Goal: Task Accomplishment & Management: Manage account settings

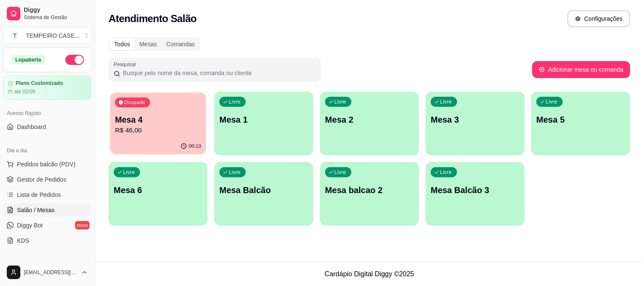
click at [142, 136] on div "Ocupada Mesa 4 R$ 46,00" at bounding box center [158, 116] width 96 height 46
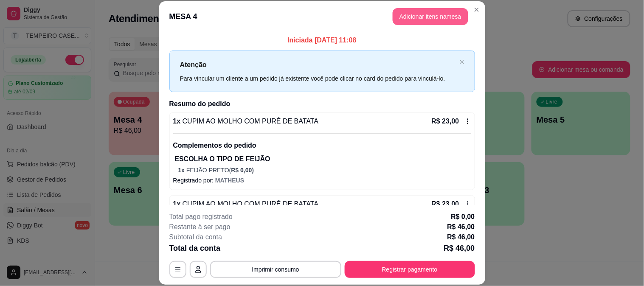
click at [429, 18] on button "Adicionar itens na mesa" at bounding box center [431, 16] width 76 height 17
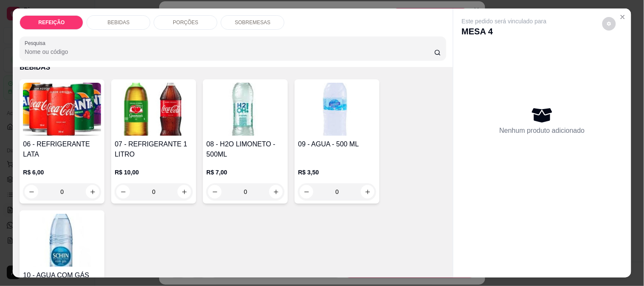
scroll to position [188, 0]
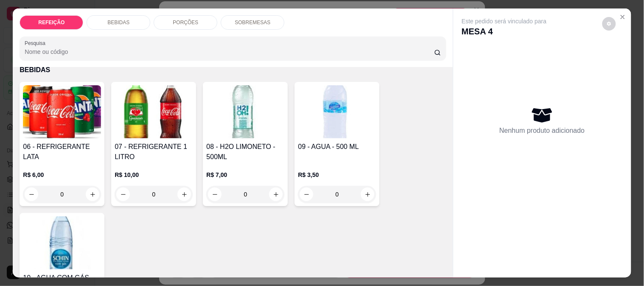
click at [64, 129] on img at bounding box center [62, 111] width 78 height 53
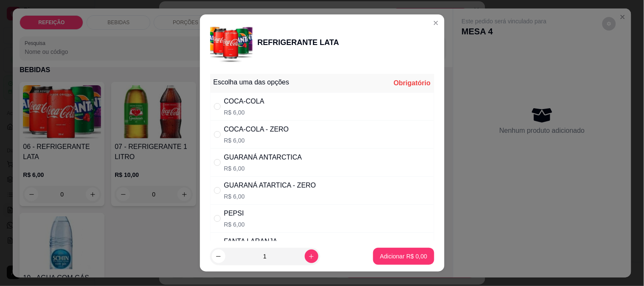
click at [270, 135] on div "COCA-COLA - ZERO R$ 6,00" at bounding box center [256, 134] width 65 height 20
radio input "true"
click at [383, 262] on button "Adicionar R$ 6,00" at bounding box center [403, 256] width 61 height 17
type input "1"
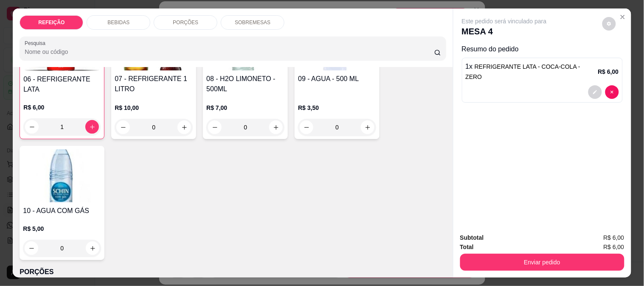
scroll to position [236, 0]
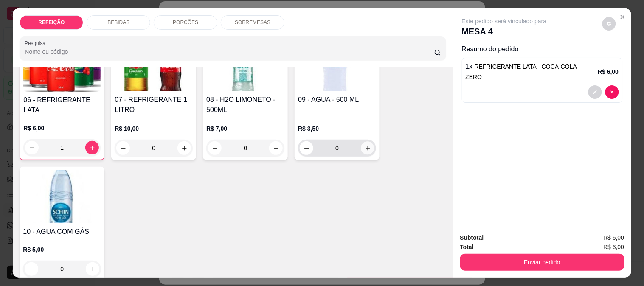
click at [365, 145] on icon "increase-product-quantity" at bounding box center [368, 148] width 6 height 6
type input "1"
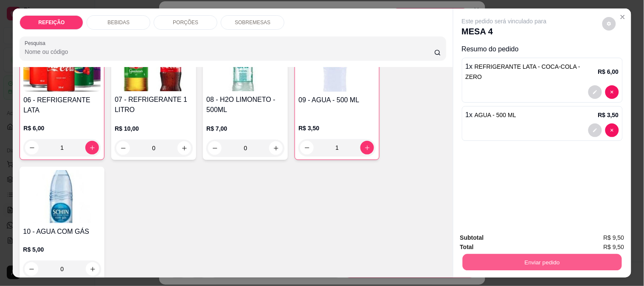
click at [518, 256] on button "Enviar pedido" at bounding box center [541, 262] width 159 height 17
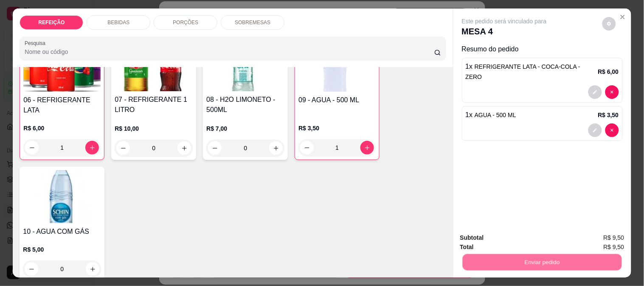
click at [511, 239] on button "Não registrar e enviar pedido" at bounding box center [514, 238] width 86 height 16
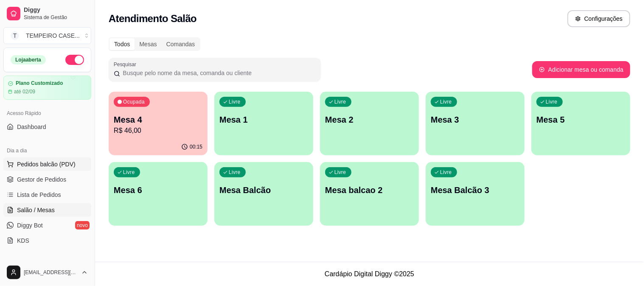
click at [46, 168] on span "Pedidos balcão (PDV)" at bounding box center [46, 164] width 59 height 8
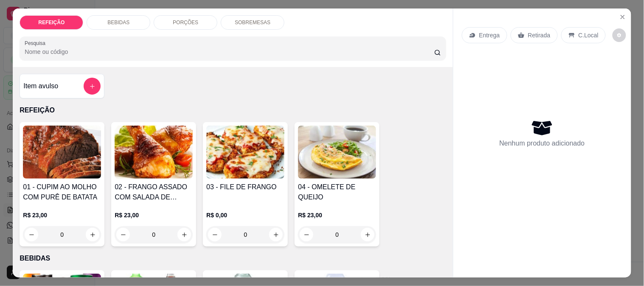
click at [58, 163] on img at bounding box center [62, 152] width 78 height 53
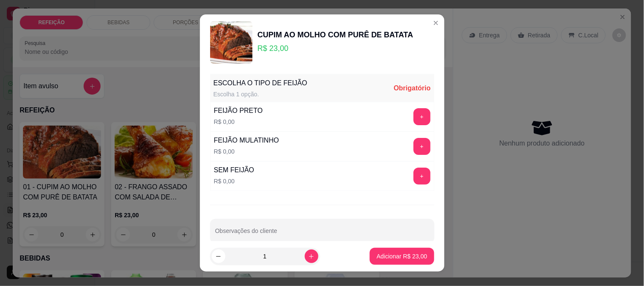
click at [408, 102] on div "FEIJÃO PRETO R$ 0,00 +" at bounding box center [322, 117] width 224 height 30
click at [413, 112] on button "+" at bounding box center [421, 116] width 17 height 17
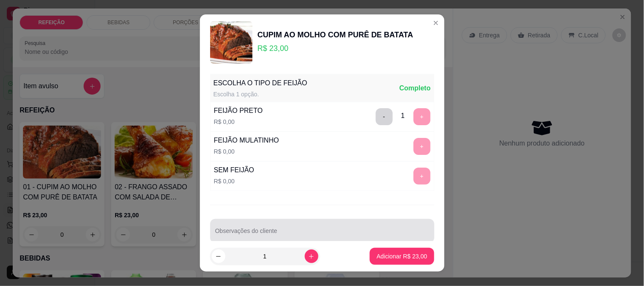
click at [312, 223] on div at bounding box center [322, 230] width 214 height 17
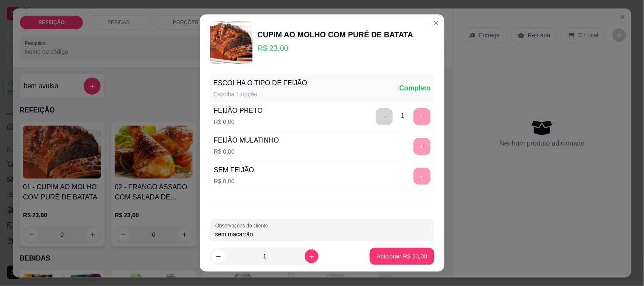
type input "sem macarrão"
click at [377, 254] on p "Adicionar R$ 23,00" at bounding box center [402, 256] width 51 height 8
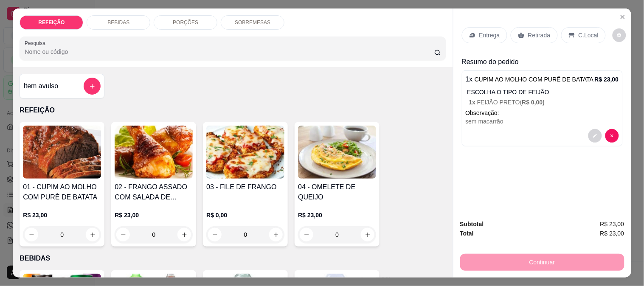
drag, startPoint x: 540, startPoint y: 33, endPoint x: 541, endPoint y: 44, distance: 10.7
click at [540, 33] on p "Retirada" at bounding box center [539, 35] width 22 height 8
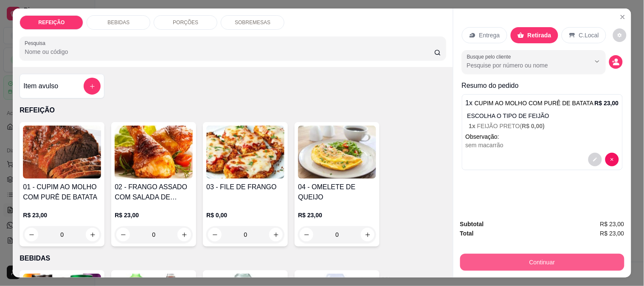
click at [500, 254] on button "Continuar" at bounding box center [542, 262] width 164 height 17
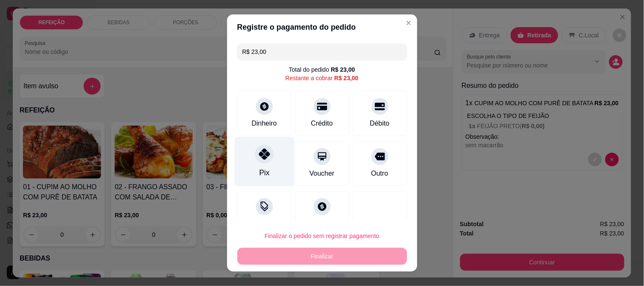
click at [261, 166] on div "Pix" at bounding box center [264, 162] width 60 height 50
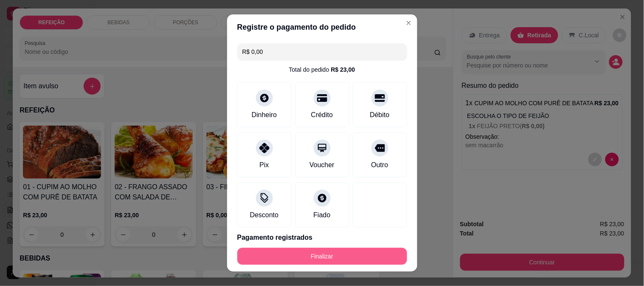
click at [334, 250] on button "Finalizar" at bounding box center [322, 256] width 170 height 17
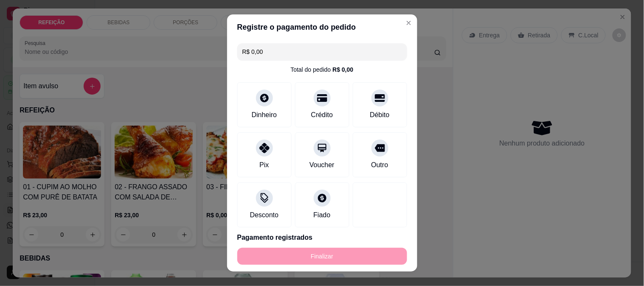
type input "-R$ 23,00"
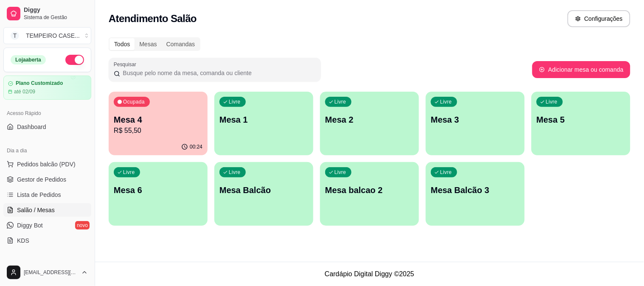
click at [278, 138] on div "Livre Mesa 1" at bounding box center [263, 118] width 99 height 53
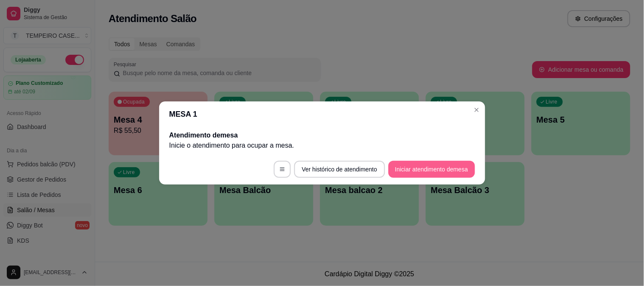
click at [439, 168] on button "Iniciar atendimento de mesa" at bounding box center [431, 169] width 87 height 17
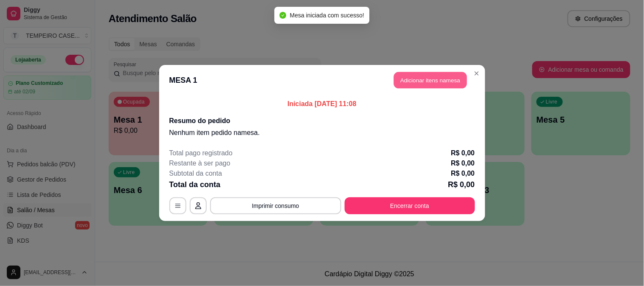
click at [425, 82] on button "Adicionar itens na mesa" at bounding box center [430, 80] width 73 height 17
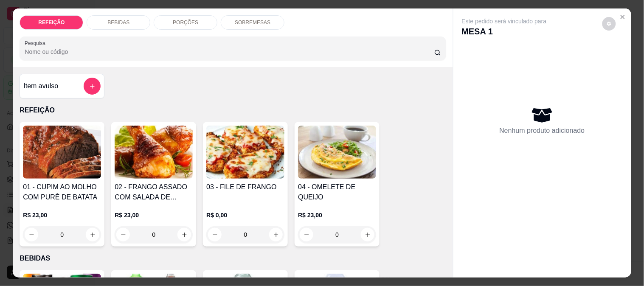
click at [81, 182] on h4 "01 - CUPIM AO MOLHO COM PURÊ DE BATATA" at bounding box center [62, 192] width 78 height 20
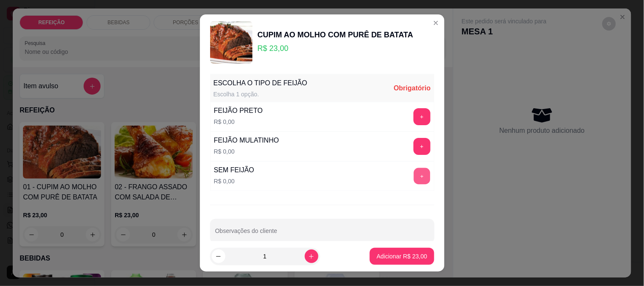
click at [413, 173] on button "+" at bounding box center [421, 176] width 17 height 17
click at [410, 152] on div "+" at bounding box center [422, 146] width 24 height 17
click at [376, 179] on button "-" at bounding box center [384, 176] width 17 height 17
click at [413, 144] on button "+" at bounding box center [421, 146] width 17 height 17
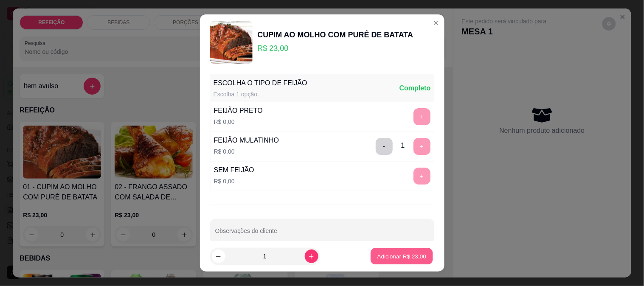
click at [416, 256] on button "Adicionar R$ 23,00" at bounding box center [402, 256] width 62 height 17
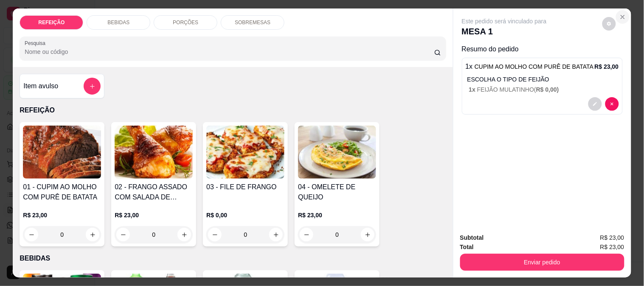
click at [620, 16] on icon "Close" at bounding box center [622, 17] width 7 height 7
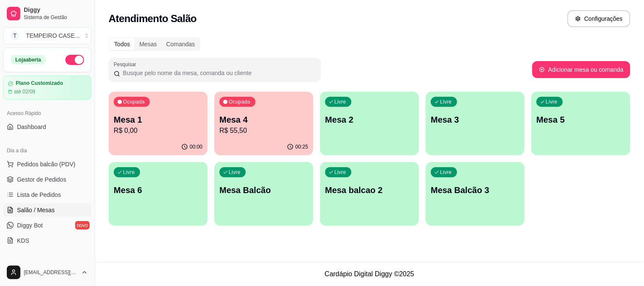
click at [160, 126] on p "R$ 0,00" at bounding box center [158, 131] width 89 height 10
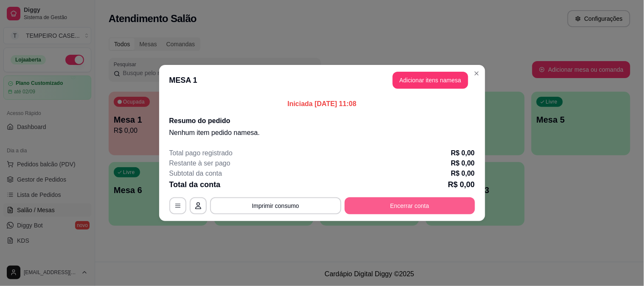
click at [393, 205] on button "Encerrar conta" at bounding box center [410, 205] width 130 height 17
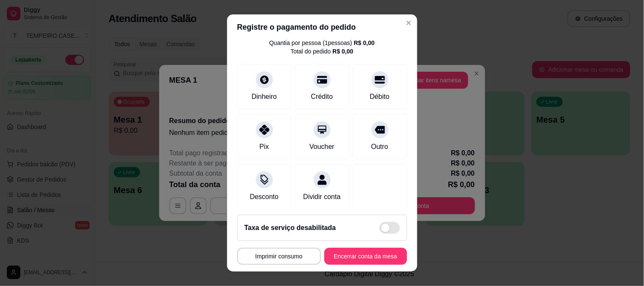
scroll to position [41, 0]
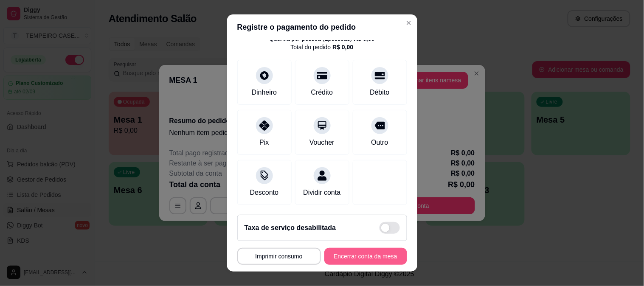
click at [357, 252] on button "Encerrar conta da mesa" at bounding box center [365, 256] width 83 height 17
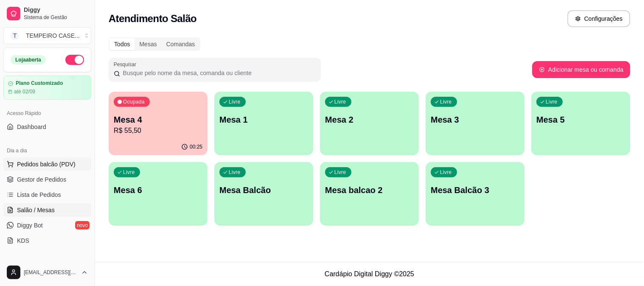
click at [51, 166] on span "Pedidos balcão (PDV)" at bounding box center [46, 164] width 59 height 8
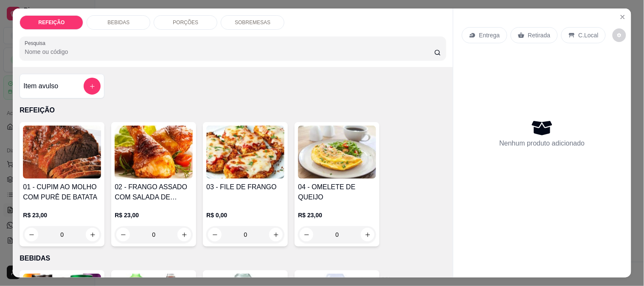
click at [146, 184] on h4 "02 - FRANGO ASSADO COM SALADA DE MAIONESES" at bounding box center [154, 192] width 78 height 20
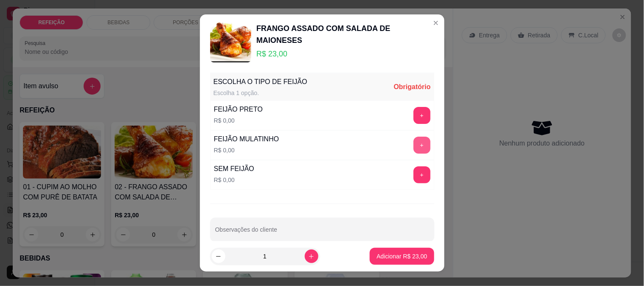
click at [413, 141] on button "+" at bounding box center [421, 145] width 17 height 17
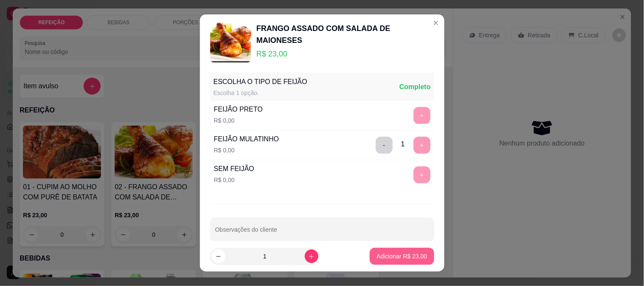
click at [393, 258] on p "Adicionar R$ 23,00" at bounding box center [402, 256] width 51 height 8
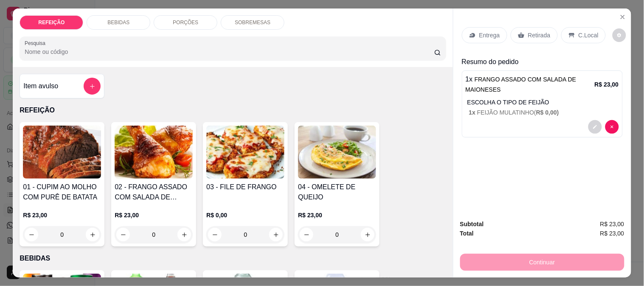
click at [528, 34] on p "Retirada" at bounding box center [539, 35] width 22 height 8
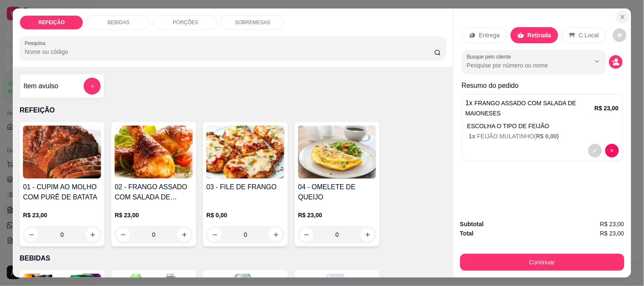
click at [622, 14] on icon "Close" at bounding box center [622, 17] width 7 height 7
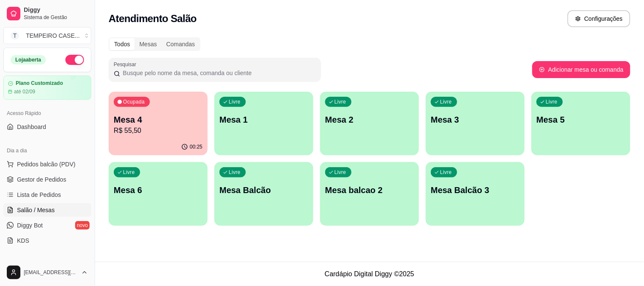
click at [125, 117] on p "Mesa 4" at bounding box center [158, 120] width 89 height 12
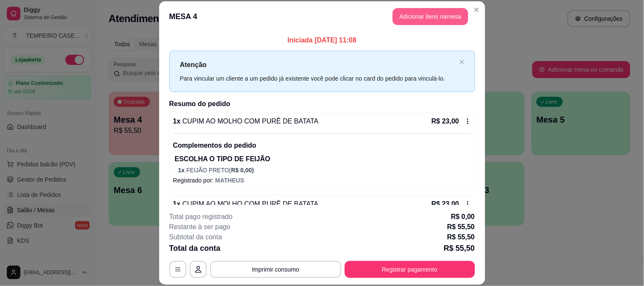
click at [423, 13] on button "Adicionar itens na mesa" at bounding box center [431, 16] width 76 height 17
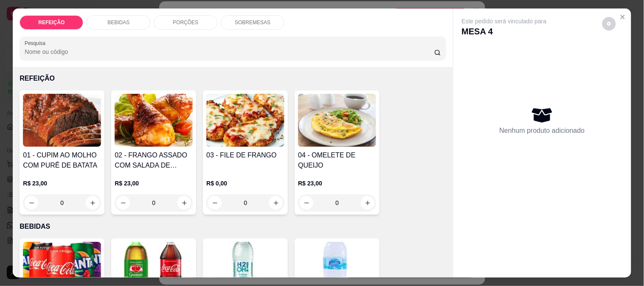
scroll to position [47, 0]
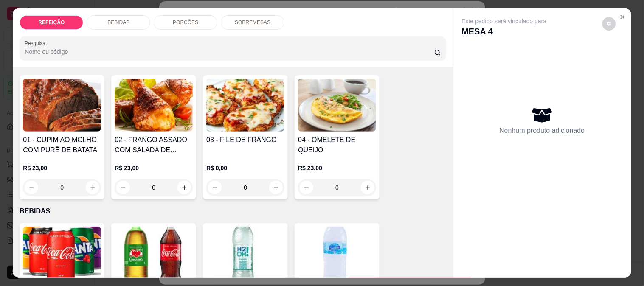
click at [270, 24] on div "SOBREMESAS" at bounding box center [253, 22] width 64 height 14
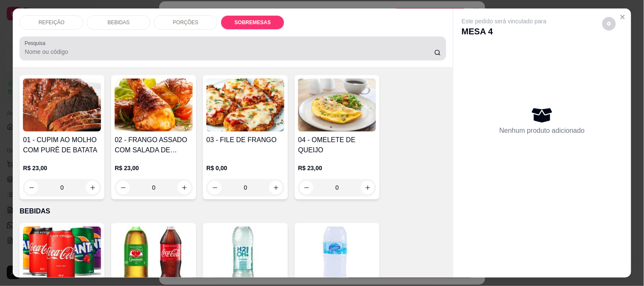
scroll to position [22, 0]
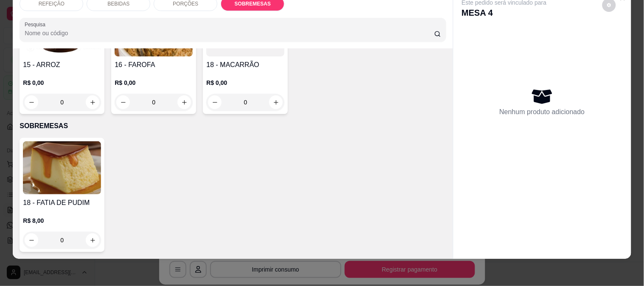
click at [68, 155] on img at bounding box center [62, 167] width 78 height 53
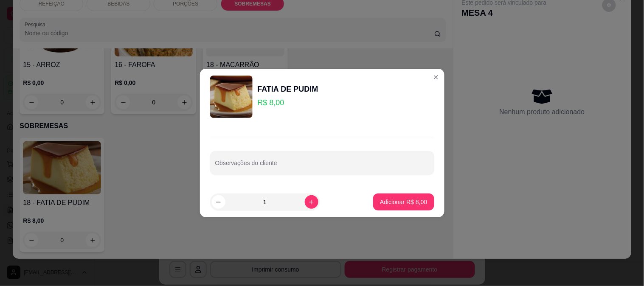
click at [413, 196] on button "Adicionar R$ 8,00" at bounding box center [403, 202] width 61 height 17
type input "1"
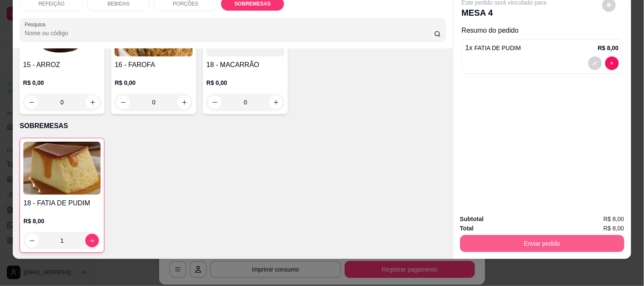
click at [523, 235] on button "Enviar pedido" at bounding box center [542, 243] width 164 height 17
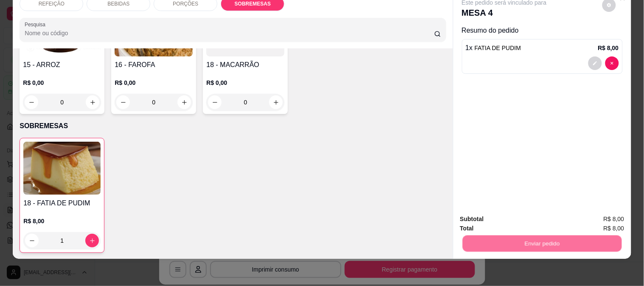
click at [481, 214] on button "Não registrar e enviar pedido" at bounding box center [514, 216] width 86 height 16
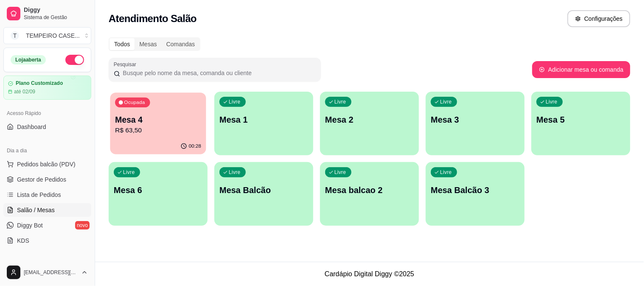
click at [162, 122] on p "Mesa 4" at bounding box center [158, 119] width 86 height 11
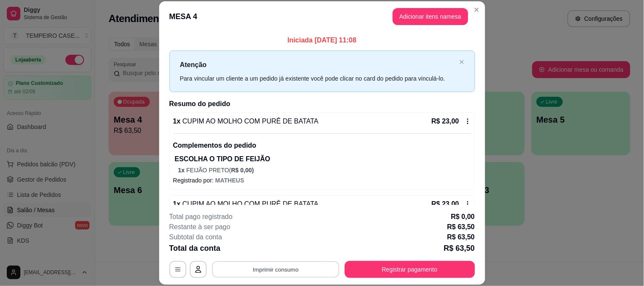
click at [286, 272] on button "Imprimir consumo" at bounding box center [275, 269] width 127 height 17
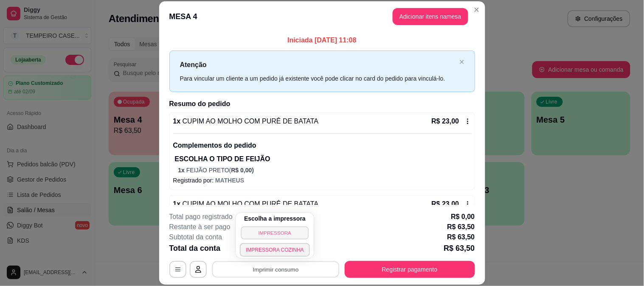
click at [276, 230] on button "IMPRESSORA" at bounding box center [275, 232] width 68 height 13
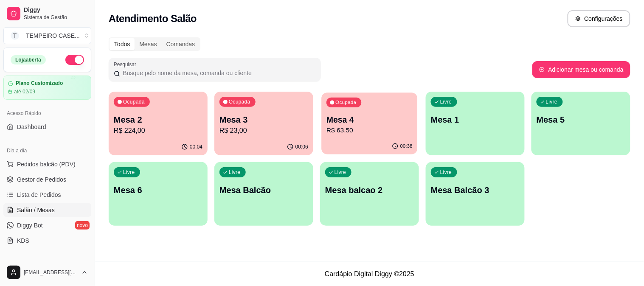
click at [362, 117] on p "Mesa 4" at bounding box center [369, 119] width 86 height 11
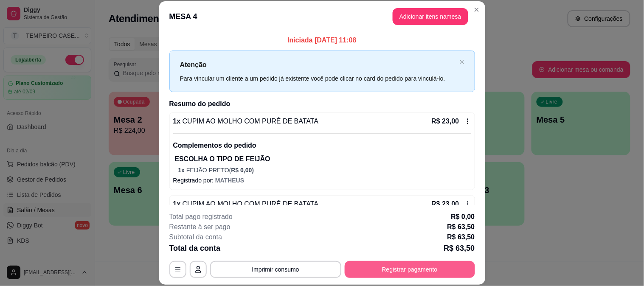
click at [405, 269] on button "Registrar pagamento" at bounding box center [410, 269] width 130 height 17
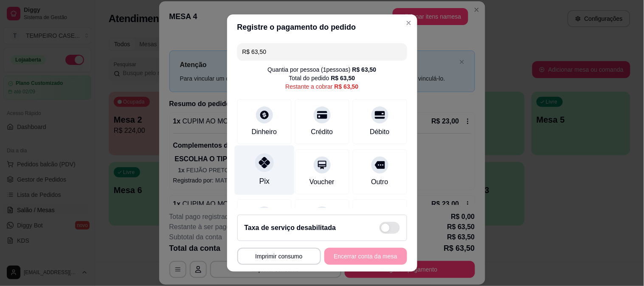
click at [256, 171] on div at bounding box center [264, 162] width 19 height 19
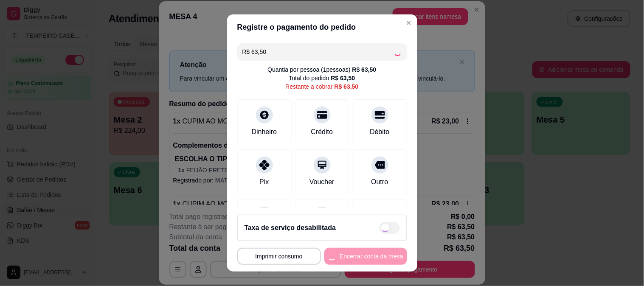
type input "R$ 0,00"
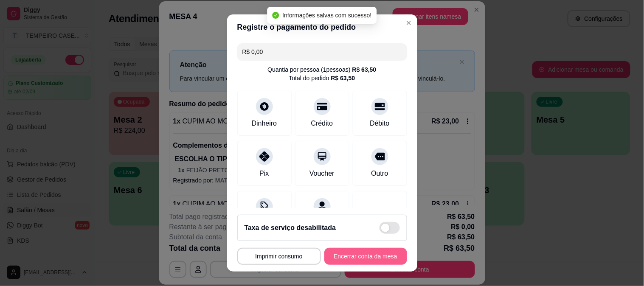
click at [364, 257] on button "Encerrar conta da mesa" at bounding box center [365, 256] width 83 height 17
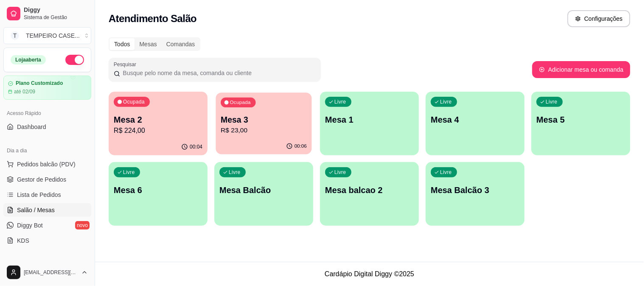
click at [260, 124] on p "Mesa 3" at bounding box center [264, 119] width 86 height 11
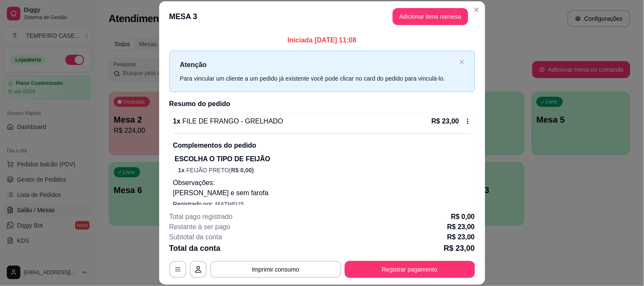
click at [464, 120] on icon at bounding box center [467, 121] width 7 height 7
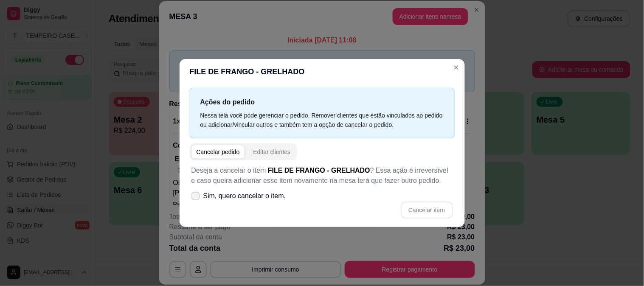
click at [207, 200] on span "Sim, quero cancelar o item." at bounding box center [244, 196] width 83 height 10
click at [197, 200] on input "Sim, quero cancelar o item." at bounding box center [194, 201] width 6 height 6
checkbox input "true"
click at [426, 215] on button "Cancelar item" at bounding box center [427, 210] width 51 height 17
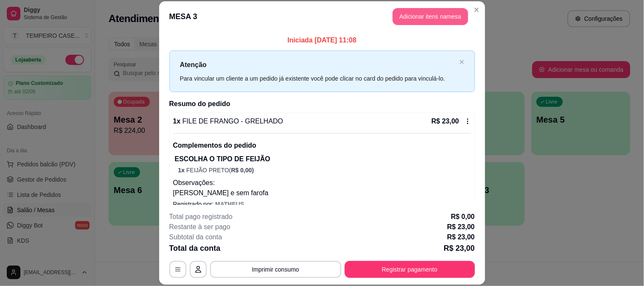
click at [419, 19] on button "Adicionar itens na mesa" at bounding box center [431, 16] width 76 height 17
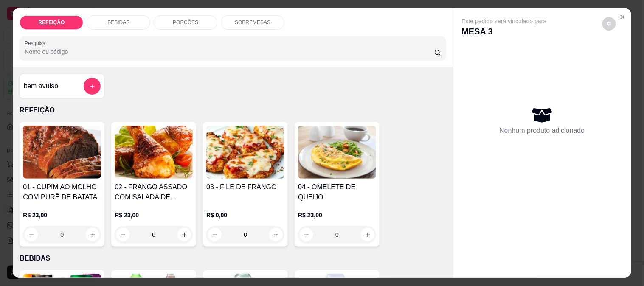
click at [13, 143] on div "Item avulso REFEIÇÃO 01 - CUPIM AO MOLHO COM PURÊ DE BATATA R$ 23,00 0 02 - FRA…" at bounding box center [233, 172] width 440 height 211
click at [32, 145] on img at bounding box center [62, 152] width 78 height 53
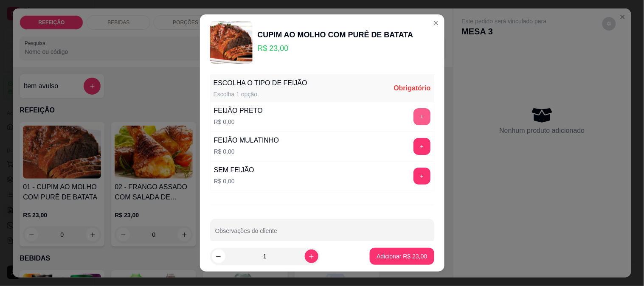
click at [413, 116] on button "+" at bounding box center [421, 116] width 17 height 17
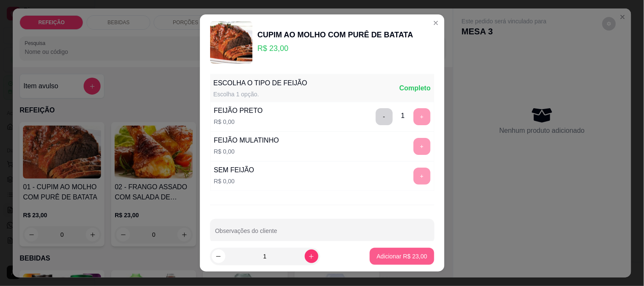
click at [402, 260] on p "Adicionar R$ 23,00" at bounding box center [402, 256] width 51 height 8
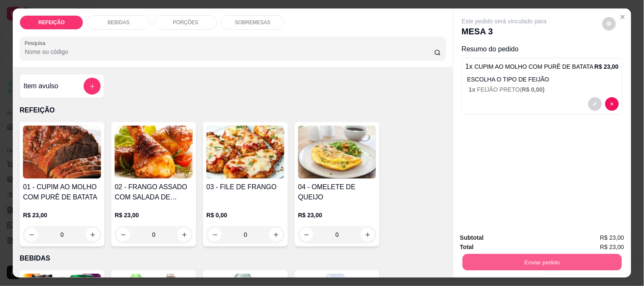
click at [551, 254] on button "Enviar pedido" at bounding box center [541, 262] width 159 height 17
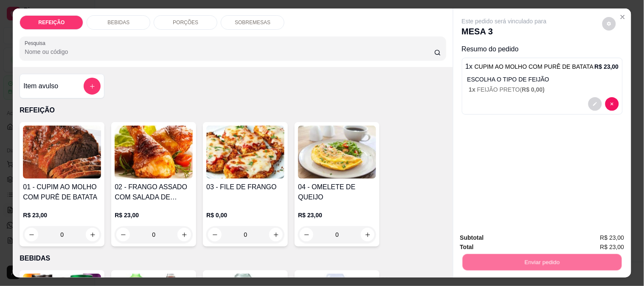
click at [521, 240] on button "Não registrar e enviar pedido" at bounding box center [514, 238] width 88 height 16
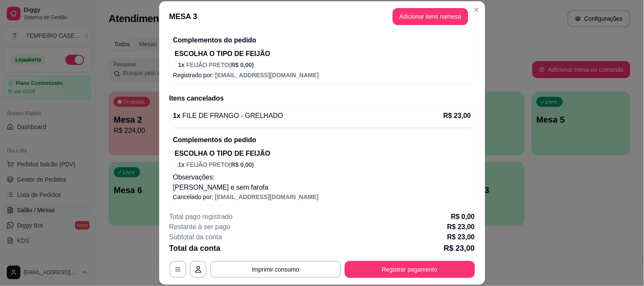
scroll to position [108, 0]
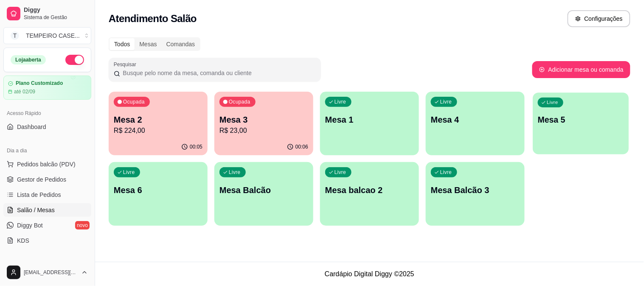
click at [558, 133] on div "Livre Mesa 5" at bounding box center [581, 119] width 96 height 52
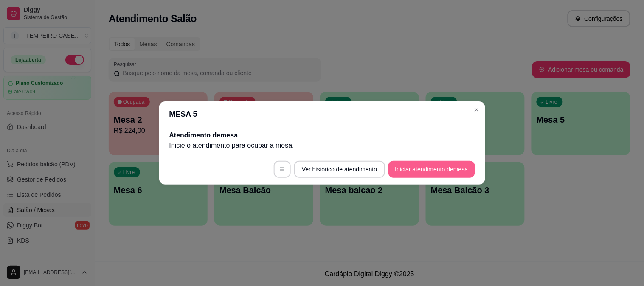
click at [408, 169] on button "Iniciar atendimento de mesa" at bounding box center [431, 169] width 87 height 17
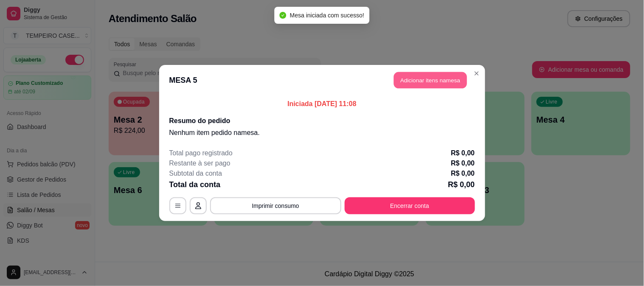
click at [430, 78] on button "Adicionar itens na mesa" at bounding box center [430, 80] width 73 height 17
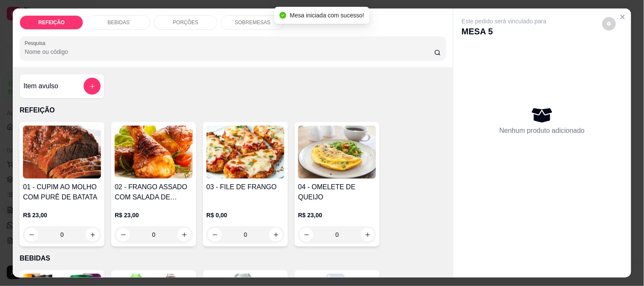
click at [225, 159] on img at bounding box center [245, 152] width 78 height 53
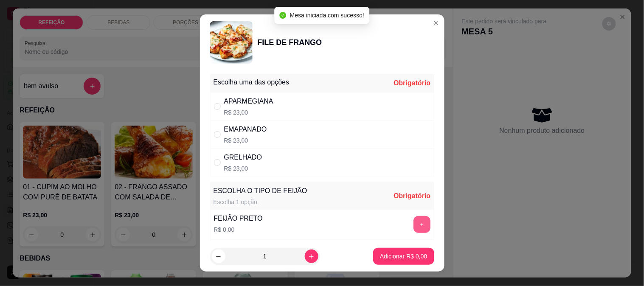
click at [413, 222] on button "+" at bounding box center [421, 224] width 17 height 17
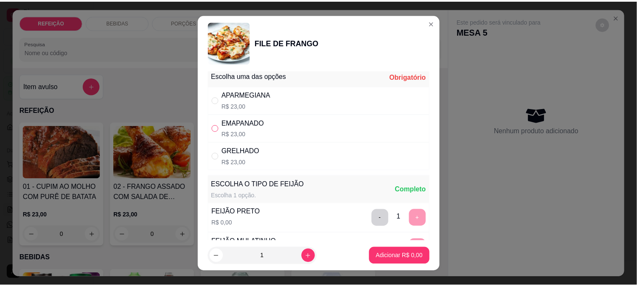
scroll to position [0, 0]
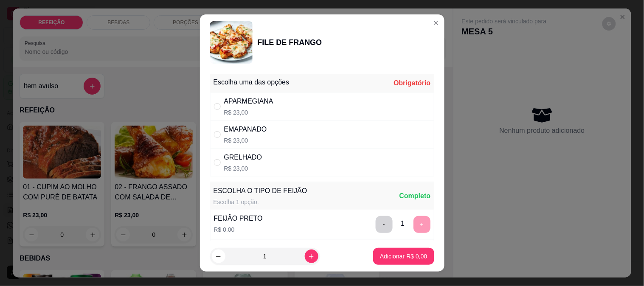
click at [230, 104] on div "APARMEGIANA" at bounding box center [248, 101] width 49 height 10
radio input "true"
click at [409, 256] on p "Adicionar R$ 23,00" at bounding box center [402, 256] width 51 height 8
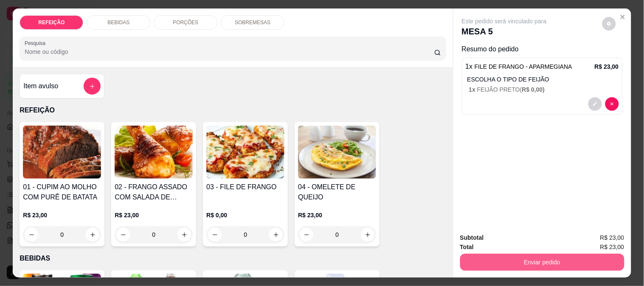
click at [498, 254] on button "Enviar pedido" at bounding box center [542, 262] width 164 height 17
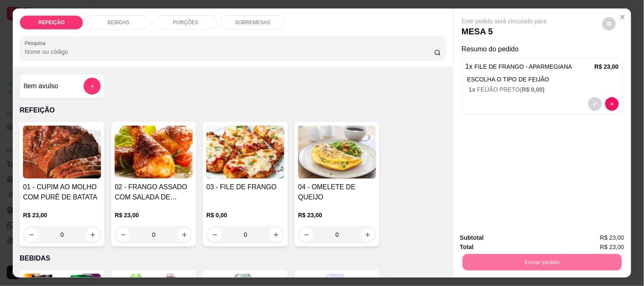
click at [497, 237] on button "Não registrar e enviar pedido" at bounding box center [514, 238] width 88 height 16
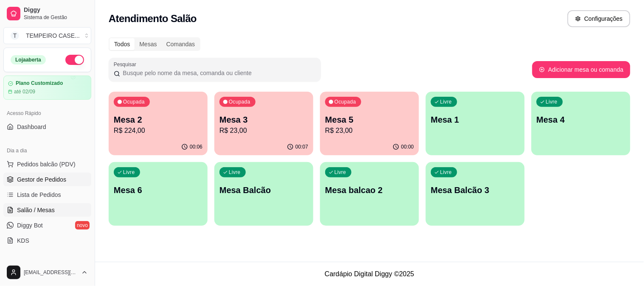
click at [29, 176] on span "Gestor de Pedidos" at bounding box center [41, 179] width 49 height 8
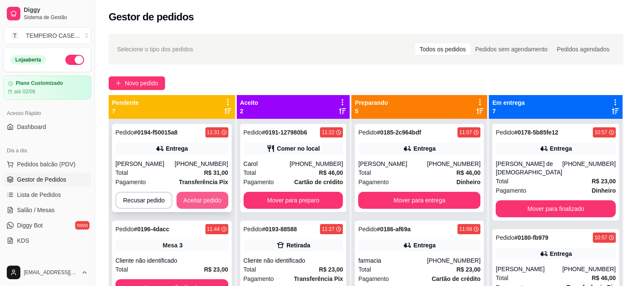
click at [193, 194] on button "Aceitar pedido" at bounding box center [203, 200] width 52 height 17
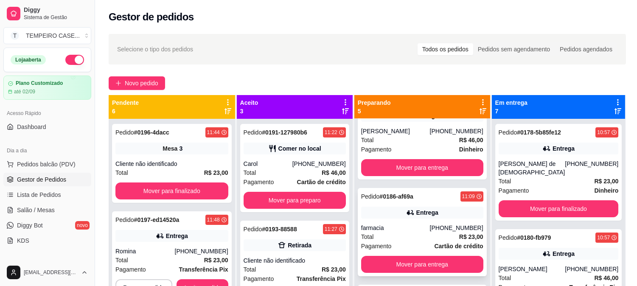
scroll to position [47, 0]
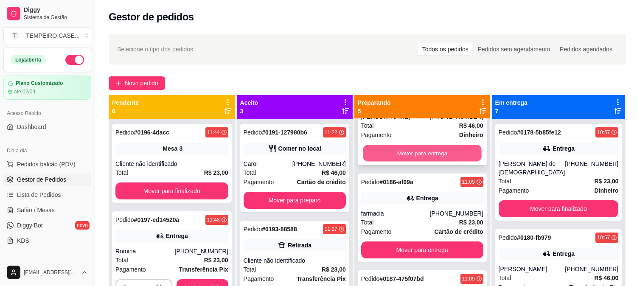
click at [431, 156] on button "Mover para entrega" at bounding box center [422, 153] width 118 height 17
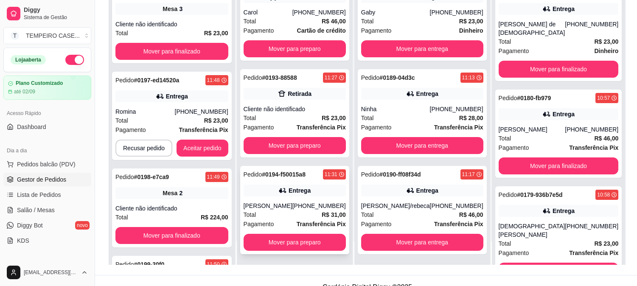
scroll to position [129, 0]
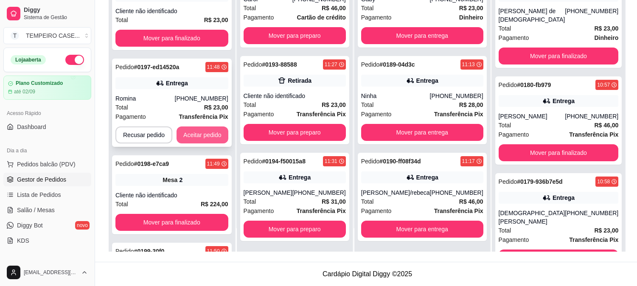
click at [212, 137] on button "Aceitar pedido" at bounding box center [203, 134] width 52 height 17
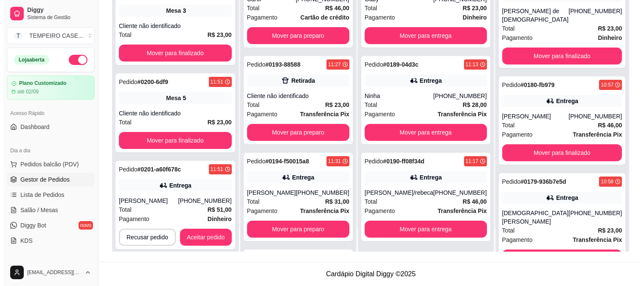
scroll to position [168, 0]
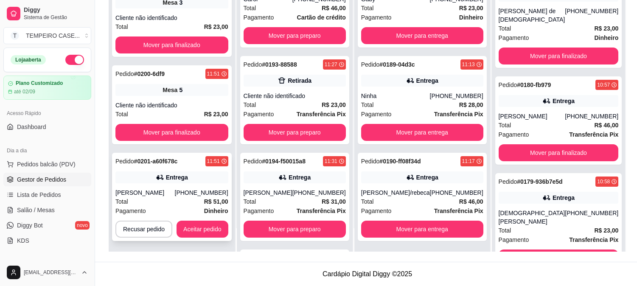
click at [198, 185] on div "Pedido # 0201-a60f678c 11:51 Entrega Hugo (81) 99544-8012 Total R$ 51,00 Pagame…" at bounding box center [172, 197] width 120 height 88
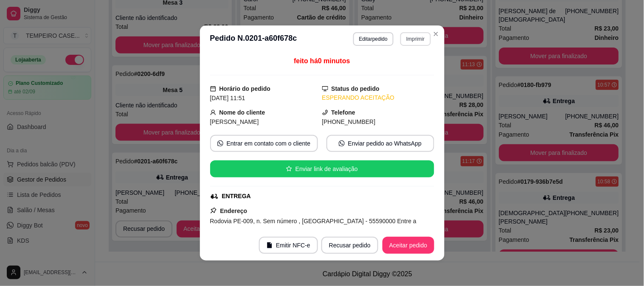
click at [416, 36] on button "Imprimir" at bounding box center [415, 39] width 30 height 14
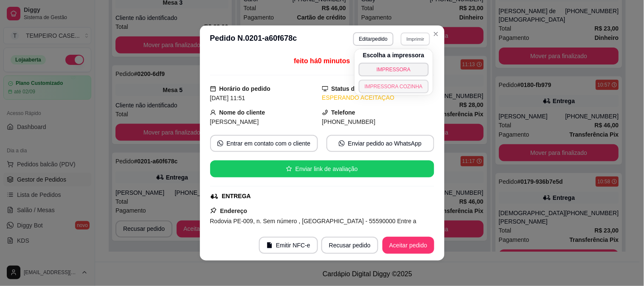
click at [404, 84] on button "IMPRESSORA COZINHA" at bounding box center [394, 87] width 70 height 14
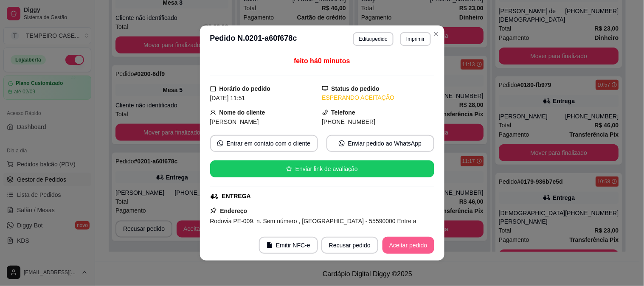
click at [421, 247] on button "Aceitar pedido" at bounding box center [408, 245] width 52 height 17
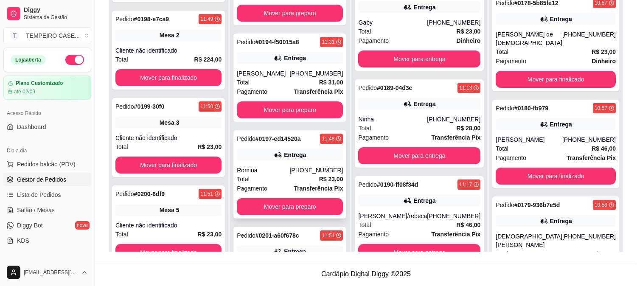
scroll to position [188, 0]
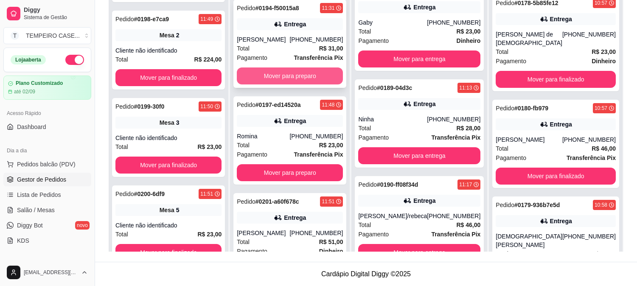
click at [304, 69] on button "Mover para preparo" at bounding box center [290, 75] width 106 height 17
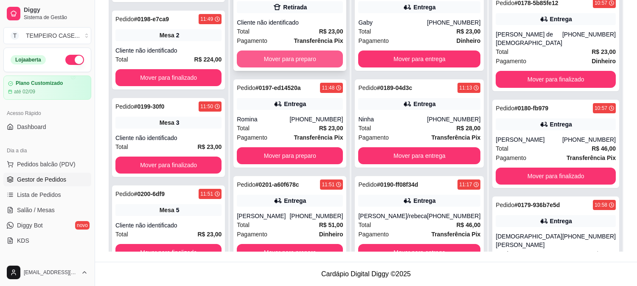
click at [305, 57] on button "Mover para preparo" at bounding box center [290, 59] width 106 height 17
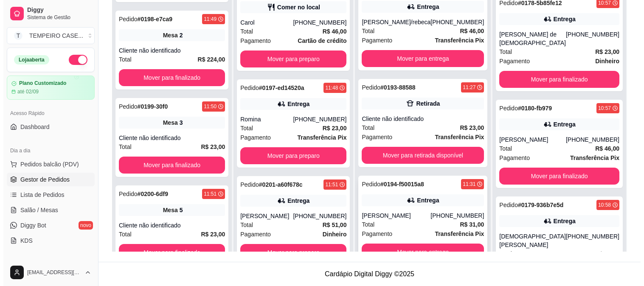
scroll to position [23, 0]
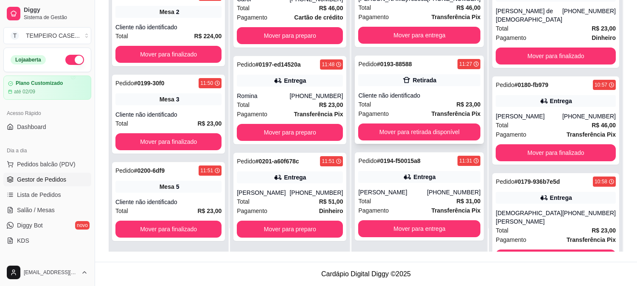
click at [428, 91] on div "Cliente não identificado" at bounding box center [419, 95] width 122 height 8
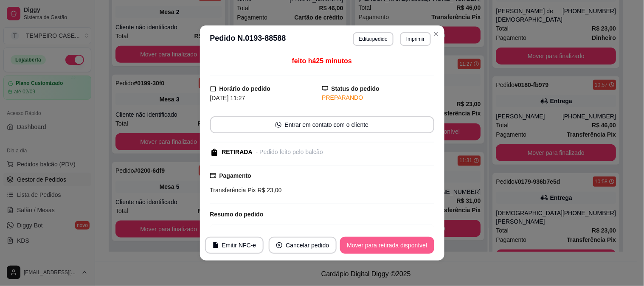
click at [387, 245] on button "Mover para retirada disponível" at bounding box center [387, 245] width 94 height 17
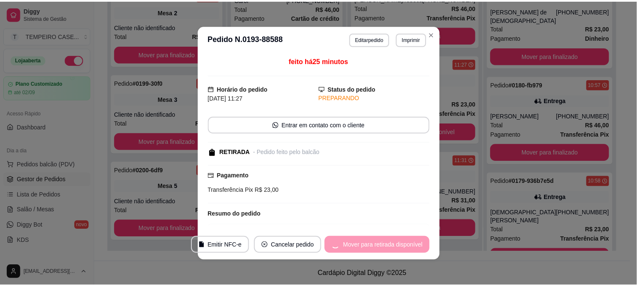
scroll to position [206, 0]
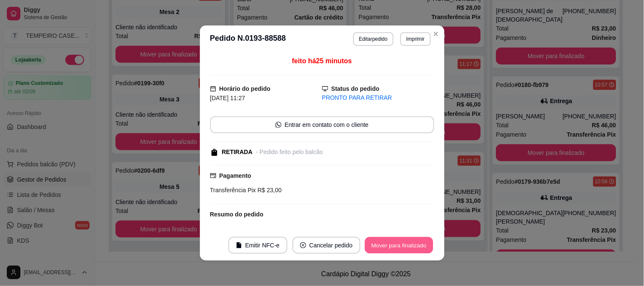
click at [381, 245] on button "Mover para finalizado" at bounding box center [399, 245] width 68 height 17
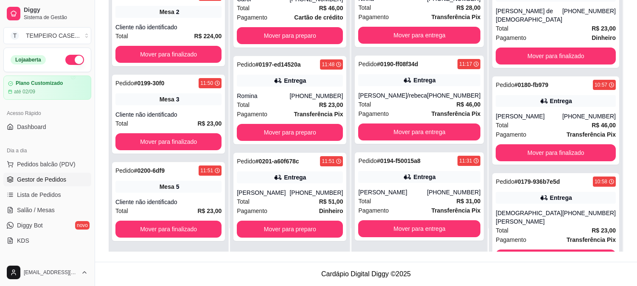
scroll to position [0, 0]
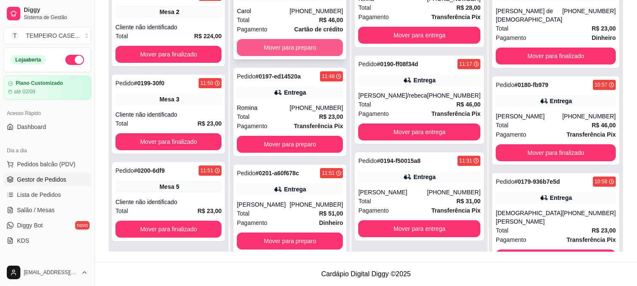
click at [295, 48] on button "Mover para preparo" at bounding box center [290, 47] width 106 height 17
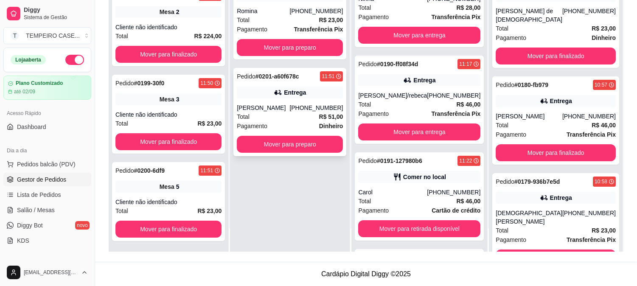
scroll to position [303, 0]
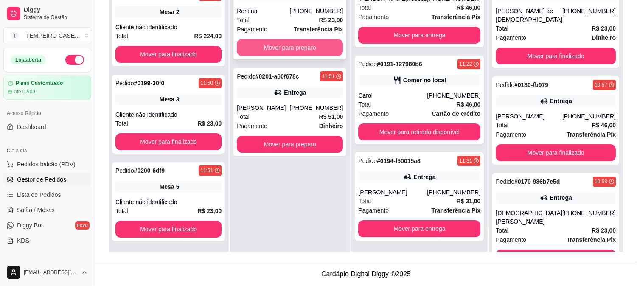
click at [303, 48] on button "Mover para preparo" at bounding box center [290, 47] width 106 height 17
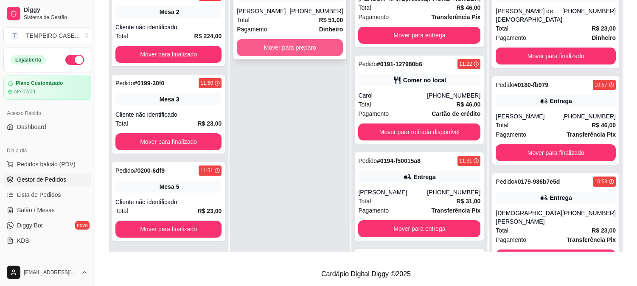
click at [313, 44] on button "Mover para preparo" at bounding box center [290, 47] width 106 height 17
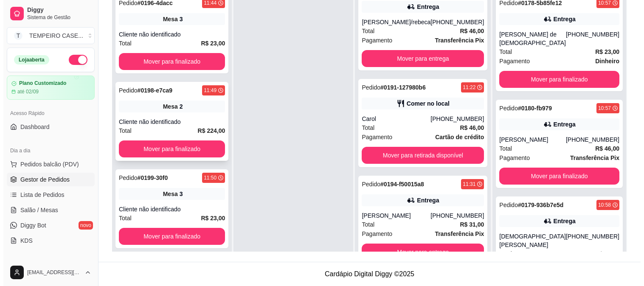
scroll to position [0, 0]
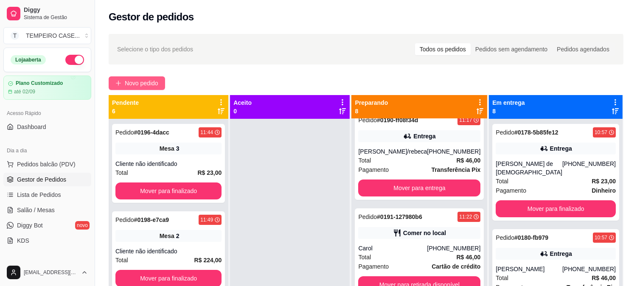
click at [141, 82] on span "Novo pedido" at bounding box center [142, 83] width 34 height 9
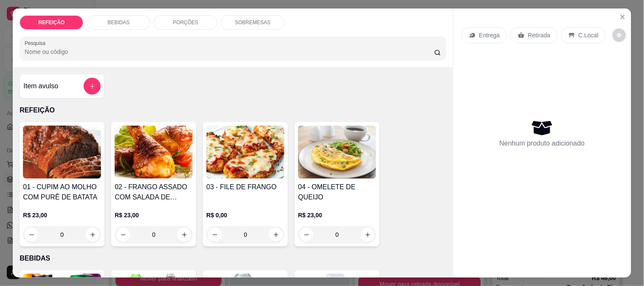
click at [51, 153] on img at bounding box center [62, 152] width 78 height 53
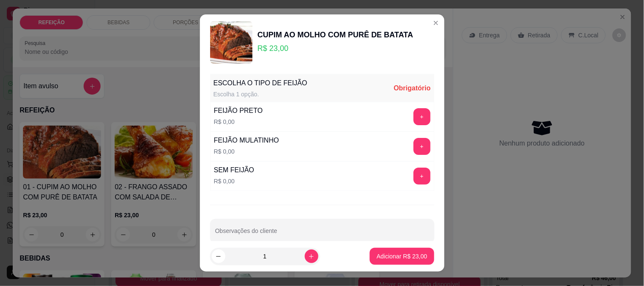
drag, startPoint x: 396, startPoint y: 102, endPoint x: 400, endPoint y: 116, distance: 14.4
click at [398, 110] on div "FEIJÃO PRETO R$ 0,00 +" at bounding box center [322, 117] width 224 height 30
click at [413, 119] on button "+" at bounding box center [421, 116] width 17 height 17
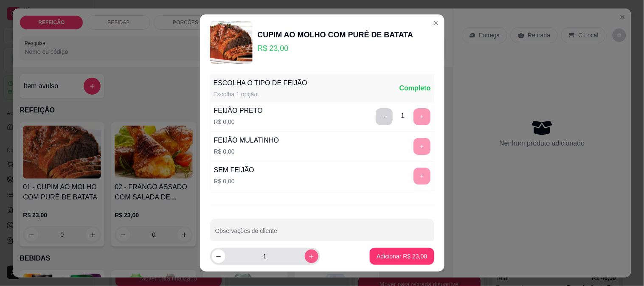
click at [308, 259] on icon "increase-product-quantity" at bounding box center [311, 256] width 6 height 6
type input "2"
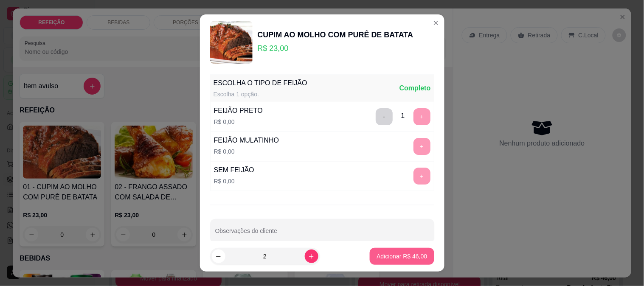
click at [383, 256] on p "Adicionar R$ 46,00" at bounding box center [402, 256] width 51 height 8
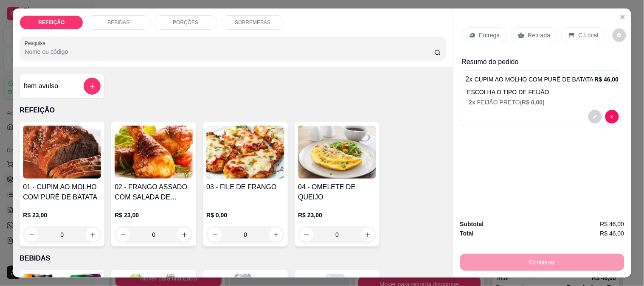
click at [483, 35] on p "Entrega" at bounding box center [489, 35] width 21 height 8
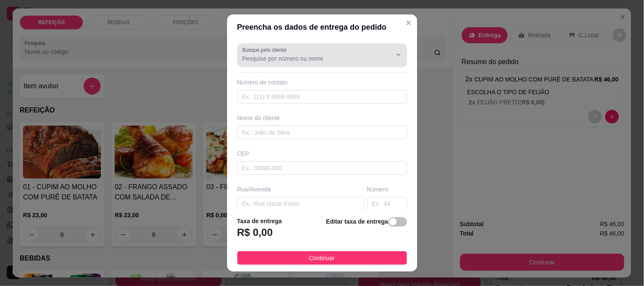
click at [291, 57] on input "Busque pelo cliente" at bounding box center [310, 58] width 136 height 8
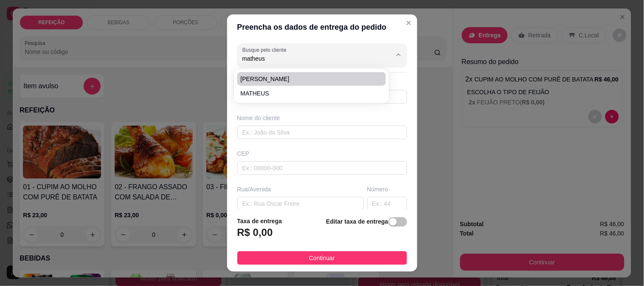
click at [285, 76] on span "[PERSON_NAME]" at bounding box center [308, 79] width 134 height 8
type input "[PERSON_NAME]"
type input "81981285818"
type input "[PERSON_NAME]"
type input "55590000"
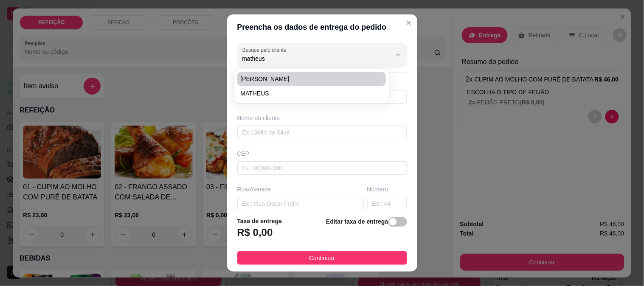
type input "[STREET_ADDRESS]"
type input "85"
type input "IPOJUCA"
type input "Entregar na pousada Flor de Merepe"
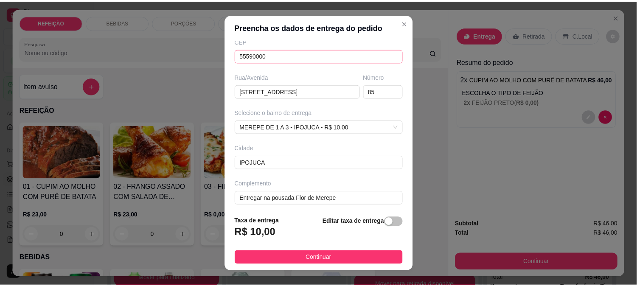
scroll to position [116, 0]
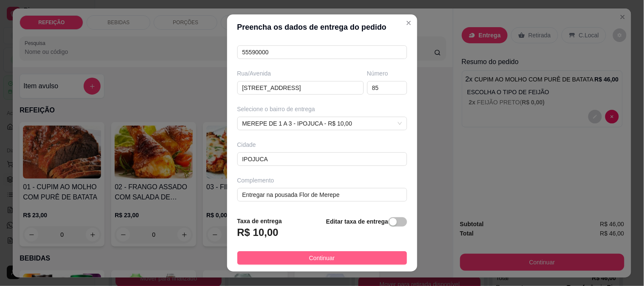
type input "[PERSON_NAME]"
click at [332, 256] on button "Continuar" at bounding box center [322, 258] width 170 height 14
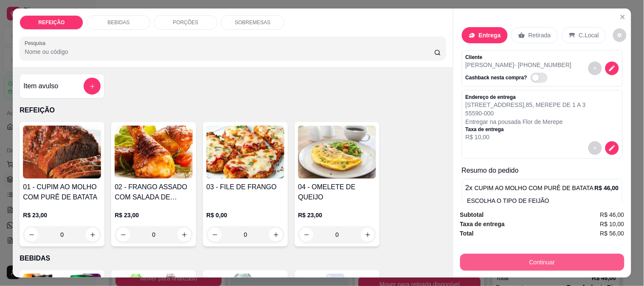
click at [508, 256] on button "Continuar" at bounding box center [542, 262] width 164 height 17
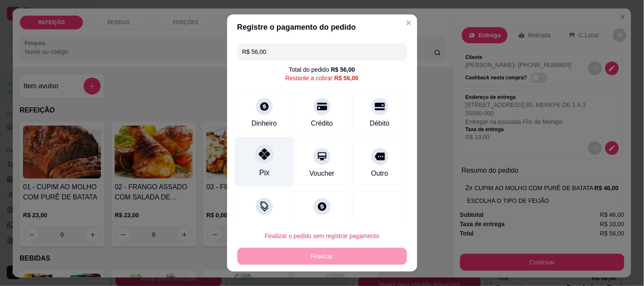
click at [259, 153] on icon at bounding box center [264, 154] width 11 height 11
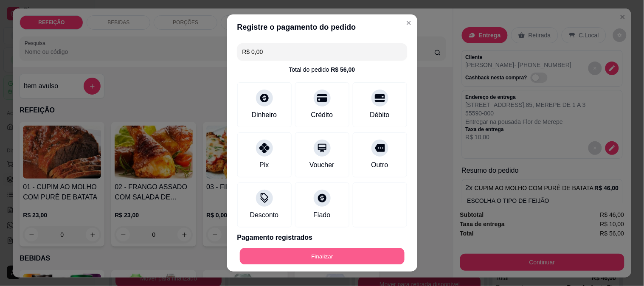
click at [317, 255] on button "Finalizar" at bounding box center [322, 256] width 165 height 17
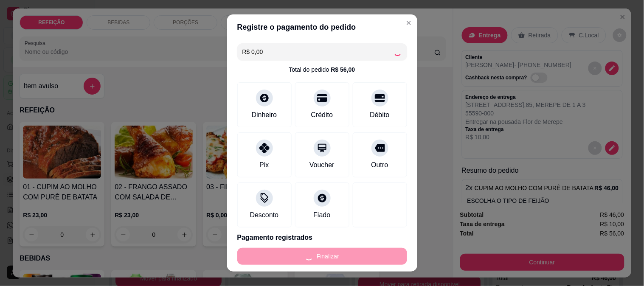
type input "-R$ 56,00"
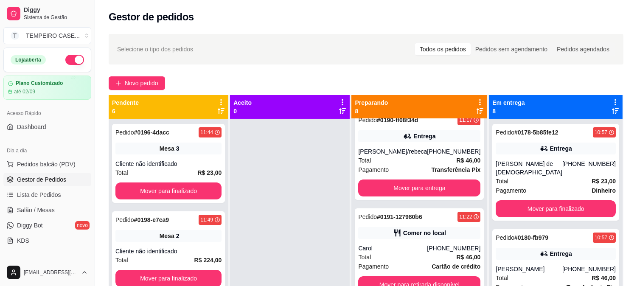
click at [619, 11] on div "Gestor de pedidos" at bounding box center [366, 17] width 515 height 14
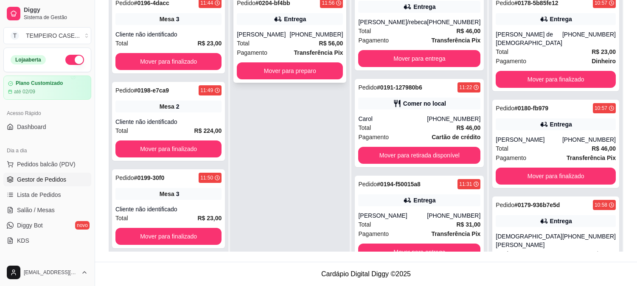
click at [290, 52] on div "Pagamento Transferência Pix" at bounding box center [290, 52] width 106 height 9
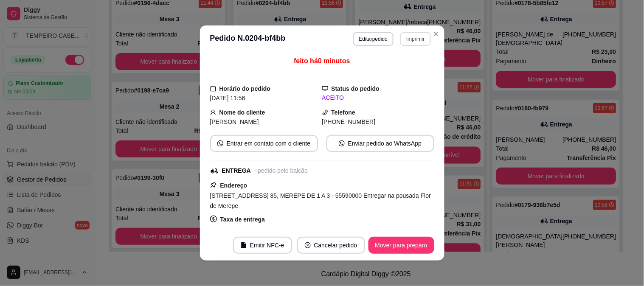
click at [409, 40] on button "Imprimir" at bounding box center [415, 39] width 30 height 14
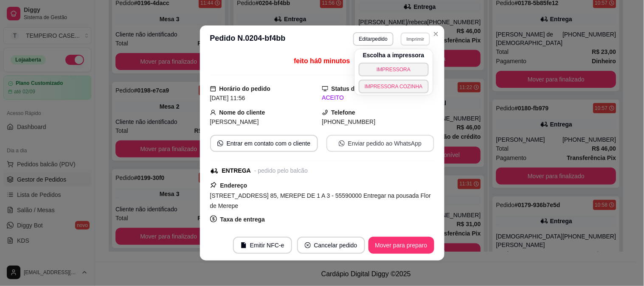
click at [378, 116] on body "Diggy Sistema de Gestão T TEMPEIRO CASE ... Loja aberta Plano Customizado até 0…" at bounding box center [318, 14] width 637 height 286
click at [396, 87] on button "IMPRESSORA COZINHA" at bounding box center [394, 87] width 70 height 14
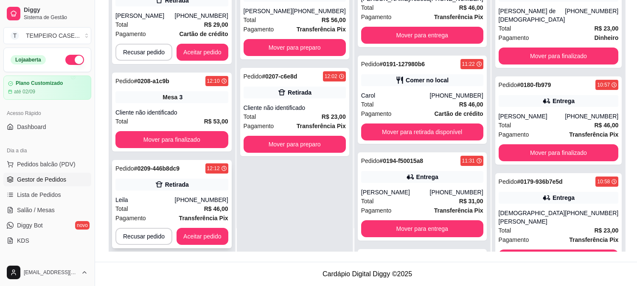
scroll to position [353, 0]
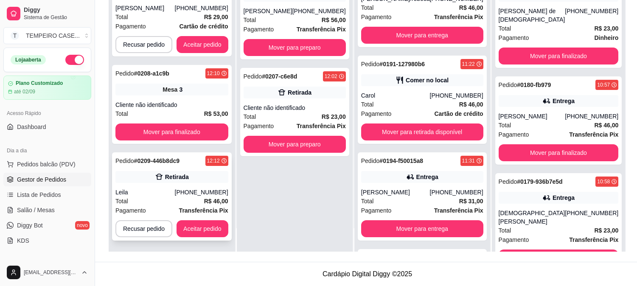
click at [187, 178] on div "Retirada" at bounding box center [177, 177] width 24 height 8
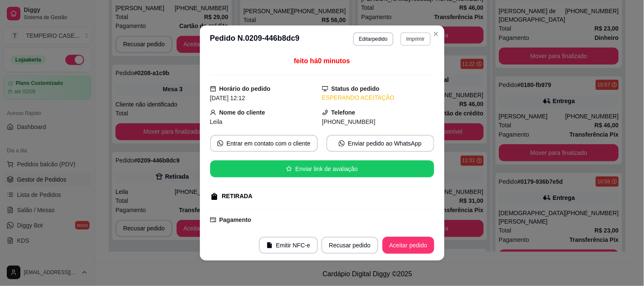
click at [410, 39] on button "Imprimir" at bounding box center [415, 39] width 30 height 14
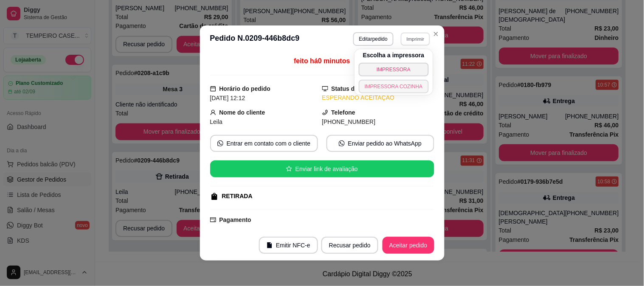
click at [391, 87] on button "IMPRESSORA COZINHA" at bounding box center [394, 87] width 70 height 14
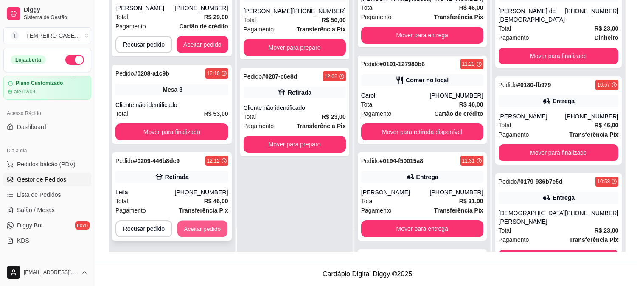
click at [193, 228] on button "Aceitar pedido" at bounding box center [202, 229] width 50 height 17
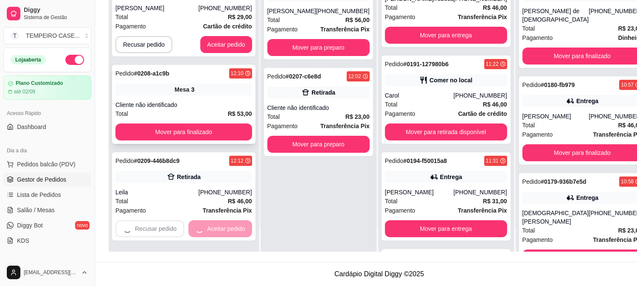
scroll to position [256, 0]
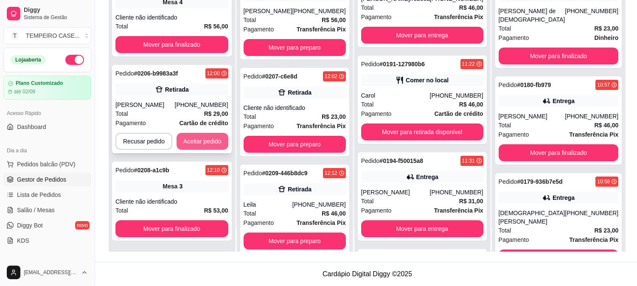
click at [203, 139] on button "Aceitar pedido" at bounding box center [203, 141] width 52 height 17
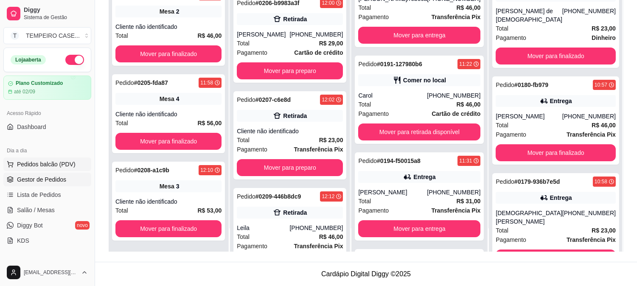
scroll to position [109, 0]
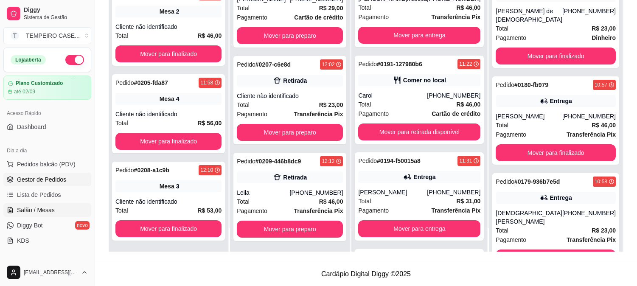
click at [42, 215] on link "Salão / Mesas" at bounding box center [47, 210] width 88 height 14
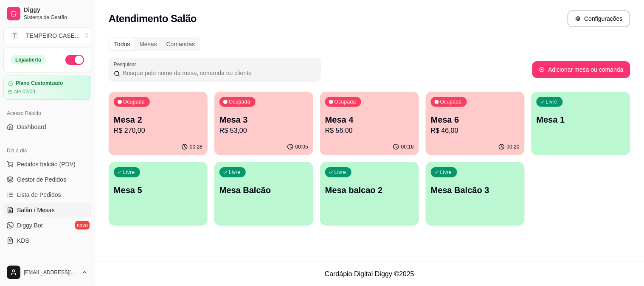
click at [461, 133] on p "R$ 46,00" at bounding box center [475, 131] width 89 height 10
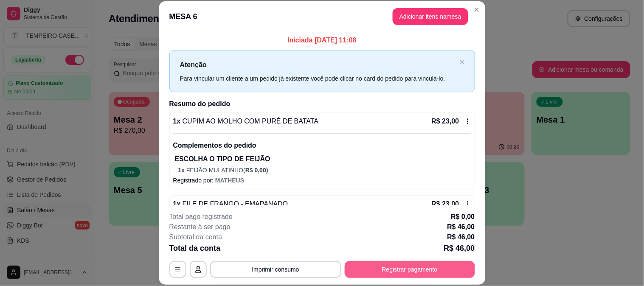
click at [433, 272] on button "Registrar pagamento" at bounding box center [410, 269] width 130 height 17
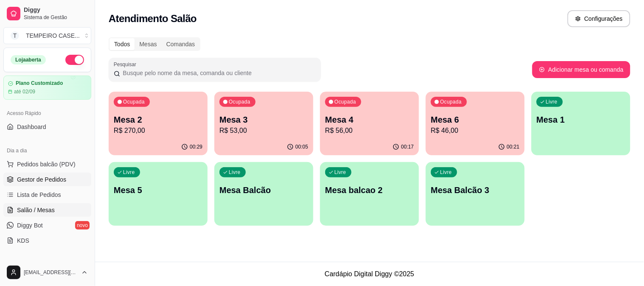
click at [49, 183] on span "Gestor de Pedidos" at bounding box center [41, 179] width 49 height 8
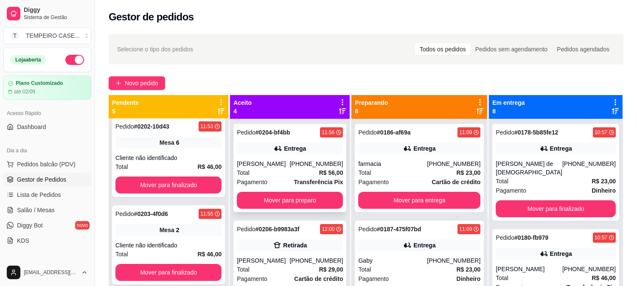
scroll to position [94, 0]
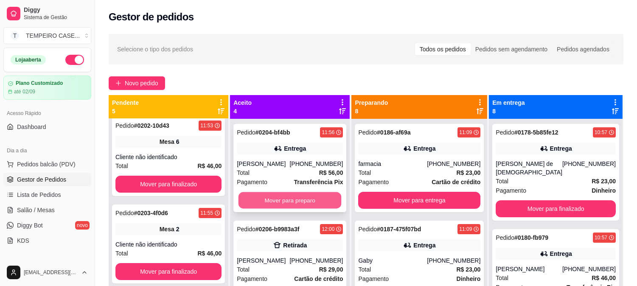
click at [315, 205] on button "Mover para preparo" at bounding box center [290, 200] width 103 height 17
click at [315, 202] on button "Mover para preparo" at bounding box center [290, 200] width 103 height 17
click at [315, 202] on button "Mover para preparo" at bounding box center [290, 200] width 106 height 17
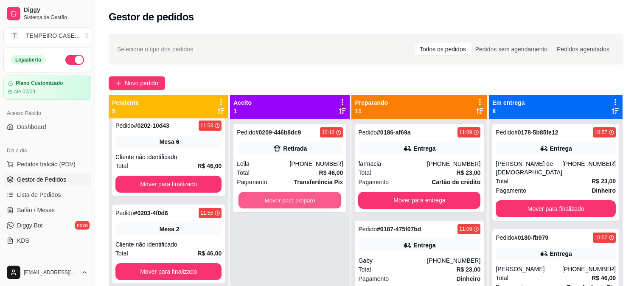
click at [315, 202] on button "Mover para preparo" at bounding box center [290, 200] width 103 height 17
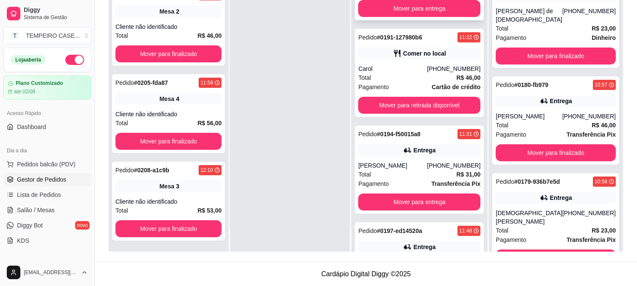
scroll to position [330, 0]
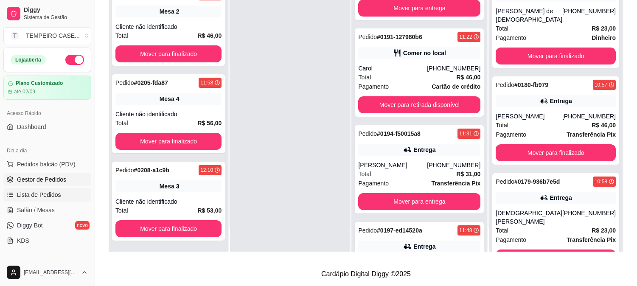
click at [42, 195] on span "Lista de Pedidos" at bounding box center [39, 195] width 44 height 8
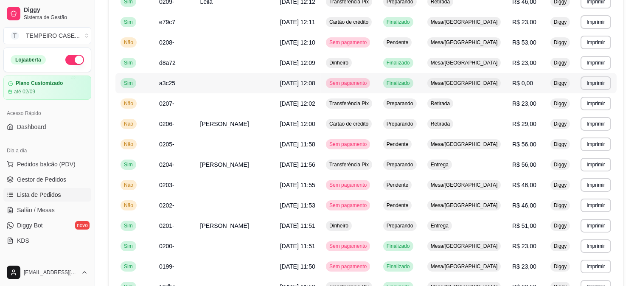
scroll to position [70, 0]
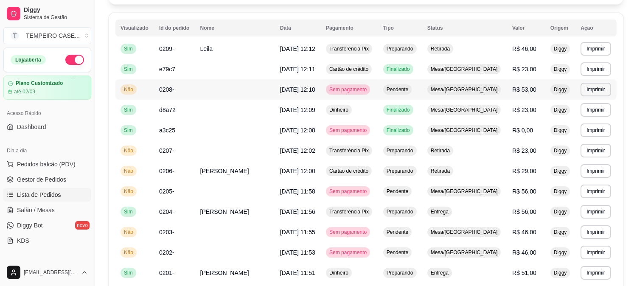
click at [168, 89] on span "0208-" at bounding box center [166, 89] width 15 height 7
click at [25, 181] on span "Gestor de Pedidos" at bounding box center [41, 179] width 49 height 8
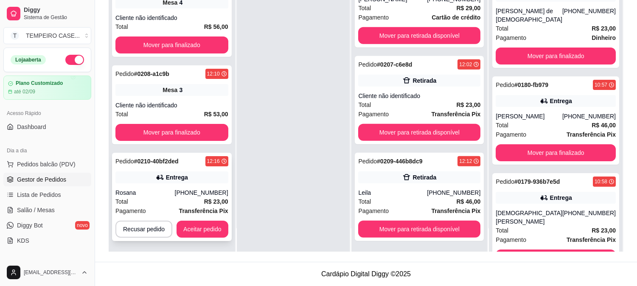
scroll to position [256, 0]
click at [164, 188] on div "Rosana" at bounding box center [144, 192] width 59 height 8
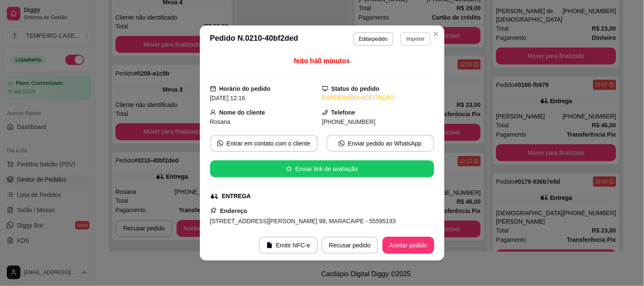
click at [419, 42] on button "Imprimir" at bounding box center [415, 39] width 30 height 14
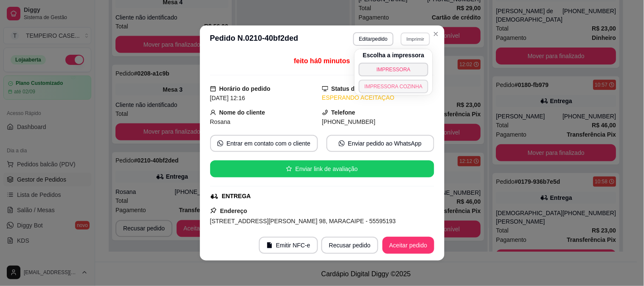
click at [394, 85] on button "IMPRESSORA COZINHA" at bounding box center [394, 87] width 70 height 14
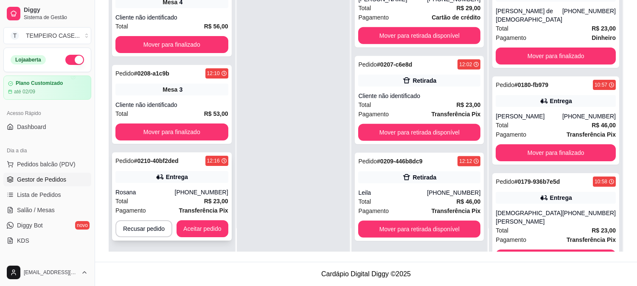
click at [188, 222] on button "Aceitar pedido" at bounding box center [203, 228] width 52 height 17
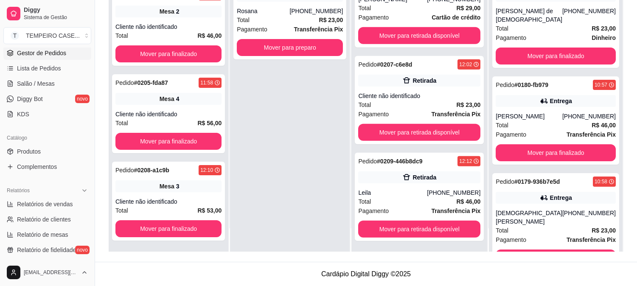
scroll to position [94, 0]
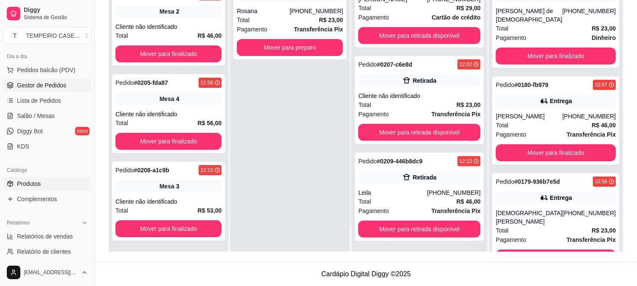
click at [37, 184] on span "Produtos" at bounding box center [29, 184] width 24 height 8
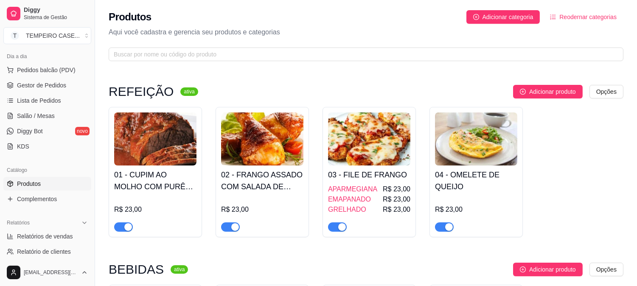
click at [124, 226] on button "button" at bounding box center [123, 226] width 19 height 9
click at [62, 87] on span "Gestor de Pedidos" at bounding box center [41, 85] width 49 height 8
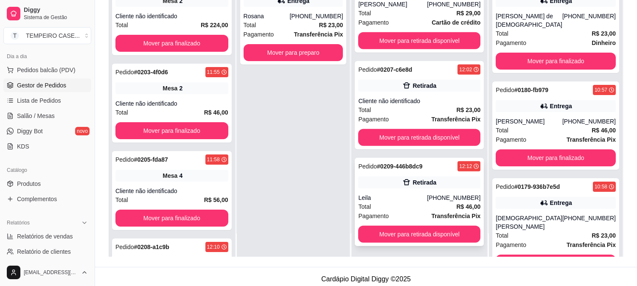
scroll to position [129, 0]
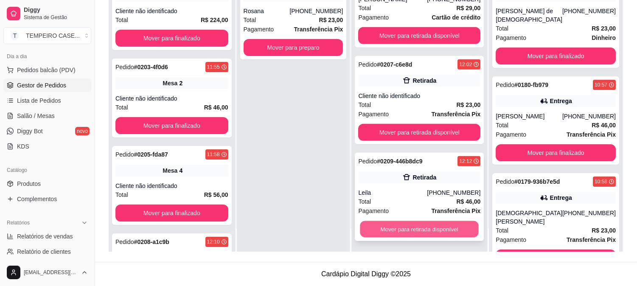
click at [443, 228] on button "Mover para retirada disponível" at bounding box center [419, 229] width 118 height 17
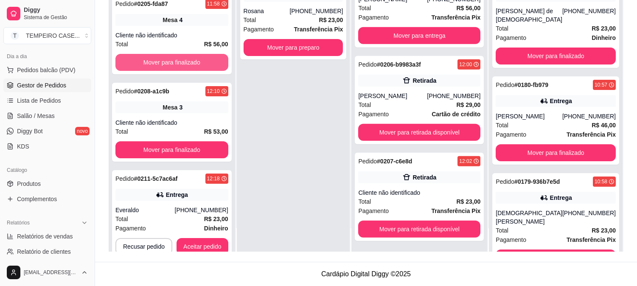
scroll to position [353, 0]
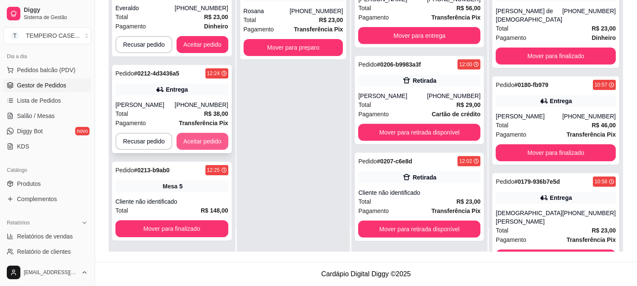
click at [206, 144] on button "Aceitar pedido" at bounding box center [203, 141] width 52 height 17
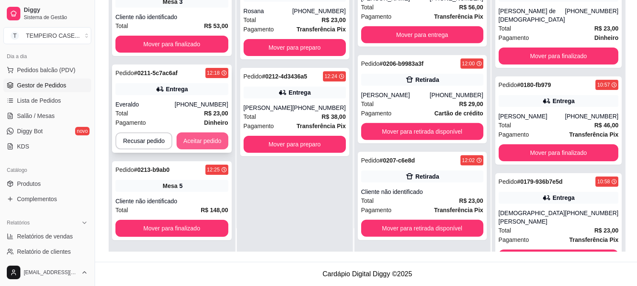
scroll to position [786, 0]
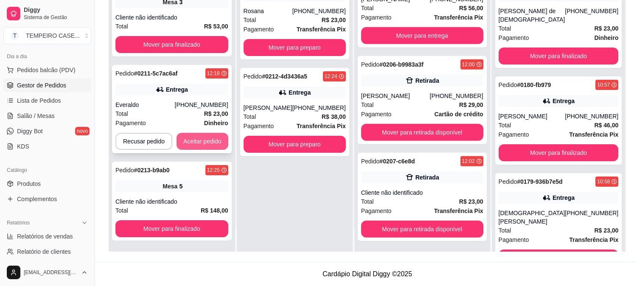
click at [211, 144] on button "Aceitar pedido" at bounding box center [203, 141] width 52 height 17
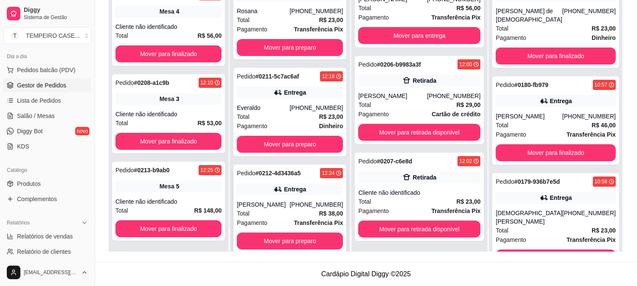
scroll to position [12, 0]
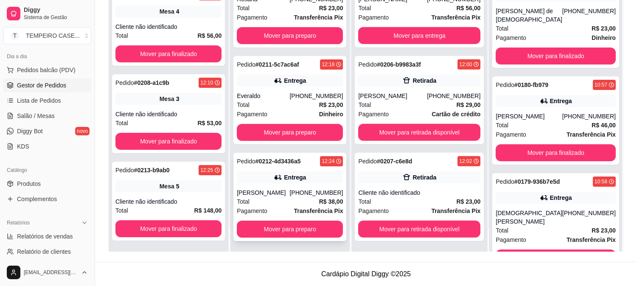
click at [302, 179] on div "Entrega" at bounding box center [295, 177] width 22 height 8
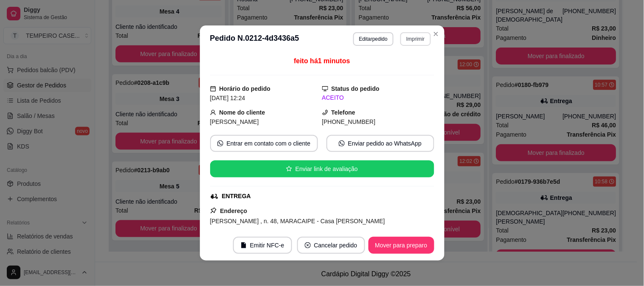
click at [410, 45] on button "Imprimir" at bounding box center [415, 39] width 30 height 14
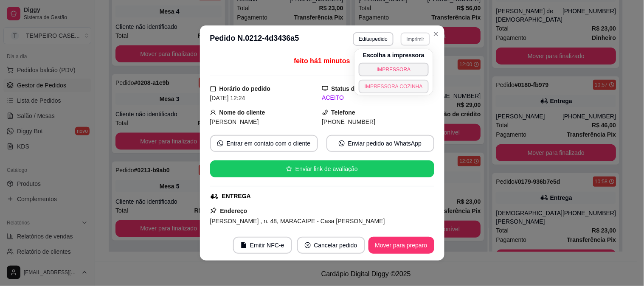
click at [388, 86] on button "IMPRESSORA COZINHA" at bounding box center [394, 87] width 70 height 14
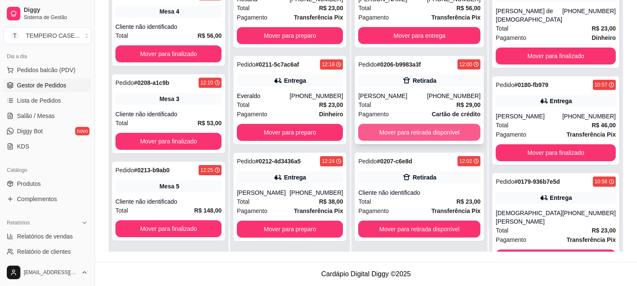
click at [429, 128] on button "Mover para retirada disponível" at bounding box center [419, 132] width 122 height 17
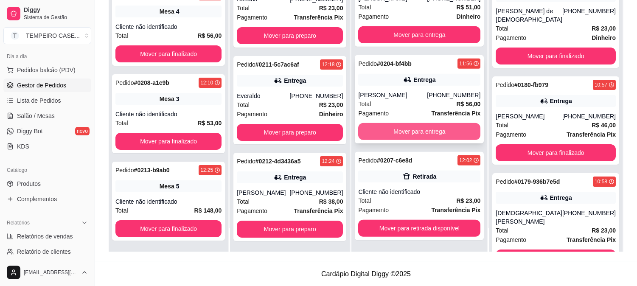
scroll to position [689, 0]
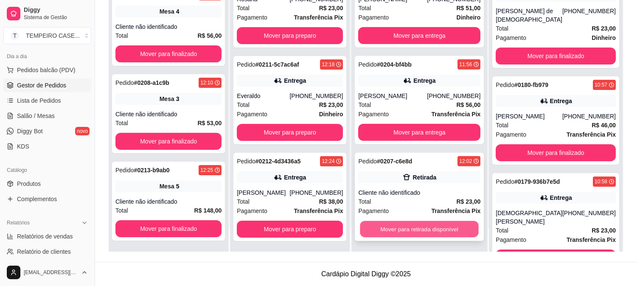
click at [417, 224] on button "Mover para retirada disponível" at bounding box center [419, 229] width 118 height 17
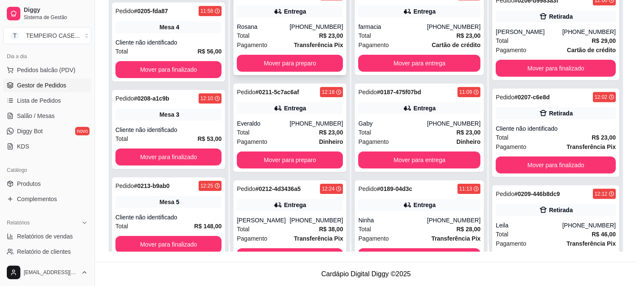
scroll to position [0, 0]
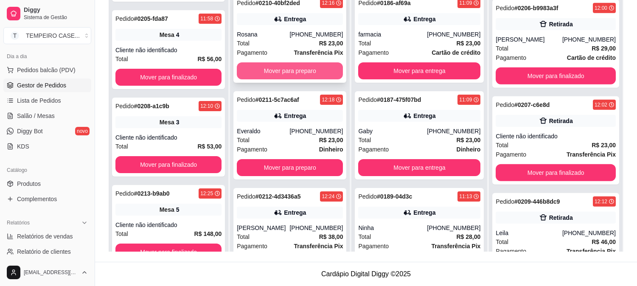
click at [310, 71] on button "Mover para preparo" at bounding box center [290, 70] width 106 height 17
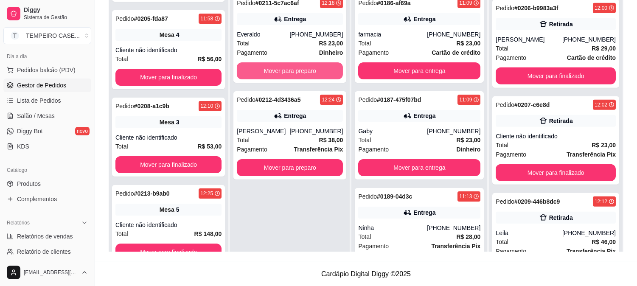
click at [306, 71] on button "Mover para preparo" at bounding box center [290, 70] width 106 height 17
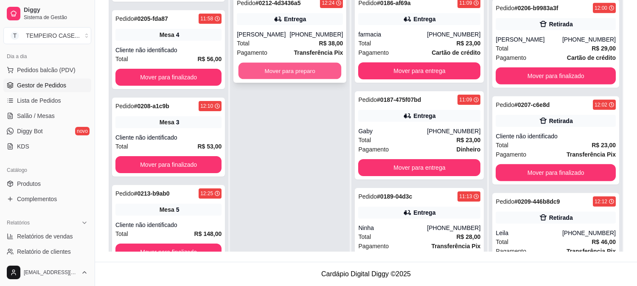
click at [298, 75] on button "Mover para preparo" at bounding box center [290, 71] width 103 height 17
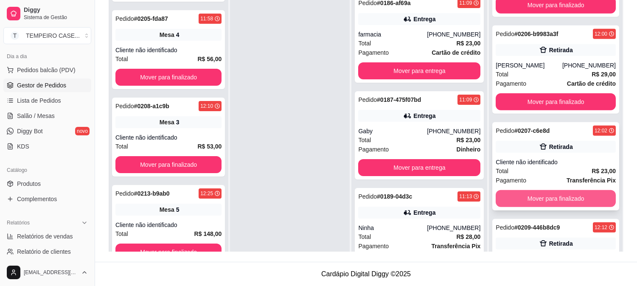
scroll to position [692, 0]
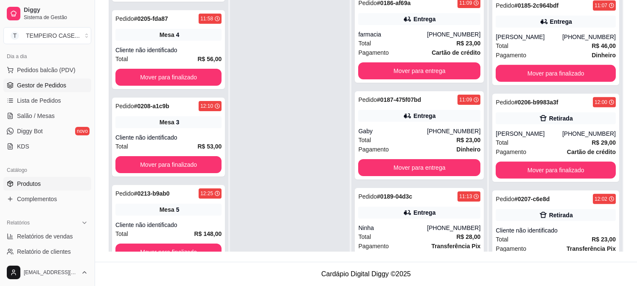
click at [39, 182] on span "Produtos" at bounding box center [29, 184] width 24 height 8
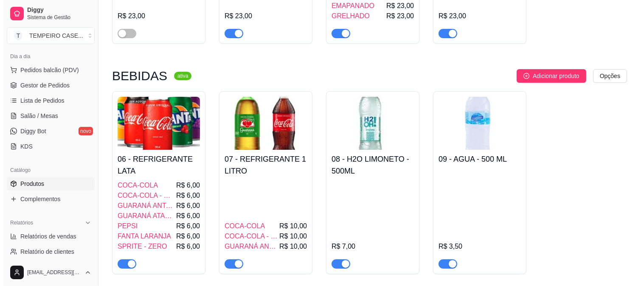
scroll to position [188, 0]
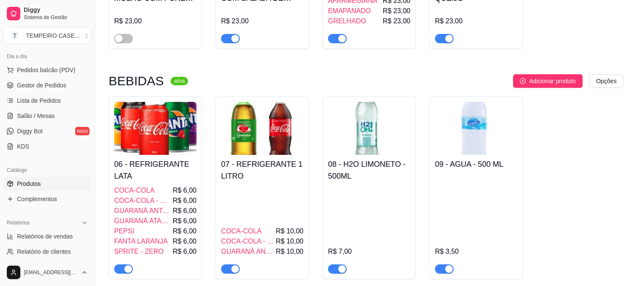
click at [175, 166] on h4 "06 - REFRIGERANTE LATA" at bounding box center [155, 170] width 82 height 24
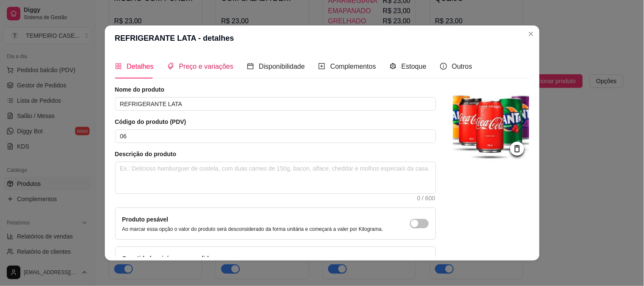
click at [186, 68] on span "Preço e variações" at bounding box center [206, 66] width 54 height 7
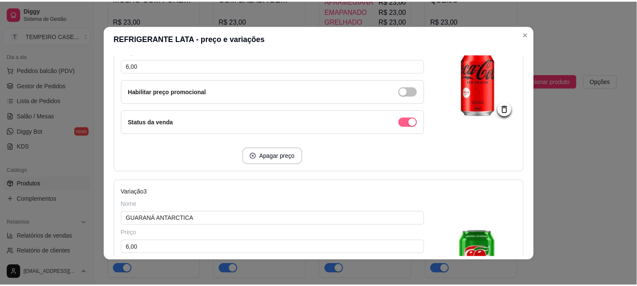
scroll to position [330, 0]
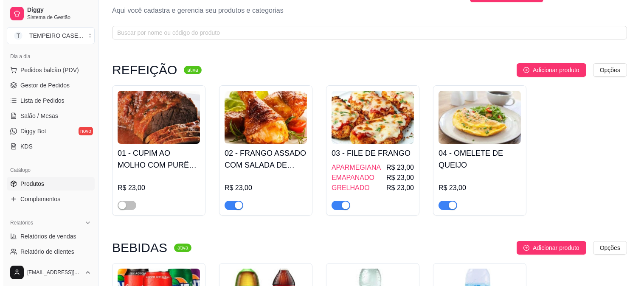
scroll to position [0, 0]
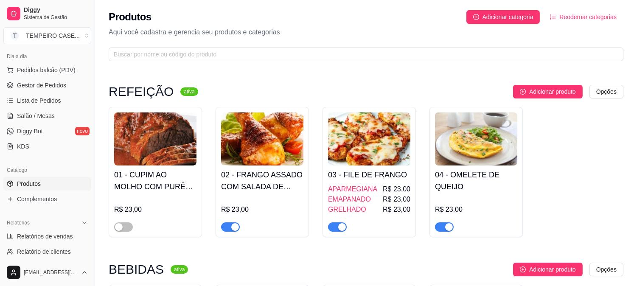
click at [423, 219] on div "01 - CUPIM AO MOLHO COM PURÊ DE BATATA R$ 23,00 02 - FRANGO ASSADO COM SALADA D…" at bounding box center [366, 172] width 515 height 130
click at [32, 121] on link "Salão / Mesas" at bounding box center [47, 116] width 88 height 14
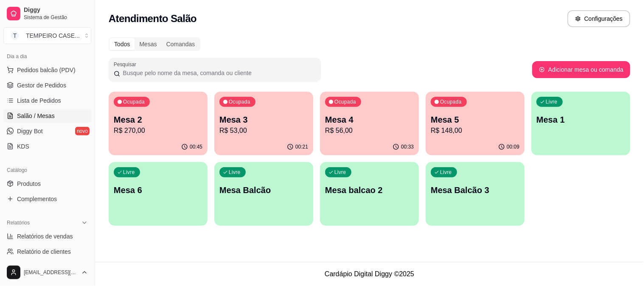
click at [256, 126] on p "R$ 53,00" at bounding box center [263, 131] width 89 height 10
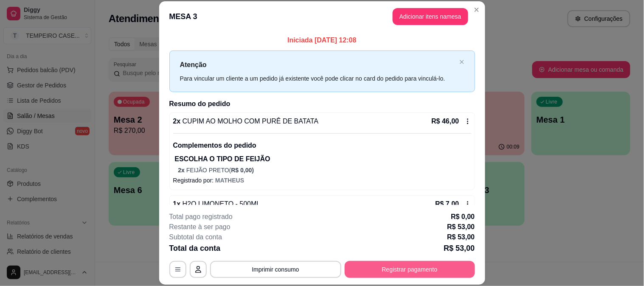
click at [417, 270] on button "Registrar pagamento" at bounding box center [410, 269] width 130 height 17
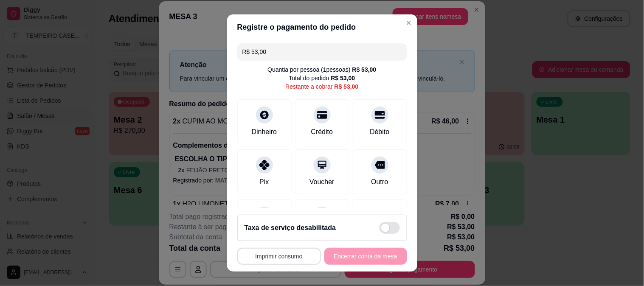
click at [279, 261] on button "Imprimir consumo" at bounding box center [279, 256] width 84 height 17
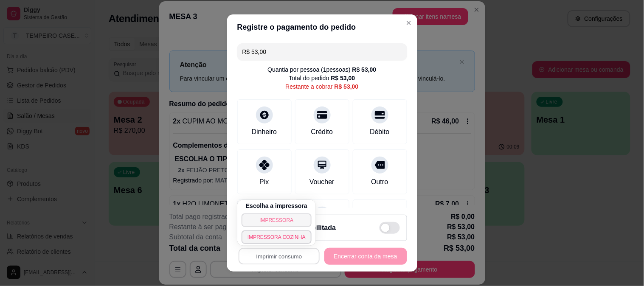
click at [292, 215] on button "IMPRESSORA" at bounding box center [277, 221] width 70 height 14
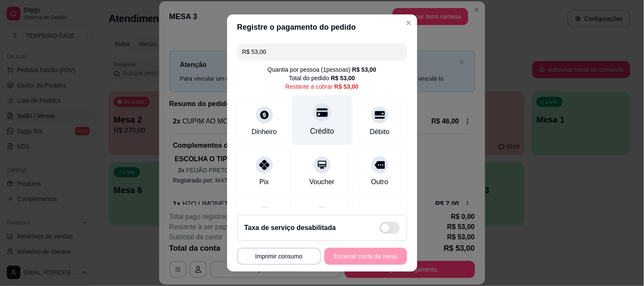
click at [316, 130] on div "Crédito" at bounding box center [322, 131] width 24 height 11
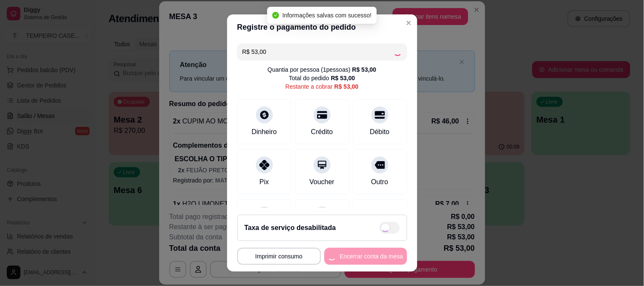
type input "R$ 0,00"
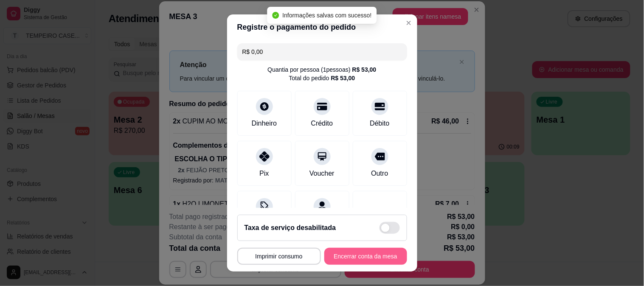
click at [372, 249] on button "Encerrar conta da mesa" at bounding box center [365, 256] width 83 height 17
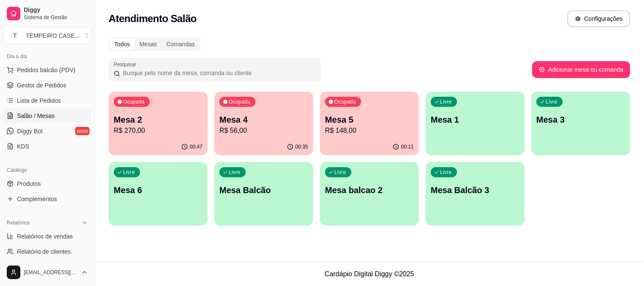
click at [237, 139] on div "00:35" at bounding box center [263, 147] width 99 height 17
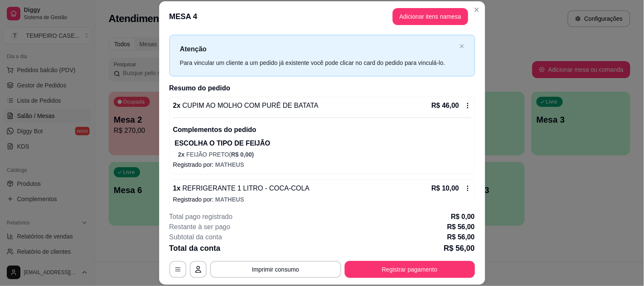
scroll to position [23, 0]
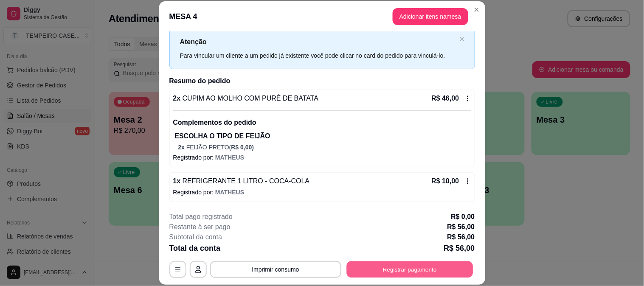
click at [367, 267] on button "Registrar pagamento" at bounding box center [409, 269] width 126 height 17
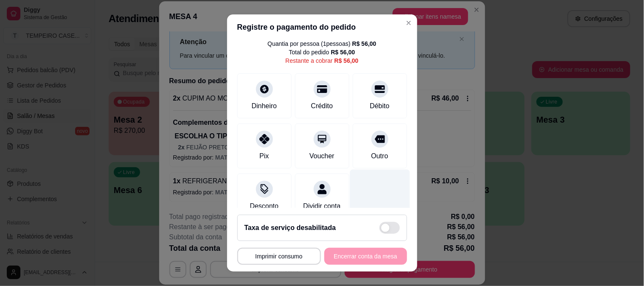
scroll to position [49, 0]
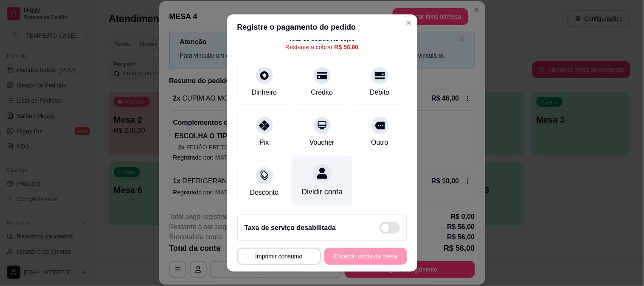
click at [316, 168] on icon at bounding box center [321, 173] width 11 height 11
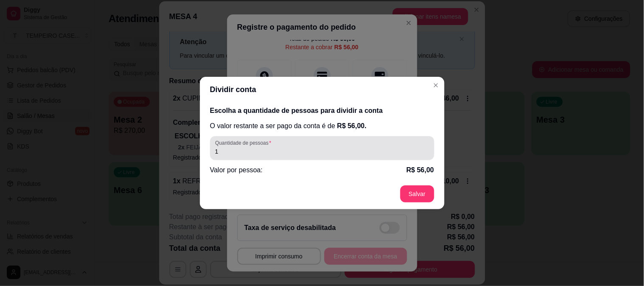
drag, startPoint x: 288, startPoint y: 149, endPoint x: 211, endPoint y: 150, distance: 76.8
click at [211, 150] on div "Quantidade de pessoas 1" at bounding box center [322, 148] width 224 height 24
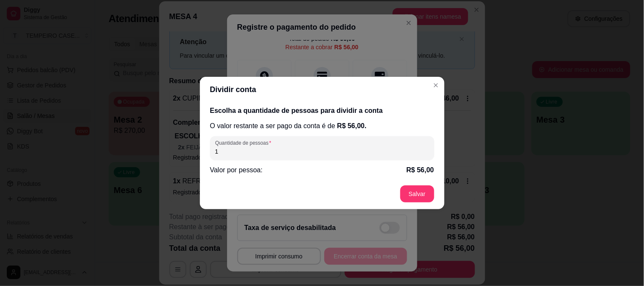
drag, startPoint x: 218, startPoint y: 151, endPoint x: 209, endPoint y: 151, distance: 8.9
click at [209, 151] on div "Escolha a quantidade de pessoas para dividir a conta O valor restante a ser pag…" at bounding box center [322, 140] width 245 height 76
type input "2"
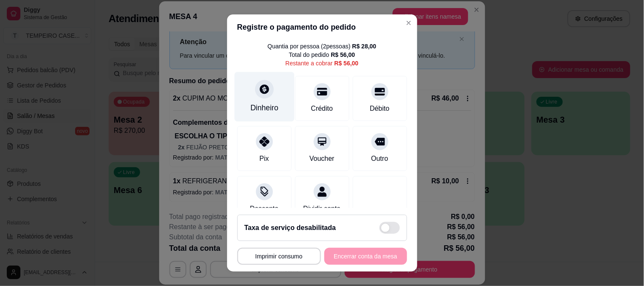
scroll to position [0, 0]
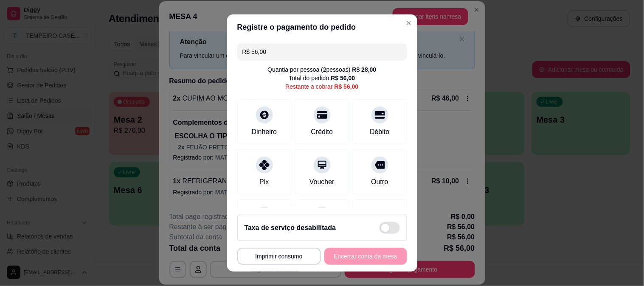
drag, startPoint x: 287, startPoint y: 45, endPoint x: 228, endPoint y: 50, distance: 58.3
click at [228, 50] on div "R$ 56,00 Quantia por pessoa ( 2 pessoas) R$ 28,00 Total do pedido R$ 56,00 Rest…" at bounding box center [322, 124] width 190 height 169
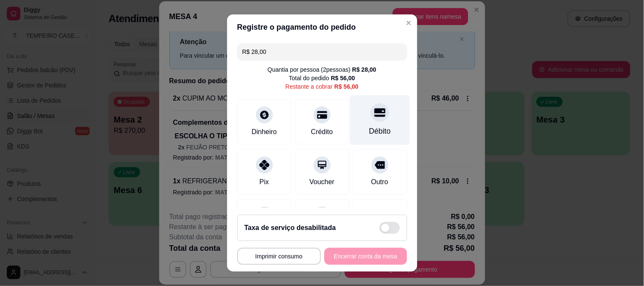
click at [374, 115] on icon at bounding box center [379, 112] width 11 height 8
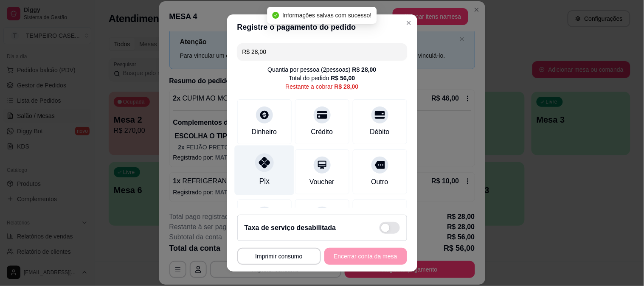
click at [250, 172] on div "Pix" at bounding box center [264, 170] width 60 height 50
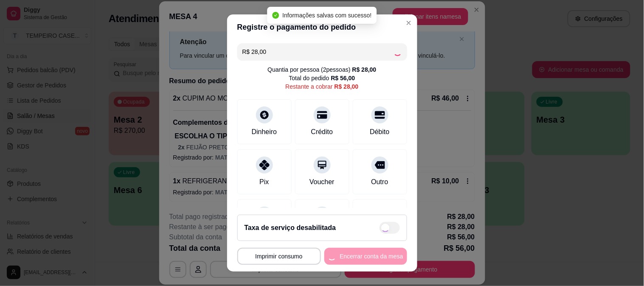
type input "R$ 0,00"
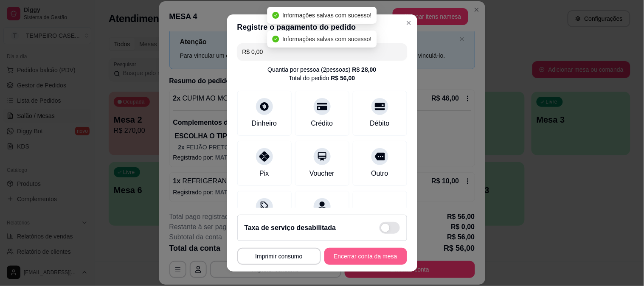
click at [353, 256] on button "Encerrar conta da mesa" at bounding box center [365, 256] width 83 height 17
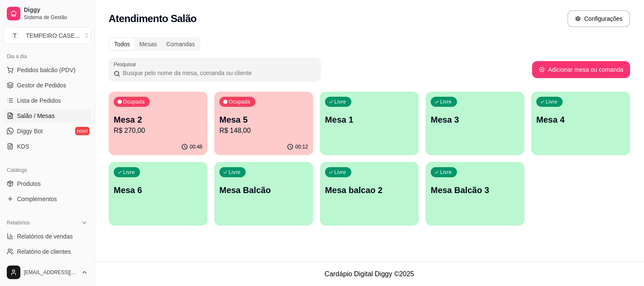
click at [137, 121] on p "Mesa 2" at bounding box center [158, 120] width 89 height 12
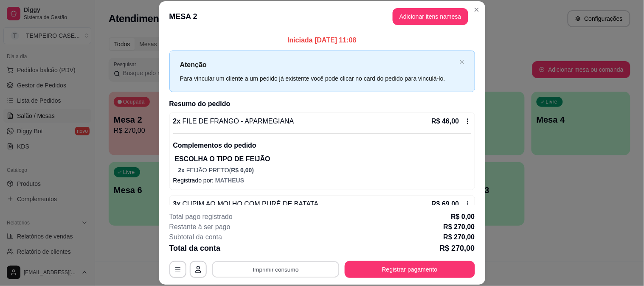
click at [252, 274] on button "Imprimir consumo" at bounding box center [275, 269] width 127 height 17
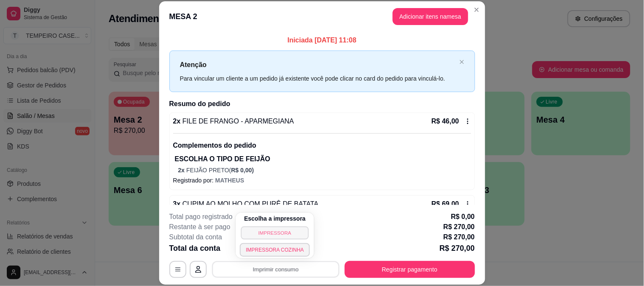
click at [275, 232] on button "IMPRESSORA" at bounding box center [275, 232] width 68 height 13
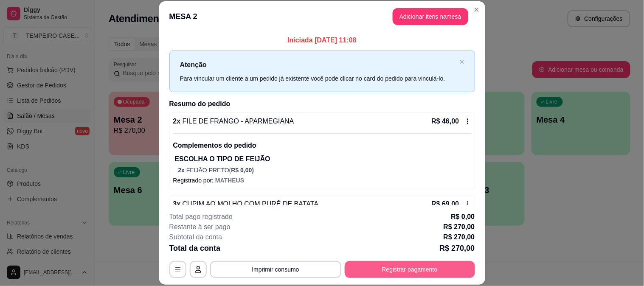
click at [396, 269] on button "Registrar pagamento" at bounding box center [410, 269] width 130 height 17
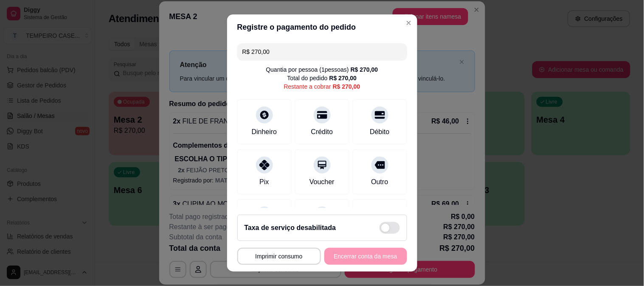
scroll to position [49, 0]
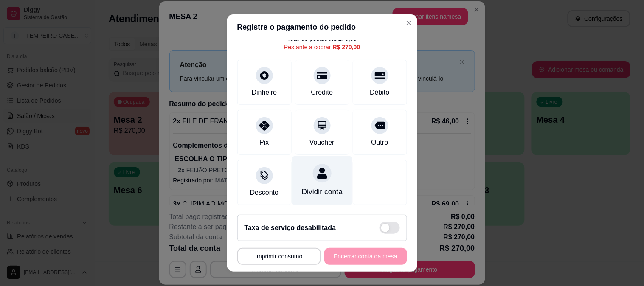
click at [318, 172] on div "Dividir conta" at bounding box center [322, 181] width 60 height 50
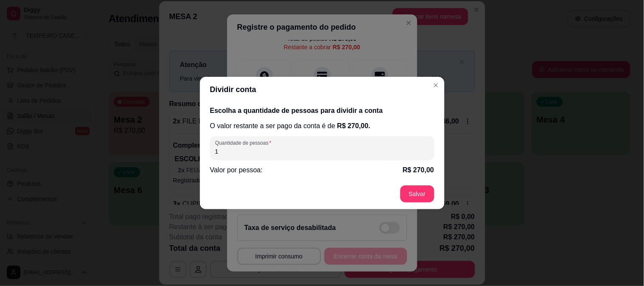
drag, startPoint x: 278, startPoint y: 151, endPoint x: 158, endPoint y: 142, distance: 120.4
click at [158, 142] on div "Dividir conta Escolha a quantidade de pessoas para dividir a conta O valor rest…" at bounding box center [322, 143] width 644 height 286
type input "5"
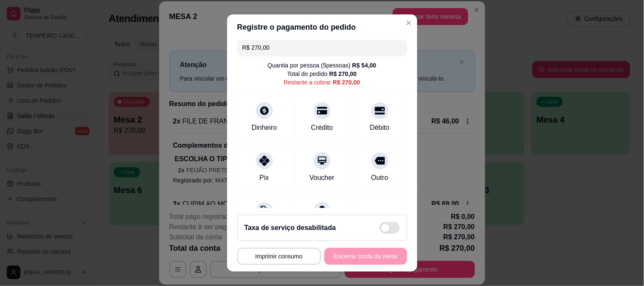
scroll to position [0, 0]
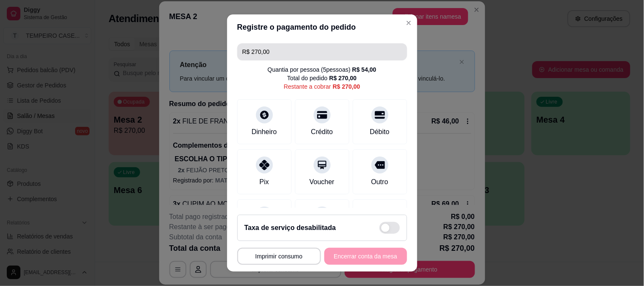
click at [289, 53] on input "R$ 270,00" at bounding box center [322, 51] width 160 height 17
drag, startPoint x: 286, startPoint y: 53, endPoint x: 222, endPoint y: 56, distance: 64.2
click at [222, 56] on div "**********" at bounding box center [322, 143] width 644 height 286
click at [261, 52] on input "R$ 0,60" at bounding box center [322, 51] width 160 height 17
drag, startPoint x: 269, startPoint y: 53, endPoint x: 200, endPoint y: 52, distance: 69.2
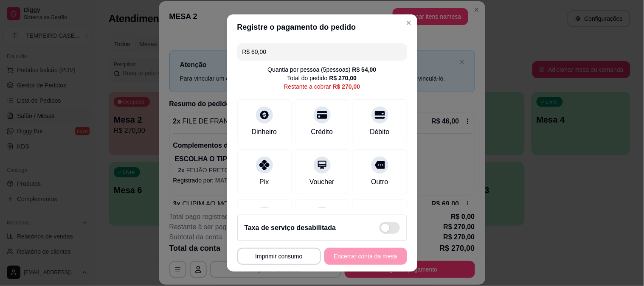
click at [200, 52] on div "**********" at bounding box center [322, 143] width 644 height 286
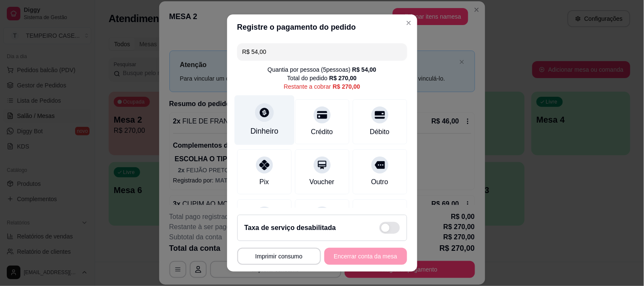
click at [260, 115] on icon at bounding box center [264, 112] width 9 height 9
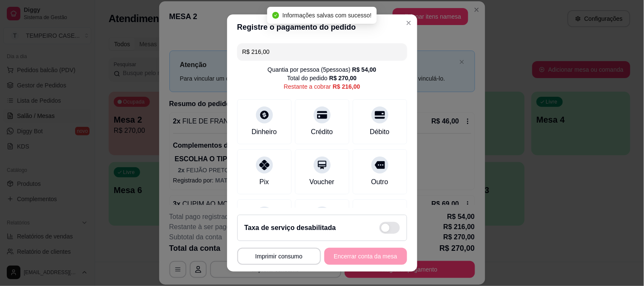
drag, startPoint x: 289, startPoint y: 48, endPoint x: 195, endPoint y: 47, distance: 94.2
click at [195, 47] on div "**********" at bounding box center [322, 143] width 644 height 286
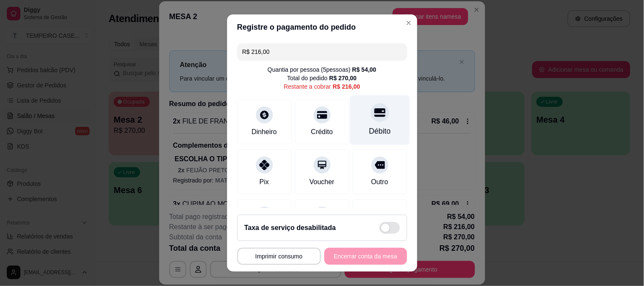
click at [375, 118] on div "Débito" at bounding box center [380, 120] width 60 height 50
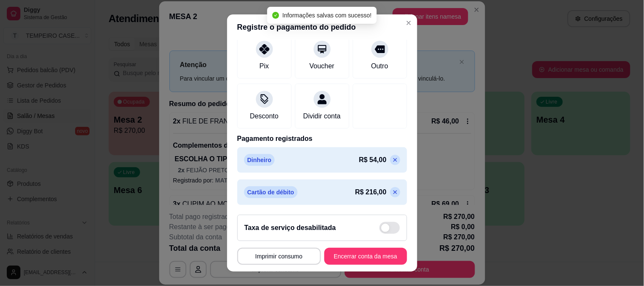
scroll to position [13, 0]
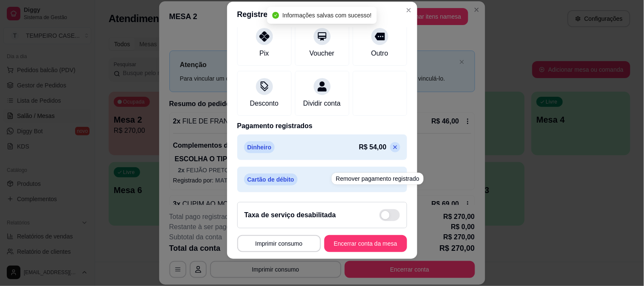
click at [380, 177] on div "Remover pagamento registrado" at bounding box center [378, 179] width 92 height 12
click at [285, 169] on div "Cartão de débito R$ 216,00" at bounding box center [322, 179] width 170 height 25
click at [334, 181] on div "Remover pagamento registrado" at bounding box center [378, 179] width 92 height 12
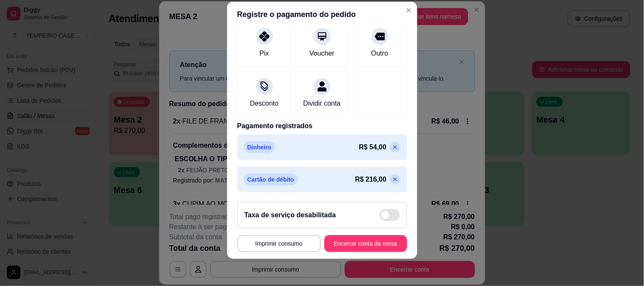
click at [397, 147] on div "R$ 0,00 Quantia por pessoa ( 5 pessoas) R$ 54,00 Total do pedido R$ 270,00 Dinh…" at bounding box center [322, 111] width 190 height 169
click at [384, 177] on div "Cartão de débito R$ 216,00" at bounding box center [322, 179] width 170 height 25
click at [392, 176] on icon at bounding box center [395, 179] width 7 height 7
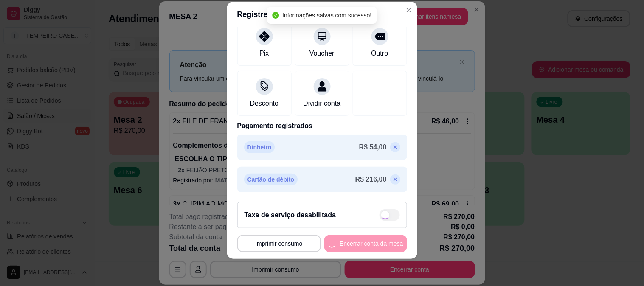
scroll to position [0, 0]
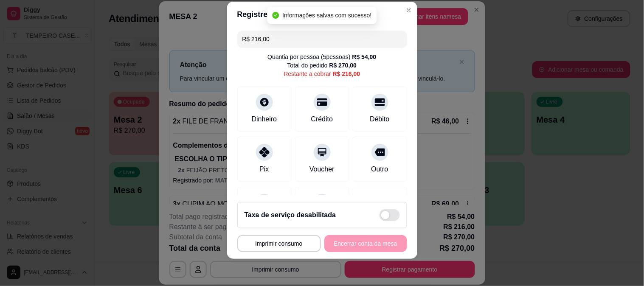
drag, startPoint x: 302, startPoint y: 42, endPoint x: 214, endPoint y: 45, distance: 87.5
click at [214, 45] on div "**********" at bounding box center [322, 143] width 644 height 286
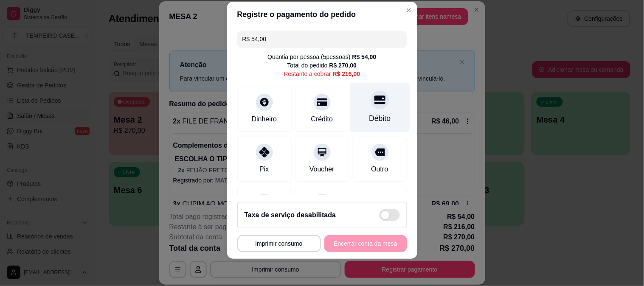
click at [371, 92] on div at bounding box center [380, 99] width 19 height 19
type input "R$ 162,00"
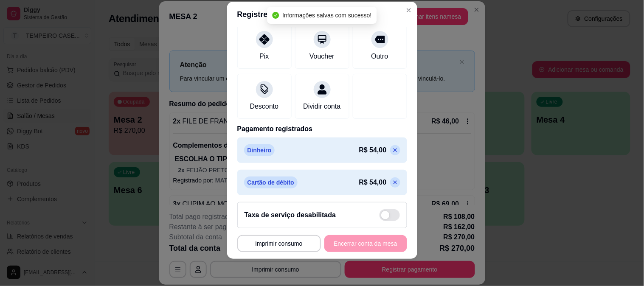
scroll to position [126, 0]
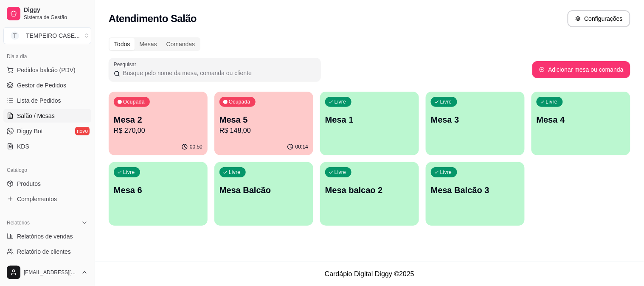
click at [470, 112] on div "Livre Mesa 3" at bounding box center [475, 118] width 99 height 53
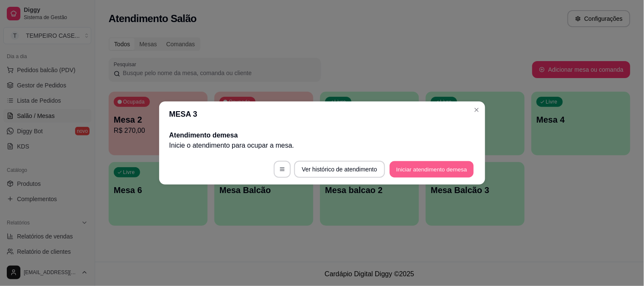
click at [442, 173] on button "Iniciar atendimento de mesa" at bounding box center [432, 169] width 84 height 17
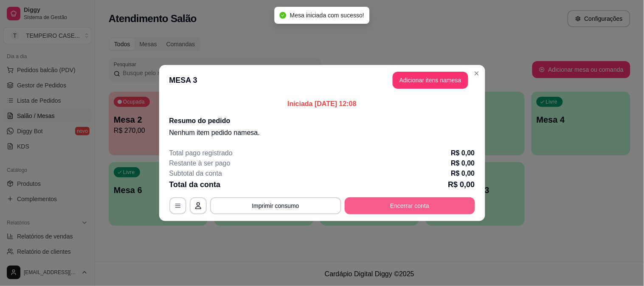
click at [378, 206] on button "Encerrar conta" at bounding box center [410, 205] width 130 height 17
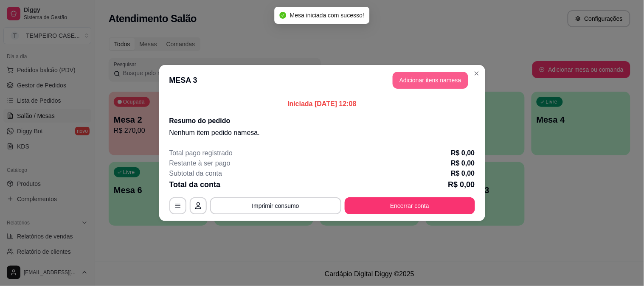
click at [405, 86] on button "Adicionar itens na mesa" at bounding box center [431, 80] width 76 height 17
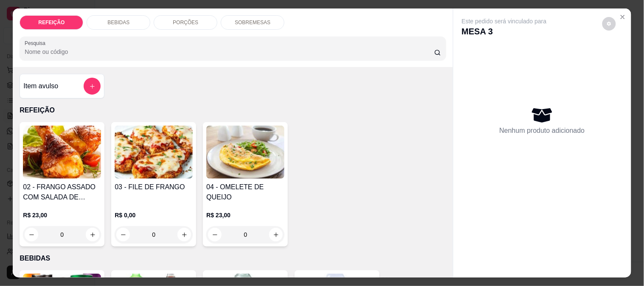
click at [166, 157] on img at bounding box center [154, 152] width 78 height 53
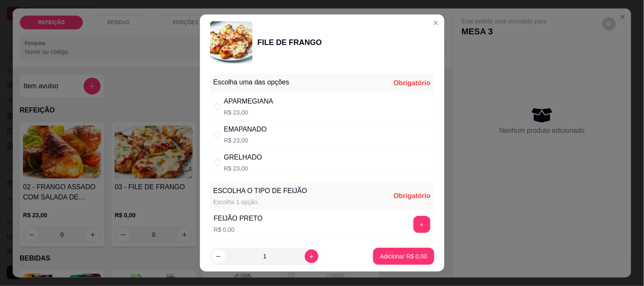
click at [245, 161] on div "GRELHADO" at bounding box center [243, 157] width 38 height 10
radio input "true"
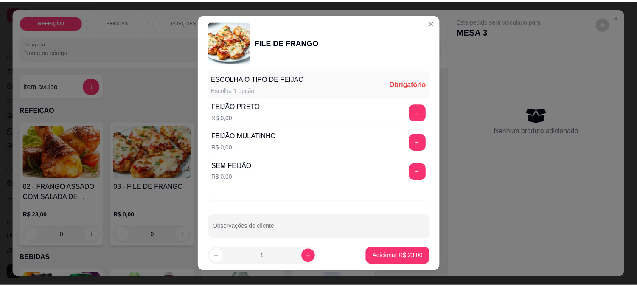
scroll to position [121, 0]
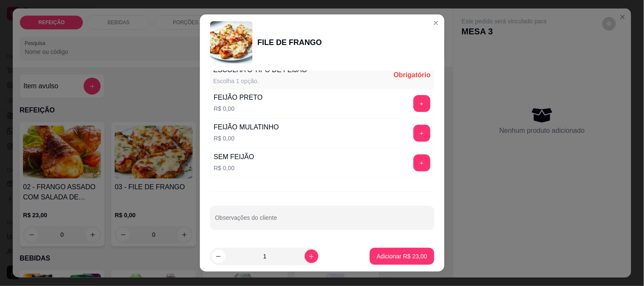
click at [413, 128] on button "+" at bounding box center [421, 133] width 17 height 17
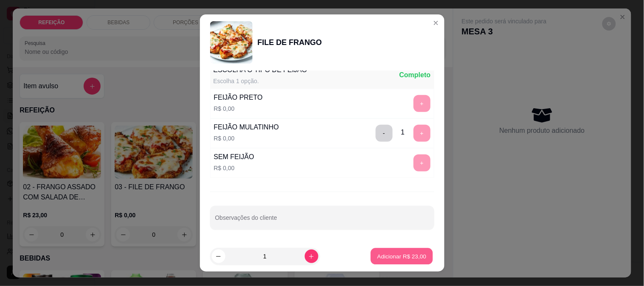
click at [396, 263] on button "Adicionar R$ 23,00" at bounding box center [402, 256] width 62 height 17
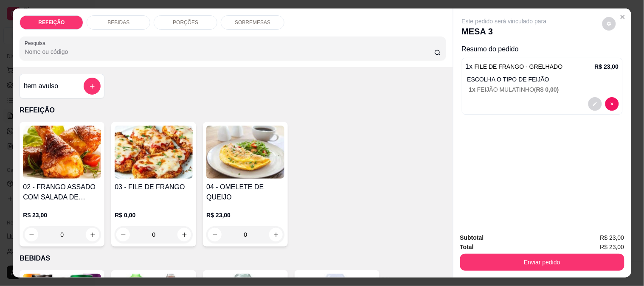
click at [532, 261] on button "Enviar pedido" at bounding box center [542, 262] width 164 height 17
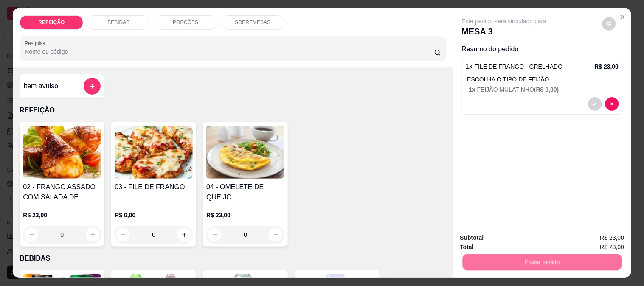
click at [518, 241] on button "Não registrar e enviar pedido" at bounding box center [514, 238] width 86 height 16
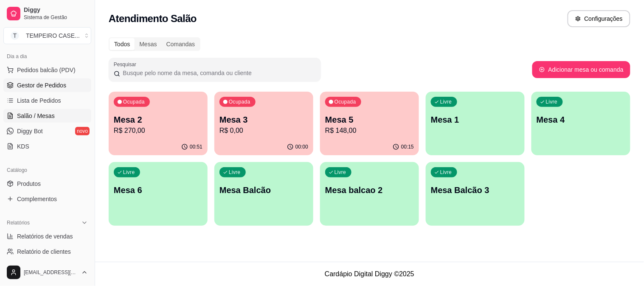
click at [49, 83] on span "Gestor de Pedidos" at bounding box center [41, 85] width 49 height 8
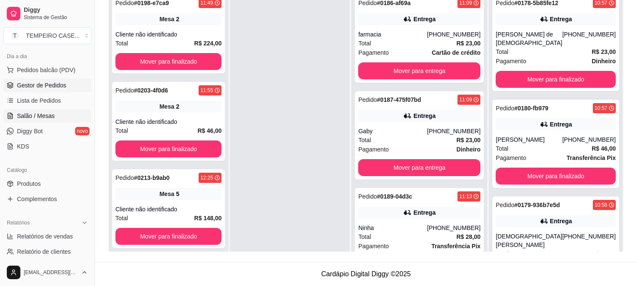
click at [39, 118] on span "Salão / Mesas" at bounding box center [36, 116] width 38 height 8
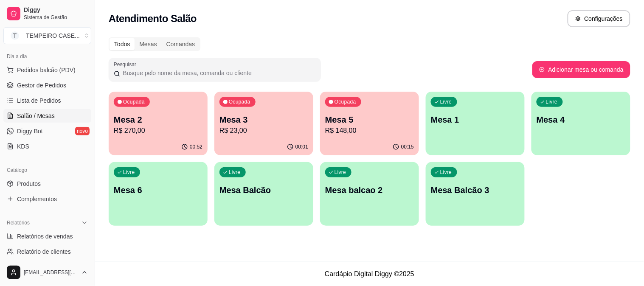
click at [165, 107] on div "Ocupada Mesa 2 R$ 270,00" at bounding box center [158, 115] width 99 height 47
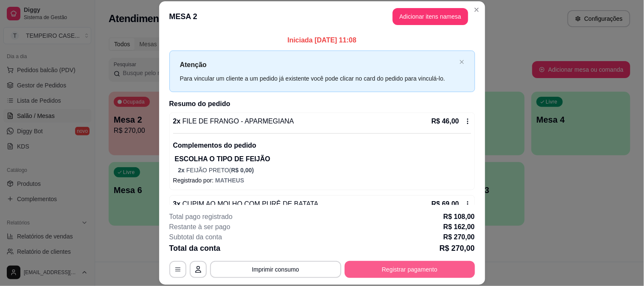
click at [397, 272] on button "Registrar pagamento" at bounding box center [410, 269] width 130 height 17
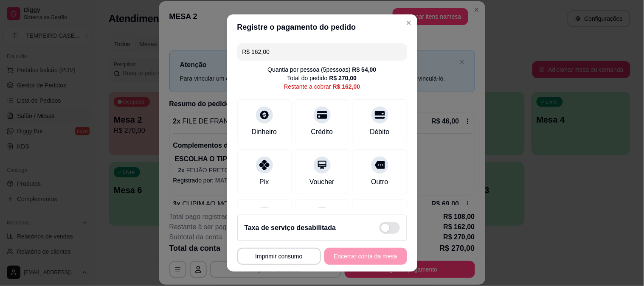
drag, startPoint x: 286, startPoint y: 54, endPoint x: 214, endPoint y: 39, distance: 72.8
click at [214, 39] on div "**********" at bounding box center [322, 143] width 644 height 286
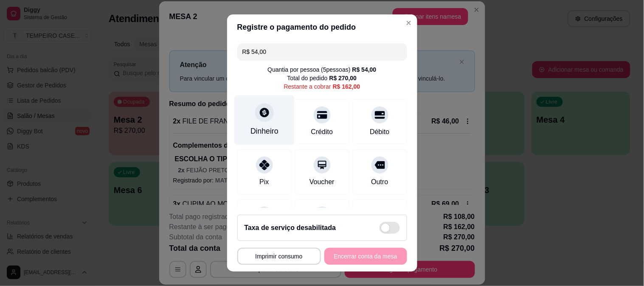
click at [270, 119] on div "Dinheiro" at bounding box center [264, 120] width 60 height 50
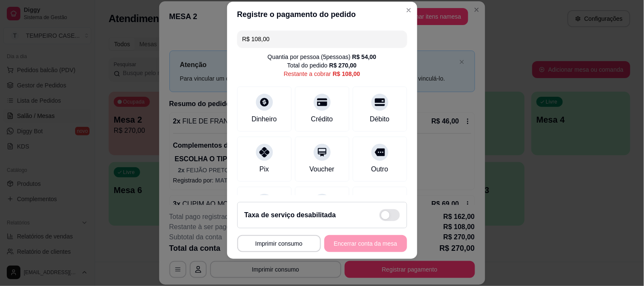
drag, startPoint x: 279, startPoint y: 33, endPoint x: 246, endPoint y: 36, distance: 33.2
click at [237, 33] on div "R$ 108,00" at bounding box center [322, 39] width 170 height 17
click at [272, 119] on div "Dinheiro" at bounding box center [264, 118] width 28 height 11
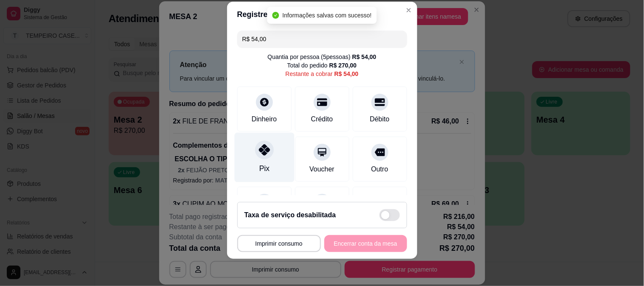
click at [266, 157] on div "Pix" at bounding box center [264, 157] width 60 height 50
type input "R$ 0,00"
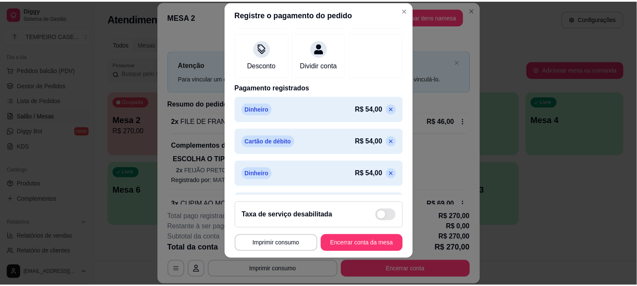
scroll to position [214, 0]
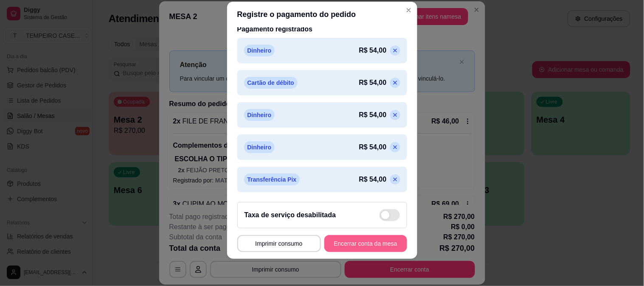
click at [358, 245] on button "Encerrar conta da mesa" at bounding box center [365, 243] width 83 height 17
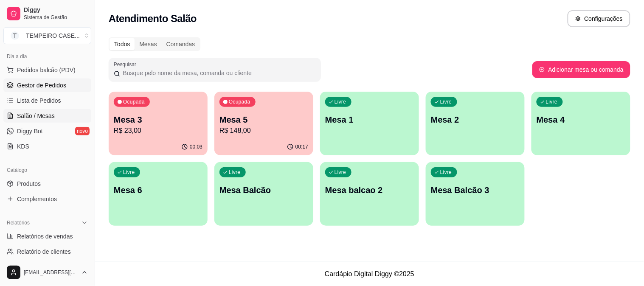
click at [39, 91] on link "Gestor de Pedidos" at bounding box center [47, 86] width 88 height 14
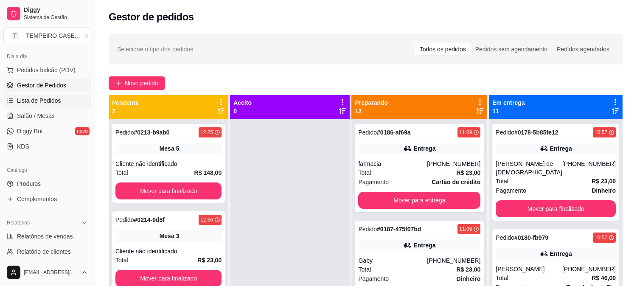
click at [35, 100] on span "Lista de Pedidos" at bounding box center [39, 100] width 44 height 8
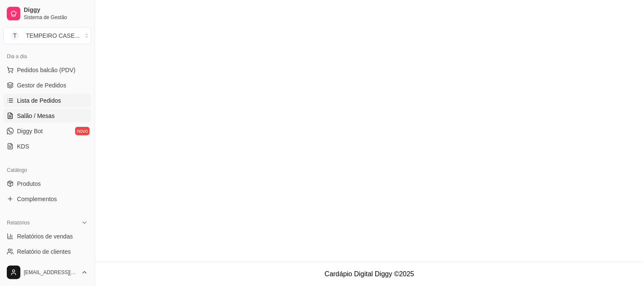
click at [36, 115] on span "Salão / Mesas" at bounding box center [36, 116] width 38 height 8
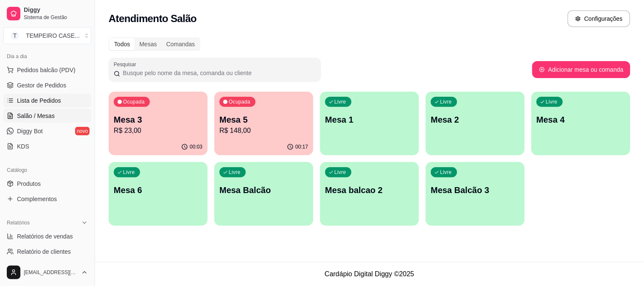
click at [25, 103] on span "Lista de Pedidos" at bounding box center [39, 100] width 44 height 8
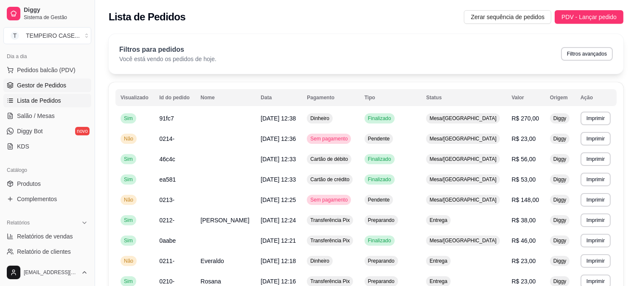
click at [37, 88] on span "Gestor de Pedidos" at bounding box center [41, 85] width 49 height 8
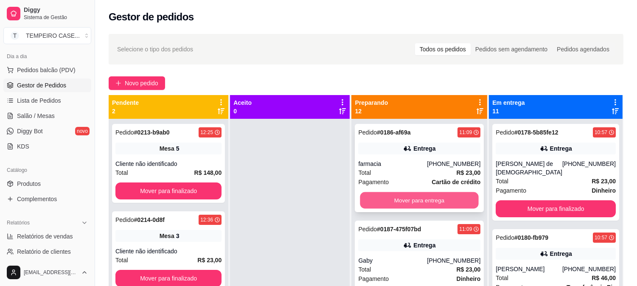
click at [423, 205] on button "Mover para entrega" at bounding box center [419, 200] width 118 height 17
click at [421, 201] on button "Mover para entrega" at bounding box center [419, 200] width 118 height 17
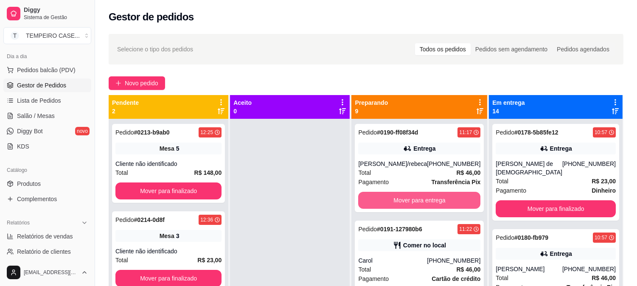
click at [421, 201] on button "Mover para entrega" at bounding box center [419, 200] width 122 height 17
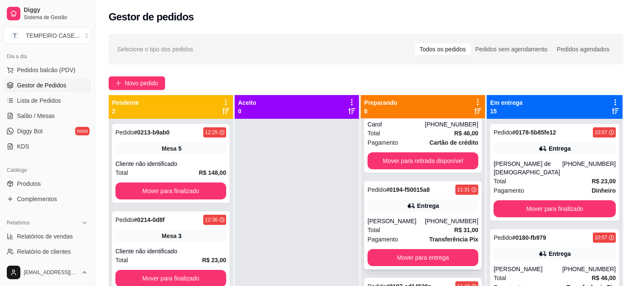
scroll to position [94, 0]
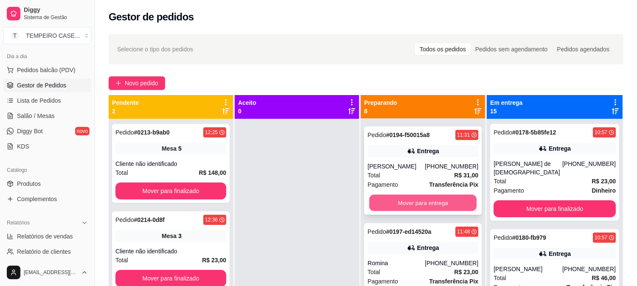
click at [419, 204] on button "Mover para entrega" at bounding box center [422, 203] width 107 height 17
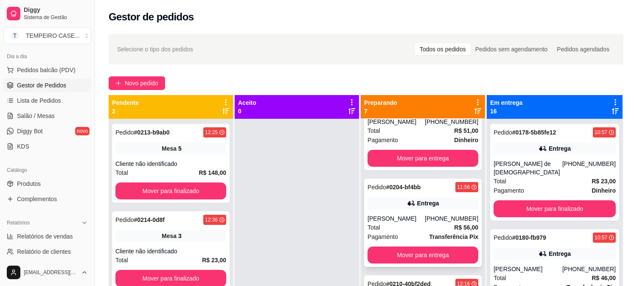
scroll to position [188, 0]
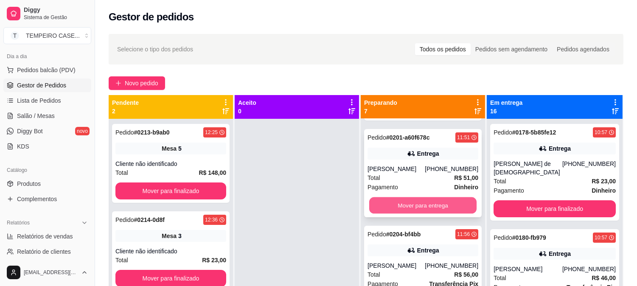
click at [414, 201] on button "Mover para entrega" at bounding box center [422, 205] width 107 height 17
click at [421, 210] on button "Mover para entrega" at bounding box center [422, 205] width 107 height 17
click at [420, 206] on button "Mover para entrega" at bounding box center [423, 205] width 107 height 17
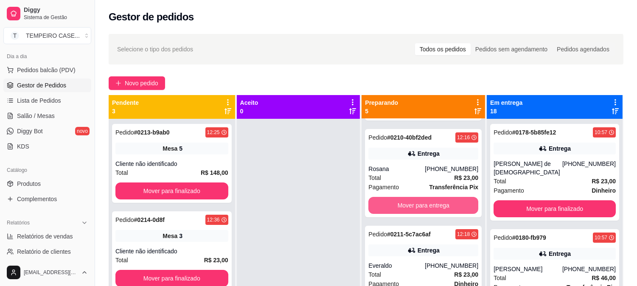
click at [420, 206] on button "Mover para entrega" at bounding box center [423, 205] width 110 height 17
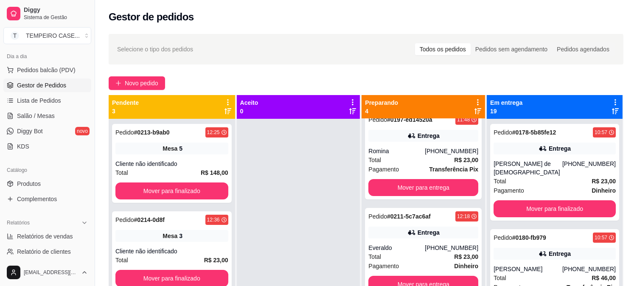
scroll to position [109, 0]
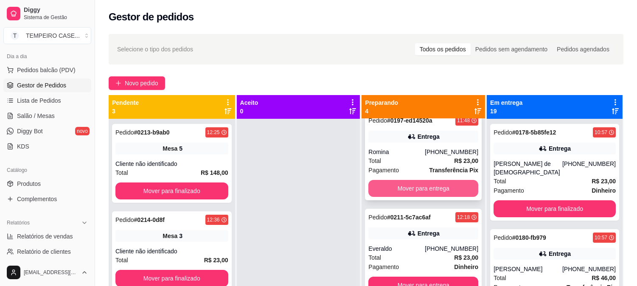
click at [421, 190] on button "Mover para entrega" at bounding box center [423, 188] width 110 height 17
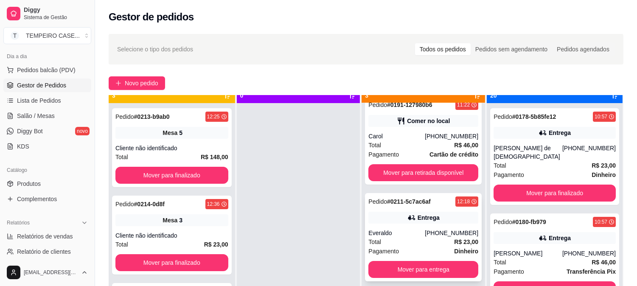
scroll to position [23, 0]
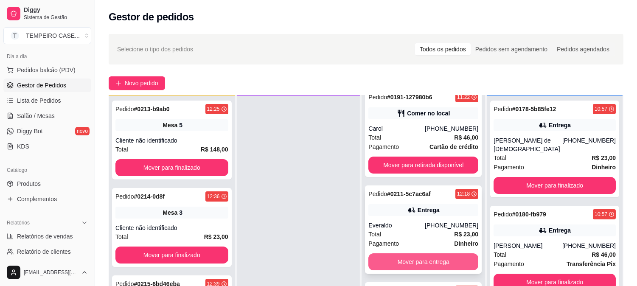
click at [419, 261] on button "Mover para entrega" at bounding box center [423, 261] width 110 height 17
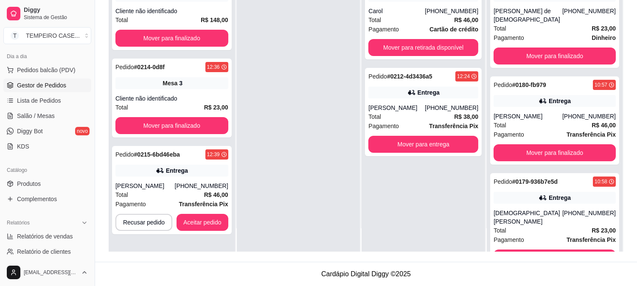
scroll to position [0, 0]
click at [413, 145] on button "Mover para entrega" at bounding box center [423, 144] width 110 height 17
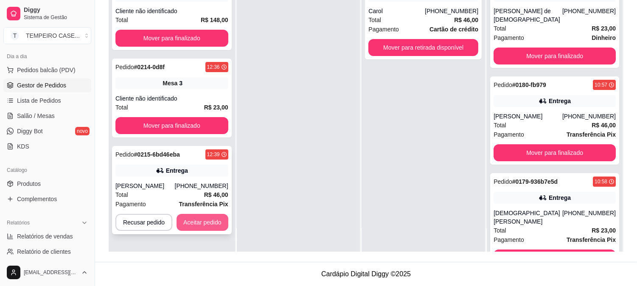
click at [208, 228] on button "Aceitar pedido" at bounding box center [203, 222] width 52 height 17
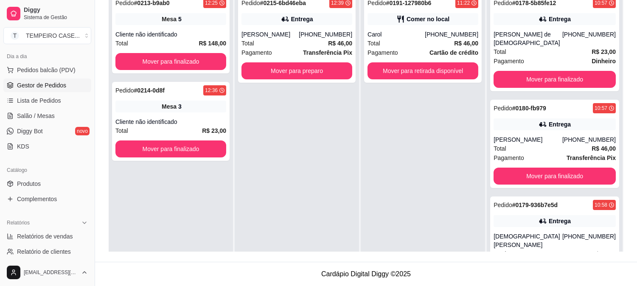
scroll to position [82, 0]
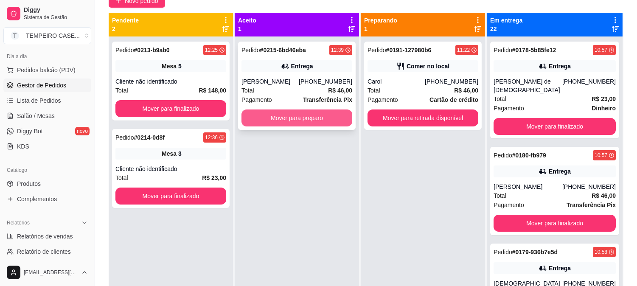
click at [304, 121] on button "Mover para preparo" at bounding box center [297, 118] width 111 height 17
click at [267, 91] on div "Total R$ 46,00" at bounding box center [297, 90] width 111 height 9
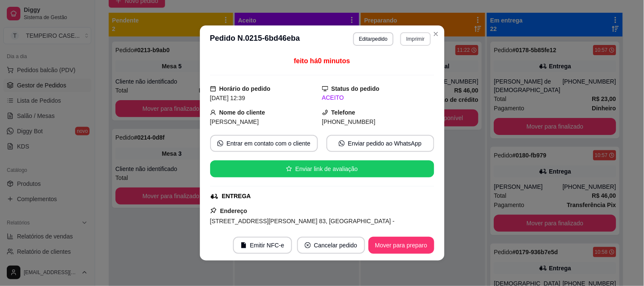
click at [406, 33] on button "Imprimir" at bounding box center [415, 39] width 30 height 14
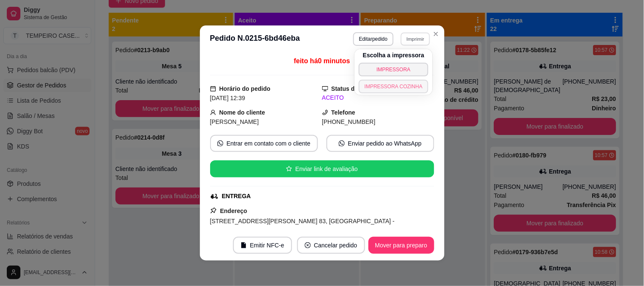
click at [395, 88] on button "IMPRESSORA COZINHA" at bounding box center [394, 87] width 70 height 14
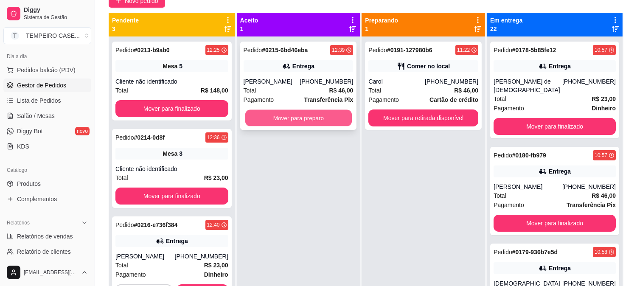
click at [317, 120] on button "Mover para preparo" at bounding box center [298, 118] width 107 height 17
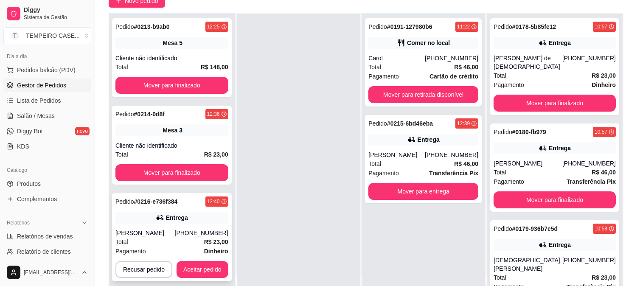
scroll to position [129, 0]
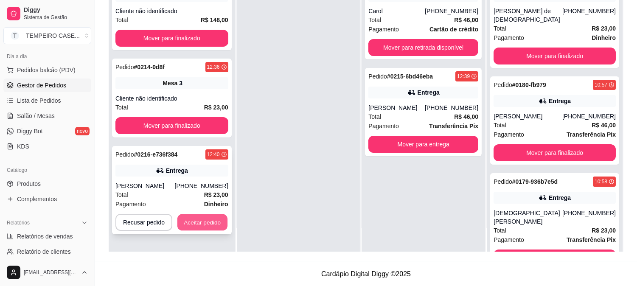
click at [203, 224] on button "Aceitar pedido" at bounding box center [202, 222] width 50 height 17
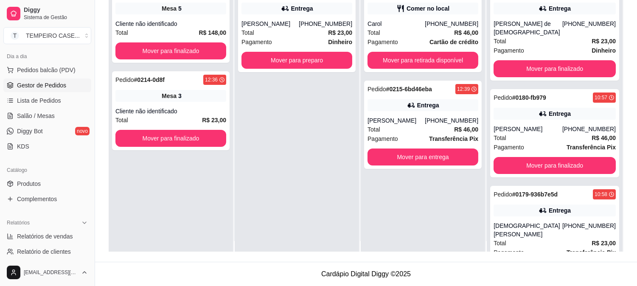
scroll to position [0, 0]
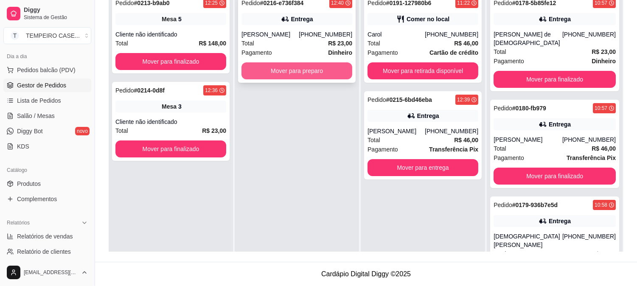
click at [326, 71] on button "Mover para preparo" at bounding box center [297, 70] width 111 height 17
click at [299, 65] on button "Mover para preparo" at bounding box center [297, 70] width 111 height 17
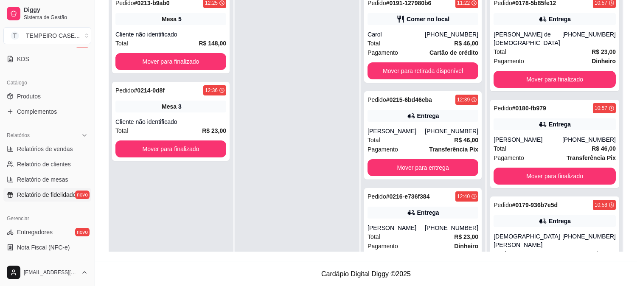
scroll to position [188, 0]
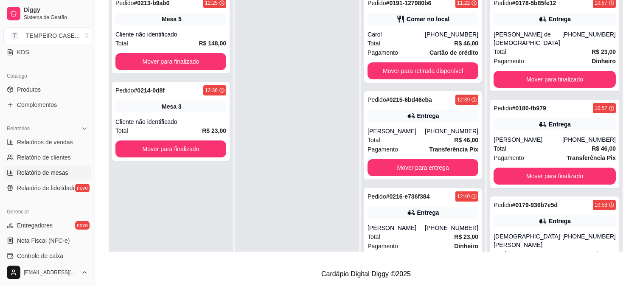
click at [40, 172] on span "Relatório de mesas" at bounding box center [42, 173] width 51 height 8
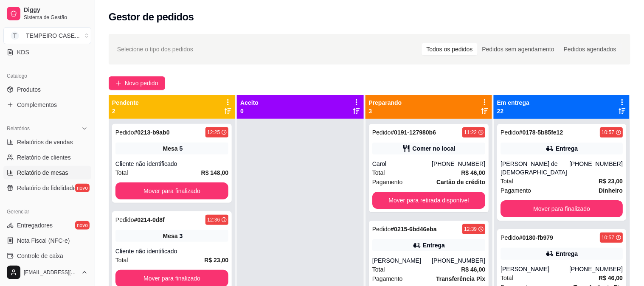
select select "TOTAL_OF_ORDERS"
select select "7"
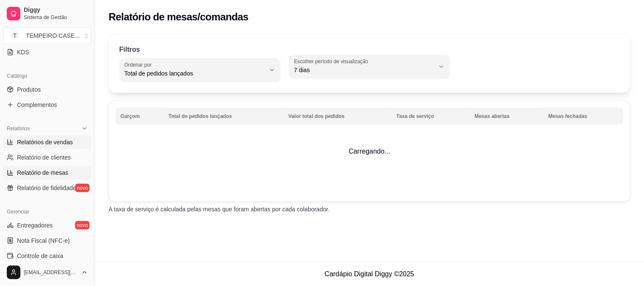
click at [60, 149] on link "Relatórios de vendas" at bounding box center [47, 142] width 88 height 14
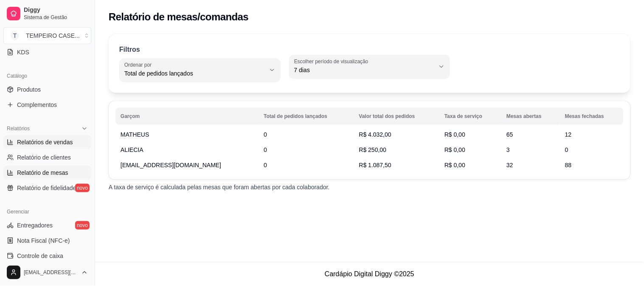
select select "ALL"
select select "0"
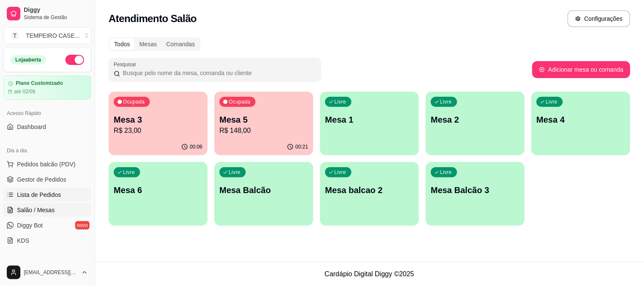
click at [55, 194] on span "Lista de Pedidos" at bounding box center [39, 195] width 44 height 8
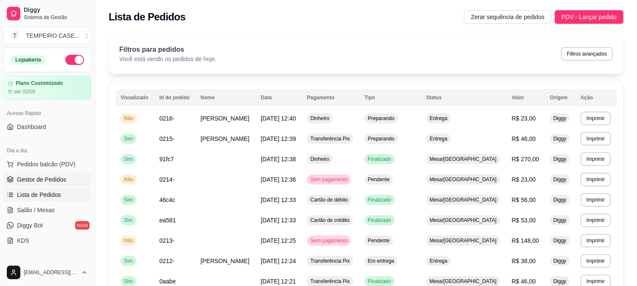
click at [54, 182] on span "Gestor de Pedidos" at bounding box center [41, 179] width 49 height 8
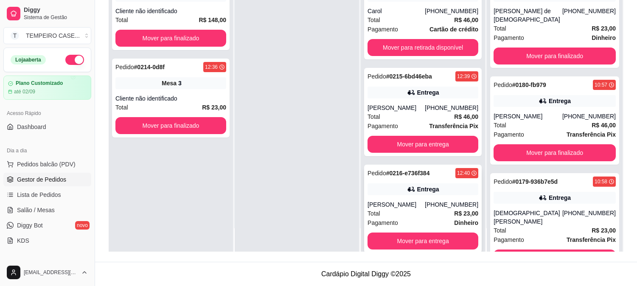
scroll to position [12, 0]
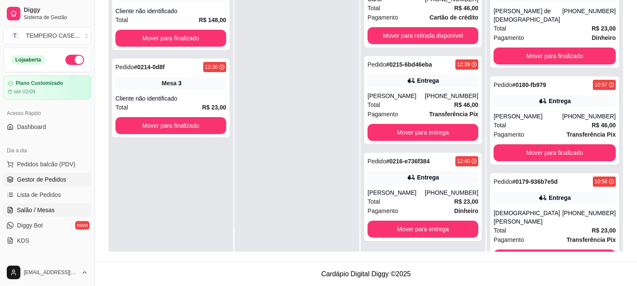
click at [48, 206] on span "Salão / Mesas" at bounding box center [36, 210] width 38 height 8
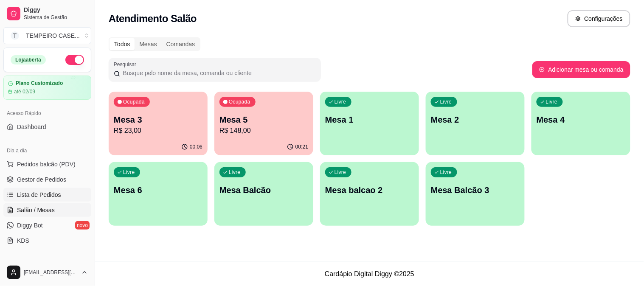
click at [49, 197] on span "Lista de Pedidos" at bounding box center [39, 195] width 44 height 8
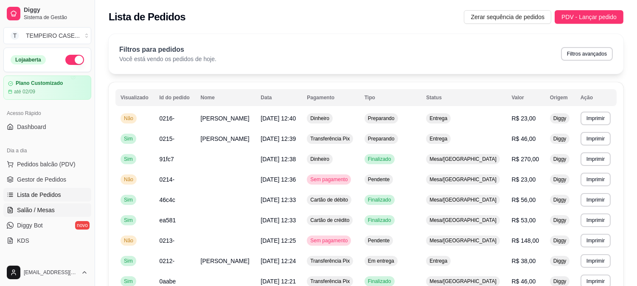
click at [52, 208] on span "Salão / Mesas" at bounding box center [36, 210] width 38 height 8
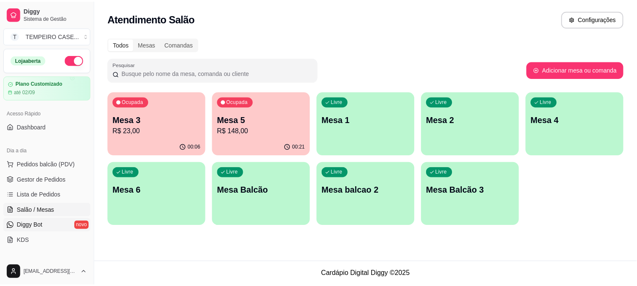
scroll to position [188, 0]
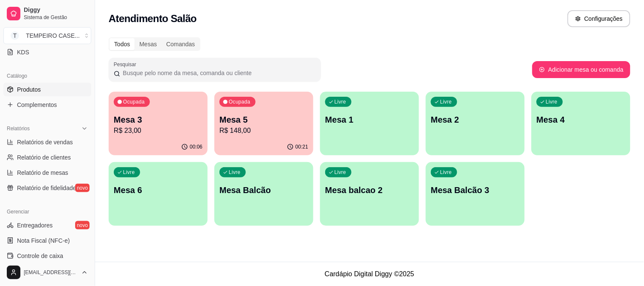
click at [39, 88] on span "Produtos" at bounding box center [29, 89] width 24 height 8
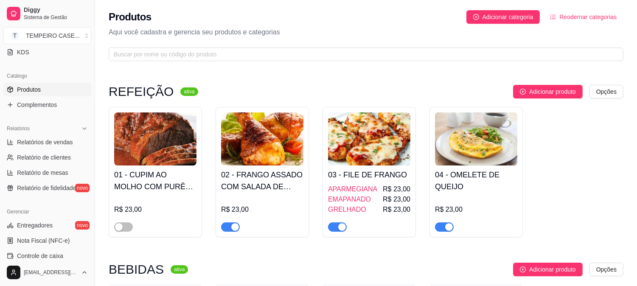
click at [280, 186] on h4 "02 - FRANGO ASSADO COM SALADA DE MAIONESES" at bounding box center [262, 181] width 82 height 24
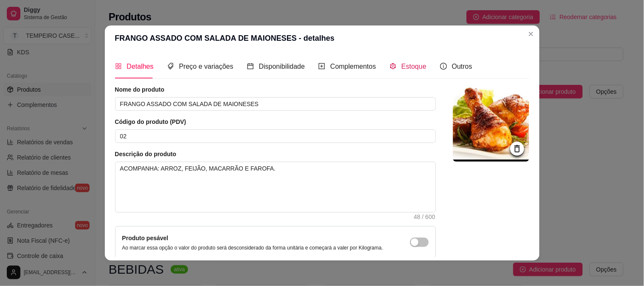
click at [390, 65] on icon "code-sandbox" at bounding box center [393, 66] width 7 height 7
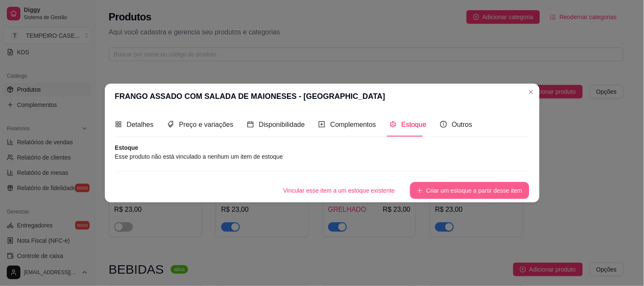
click at [451, 192] on button "Criar um estoque a partir desse item" at bounding box center [469, 190] width 119 height 17
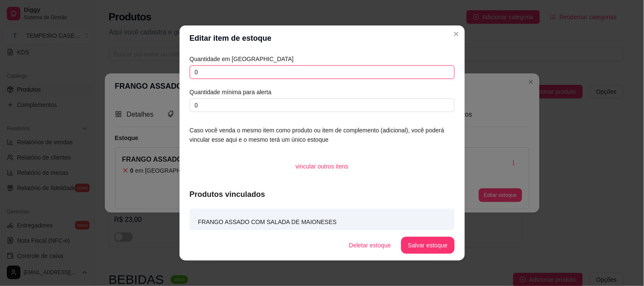
drag, startPoint x: 185, startPoint y: 71, endPoint x: 158, endPoint y: 70, distance: 27.2
click at [158, 70] on div "Editar item de estoque Quantidade em estoque 0 Quantidade mínima para alerta 0 …" at bounding box center [322, 143] width 644 height 286
type input "5"
click at [447, 246] on button "Salvar estoque" at bounding box center [427, 245] width 53 height 17
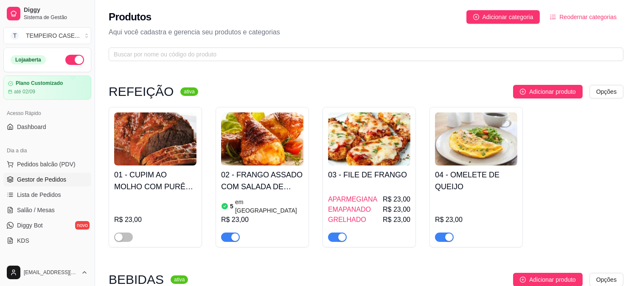
click at [36, 181] on span "Gestor de Pedidos" at bounding box center [41, 179] width 49 height 8
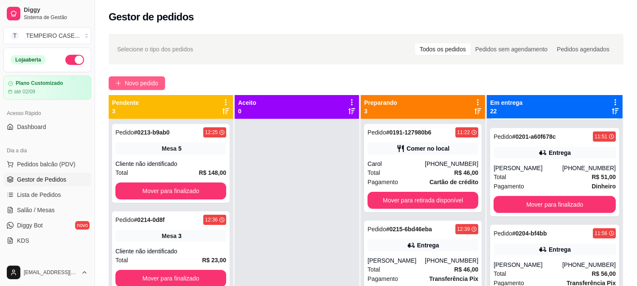
click at [138, 87] on span "Novo pedido" at bounding box center [142, 83] width 34 height 9
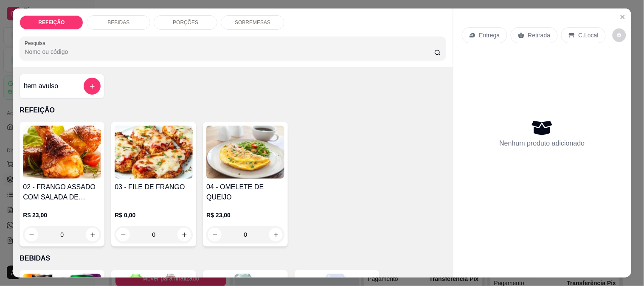
click at [69, 177] on div "02 - FRANGO ASSADO COM SALADA DE MAIONESES R$ 23,00 0" at bounding box center [62, 184] width 85 height 124
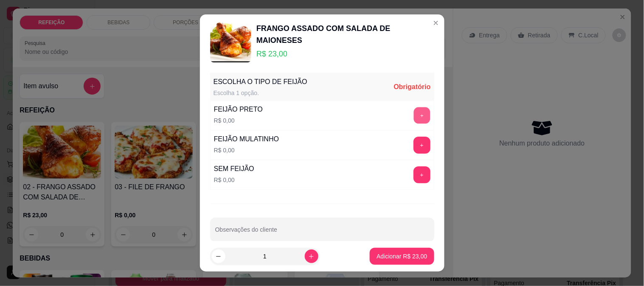
click at [413, 116] on button "+" at bounding box center [421, 115] width 17 height 17
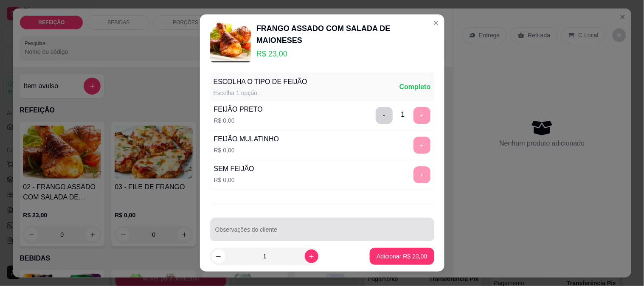
click at [256, 226] on div at bounding box center [322, 229] width 214 height 17
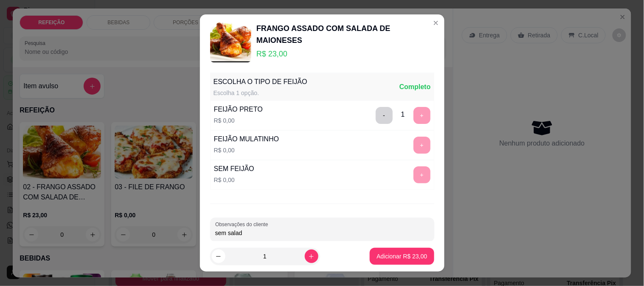
scroll to position [13, 0]
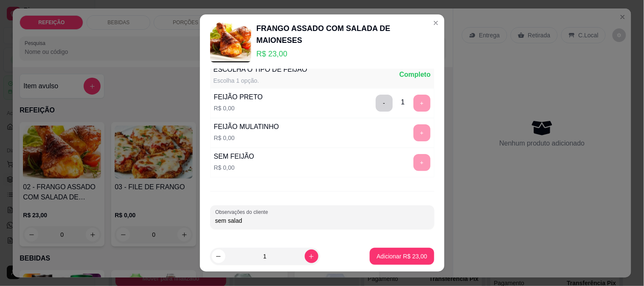
drag, startPoint x: 243, startPoint y: 239, endPoint x: 242, endPoint y: 225, distance: 13.2
click at [235, 234] on div "ESCOLHA O TIPO DE FEIJÃO Escolha 1 opção. Completo FEIJÃO PRETO R$ 0,00 - 1 + F…" at bounding box center [322, 155] width 245 height 172
click at [243, 221] on input "sem salad" at bounding box center [322, 220] width 214 height 8
type input "sem maionese"
click at [405, 263] on button "Adicionar R$ 23,00" at bounding box center [402, 256] width 64 height 17
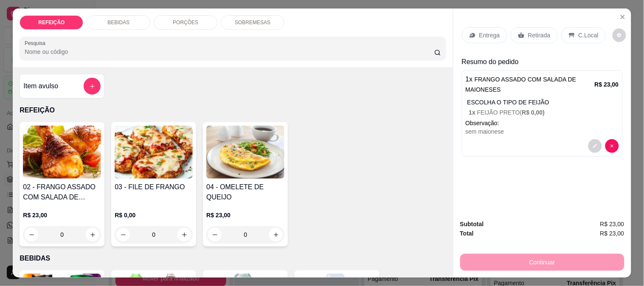
click at [488, 33] on p "Entrega" at bounding box center [489, 35] width 21 height 8
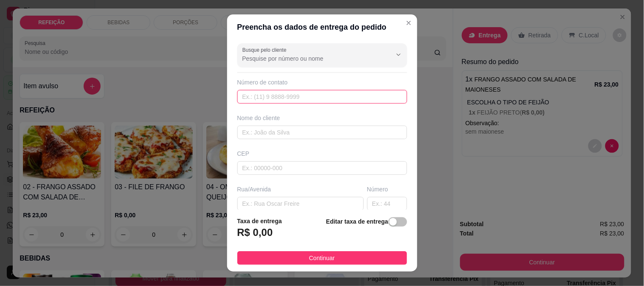
click at [265, 90] on input "text" at bounding box center [322, 97] width 170 height 14
paste input "[PHONE_NUMBER]"
type input "[PHONE_NUMBER]"
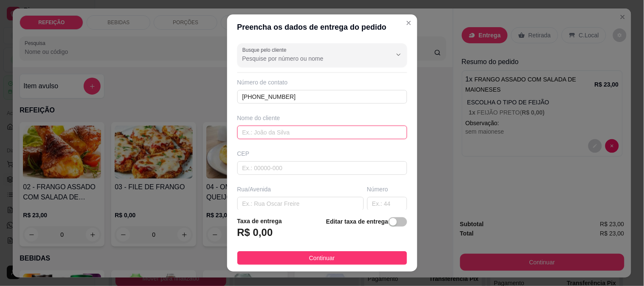
click at [261, 129] on input "text" at bounding box center [322, 133] width 170 height 14
click at [268, 126] on input "text" at bounding box center [322, 133] width 170 height 14
paste input "Cleitinho Jesus"
type input "Cleitinho Jesus"
click at [273, 193] on div "Rua/Avenida" at bounding box center [300, 189] width 126 height 8
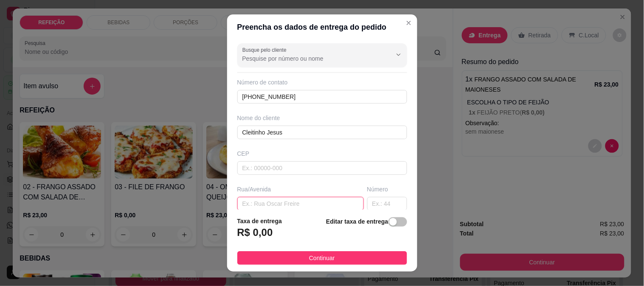
click at [275, 197] on input "text" at bounding box center [300, 204] width 126 height 14
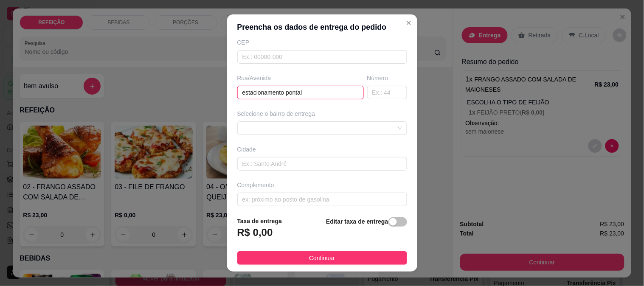
scroll to position [116, 0]
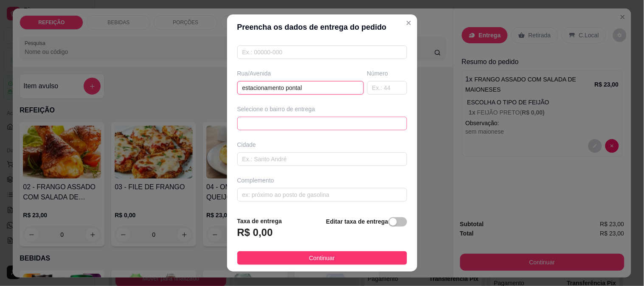
click at [257, 125] on span at bounding box center [322, 123] width 160 height 13
type input "estacionamento pontal"
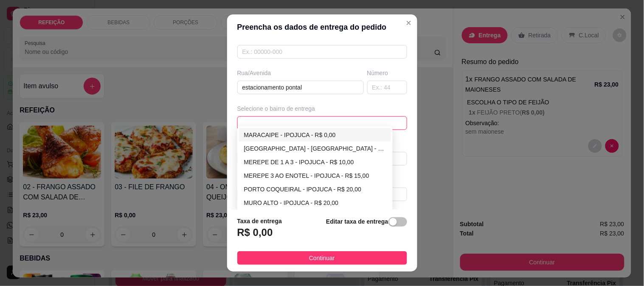
click at [269, 133] on div "MARACAIPE - IPOJUCA - R$ 0,00" at bounding box center [315, 134] width 142 height 9
type input "IPOJUCA"
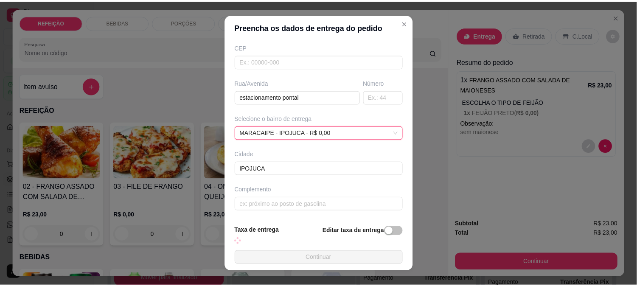
scroll to position [107, 0]
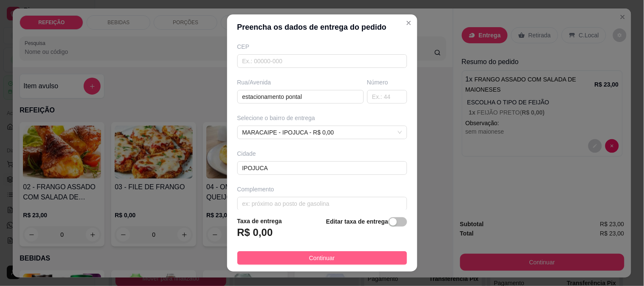
click at [329, 258] on button "Continuar" at bounding box center [322, 258] width 170 height 14
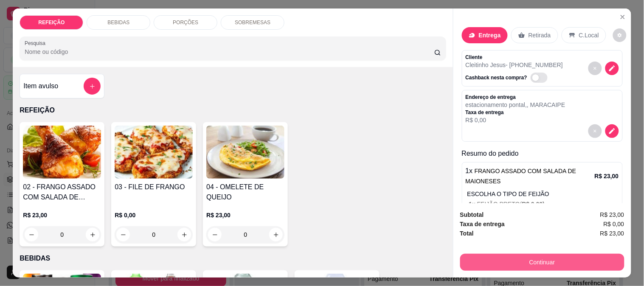
click at [484, 257] on button "Continuar" at bounding box center [542, 262] width 164 height 17
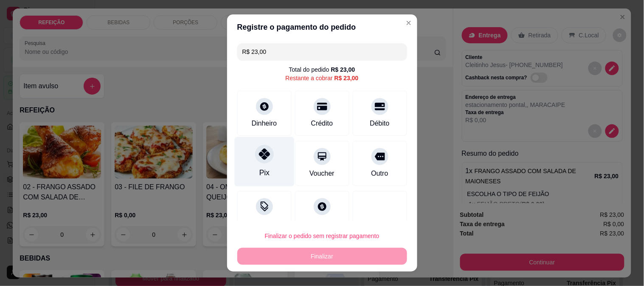
click at [262, 166] on div "Pix" at bounding box center [264, 162] width 60 height 50
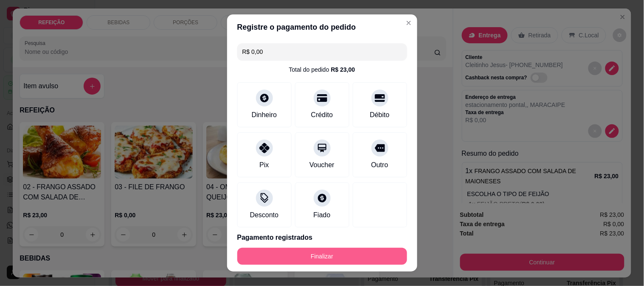
click at [291, 271] on footer "Finalizar" at bounding box center [322, 256] width 190 height 31
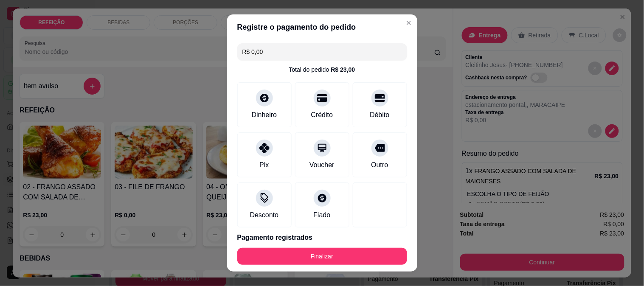
click at [297, 264] on button "Finalizar" at bounding box center [322, 256] width 170 height 17
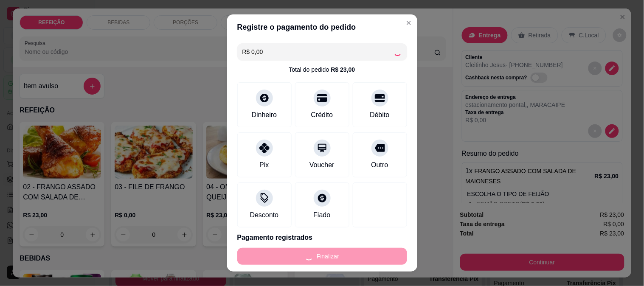
type input "-R$ 23,00"
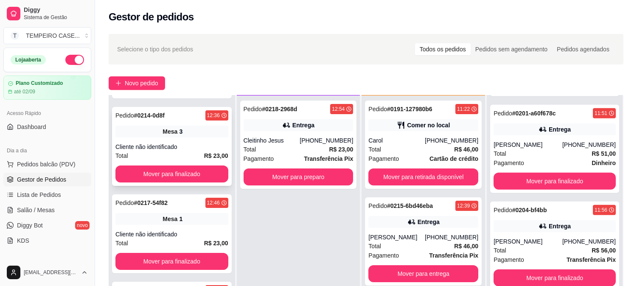
scroll to position [129, 0]
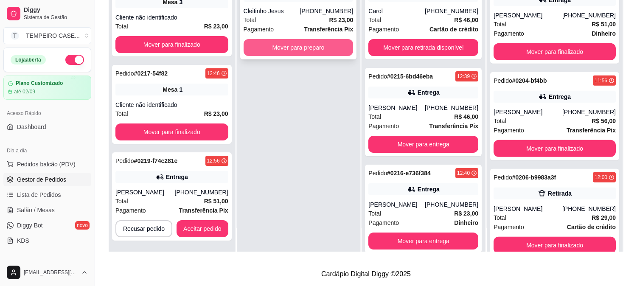
click at [310, 41] on button "Mover para preparo" at bounding box center [299, 47] width 110 height 17
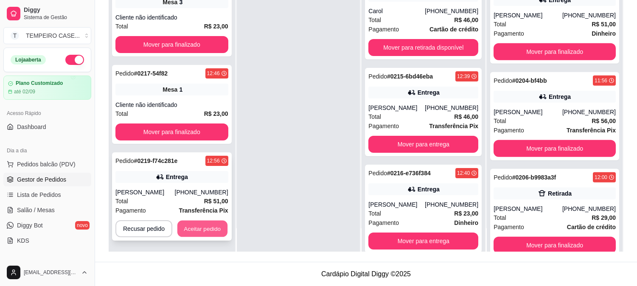
click at [201, 223] on button "Aceitar pedido" at bounding box center [202, 229] width 50 height 17
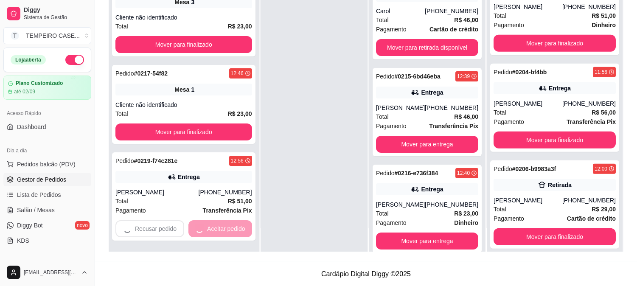
scroll to position [1368, 0]
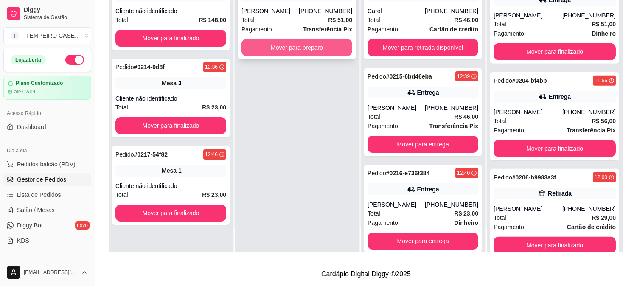
click at [317, 49] on button "Mover para preparo" at bounding box center [297, 47] width 111 height 17
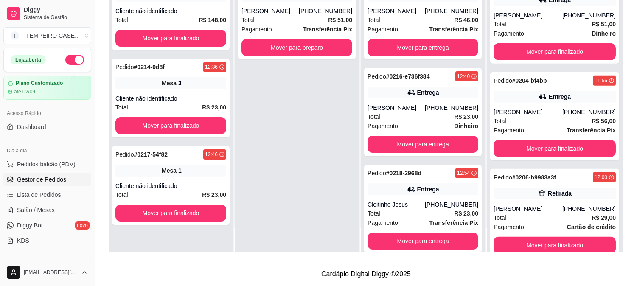
scroll to position [109, 0]
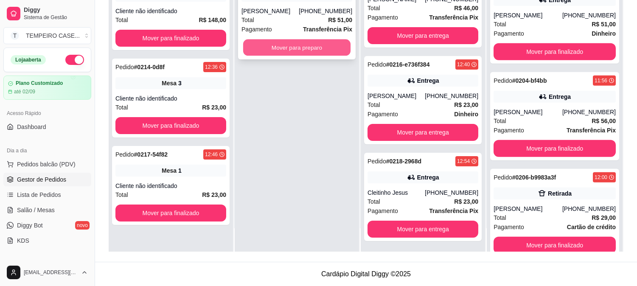
click at [332, 48] on button "Mover para preparo" at bounding box center [296, 47] width 107 height 17
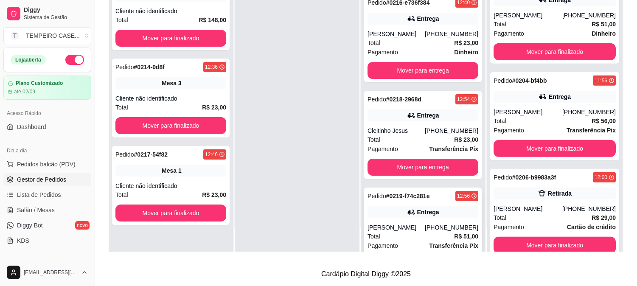
scroll to position [206, 0]
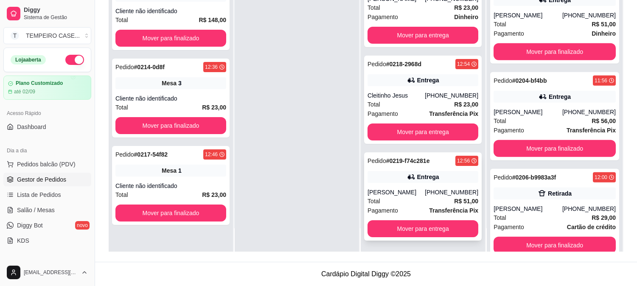
click at [438, 169] on div "Pedido # 0219-f74c281e 12:56 Entrega [PERSON_NAME] [PHONE_NUMBER] Total R$ 51,0…" at bounding box center [423, 196] width 118 height 88
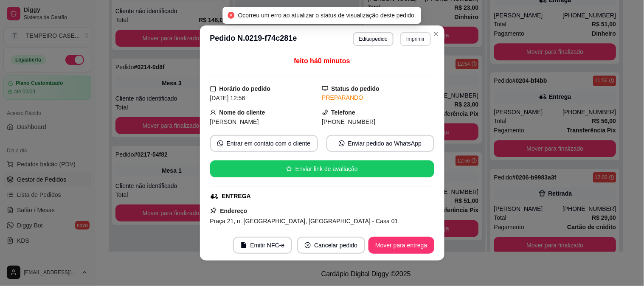
click at [416, 36] on button "Imprimir" at bounding box center [415, 39] width 30 height 14
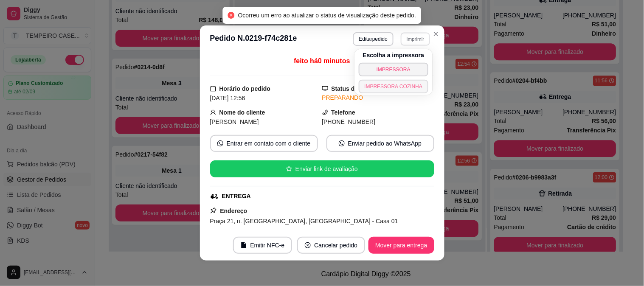
click at [395, 85] on button "IMPRESSORA COZINHA" at bounding box center [394, 87] width 70 height 14
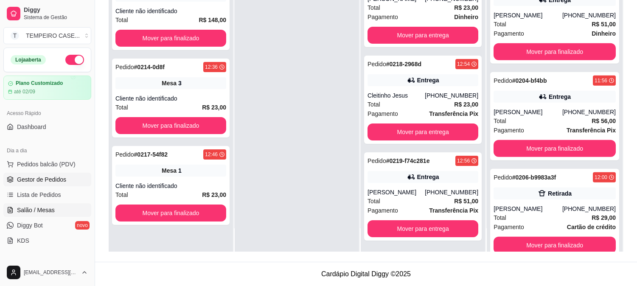
click at [27, 207] on span "Salão / Mesas" at bounding box center [36, 210] width 38 height 8
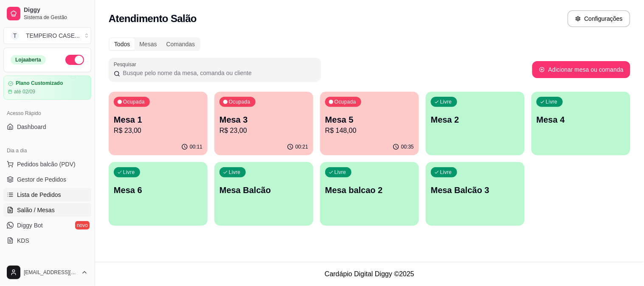
click at [53, 195] on span "Lista de Pedidos" at bounding box center [39, 195] width 44 height 8
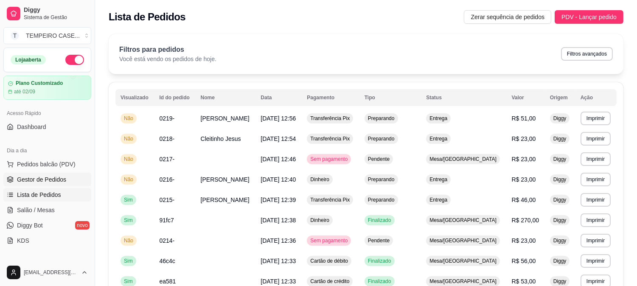
click at [57, 180] on span "Gestor de Pedidos" at bounding box center [41, 179] width 49 height 8
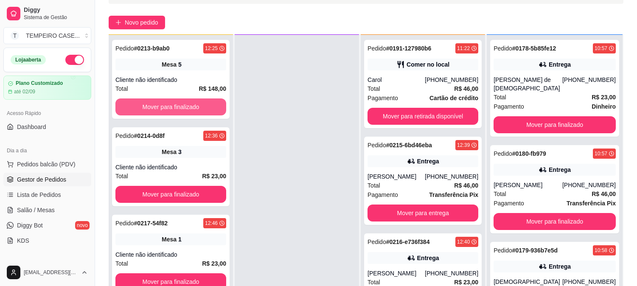
scroll to position [129, 0]
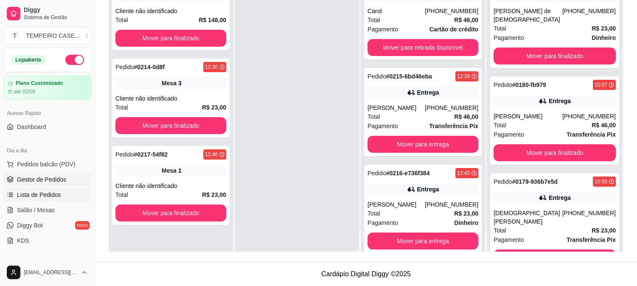
click at [18, 193] on span "Lista de Pedidos" at bounding box center [39, 195] width 44 height 8
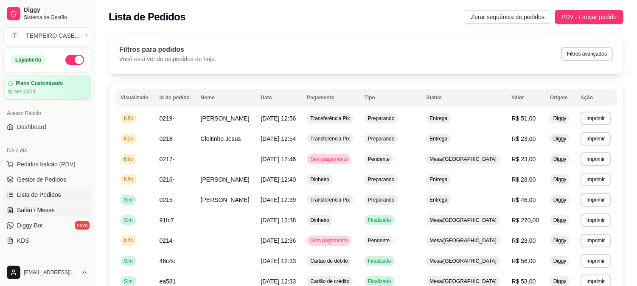
click at [21, 208] on span "Salão / Mesas" at bounding box center [36, 210] width 38 height 8
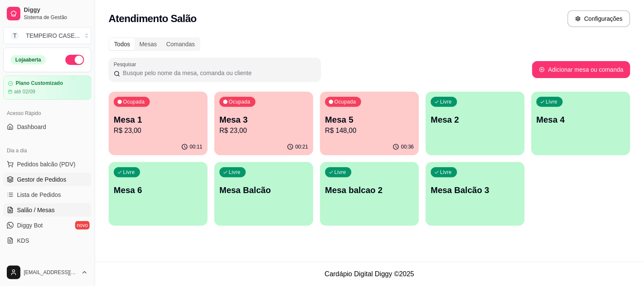
click at [49, 181] on span "Gestor de Pedidos" at bounding box center [41, 179] width 49 height 8
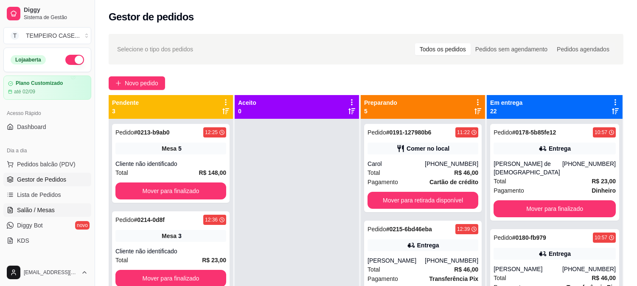
click at [53, 206] on span "Salão / Mesas" at bounding box center [36, 210] width 38 height 8
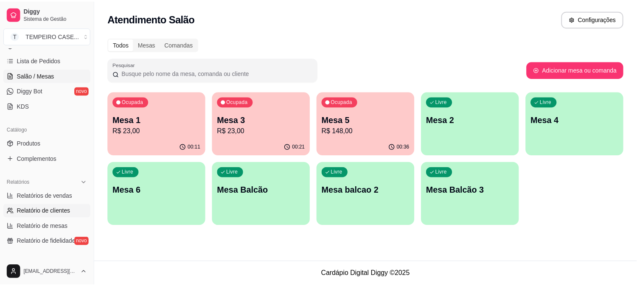
scroll to position [94, 0]
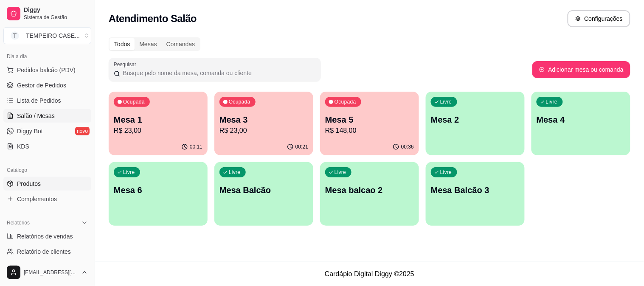
click at [23, 186] on span "Produtos" at bounding box center [29, 184] width 24 height 8
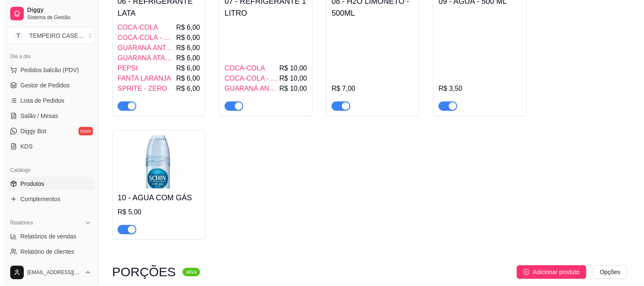
scroll to position [236, 0]
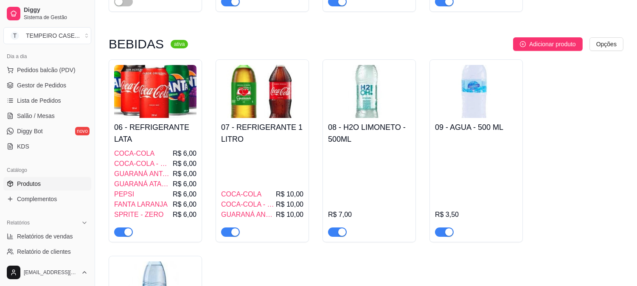
click at [239, 166] on div "COCA-COLA R$ 10,00 COCA-COLA - ZERO R$ 10,00 GUARANÁ ANTARCTIA R$ 10,00" at bounding box center [262, 193] width 82 height 88
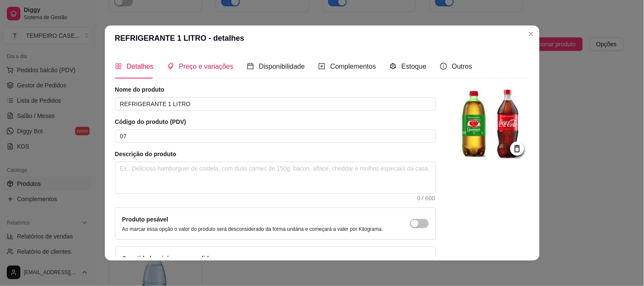
click at [205, 69] on span "Preço e variações" at bounding box center [206, 66] width 54 height 7
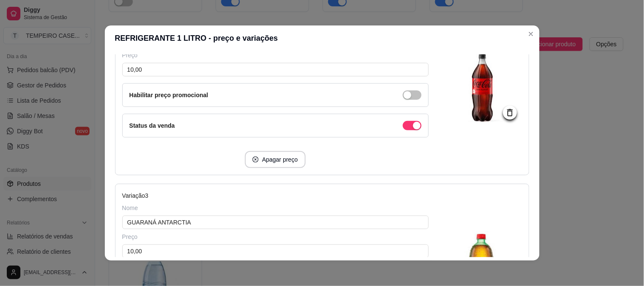
scroll to position [330, 0]
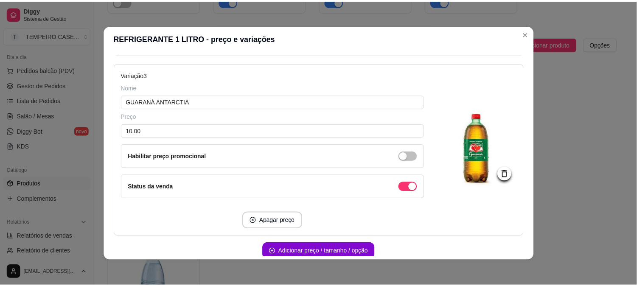
scroll to position [490, 0]
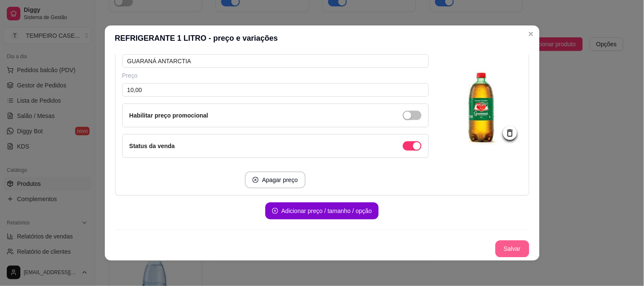
click at [505, 251] on button "Salvar" at bounding box center [512, 248] width 34 height 17
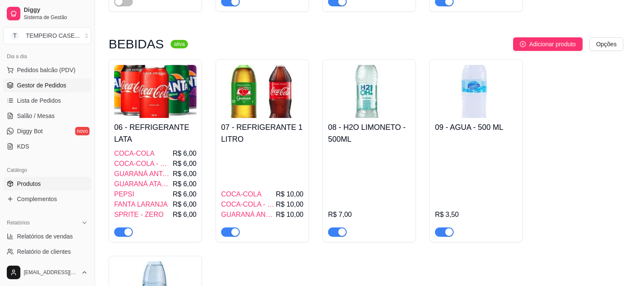
click at [53, 87] on span "Gestor de Pedidos" at bounding box center [41, 85] width 49 height 8
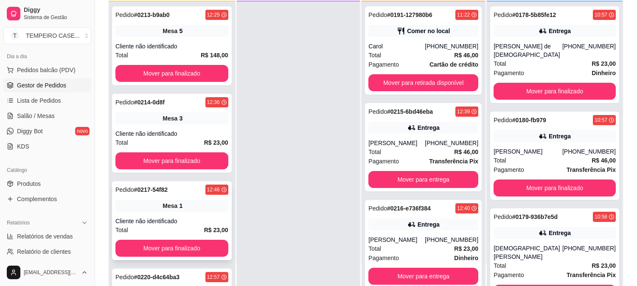
scroll to position [81, 0]
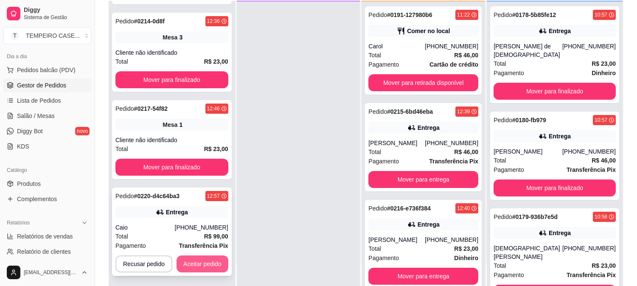
click at [202, 268] on button "Aceitar pedido" at bounding box center [203, 264] width 52 height 17
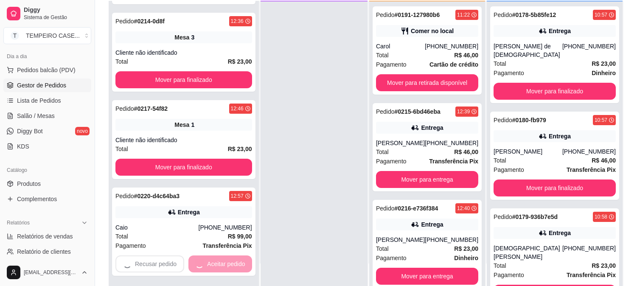
scroll to position [0, 0]
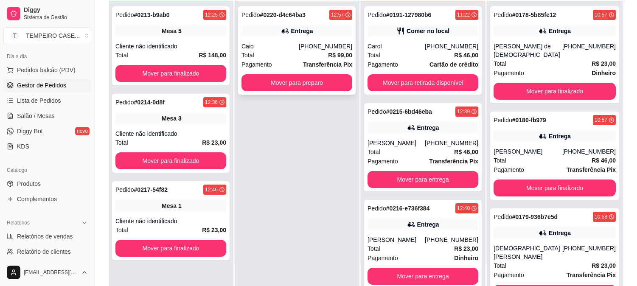
click at [320, 33] on div "Entrega" at bounding box center [297, 31] width 111 height 12
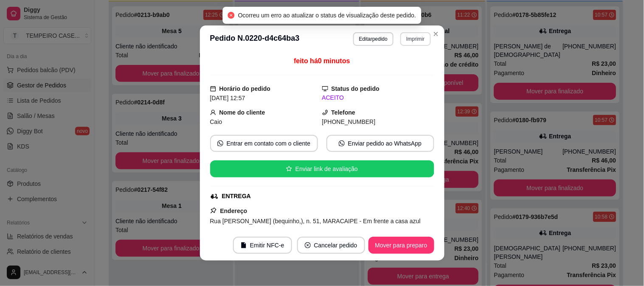
click at [412, 39] on button "Imprimir" at bounding box center [415, 39] width 30 height 14
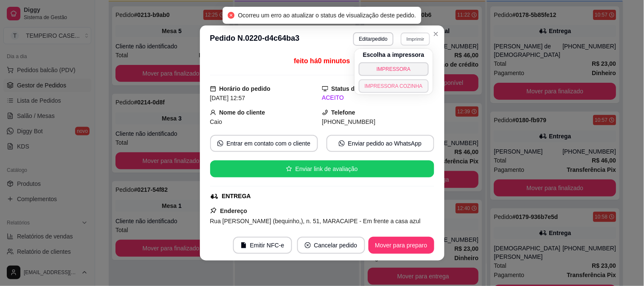
click at [396, 82] on button "IMPRESSORA COZINHA" at bounding box center [394, 86] width 70 height 14
click at [417, 41] on button "Imprimir" at bounding box center [415, 39] width 30 height 14
click at [405, 85] on button "IMPRESSORA COZINHA" at bounding box center [394, 86] width 70 height 14
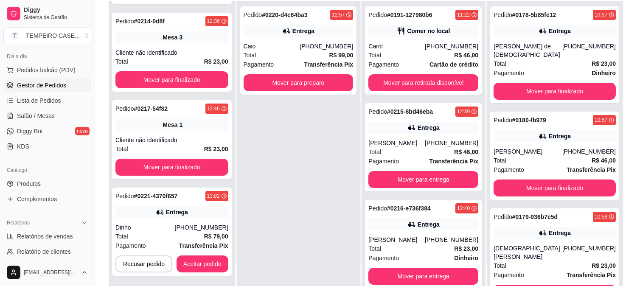
scroll to position [129, 0]
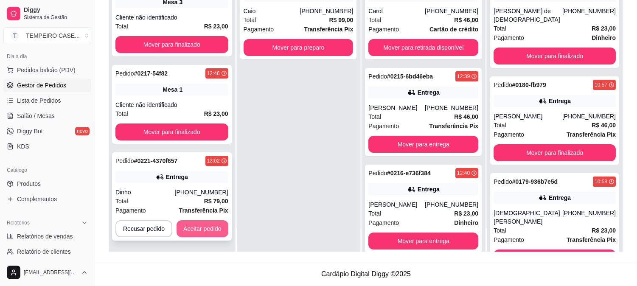
click at [200, 224] on button "Aceitar pedido" at bounding box center [203, 228] width 52 height 17
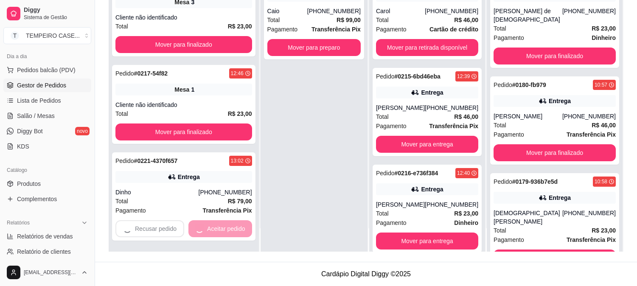
scroll to position [0, 0]
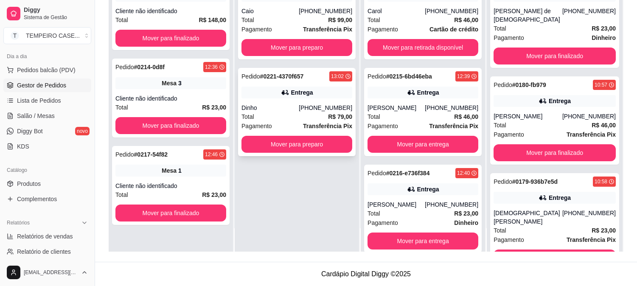
click at [305, 101] on div "Pedido # 0221-4370f657 13:02 Entrega Dinho [PHONE_NUMBER] Total R$ 79,00 Pagame…" at bounding box center [297, 112] width 118 height 88
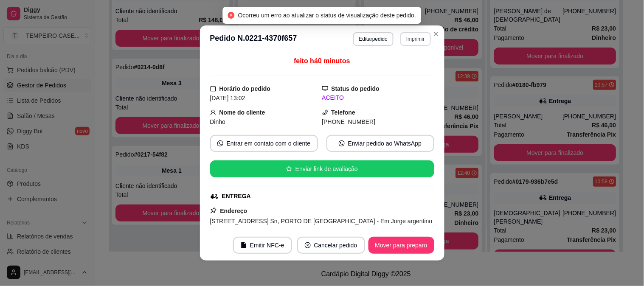
click at [417, 38] on button "Imprimir" at bounding box center [415, 39] width 30 height 14
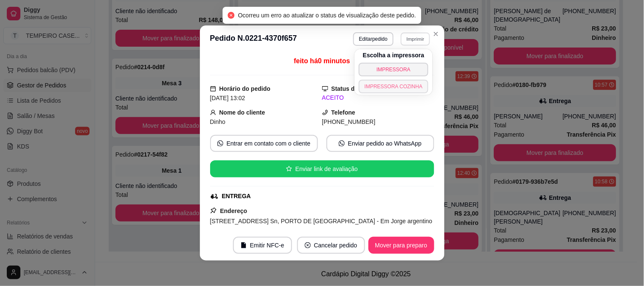
click at [389, 81] on button "IMPRESSORA COZINHA" at bounding box center [394, 87] width 70 height 14
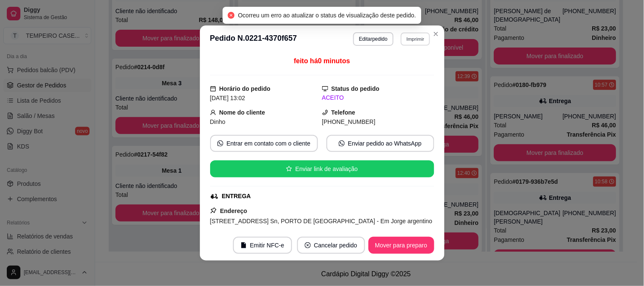
click at [408, 36] on button "Imprimir" at bounding box center [415, 38] width 29 height 13
click at [384, 85] on button "IMPRESSORA COZINHA" at bounding box center [402, 79] width 56 height 11
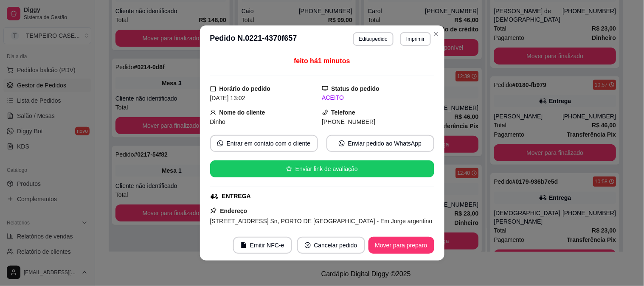
click at [402, 255] on footer "Emitir NFC-e Cancelar pedido Mover para preparo" at bounding box center [322, 245] width 245 height 31
click at [408, 246] on button "Mover para preparo" at bounding box center [401, 245] width 66 height 17
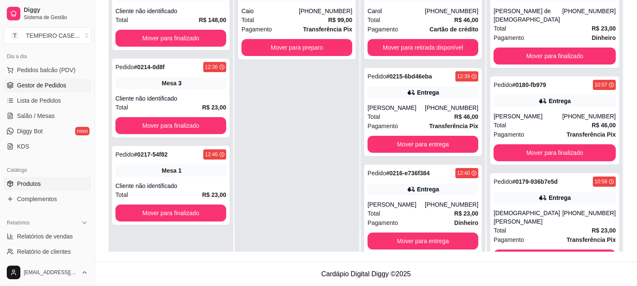
click at [40, 177] on link "Produtos" at bounding box center [47, 184] width 88 height 14
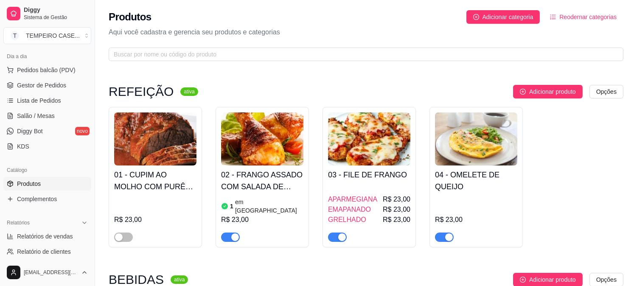
click at [298, 145] on img at bounding box center [262, 138] width 82 height 53
click at [59, 101] on span "Lista de Pedidos" at bounding box center [39, 100] width 44 height 8
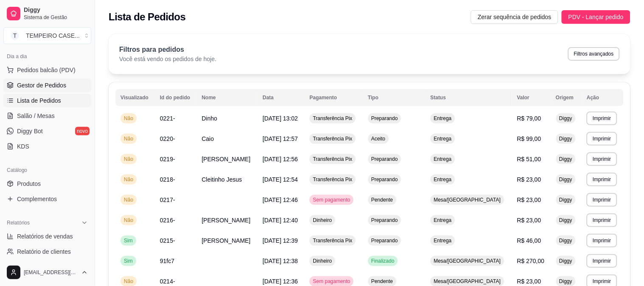
click at [59, 90] on link "Gestor de Pedidos" at bounding box center [47, 86] width 88 height 14
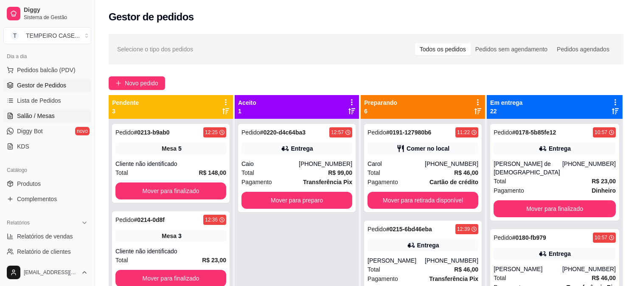
click at [46, 115] on span "Salão / Mesas" at bounding box center [36, 116] width 38 height 8
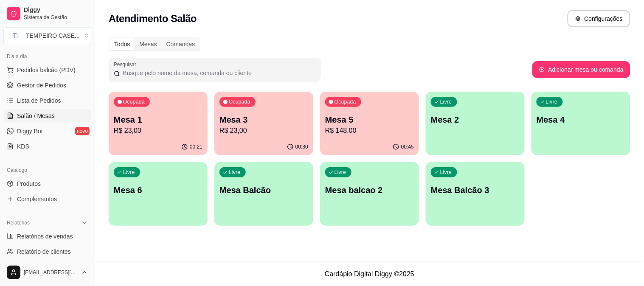
click at [346, 129] on p "R$ 148,00" at bounding box center [369, 131] width 89 height 10
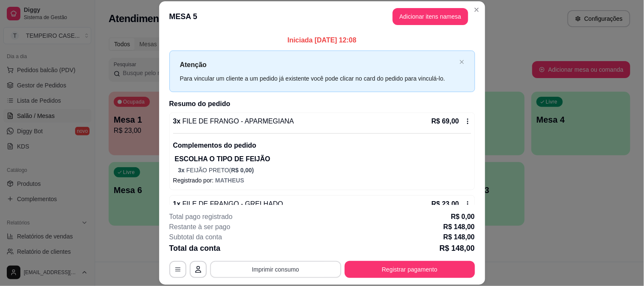
click at [279, 270] on button "Imprimir consumo" at bounding box center [275, 269] width 131 height 17
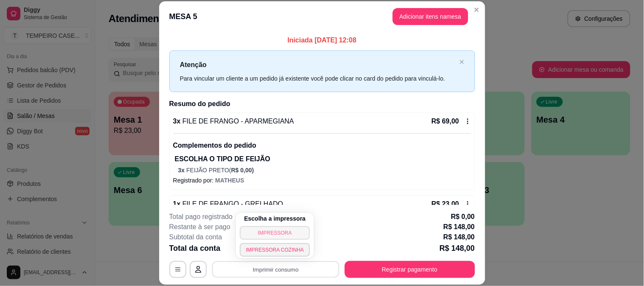
click at [287, 237] on button "IMPRESSORA" at bounding box center [275, 233] width 70 height 14
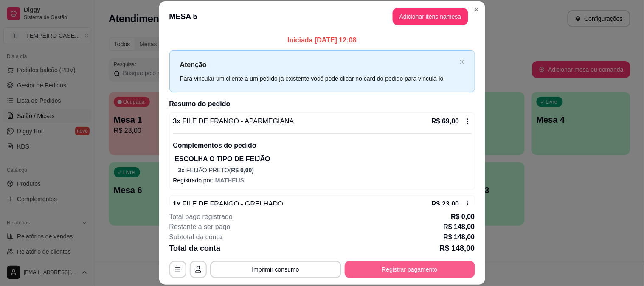
click at [433, 272] on button "Registrar pagamento" at bounding box center [410, 269] width 130 height 17
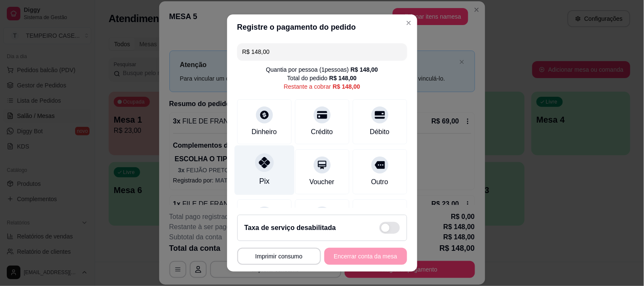
click at [274, 173] on div "Pix" at bounding box center [264, 170] width 60 height 50
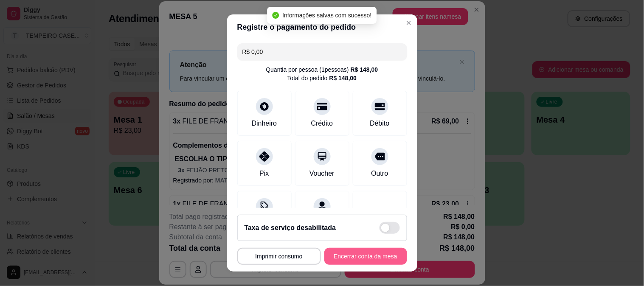
type input "R$ 0,00"
click at [358, 255] on button "Encerrar conta da mesa" at bounding box center [365, 256] width 83 height 17
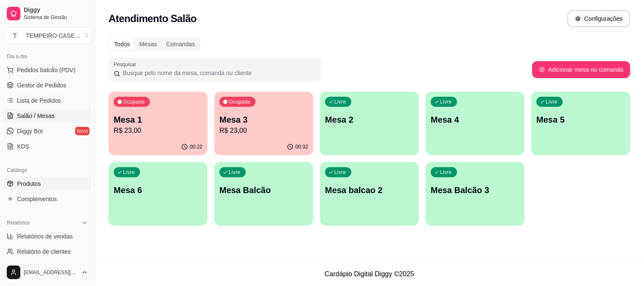
click at [22, 180] on span "Produtos" at bounding box center [29, 184] width 24 height 8
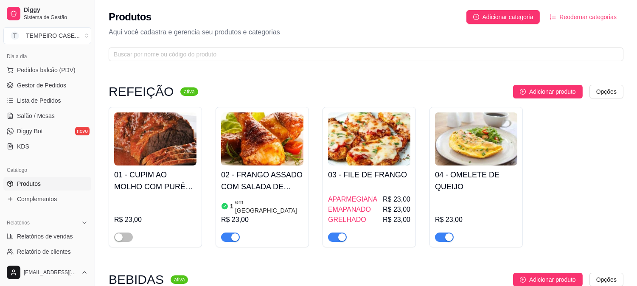
click at [239, 233] on span "button" at bounding box center [230, 237] width 19 height 9
click at [36, 87] on span "Gestor de Pedidos" at bounding box center [41, 85] width 49 height 8
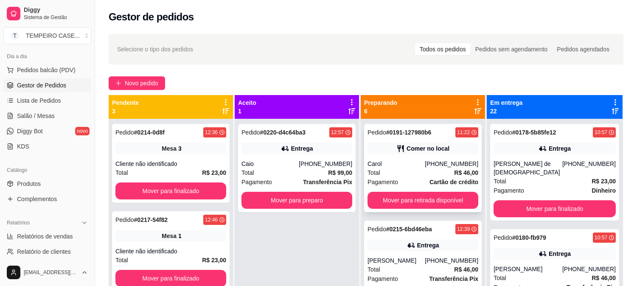
click at [424, 156] on div "Pedido # 0191-127980b6 11:22 Comer no local Carol [PHONE_NUMBER] Total R$ 46,00…" at bounding box center [423, 168] width 118 height 88
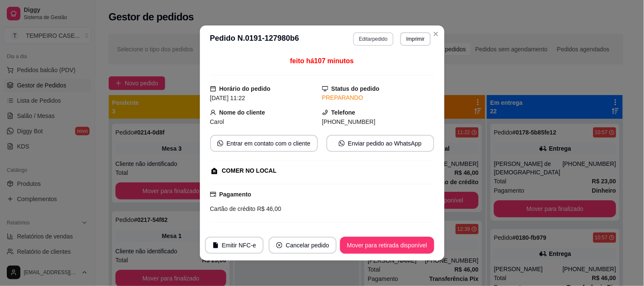
click at [358, 39] on button "Editar pedido" at bounding box center [373, 39] width 40 height 14
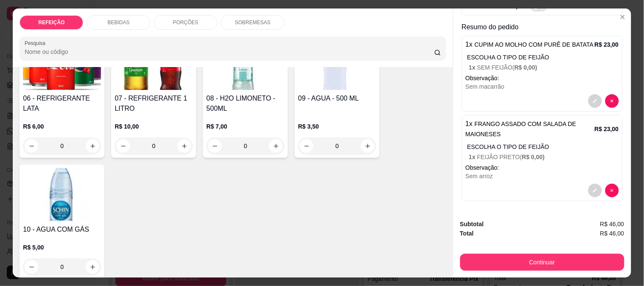
scroll to position [188, 0]
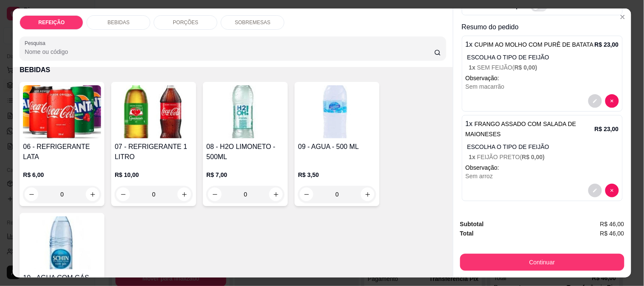
click at [134, 125] on div "07 - REFRIGERANTE 1 LITRO R$ 10,00 0" at bounding box center [153, 144] width 85 height 124
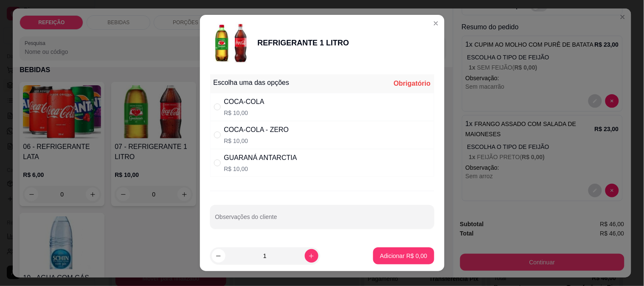
click at [268, 137] on p "R$ 10,00" at bounding box center [256, 141] width 65 height 8
radio input "true"
click at [381, 256] on p "Adicionar R$ 10,00" at bounding box center [401, 256] width 49 height 8
type input "1"
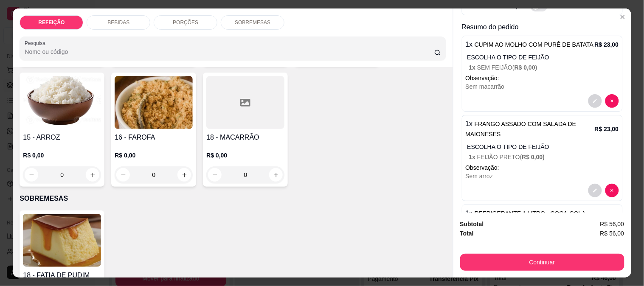
scroll to position [643, 0]
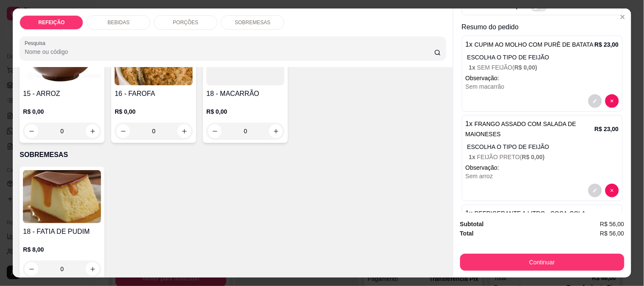
click at [65, 211] on div "18 - FATIA DE PUDIM R$ 8,00 0" at bounding box center [62, 224] width 85 height 114
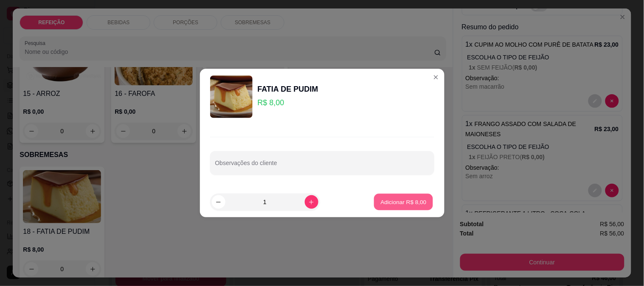
click at [405, 202] on p "Adicionar R$ 8,00" at bounding box center [404, 202] width 46 height 8
type input "1"
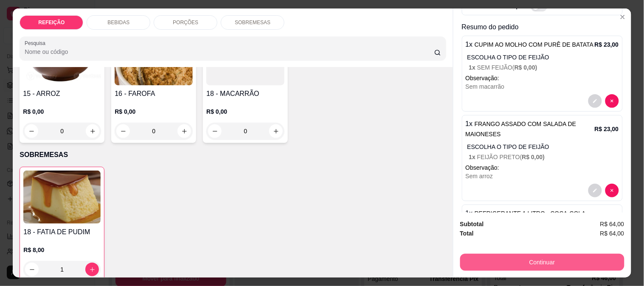
click at [499, 259] on button "Continuar" at bounding box center [542, 262] width 164 height 17
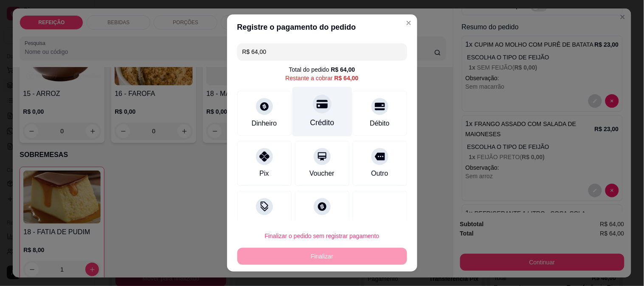
click at [318, 95] on div "Crédito" at bounding box center [322, 112] width 60 height 50
type input "R$ 0,00"
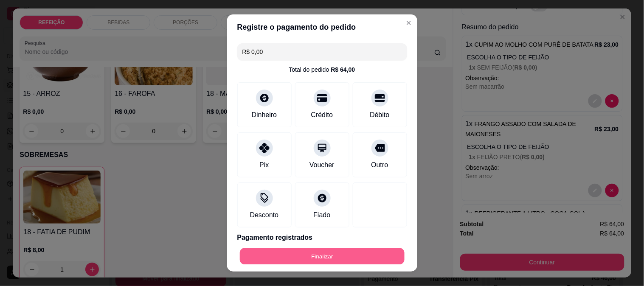
click at [306, 254] on button "Finalizar" at bounding box center [322, 256] width 165 height 17
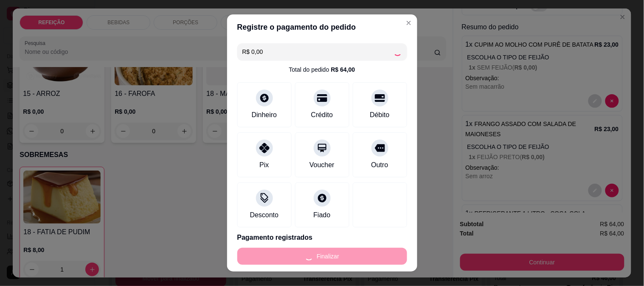
type input "0"
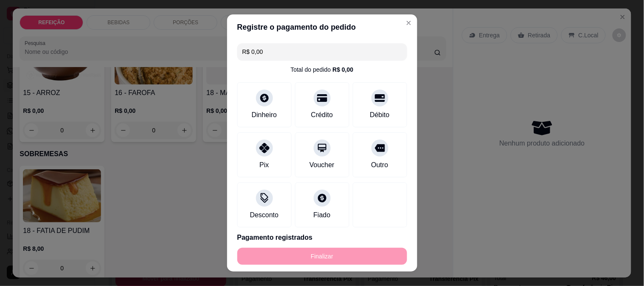
type input "-R$ 64,00"
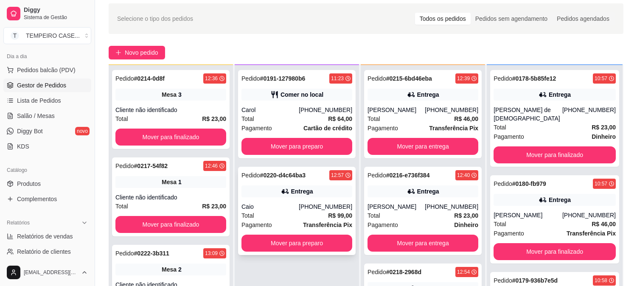
scroll to position [47, 0]
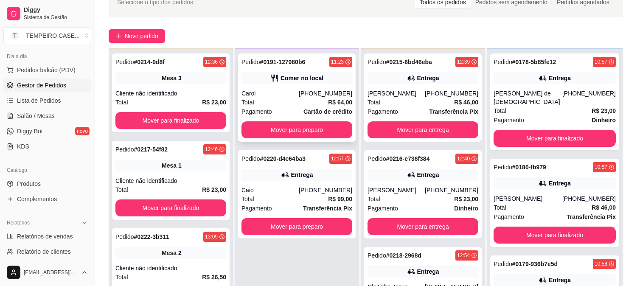
click at [292, 94] on div "Carol" at bounding box center [270, 93] width 57 height 8
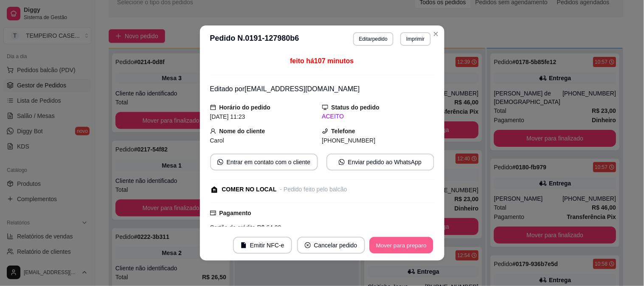
click at [404, 245] on button "Mover para preparo" at bounding box center [401, 245] width 64 height 17
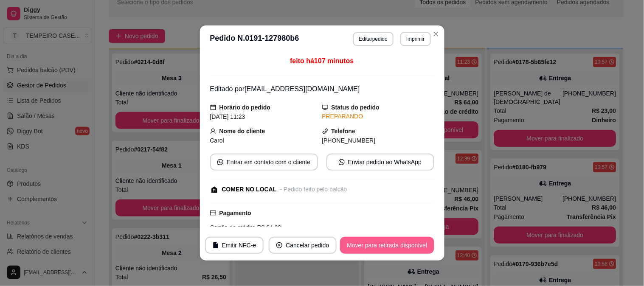
click at [402, 248] on button "Mover para retirada disponível" at bounding box center [387, 245] width 94 height 17
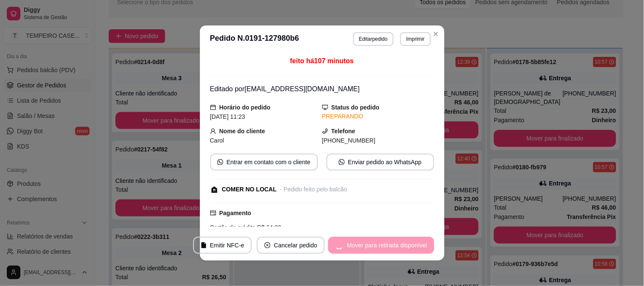
click at [402, 248] on div "Mover para retirada disponível" at bounding box center [381, 245] width 106 height 17
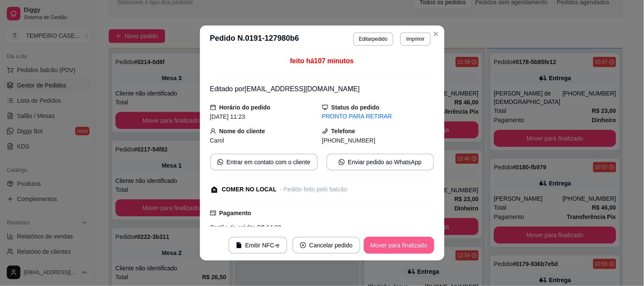
click at [405, 242] on button "Mover para finalizado" at bounding box center [399, 245] width 70 height 17
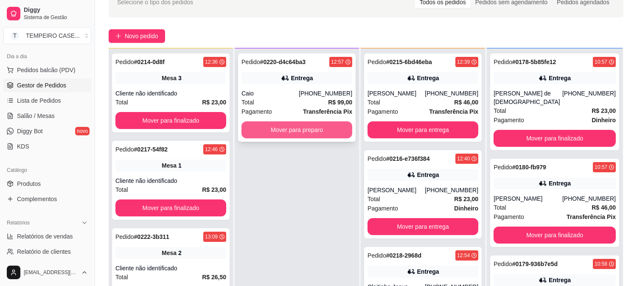
click at [323, 129] on button "Mover para preparo" at bounding box center [297, 129] width 111 height 17
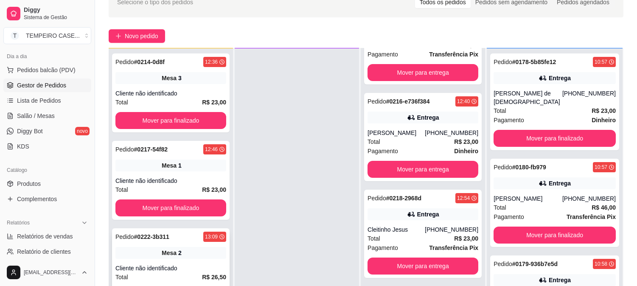
scroll to position [303, 0]
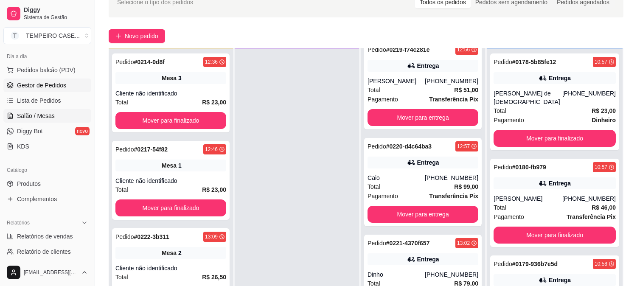
click at [44, 110] on link "Salão / Mesas" at bounding box center [47, 116] width 88 height 14
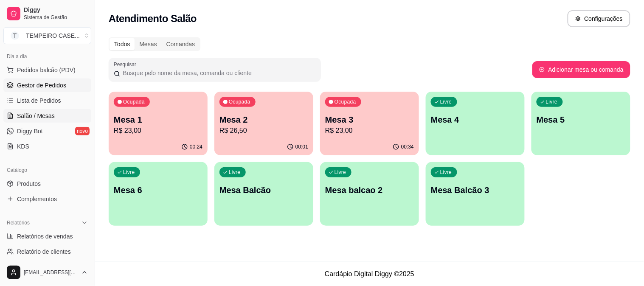
click at [61, 79] on link "Gestor de Pedidos" at bounding box center [47, 86] width 88 height 14
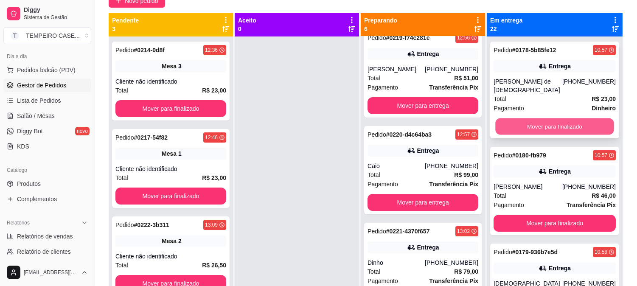
click at [548, 118] on button "Mover para finalizado" at bounding box center [554, 126] width 118 height 17
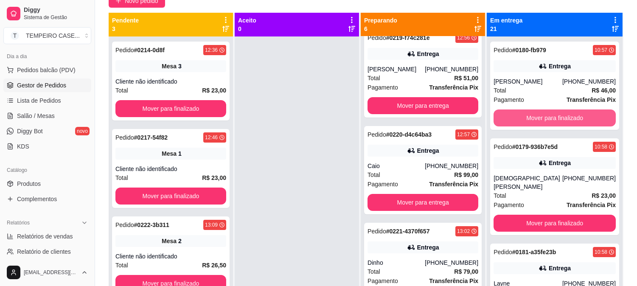
click at [550, 118] on button "Mover para finalizado" at bounding box center [555, 118] width 122 height 17
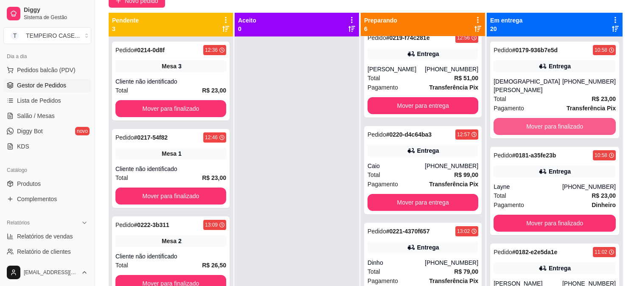
click at [551, 118] on button "Mover para finalizado" at bounding box center [555, 126] width 122 height 17
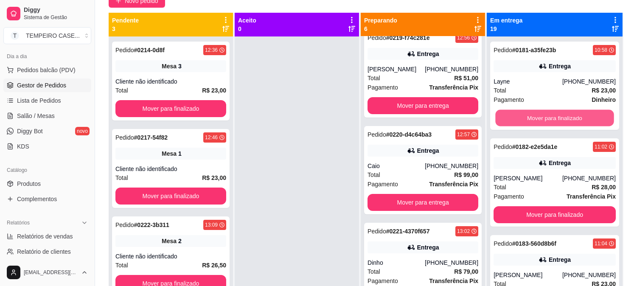
click at [551, 118] on button "Mover para finalizado" at bounding box center [554, 118] width 118 height 17
click at [551, 118] on button "Mover para finalizado" at bounding box center [555, 118] width 122 height 17
click at [551, 118] on button "Mover para finalizado" at bounding box center [554, 118] width 118 height 17
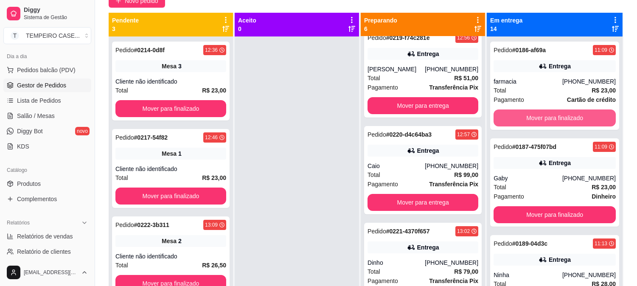
click at [551, 118] on button "Mover para finalizado" at bounding box center [555, 118] width 122 height 17
click at [551, 118] on button "Mover para finalizado" at bounding box center [554, 118] width 118 height 17
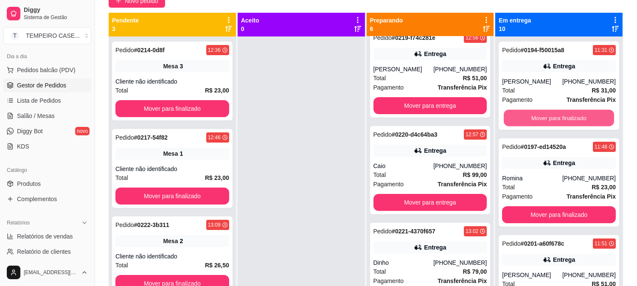
click at [551, 118] on button "Mover para finalizado" at bounding box center [559, 118] width 110 height 17
click at [551, 118] on button "Mover para finalizado" at bounding box center [559, 118] width 114 height 17
click at [551, 118] on button "Mover para finalizado" at bounding box center [559, 118] width 110 height 17
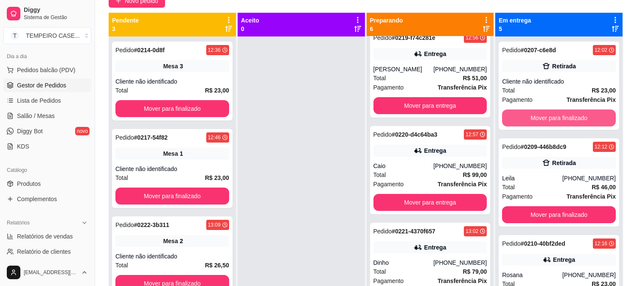
click at [551, 118] on button "Mover para finalizado" at bounding box center [559, 118] width 114 height 17
click at [551, 118] on button "Mover para finalizado" at bounding box center [559, 118] width 110 height 17
click at [551, 118] on button "Mover para finalizado" at bounding box center [559, 118] width 114 height 17
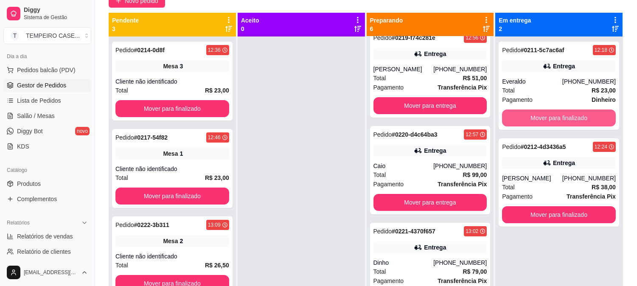
click at [551, 118] on button "Mover para finalizado" at bounding box center [559, 118] width 114 height 17
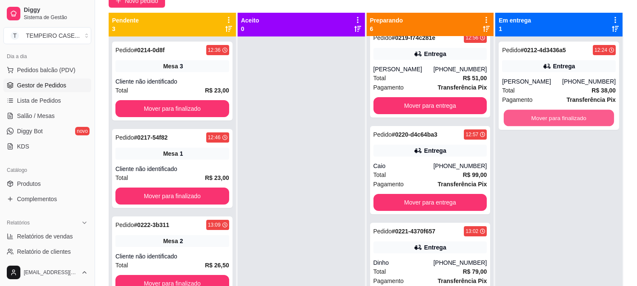
click at [551, 118] on button "Mover para finalizado" at bounding box center [559, 118] width 110 height 17
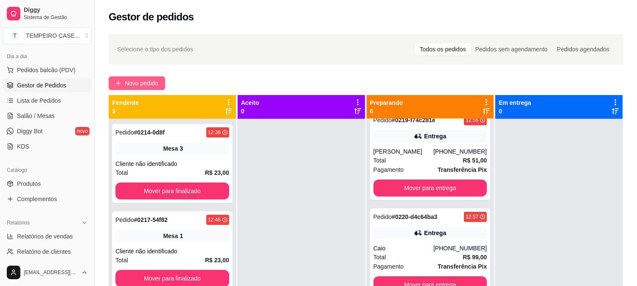
click at [137, 88] on button "Novo pedido" at bounding box center [137, 83] width 56 height 14
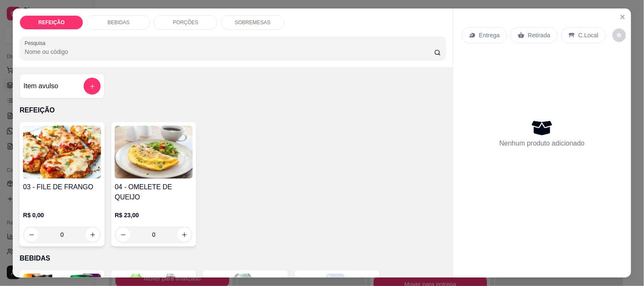
drag, startPoint x: 184, startPoint y: 146, endPoint x: 293, endPoint y: 167, distance: 111.0
drag, startPoint x: 293, startPoint y: 167, endPoint x: 264, endPoint y: 184, distance: 34.2
click at [250, 194] on div "03 - FILE DE FRANGO R$ 0,00 0 04 - OMELETE DE QUEIJO R$ 23,00 0" at bounding box center [233, 184] width 426 height 124
click at [616, 17] on button "Close" at bounding box center [623, 17] width 14 height 14
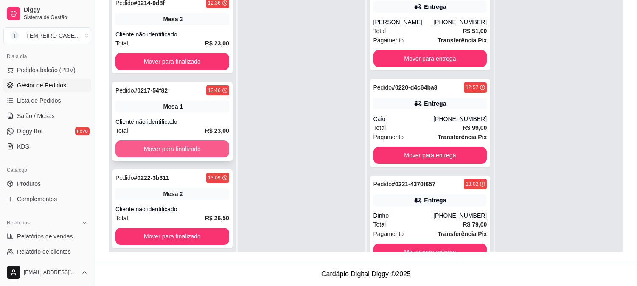
click at [192, 154] on button "Mover para finalizado" at bounding box center [172, 149] width 114 height 17
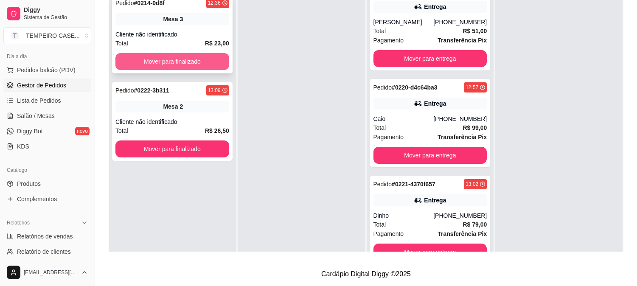
click at [193, 62] on button "Mover para finalizado" at bounding box center [172, 61] width 114 height 17
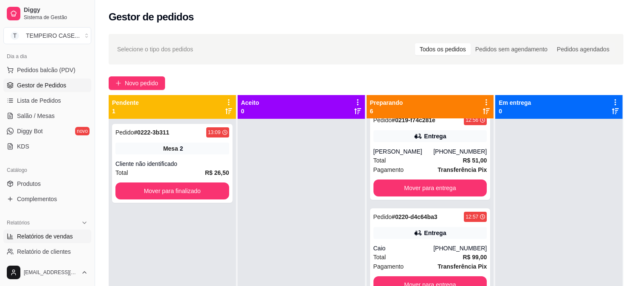
click at [48, 239] on span "Relatórios de vendas" at bounding box center [45, 236] width 56 height 8
select select "ALL"
select select "0"
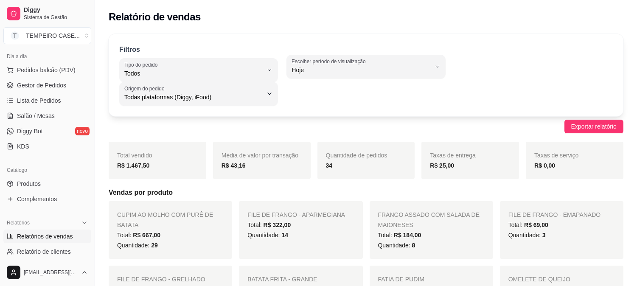
click at [393, 69] on span "Hoje" at bounding box center [361, 70] width 138 height 8
click at [321, 107] on span "Ontem" at bounding box center [361, 104] width 131 height 8
type input "1"
select select "1"
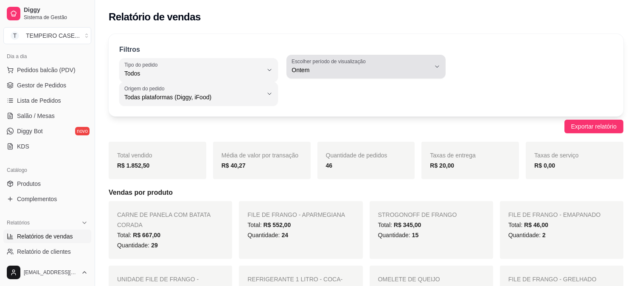
click at [339, 76] on button "Escolher período de visualização Ontem" at bounding box center [366, 67] width 159 height 24
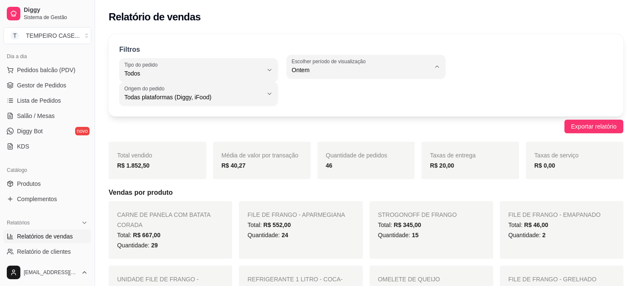
click at [323, 96] on li "Hoje" at bounding box center [366, 90] width 146 height 13
type input "0"
select select "0"
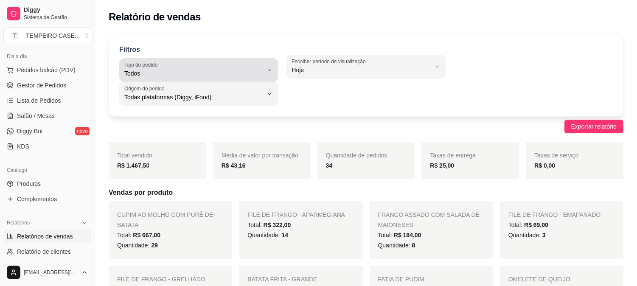
click at [261, 76] on span "Todos" at bounding box center [193, 73] width 138 height 8
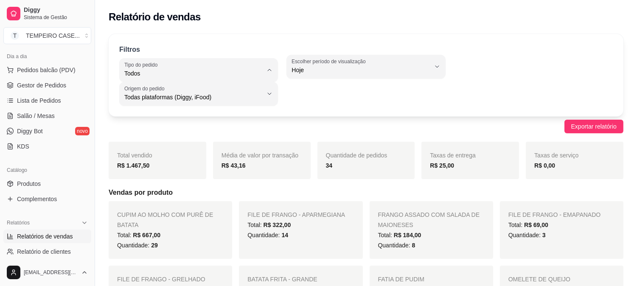
click at [205, 113] on li "Entrega" at bounding box center [199, 107] width 146 height 13
type input "DELIVERY"
select select "DELIVERY"
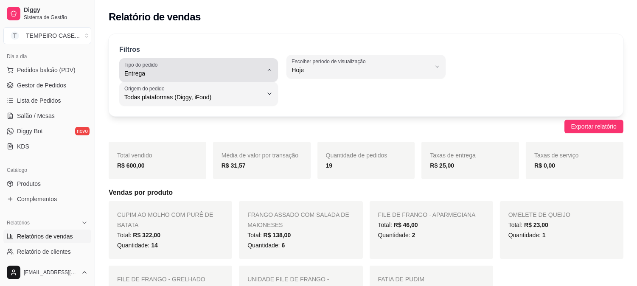
click at [250, 72] on span "Entrega" at bounding box center [193, 73] width 138 height 8
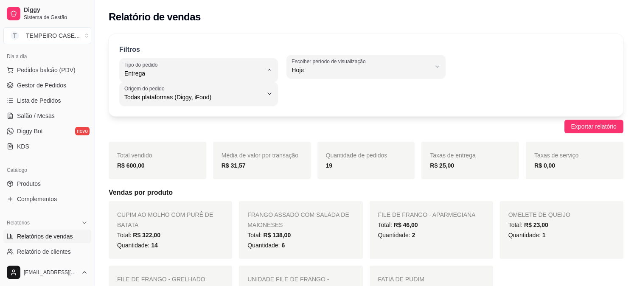
click at [199, 134] on span "Mesa" at bounding box center [194, 135] width 131 height 8
type input "IN_STORE"
select select "IN_STORE"
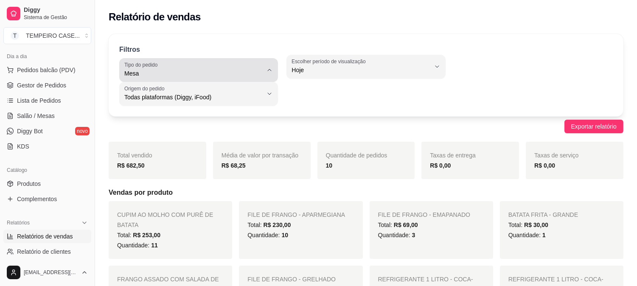
click at [220, 73] on span "Mesa" at bounding box center [193, 73] width 138 height 8
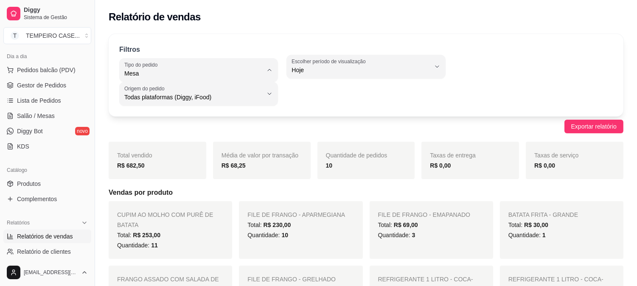
click at [205, 92] on span "Todos" at bounding box center [194, 94] width 131 height 8
type input "ALL"
select select "ALL"
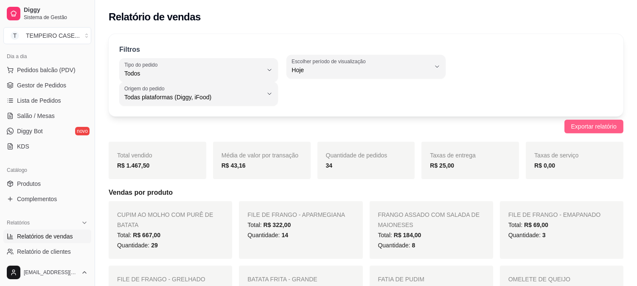
click at [587, 129] on span "Exportar relatório" at bounding box center [593, 126] width 45 height 9
click at [43, 106] on link "Lista de Pedidos" at bounding box center [47, 101] width 88 height 14
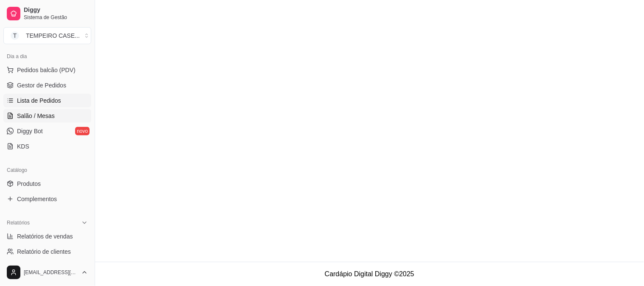
click at [41, 115] on span "Salão / Mesas" at bounding box center [36, 116] width 38 height 8
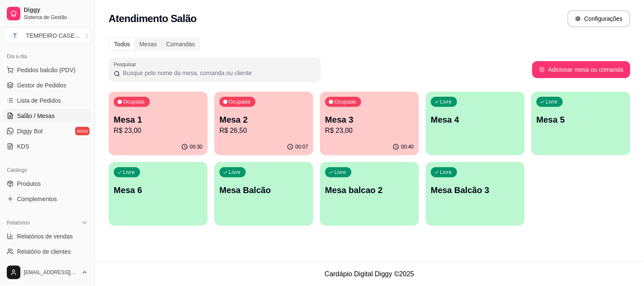
click at [189, 132] on p "R$ 23,00" at bounding box center [158, 131] width 89 height 10
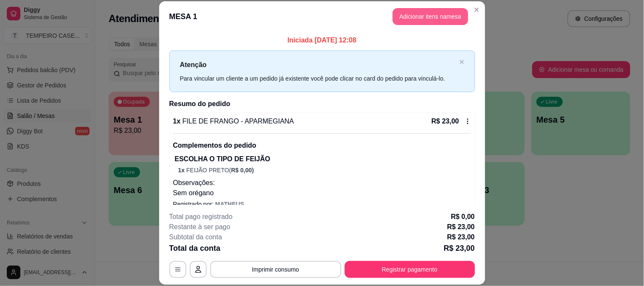
click at [433, 18] on button "Adicionar itens na mesa" at bounding box center [431, 16] width 76 height 17
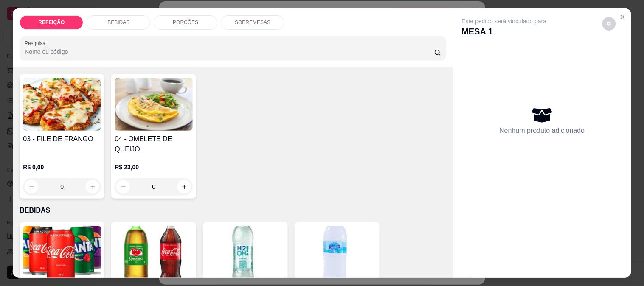
scroll to position [141, 0]
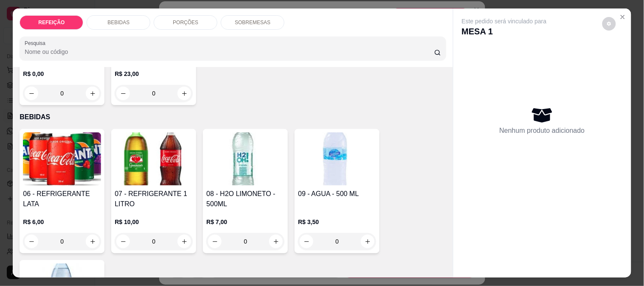
click at [50, 170] on img at bounding box center [62, 158] width 78 height 53
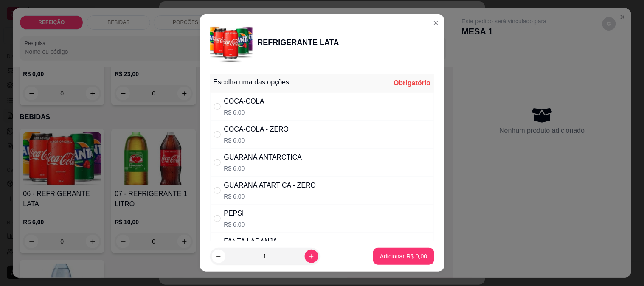
click at [283, 110] on div "COCA-COLA R$ 6,00" at bounding box center [322, 107] width 224 height 28
radio input "true"
click at [377, 252] on button "Adicionar R$ 6,00" at bounding box center [403, 256] width 59 height 17
type input "1"
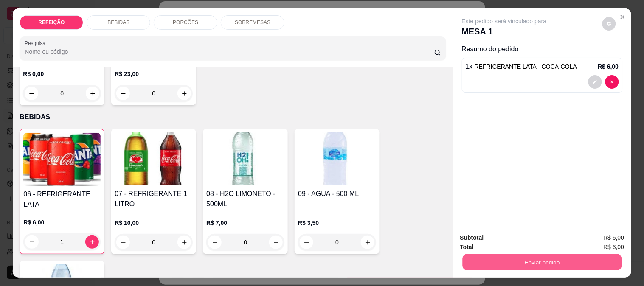
click at [497, 264] on button "Enviar pedido" at bounding box center [541, 262] width 159 height 17
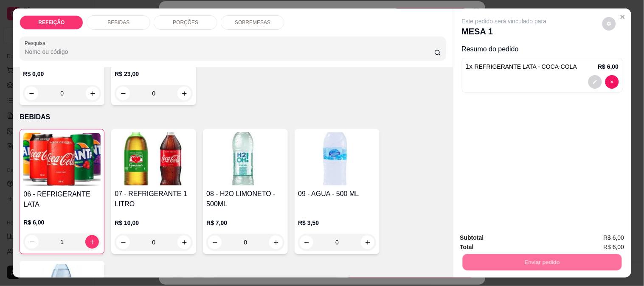
click at [500, 238] on button "Não registrar e enviar pedido" at bounding box center [514, 238] width 86 height 16
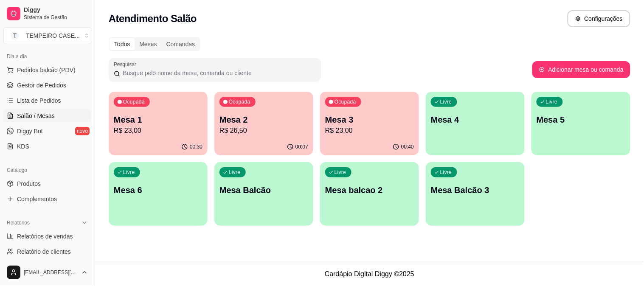
click at [471, 14] on div "Atendimento Salão Configurações" at bounding box center [370, 18] width 522 height 17
click at [146, 117] on p "Mesa 1" at bounding box center [158, 119] width 86 height 11
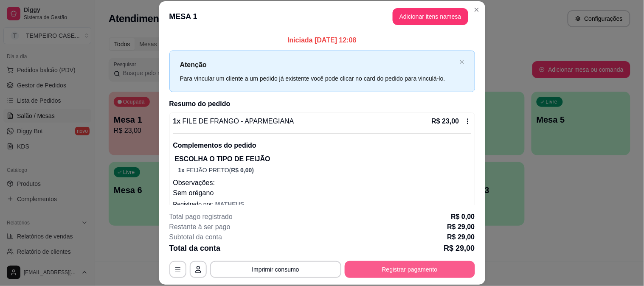
click at [405, 271] on button "Registrar pagamento" at bounding box center [410, 269] width 130 height 17
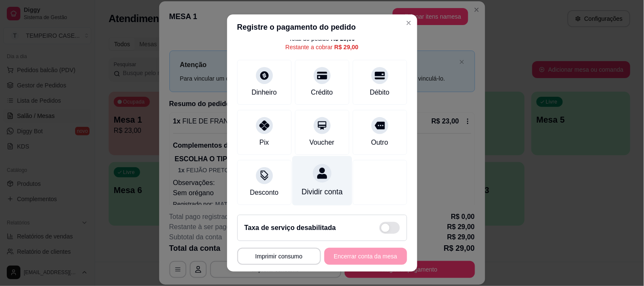
scroll to position [13, 0]
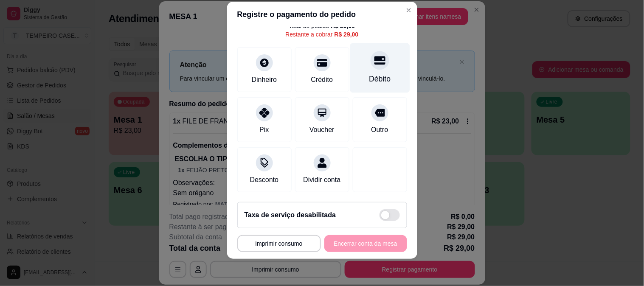
click at [371, 56] on div at bounding box center [380, 60] width 19 height 19
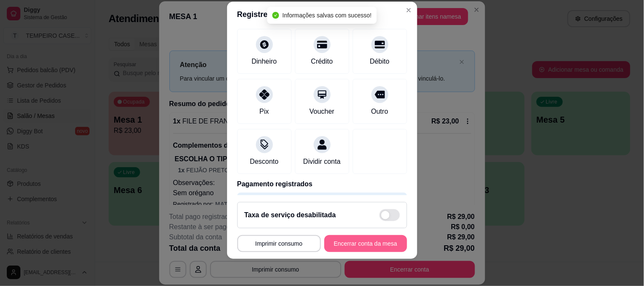
type input "R$ 0,00"
click at [360, 249] on button "Encerrar conta da mesa" at bounding box center [365, 243] width 83 height 17
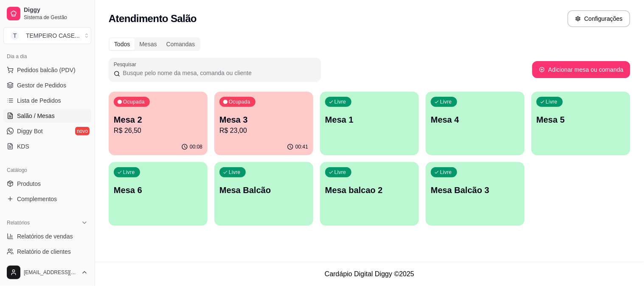
click at [266, 115] on p "Mesa 3" at bounding box center [263, 120] width 89 height 12
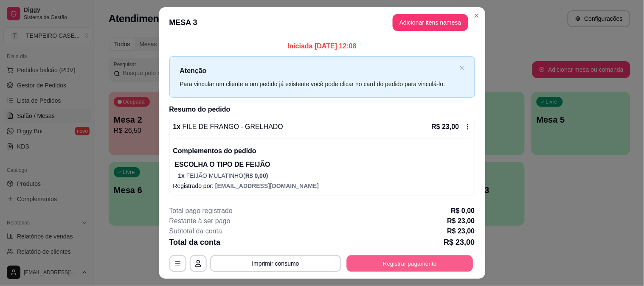
click at [405, 264] on button "Registrar pagamento" at bounding box center [409, 264] width 126 height 17
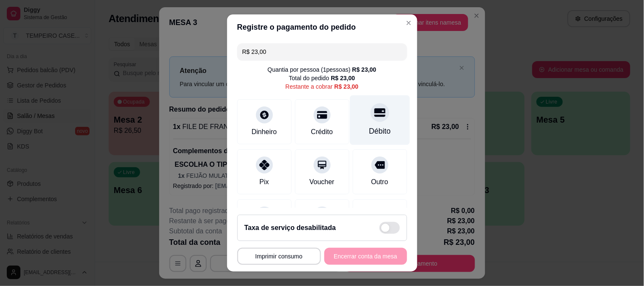
click at [374, 115] on icon at bounding box center [379, 112] width 11 height 8
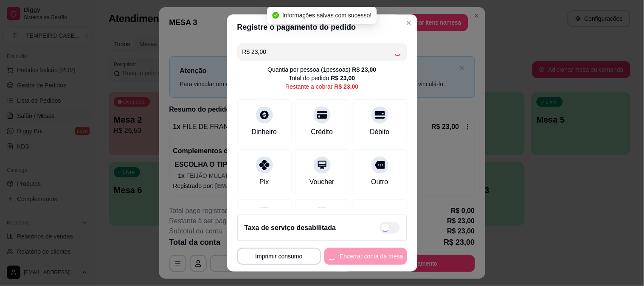
type input "R$ 0,00"
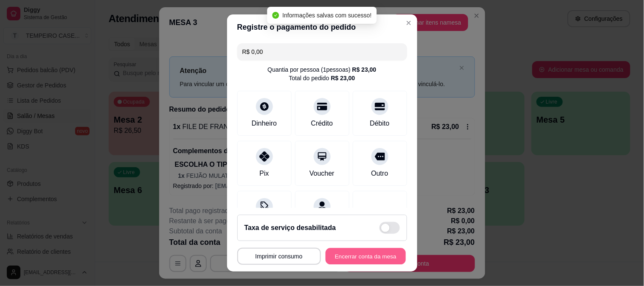
click at [365, 259] on button "Encerrar conta da mesa" at bounding box center [366, 256] width 80 height 17
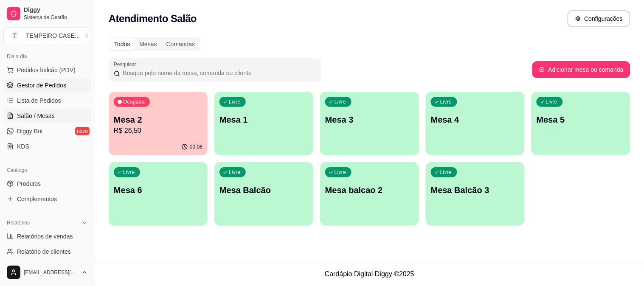
click at [40, 83] on span "Gestor de Pedidos" at bounding box center [41, 85] width 49 height 8
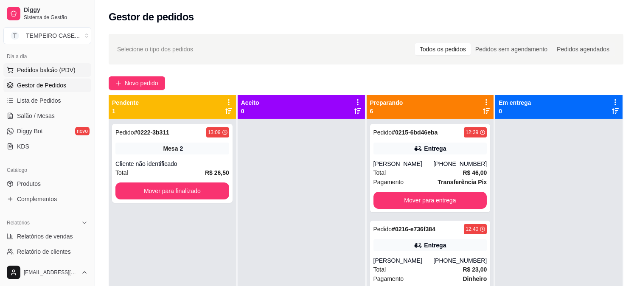
click at [56, 74] on span "Pedidos balcão (PDV)" at bounding box center [46, 70] width 59 height 8
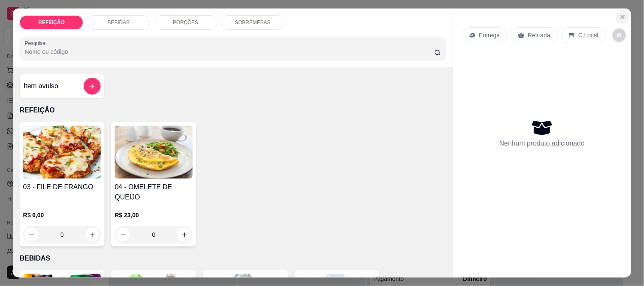
click at [621, 10] on button "Close" at bounding box center [623, 17] width 14 height 14
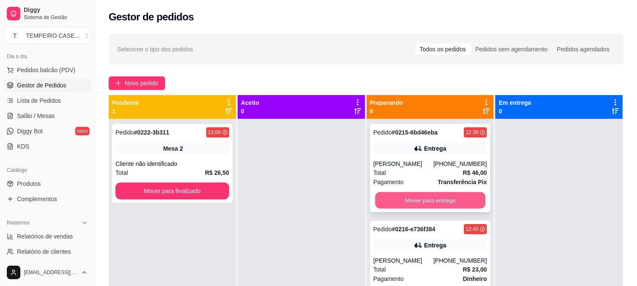
click at [402, 201] on button "Mover para entrega" at bounding box center [430, 200] width 110 height 17
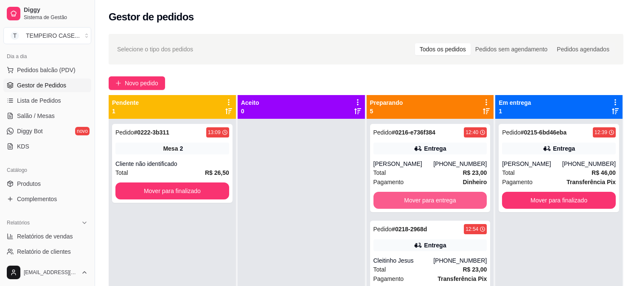
click at [408, 201] on button "Mover para entrega" at bounding box center [431, 200] width 114 height 17
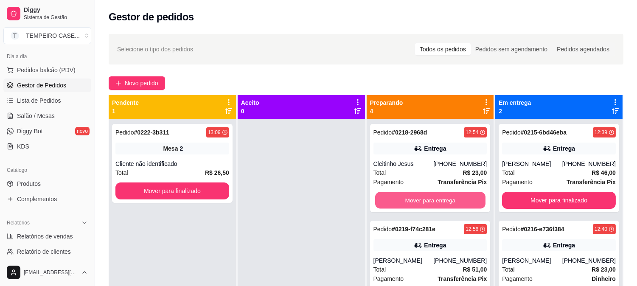
click at [408, 201] on button "Mover para entrega" at bounding box center [430, 200] width 110 height 17
click at [408, 201] on button "Mover para entrega" at bounding box center [431, 200] width 114 height 17
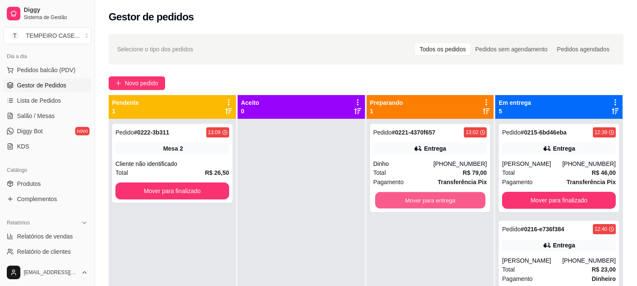
click at [408, 201] on button "Mover para entrega" at bounding box center [430, 200] width 110 height 17
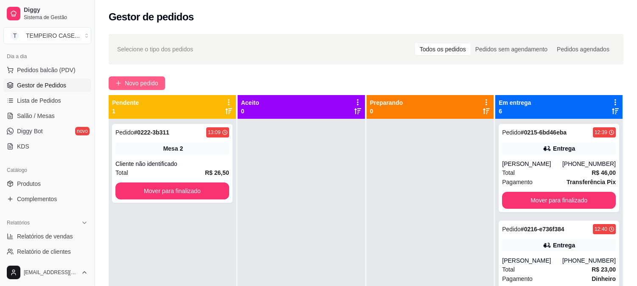
click at [149, 81] on span "Novo pedido" at bounding box center [142, 83] width 34 height 9
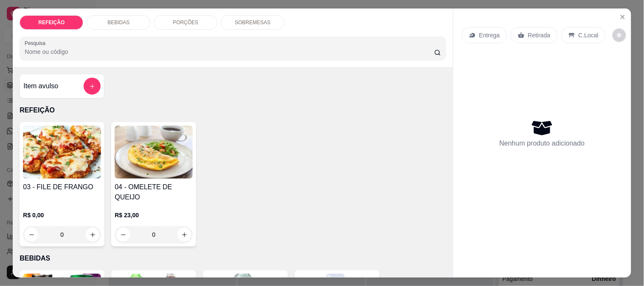
click at [69, 166] on img at bounding box center [62, 152] width 78 height 53
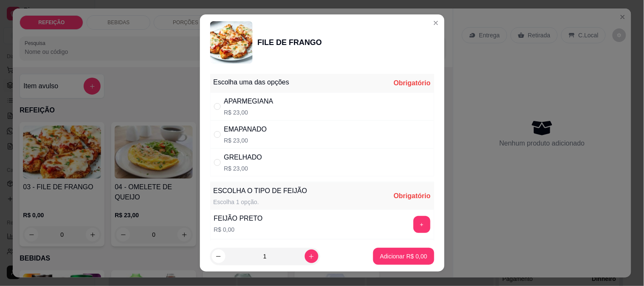
click at [283, 103] on div "APARMEGIANA R$ 23,00" at bounding box center [322, 107] width 224 height 28
radio input "true"
click at [413, 222] on button "+" at bounding box center [421, 224] width 17 height 17
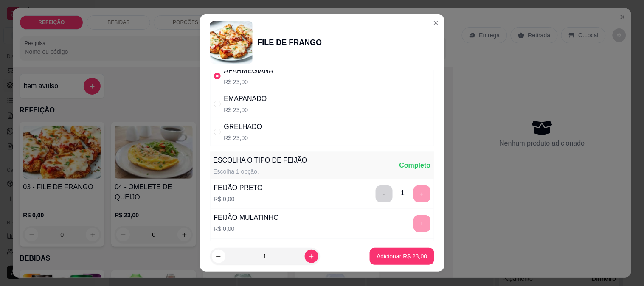
scroll to position [47, 0]
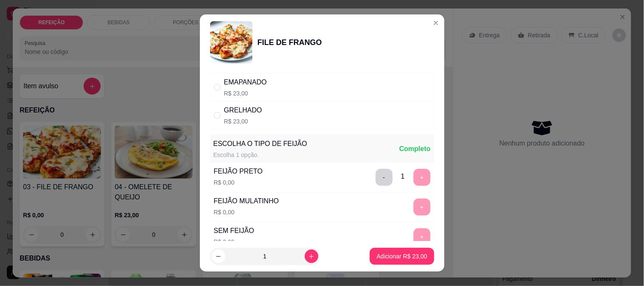
click at [376, 185] on button "-" at bounding box center [384, 177] width 17 height 17
click at [413, 204] on button "+" at bounding box center [421, 207] width 17 height 17
click at [395, 259] on p "Adicionar R$ 23,00" at bounding box center [402, 256] width 51 height 8
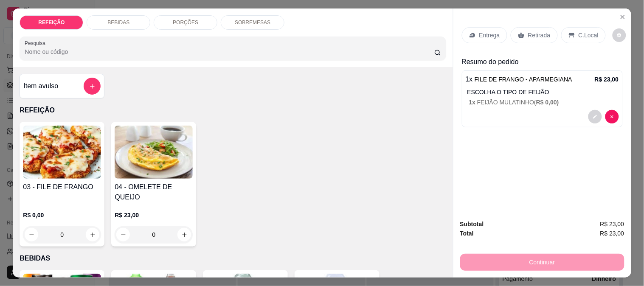
click at [523, 31] on div "Retirada" at bounding box center [534, 35] width 47 height 16
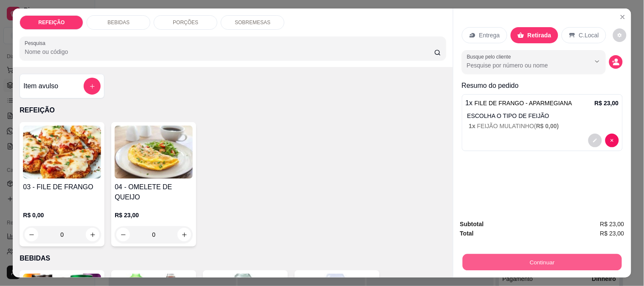
click at [544, 259] on button "Continuar" at bounding box center [541, 262] width 159 height 17
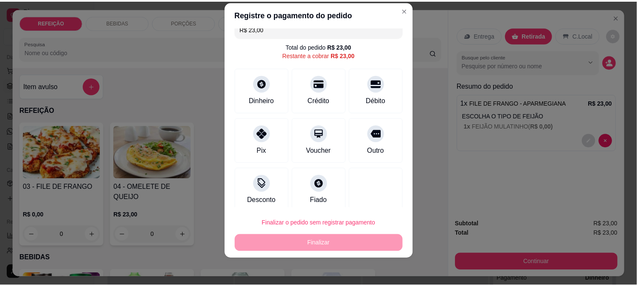
scroll to position [18, 0]
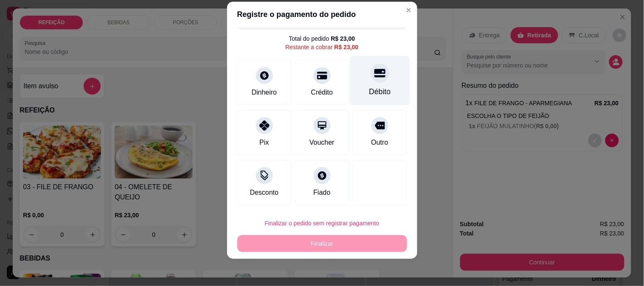
click at [371, 82] on div at bounding box center [380, 73] width 19 height 19
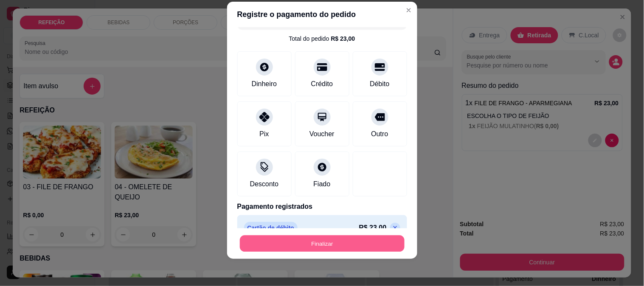
click at [354, 241] on button "Finalizar" at bounding box center [322, 244] width 165 height 17
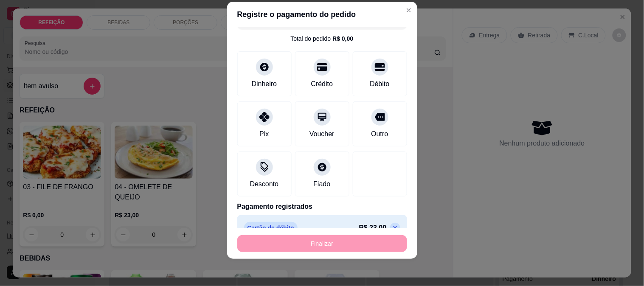
type input "-R$ 23,00"
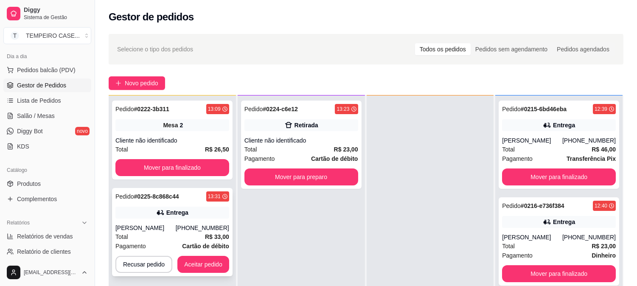
scroll to position [94, 0]
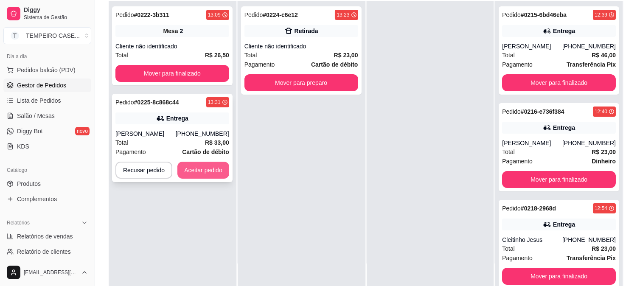
click at [205, 168] on button "Aceitar pedido" at bounding box center [203, 170] width 52 height 17
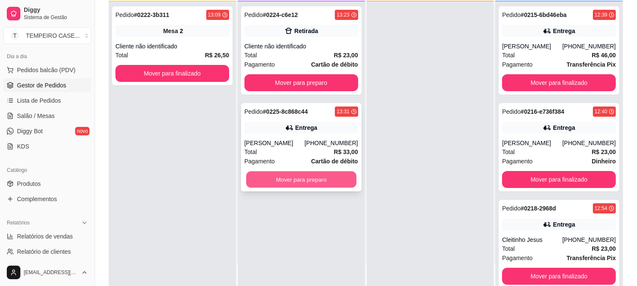
click at [295, 183] on button "Mover para preparo" at bounding box center [301, 179] width 110 height 17
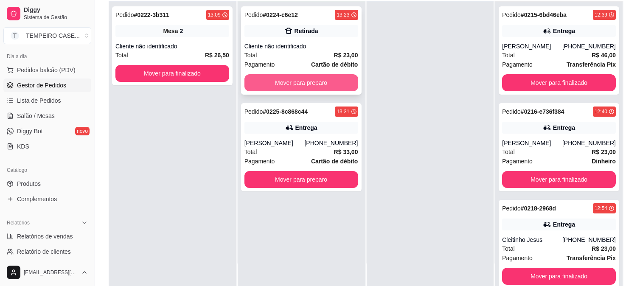
click at [304, 83] on button "Mover para preparo" at bounding box center [302, 82] width 114 height 17
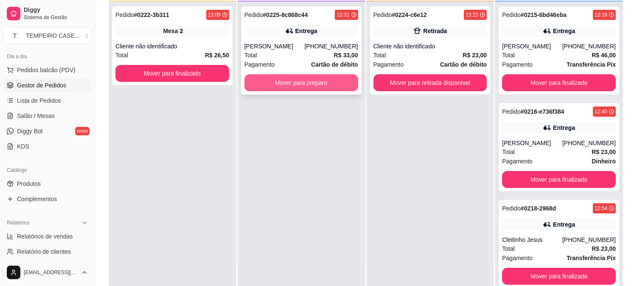
click at [317, 86] on button "Mover para preparo" at bounding box center [302, 82] width 114 height 17
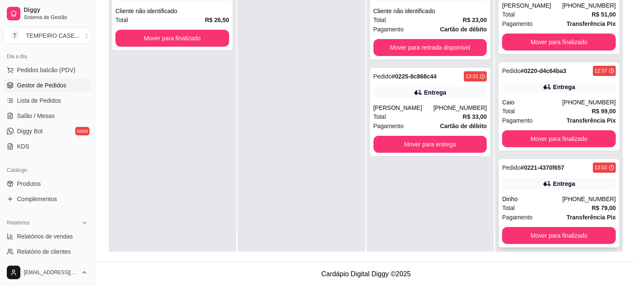
scroll to position [303, 0]
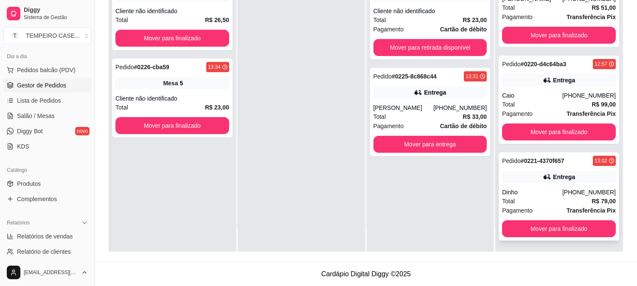
click at [553, 174] on div "Entrega" at bounding box center [564, 177] width 22 height 8
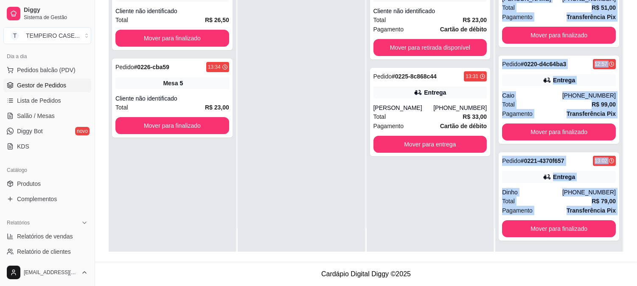
drag, startPoint x: 503, startPoint y: 255, endPoint x: 483, endPoint y: 249, distance: 21.2
click at [483, 249] on div "Selecione o tipo dos pedidos Todos os pedidos Pedidos sem agendamento Pedidos a…" at bounding box center [366, 80] width 542 height 363
click at [49, 115] on span "Salão / Mesas" at bounding box center [36, 116] width 38 height 8
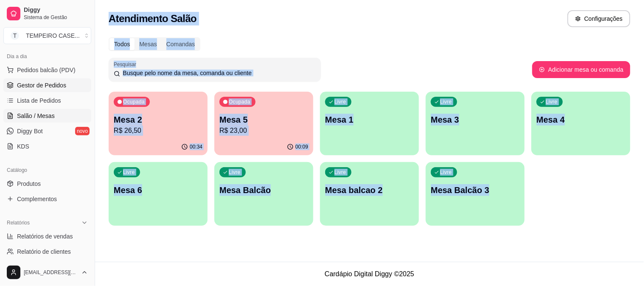
click at [53, 89] on span "Gestor de Pedidos" at bounding box center [41, 85] width 49 height 8
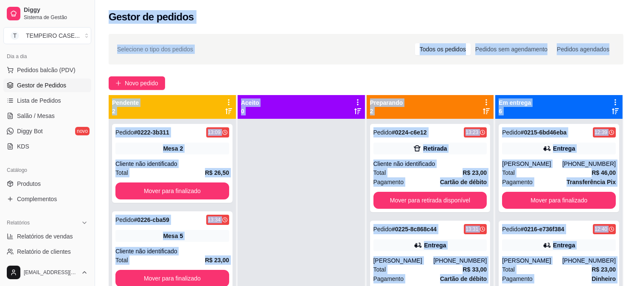
click at [323, 180] on div at bounding box center [301, 262] width 127 height 286
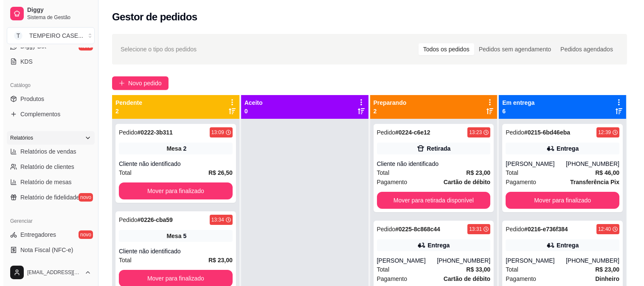
scroll to position [188, 0]
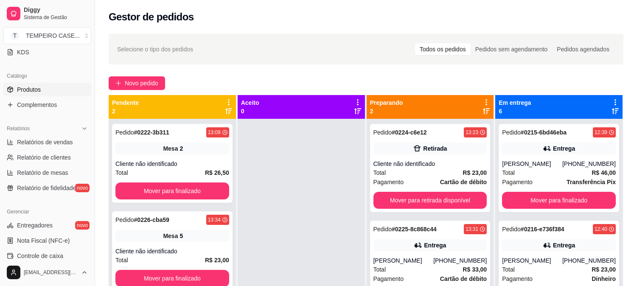
click at [32, 96] on link "Produtos" at bounding box center [47, 90] width 88 height 14
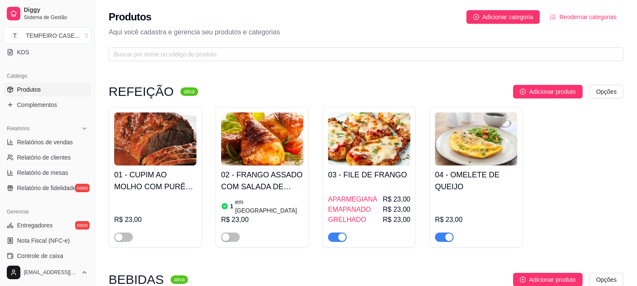
click at [351, 151] on img at bounding box center [369, 138] width 82 height 53
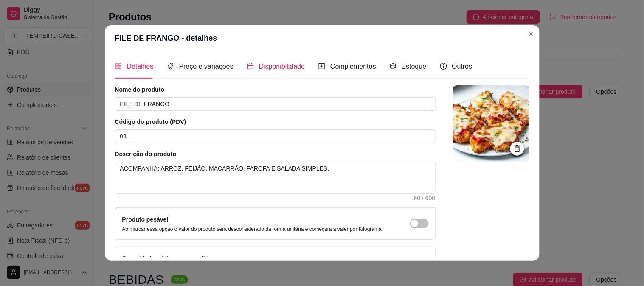
click at [264, 65] on span "Disponibilidade" at bounding box center [282, 66] width 46 height 7
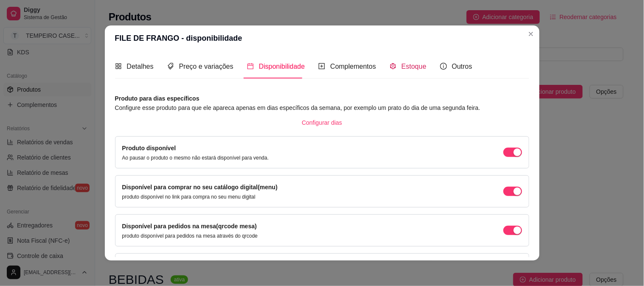
click at [391, 65] on div "Estoque" at bounding box center [408, 66] width 37 height 11
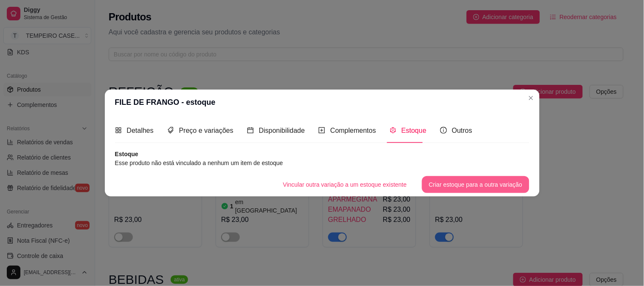
click at [467, 180] on button "Criar estoque para a outra variação" at bounding box center [475, 184] width 107 height 17
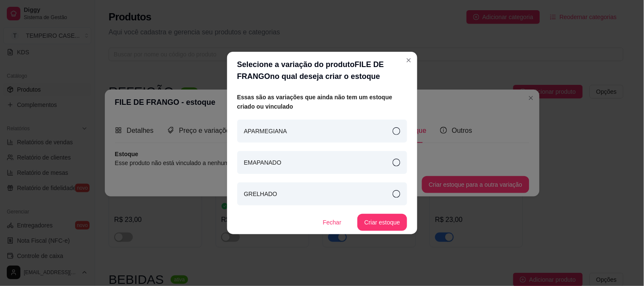
click at [397, 136] on div "APARMEGIANA" at bounding box center [322, 131] width 170 height 23
click at [401, 160] on div "EMAPANADO" at bounding box center [322, 162] width 170 height 23
click at [374, 223] on button "Criar estoque" at bounding box center [382, 222] width 48 height 17
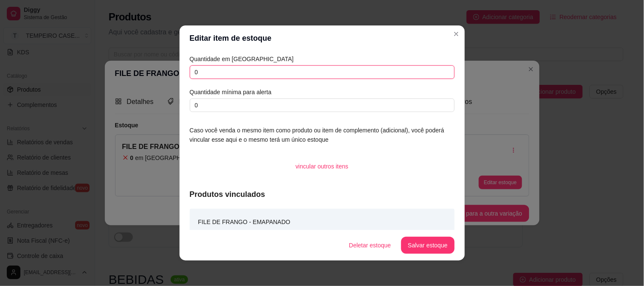
drag, startPoint x: 202, startPoint y: 69, endPoint x: 162, endPoint y: 74, distance: 41.1
click at [162, 74] on div "Editar item de estoque Quantidade em estoque 0 Quantidade mínima para alerta 0 …" at bounding box center [322, 143] width 644 height 286
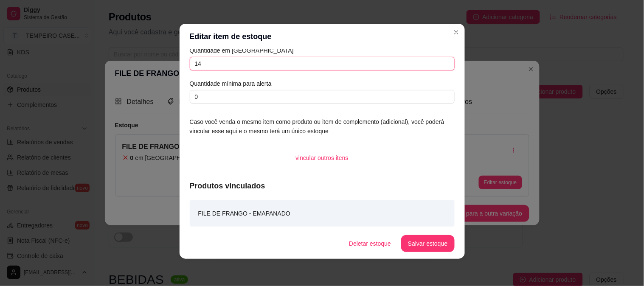
scroll to position [8, 0]
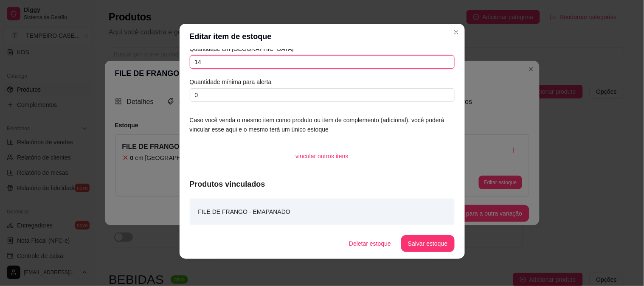
type input "14"
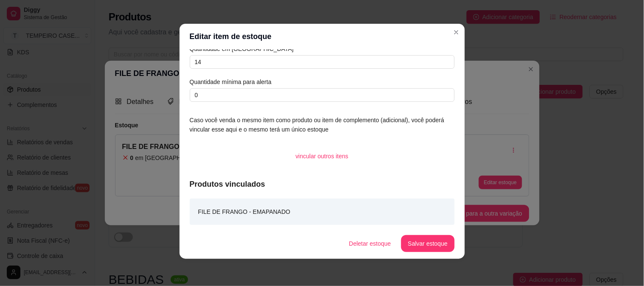
click at [406, 234] on footer "Deletar estoque Salvar estoque" at bounding box center [322, 243] width 285 height 31
click at [319, 156] on button "vincular outros itens" at bounding box center [322, 156] width 67 height 17
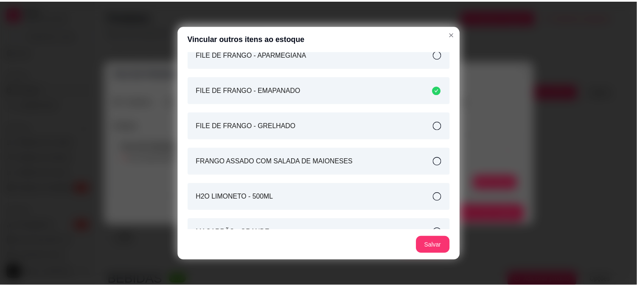
scroll to position [660, 0]
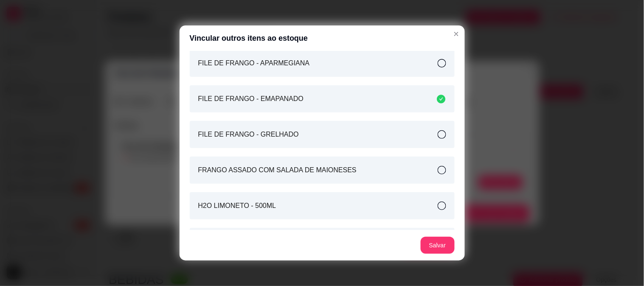
click at [438, 60] on div "FILE DE FRANGO - APARMEGIANA" at bounding box center [322, 63] width 265 height 27
click at [439, 250] on button "Salvar" at bounding box center [438, 245] width 34 height 17
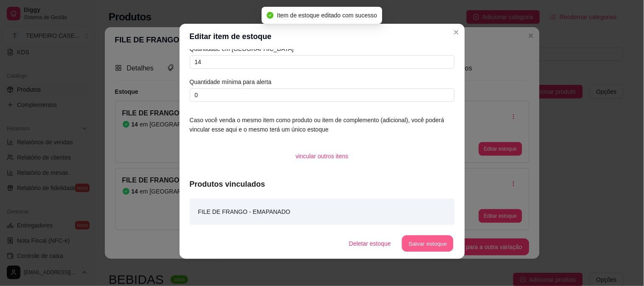
click at [411, 241] on button "Salvar estoque" at bounding box center [428, 244] width 52 height 17
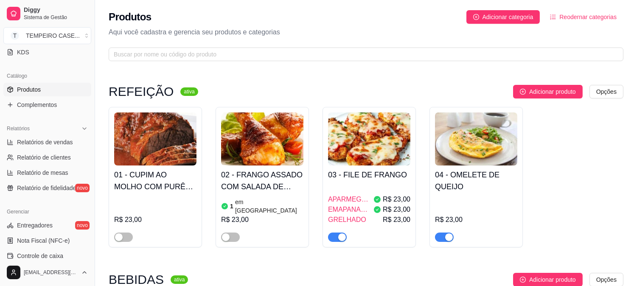
click at [523, 35] on p "Aqui você cadastra e gerencia seu produtos e categorias" at bounding box center [366, 32] width 515 height 10
click at [517, 33] on p "Aqui você cadastra e gerencia seu produtos e categorias" at bounding box center [366, 32] width 515 height 10
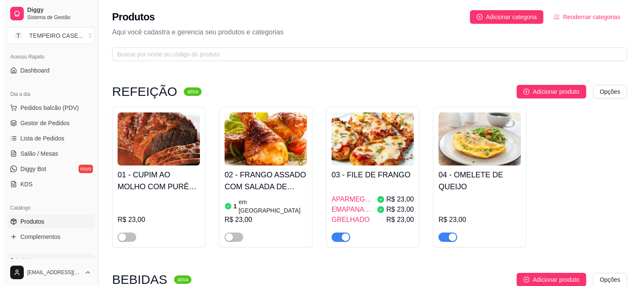
scroll to position [47, 0]
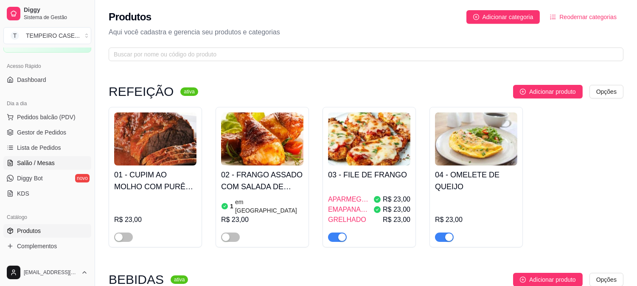
click at [39, 159] on span "Salão / Mesas" at bounding box center [36, 163] width 38 height 8
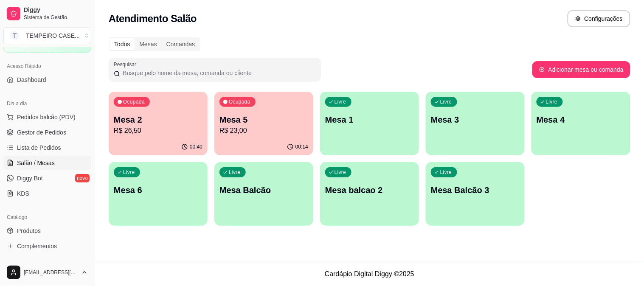
click at [286, 138] on div "Ocupada Mesa 5 R$ 23,00" at bounding box center [263, 115] width 99 height 47
click at [264, 124] on p "Mesa 5" at bounding box center [263, 120] width 89 height 12
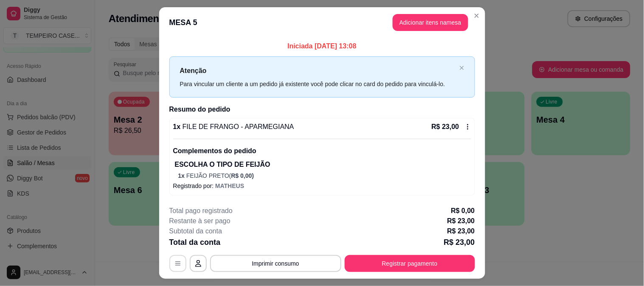
click at [174, 267] on icon "button" at bounding box center [177, 263] width 7 height 7
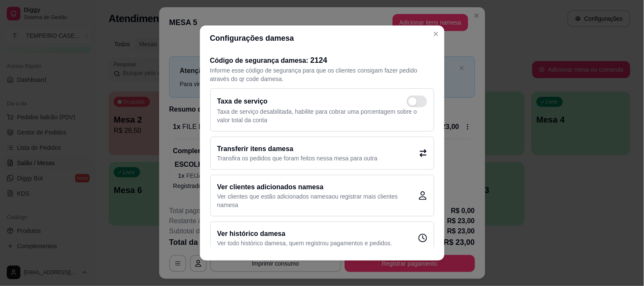
click at [393, 150] on div "Transferir itens da mesa Transfira os pedidos que foram feitos nessa mesa para …" at bounding box center [322, 153] width 224 height 33
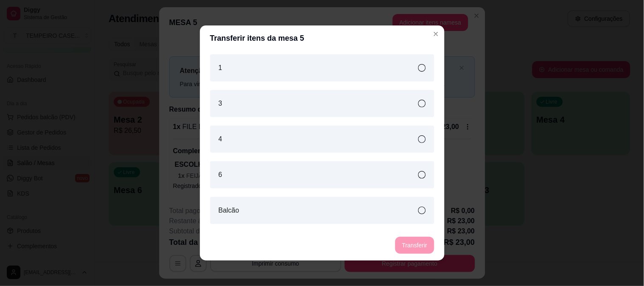
click at [301, 107] on div "3" at bounding box center [322, 103] width 224 height 27
click at [412, 242] on button "Transferir" at bounding box center [414, 245] width 39 height 17
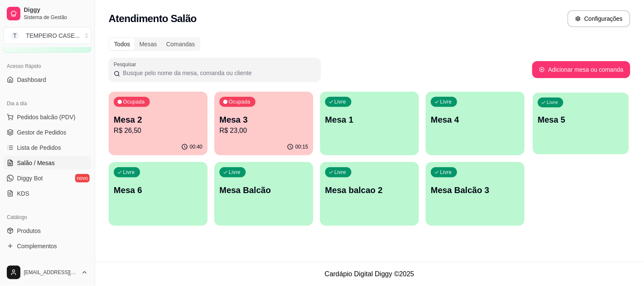
click at [578, 133] on div "Livre Mesa 5" at bounding box center [581, 119] width 96 height 52
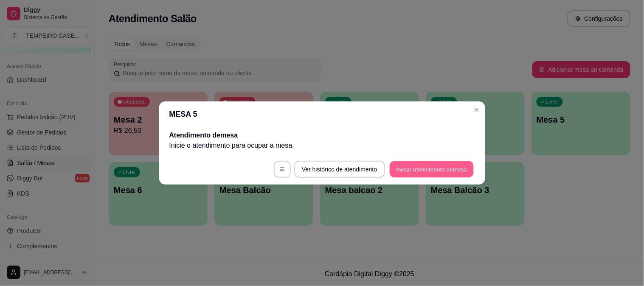
click at [435, 171] on button "Iniciar atendimento de mesa" at bounding box center [432, 169] width 84 height 17
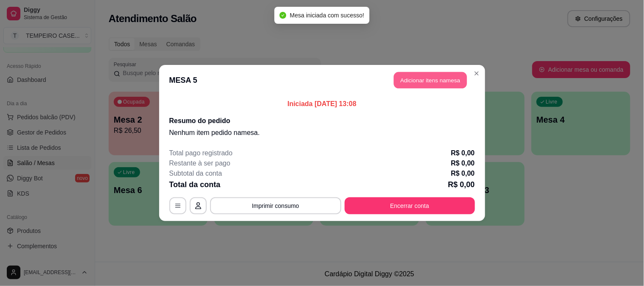
click at [428, 82] on button "Adicionar itens na mesa" at bounding box center [430, 80] width 73 height 17
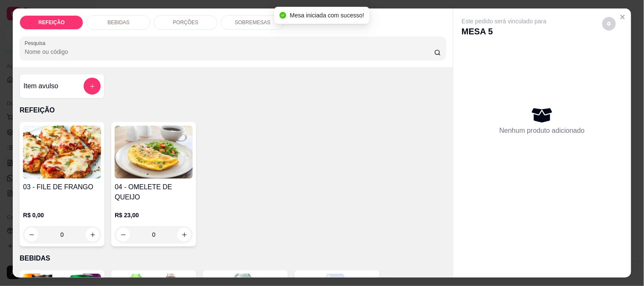
click at [35, 163] on img at bounding box center [62, 152] width 78 height 53
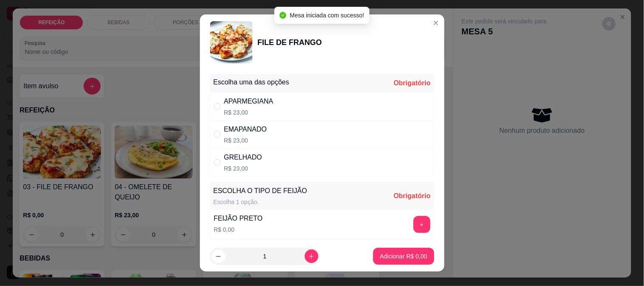
drag, startPoint x: 324, startPoint y: 95, endPoint x: 285, endPoint y: 163, distance: 79.3
click at [324, 94] on div "APARMEGIANA R$ 23,00" at bounding box center [322, 107] width 224 height 28
radio input "true"
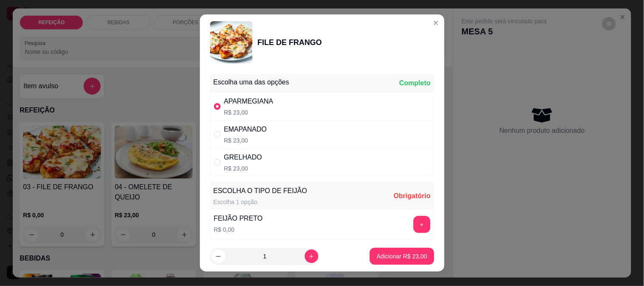
click at [410, 221] on div "+" at bounding box center [422, 224] width 24 height 17
drag, startPoint x: 408, startPoint y: 213, endPoint x: 395, endPoint y: 245, distance: 34.2
click at [408, 216] on div "FEIJÃO PRETO R$ 0,00 +" at bounding box center [322, 225] width 224 height 30
click at [413, 224] on button "+" at bounding box center [421, 224] width 17 height 17
click at [396, 259] on p "Adicionar R$ 23,00" at bounding box center [402, 256] width 51 height 8
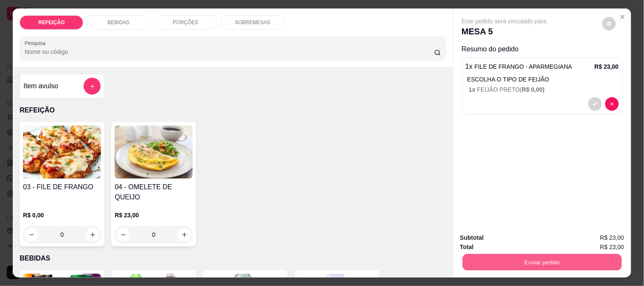
click at [500, 256] on button "Enviar pedido" at bounding box center [541, 262] width 159 height 17
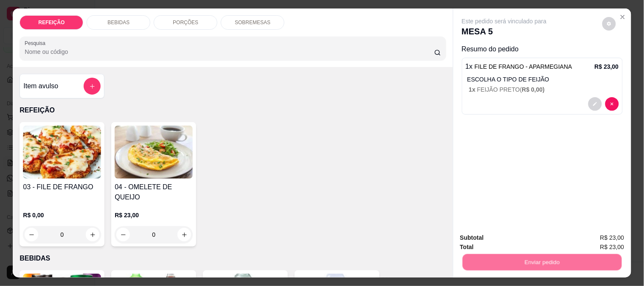
click at [485, 239] on button "Não registrar e enviar pedido" at bounding box center [514, 238] width 88 height 16
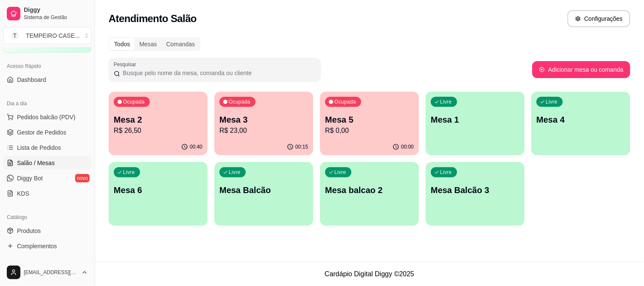
click at [155, 119] on p "Mesa 2" at bounding box center [158, 120] width 89 height 12
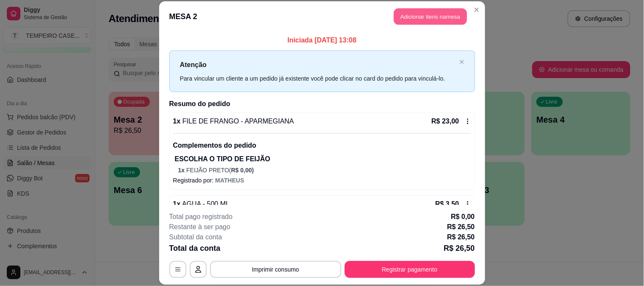
click at [405, 15] on button "Adicionar itens na mesa" at bounding box center [430, 16] width 73 height 17
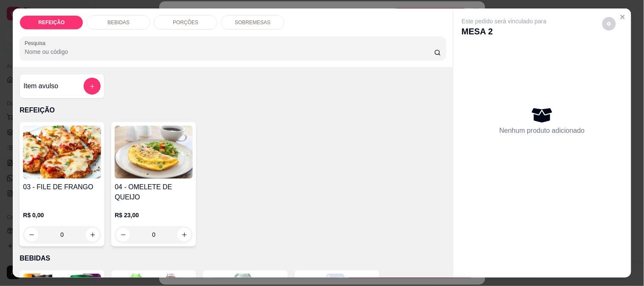
click at [64, 88] on div "Item avulso" at bounding box center [61, 86] width 77 height 17
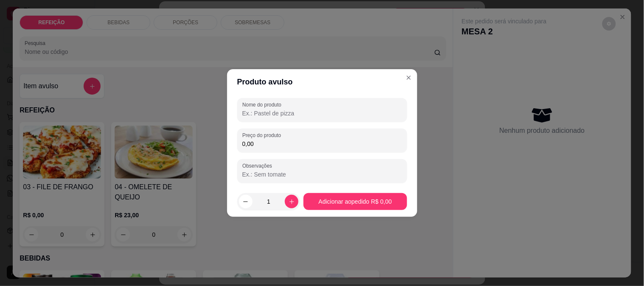
drag, startPoint x: 129, startPoint y: 111, endPoint x: 107, endPoint y: 111, distance: 22.9
click at [107, 111] on div "Produto avulso Nome do produto Preço do produto 0,00 Observações 1 Adicionar ao…" at bounding box center [322, 143] width 644 height 286
type input "embalagem"
click at [295, 141] on input "0,00" at bounding box center [322, 144] width 160 height 8
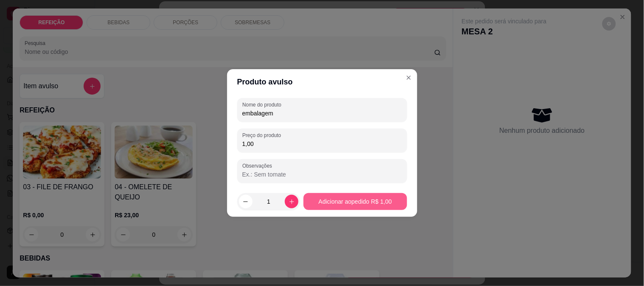
type input "1,00"
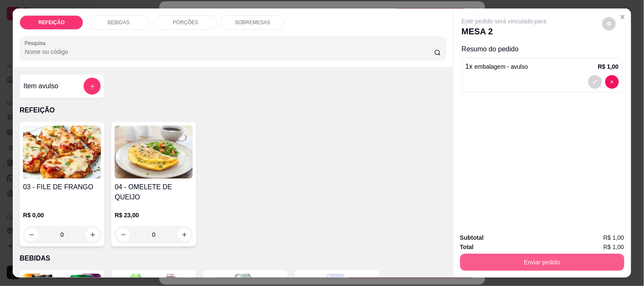
click at [489, 259] on button "Enviar pedido" at bounding box center [542, 262] width 164 height 17
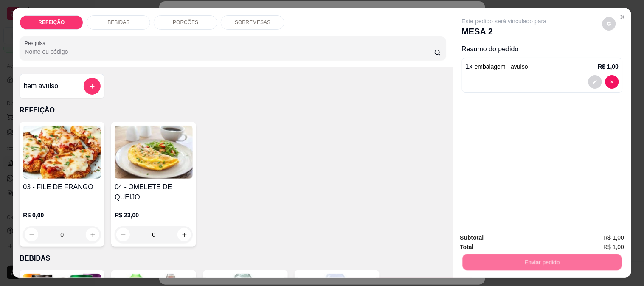
click at [513, 239] on button "Não registrar e enviar pedido" at bounding box center [514, 238] width 88 height 16
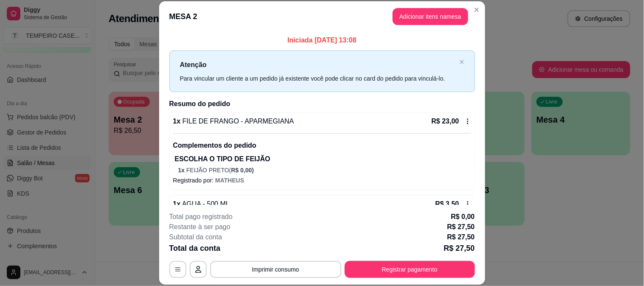
click at [260, 260] on div "**********" at bounding box center [322, 245] width 306 height 66
click at [258, 267] on button "Imprimir consumo" at bounding box center [275, 269] width 131 height 17
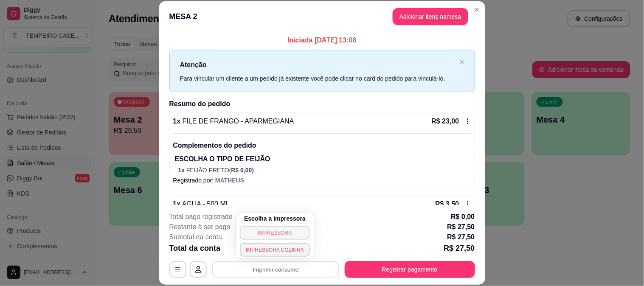
click at [267, 232] on button "IMPRESSORA" at bounding box center [275, 233] width 70 height 14
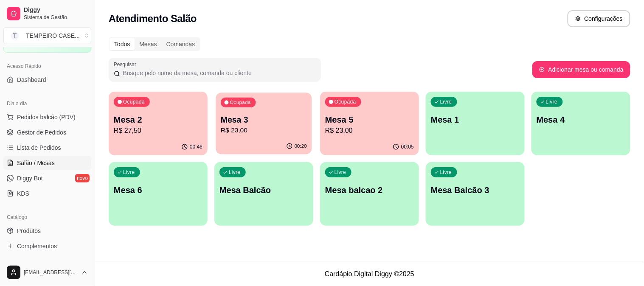
click at [278, 138] on div "Ocupada Mesa 3 R$ 23,00" at bounding box center [264, 116] width 96 height 46
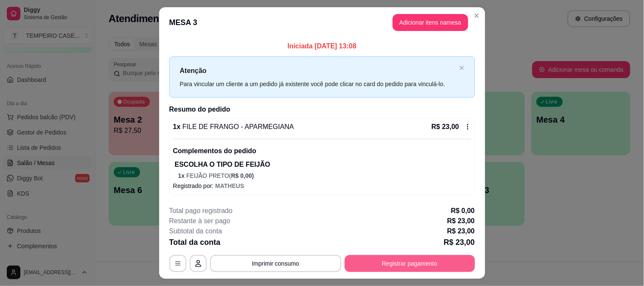
click at [417, 269] on button "Registrar pagamento" at bounding box center [410, 263] width 130 height 17
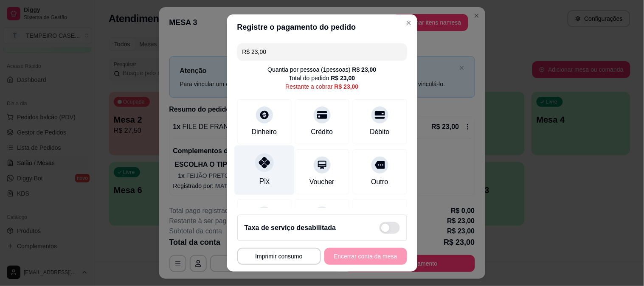
click at [262, 159] on div at bounding box center [264, 162] width 19 height 19
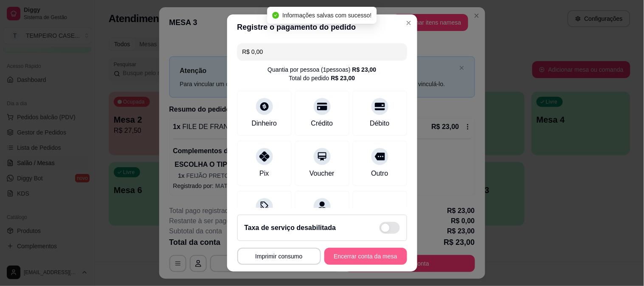
type input "R$ 0,00"
click at [364, 260] on button "Encerrar conta da mesa" at bounding box center [365, 256] width 83 height 17
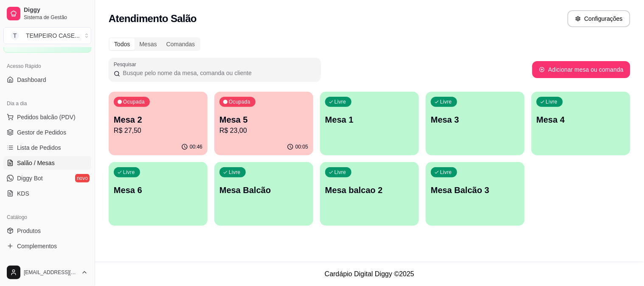
click at [149, 129] on p "R$ 27,50" at bounding box center [158, 131] width 89 height 10
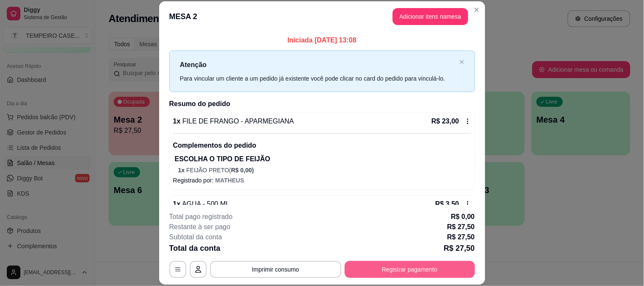
click at [376, 267] on button "Registrar pagamento" at bounding box center [410, 269] width 130 height 17
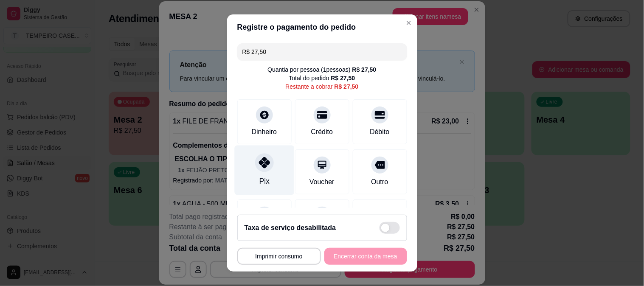
click at [274, 166] on div "Pix" at bounding box center [264, 170] width 60 height 50
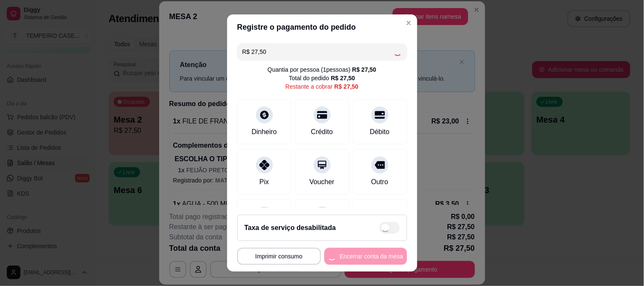
type input "R$ 0,00"
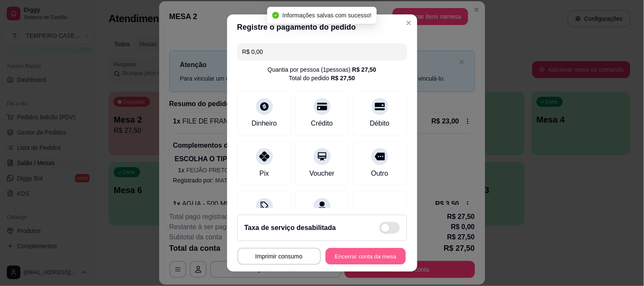
click at [343, 255] on button "Encerrar conta da mesa" at bounding box center [366, 256] width 80 height 17
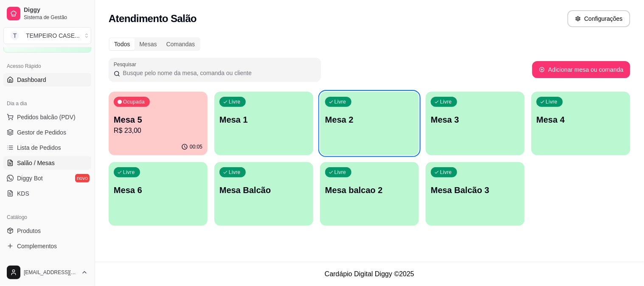
click at [33, 79] on span "Dashboard" at bounding box center [31, 80] width 29 height 8
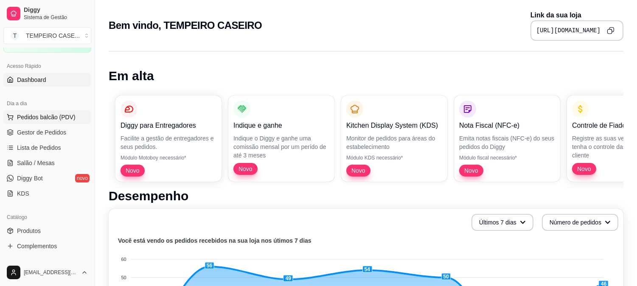
click at [50, 117] on span "Pedidos balcão (PDV)" at bounding box center [46, 117] width 59 height 8
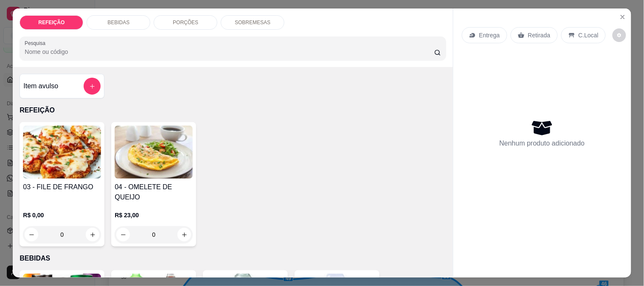
click at [49, 172] on img at bounding box center [62, 152] width 78 height 53
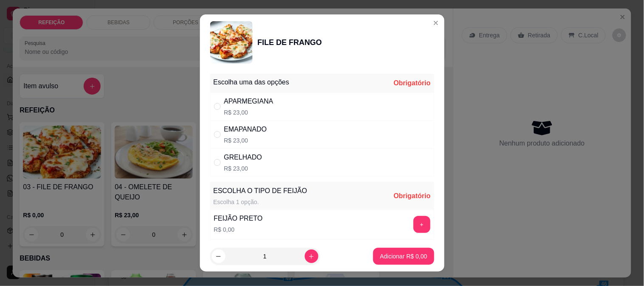
click at [272, 107] on div "APARMEGIANA R$ 23,00" at bounding box center [322, 107] width 224 height 28
radio input "true"
click at [413, 221] on button "+" at bounding box center [421, 224] width 17 height 17
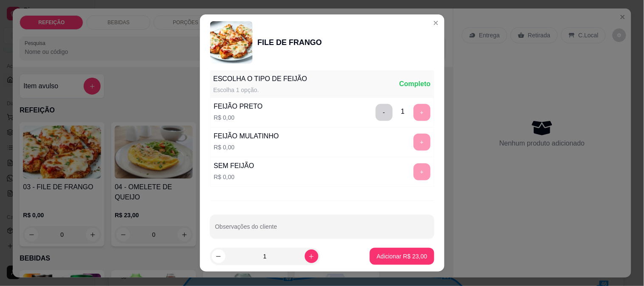
scroll to position [121, 0]
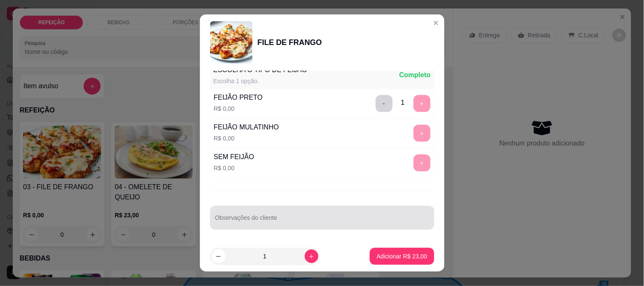
click at [238, 212] on div at bounding box center [322, 217] width 214 height 17
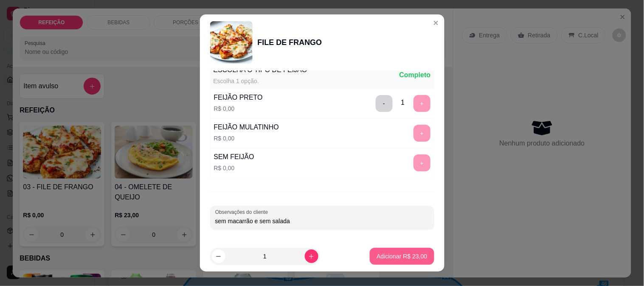
type input "sem macarrão e sem salada"
click at [402, 253] on p "Adicionar R$ 23,00" at bounding box center [402, 256] width 51 height 8
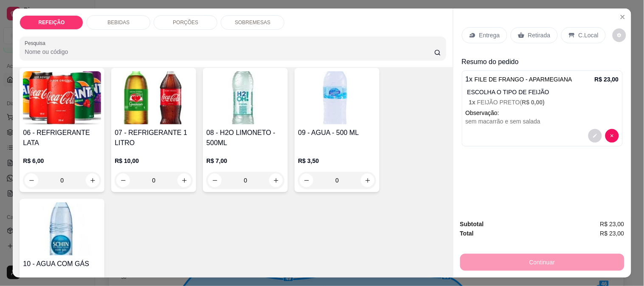
scroll to position [188, 0]
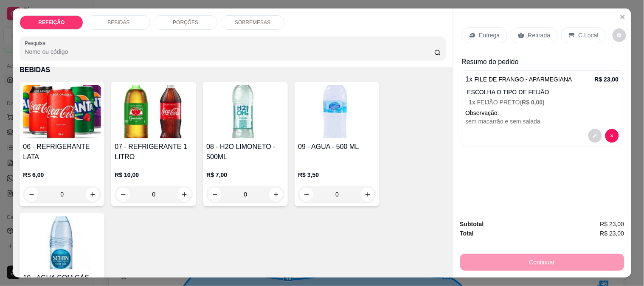
click at [49, 147] on div "06 - REFRIGERANTE LATA" at bounding box center [62, 152] width 78 height 20
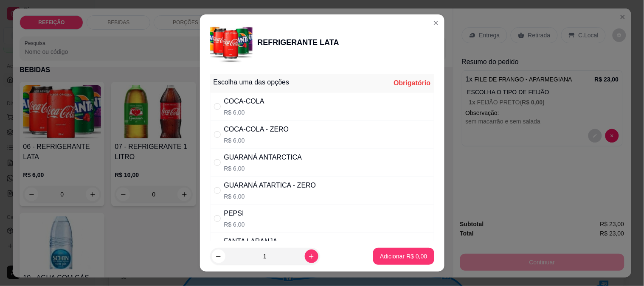
click at [274, 93] on div "COCA-COLA R$ 6,00" at bounding box center [322, 107] width 224 height 28
radio input "true"
click at [391, 250] on button "Adicionar R$ 6,00" at bounding box center [403, 256] width 61 height 17
type input "1"
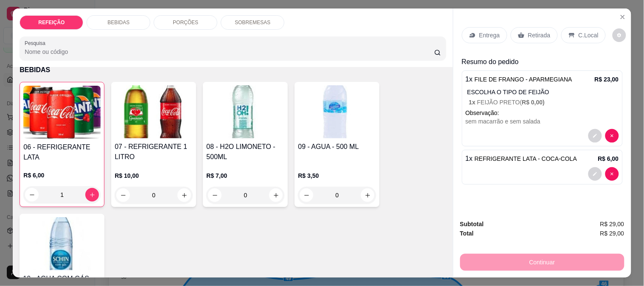
click at [490, 40] on div "Entrega Retirada C.Local" at bounding box center [542, 35] width 161 height 30
click at [485, 34] on p "Entrega" at bounding box center [489, 35] width 21 height 8
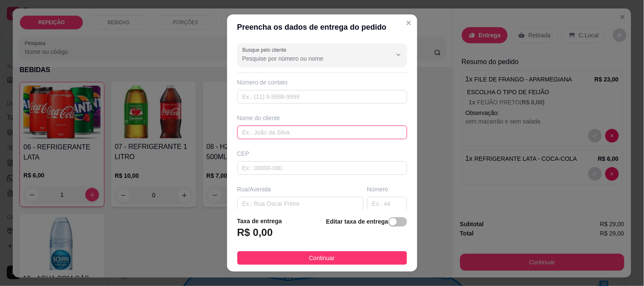
click at [287, 131] on input "text" at bounding box center [322, 133] width 170 height 14
paste input "~samarah mignac"
type input "~samarah mignac"
click at [262, 88] on div "Número de contato" at bounding box center [322, 90] width 170 height 25
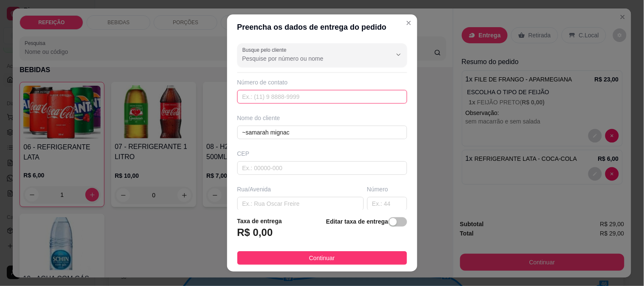
click at [259, 94] on input "text" at bounding box center [322, 97] width 170 height 14
paste input "[PHONE_NUMBER]"
type input "[PHONE_NUMBER]"
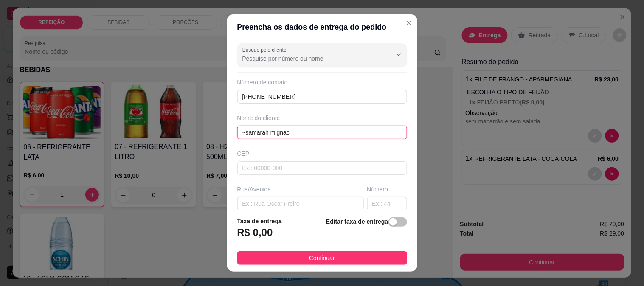
click at [242, 132] on input "~samarah mignac" at bounding box center [322, 133] width 170 height 14
type input "samarah mignac"
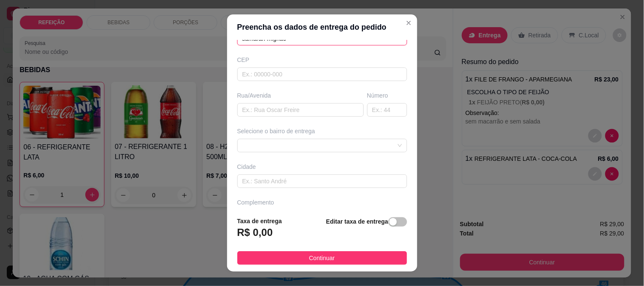
scroll to position [94, 0]
click at [263, 110] on input "text" at bounding box center [300, 110] width 126 height 14
paste input "na rua do posto, na [GEOGRAPHIC_DATA], vou te passar a localização"
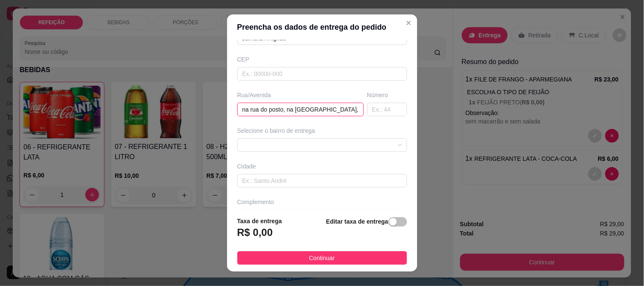
scroll to position [0, 62]
drag, startPoint x: 346, startPoint y: 110, endPoint x: 272, endPoint y: 110, distance: 73.9
click at [272, 110] on input "na rua do posto, na [GEOGRAPHIC_DATA], vou te passar a localização" at bounding box center [300, 110] width 126 height 14
click at [288, 142] on span at bounding box center [322, 145] width 160 height 13
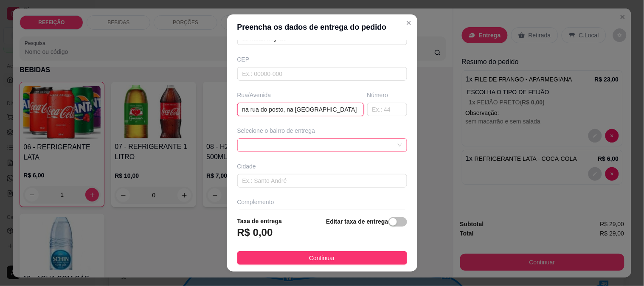
type input "na rua do posto, na [GEOGRAPHIC_DATA]"
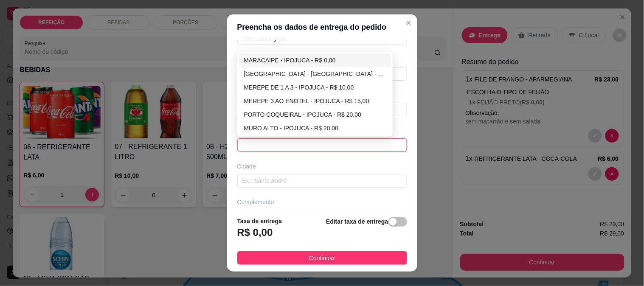
click at [284, 60] on div "MARACAIPE - IPOJUCA - R$ 0,00" at bounding box center [315, 60] width 142 height 9
type input "IPOJUCA"
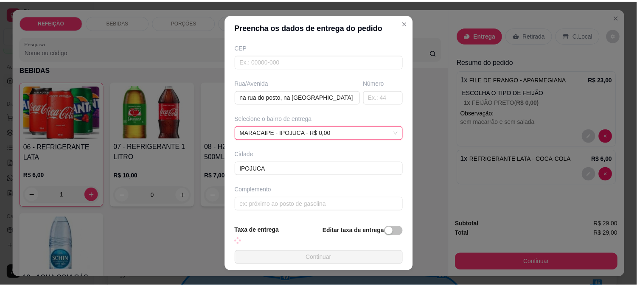
scroll to position [116, 0]
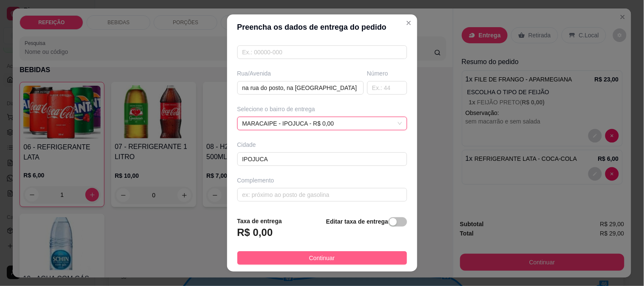
click at [317, 259] on span "Continuar" at bounding box center [322, 257] width 26 height 9
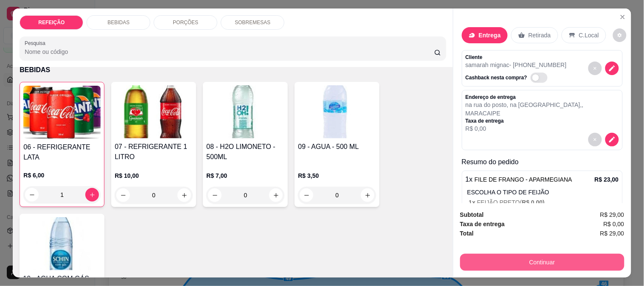
click at [517, 260] on button "Continuar" at bounding box center [542, 262] width 164 height 17
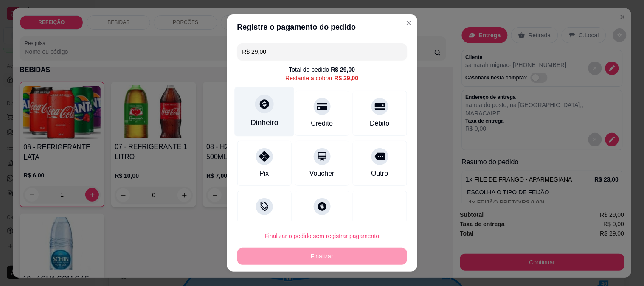
click at [275, 106] on div "Dinheiro" at bounding box center [264, 112] width 60 height 50
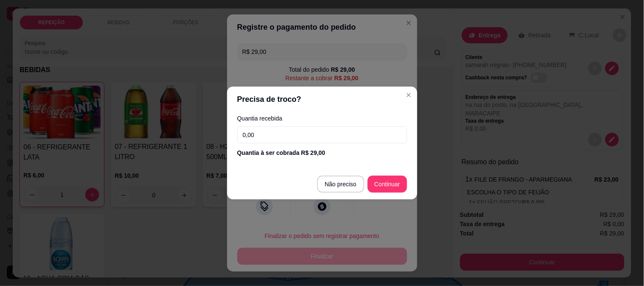
drag, startPoint x: 296, startPoint y: 128, endPoint x: 211, endPoint y: 137, distance: 84.9
click at [211, 137] on div "Precisa de troco? Quantia recebida 0,00 Quantia à ser cobrada R$ 29,00 Não prec…" at bounding box center [322, 143] width 644 height 286
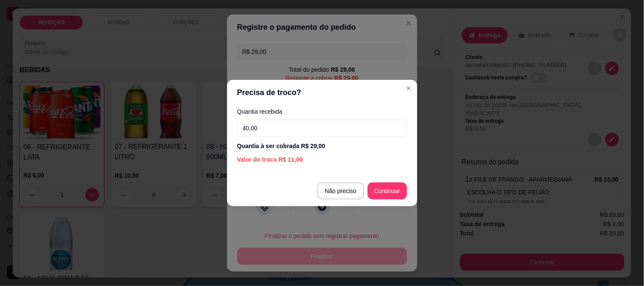
type input "40,00"
type input "R$ 0,00"
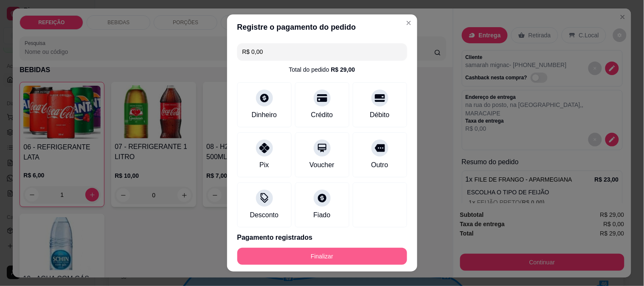
click at [331, 257] on button "Finalizar" at bounding box center [322, 256] width 170 height 17
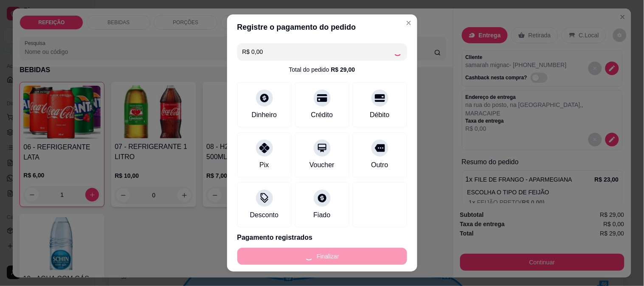
type input "0"
type input "-R$ 29,00"
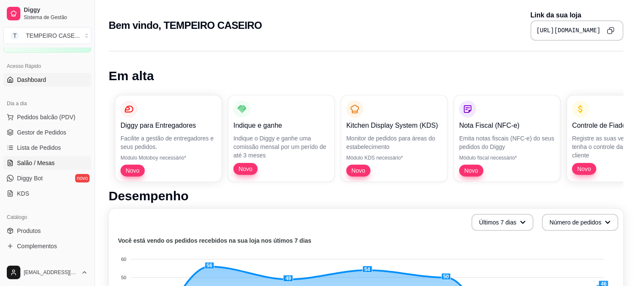
click at [31, 167] on link "Salão / Mesas" at bounding box center [47, 163] width 88 height 14
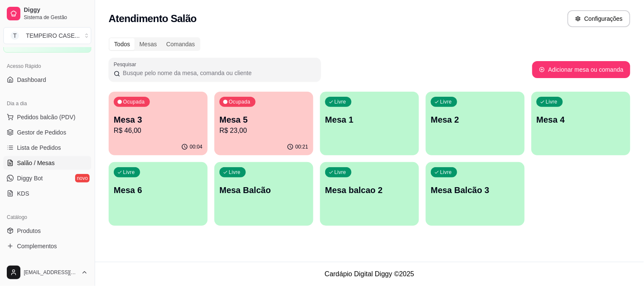
drag, startPoint x: 173, startPoint y: 161, endPoint x: 115, endPoint y: 235, distance: 94.3
click at [115, 235] on div "Todos Mesas Comandas Pesquisar Adicionar mesa ou comanda Ocupada Mesa 3 R$ 46,0…" at bounding box center [369, 134] width 549 height 204
click at [47, 134] on span "Gestor de Pedidos" at bounding box center [41, 132] width 49 height 8
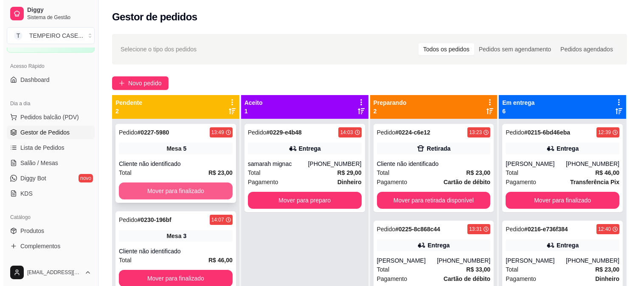
scroll to position [23, 0]
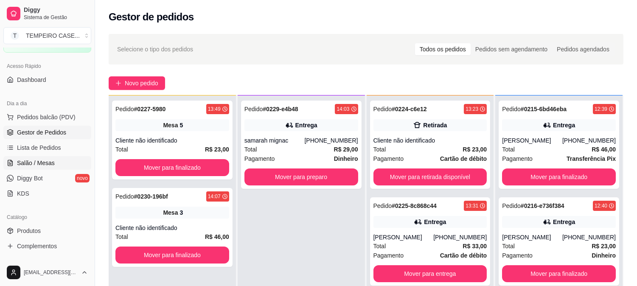
click at [39, 160] on span "Salão / Mesas" at bounding box center [36, 163] width 38 height 8
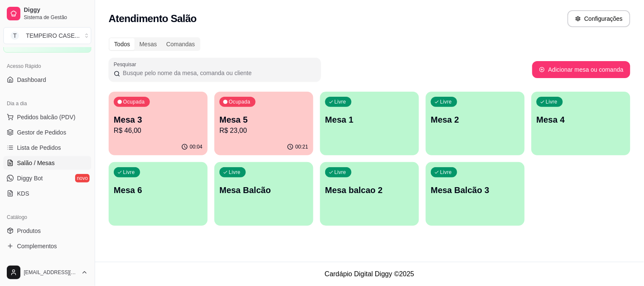
click at [249, 138] on div "Ocupada Mesa 5 R$ 23,00" at bounding box center [263, 115] width 99 height 47
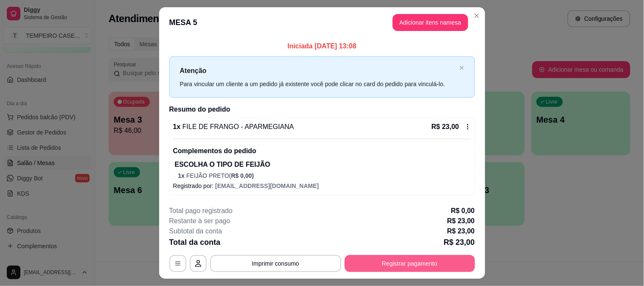
click at [405, 260] on button "Registrar pagamento" at bounding box center [410, 263] width 130 height 17
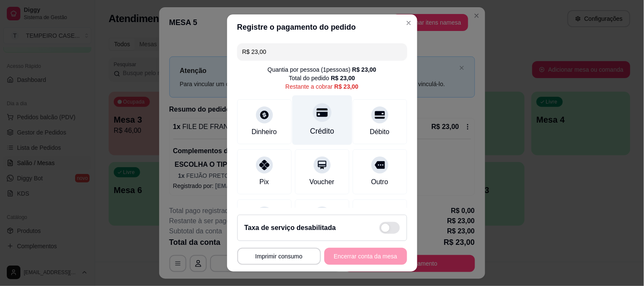
click at [316, 117] on icon at bounding box center [321, 112] width 11 height 11
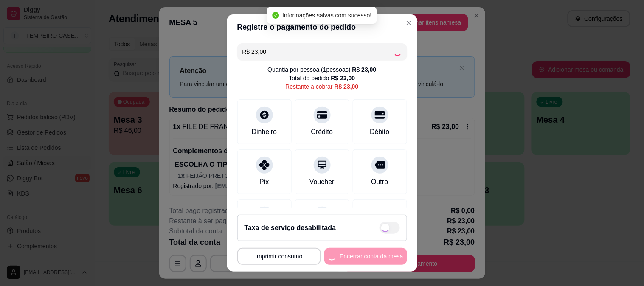
type input "R$ 0,00"
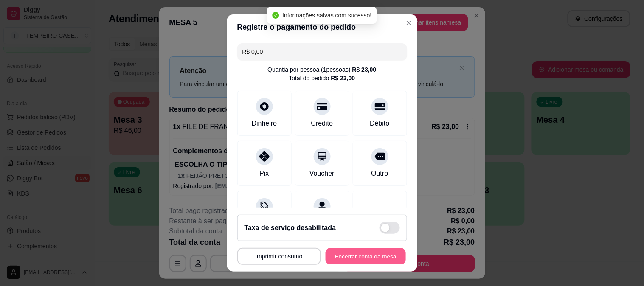
click at [362, 257] on button "Encerrar conta da mesa" at bounding box center [366, 256] width 80 height 17
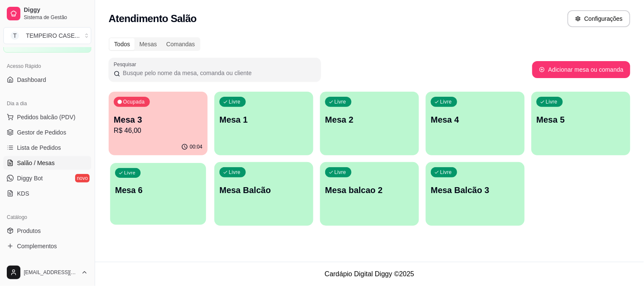
click at [158, 193] on p "Mesa 6" at bounding box center [158, 190] width 86 height 11
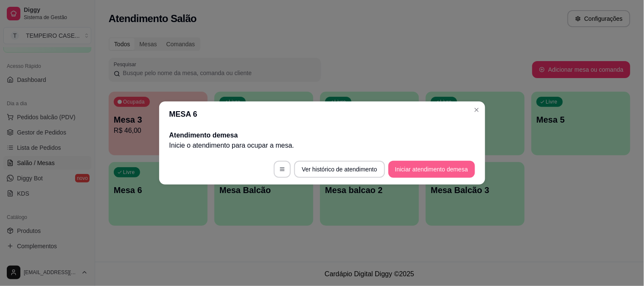
click at [410, 166] on button "Iniciar atendimento de mesa" at bounding box center [431, 169] width 87 height 17
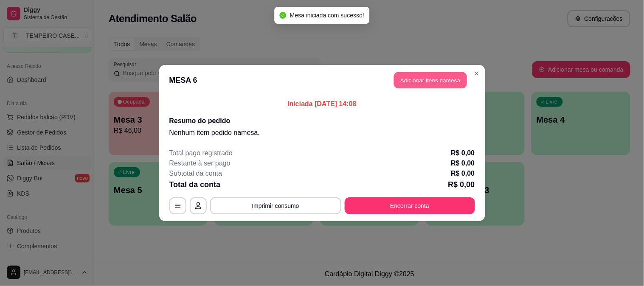
click at [442, 77] on button "Adicionar itens na mesa" at bounding box center [430, 80] width 73 height 17
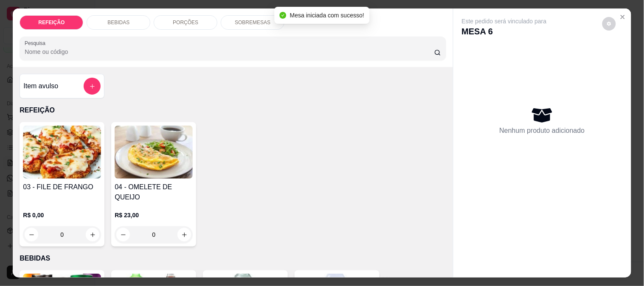
click at [88, 226] on div "0" at bounding box center [62, 234] width 78 height 17
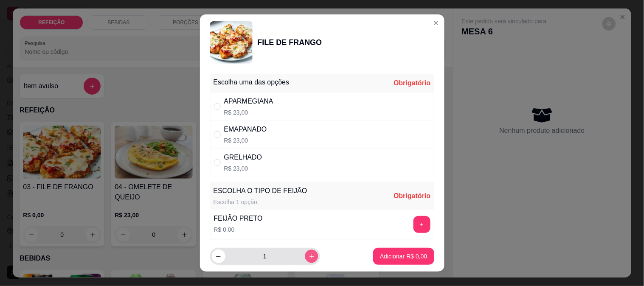
click at [308, 259] on button "increase-product-quantity" at bounding box center [311, 256] width 13 height 13
type input "2"
click at [256, 104] on div "APARMEGIANA" at bounding box center [248, 101] width 49 height 10
radio input "true"
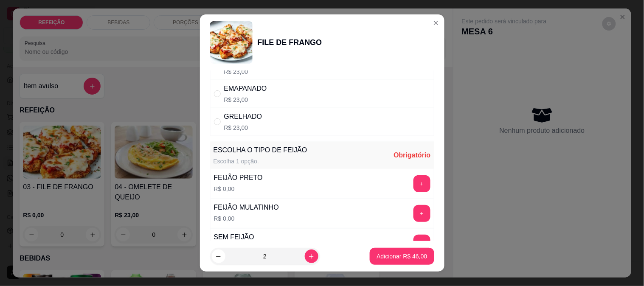
scroll to position [94, 0]
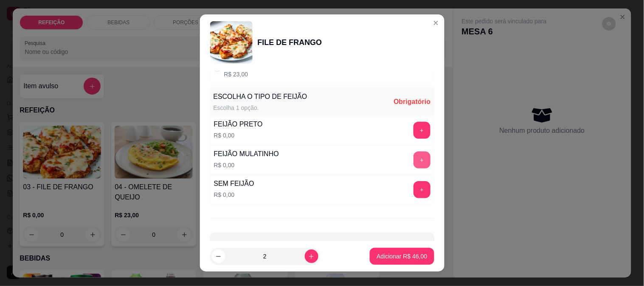
click at [413, 163] on button "+" at bounding box center [421, 160] width 17 height 17
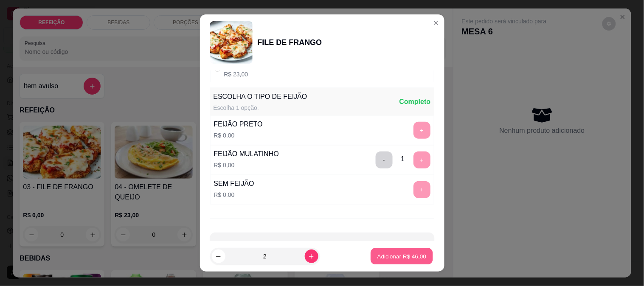
click at [392, 252] on button "Adicionar R$ 46,00" at bounding box center [402, 256] width 62 height 17
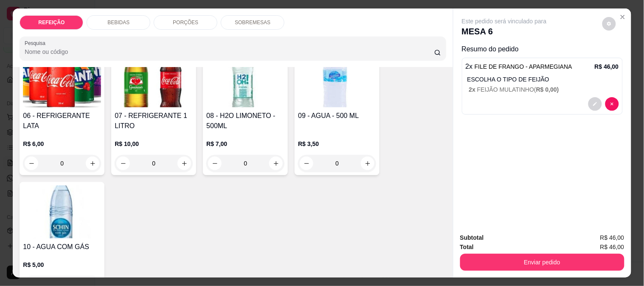
scroll to position [236, 0]
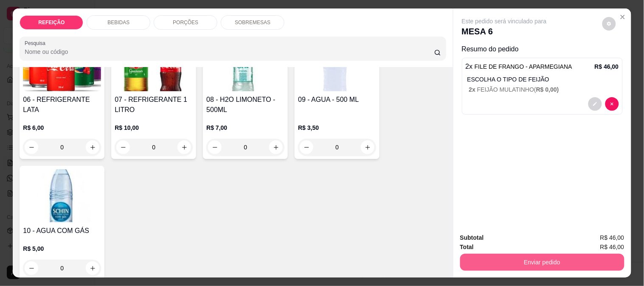
click at [507, 265] on button "Enviar pedido" at bounding box center [542, 262] width 164 height 17
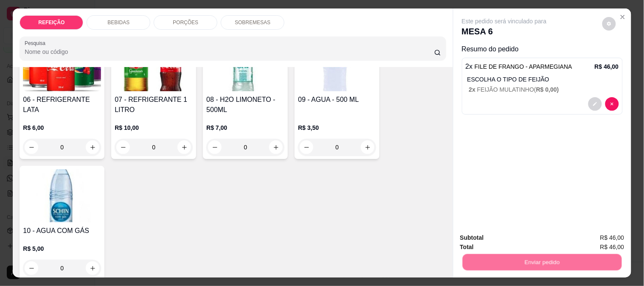
click at [494, 239] on button "Não registrar e enviar pedido" at bounding box center [514, 238] width 86 height 16
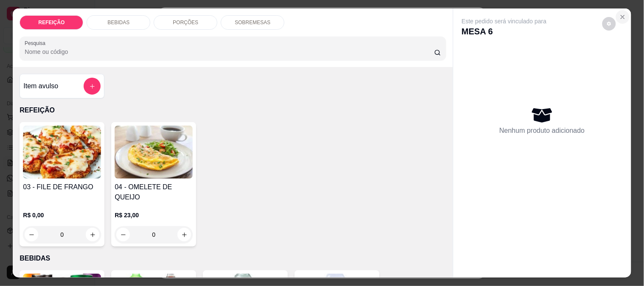
click at [621, 16] on icon "Close" at bounding box center [622, 17] width 7 height 7
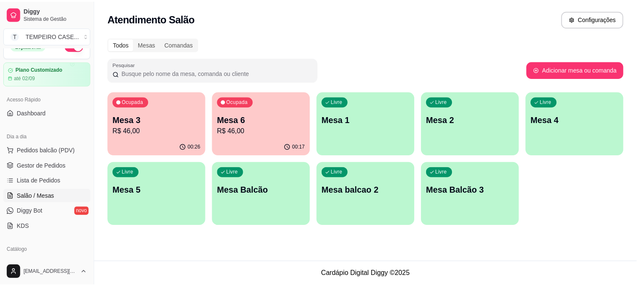
scroll to position [0, 0]
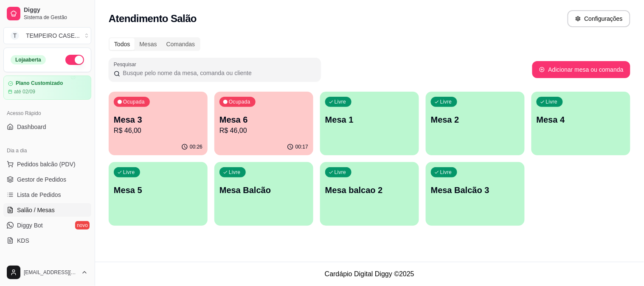
click at [71, 56] on button "button" at bounding box center [74, 60] width 19 height 10
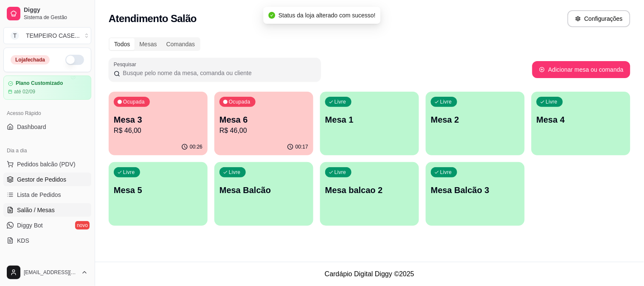
click at [50, 180] on span "Gestor de Pedidos" at bounding box center [41, 179] width 49 height 8
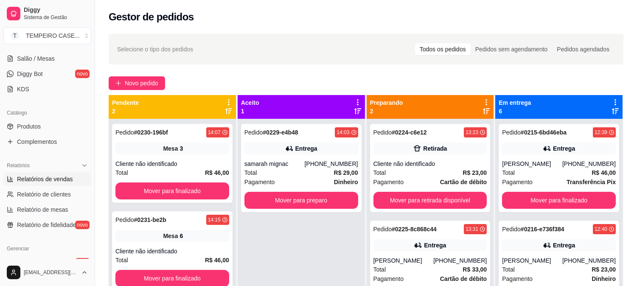
scroll to position [136, 0]
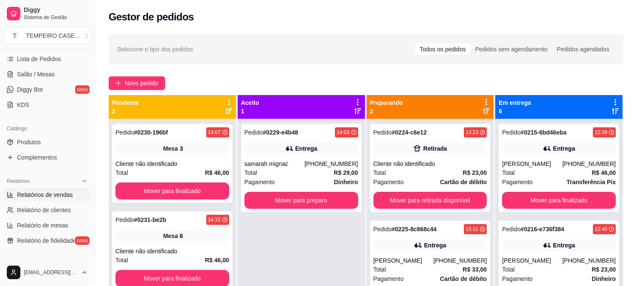
click at [59, 188] on link "Relatórios de vendas" at bounding box center [47, 195] width 88 height 14
select select "ALL"
select select "0"
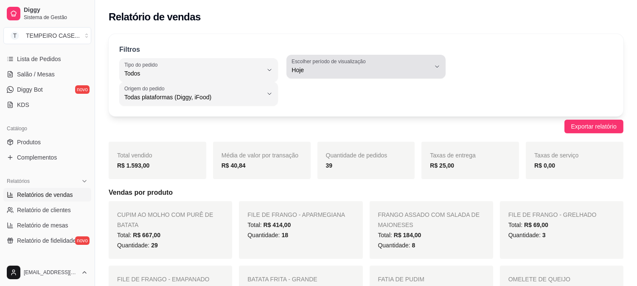
click at [351, 66] on span "Hoje" at bounding box center [361, 70] width 138 height 8
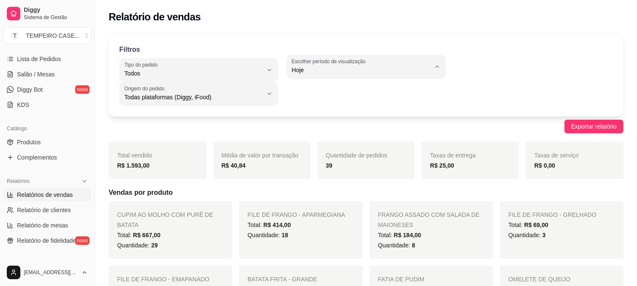
click at [312, 90] on span "Hoje" at bounding box center [361, 90] width 131 height 8
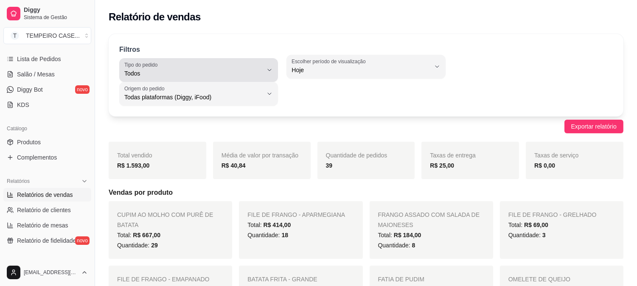
click at [230, 75] on span "Todos" at bounding box center [193, 73] width 138 height 8
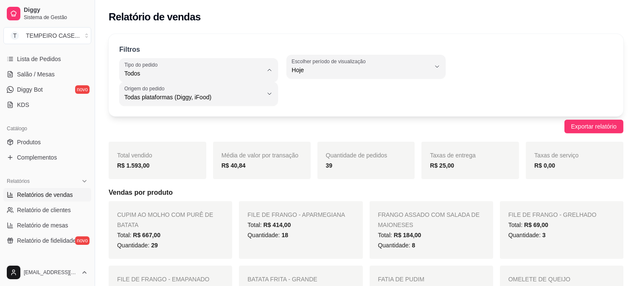
click at [209, 105] on span "Entrega" at bounding box center [194, 108] width 131 height 8
type input "DELIVERY"
select select "DELIVERY"
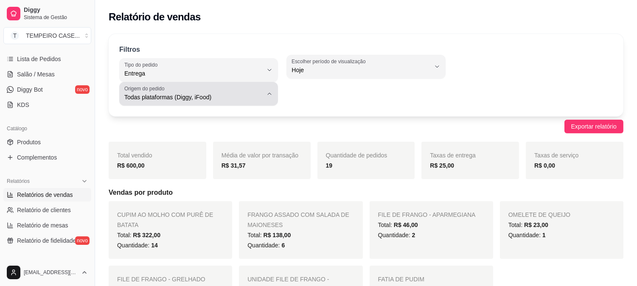
click at [220, 82] on button "Origem do pedido Todas plataformas (Diggy, iFood)" at bounding box center [198, 94] width 159 height 24
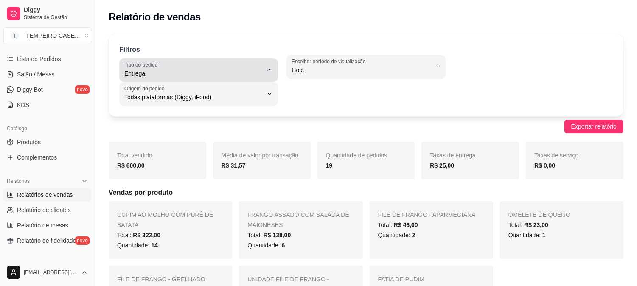
click at [222, 75] on span "Entrega" at bounding box center [193, 73] width 138 height 8
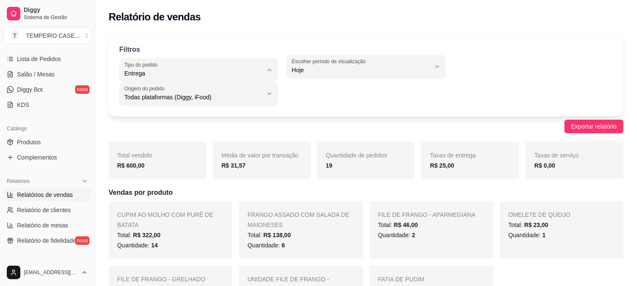
click at [185, 94] on span "Todos" at bounding box center [194, 94] width 131 height 8
type input "ALL"
select select "ALL"
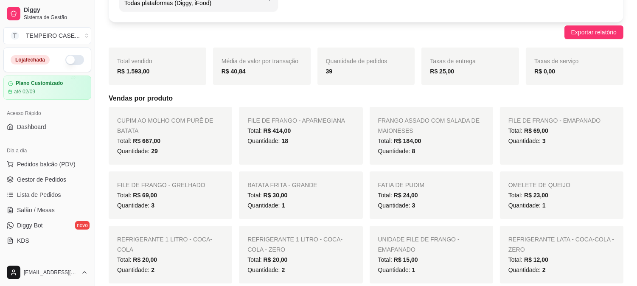
click at [71, 57] on button "button" at bounding box center [74, 60] width 19 height 10
click at [42, 209] on span "Salão / Mesas" at bounding box center [36, 210] width 38 height 8
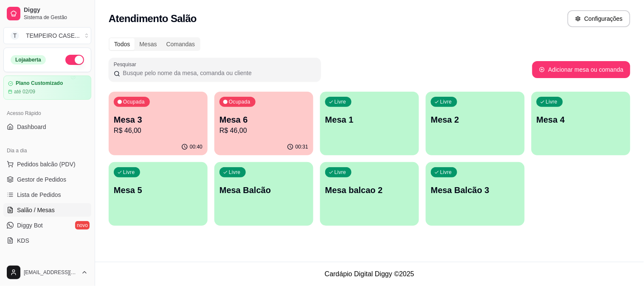
click at [253, 127] on p "R$ 46,00" at bounding box center [263, 131] width 89 height 10
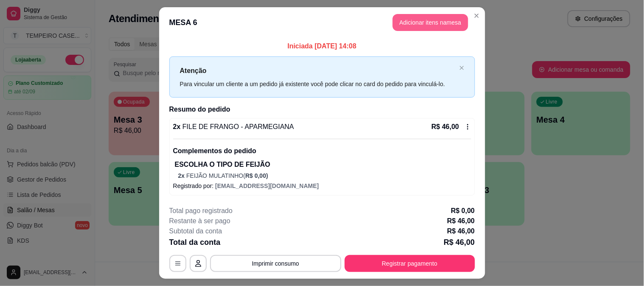
click at [425, 25] on button "Adicionar itens na mesa" at bounding box center [431, 22] width 76 height 17
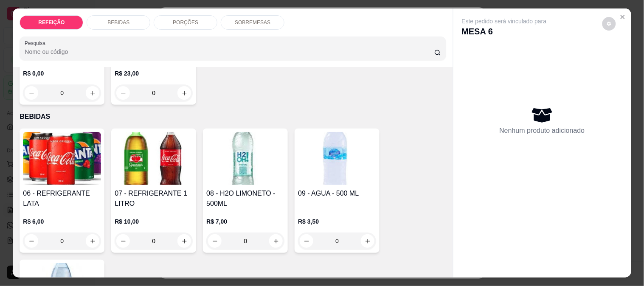
scroll to position [188, 0]
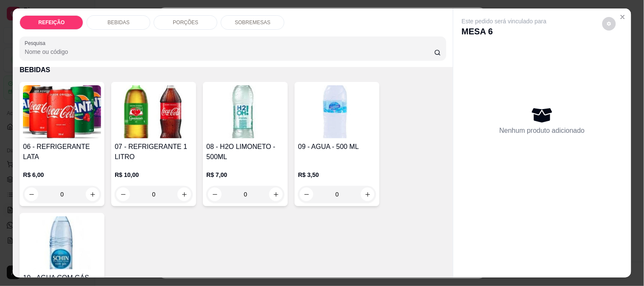
click at [54, 225] on img at bounding box center [62, 242] width 78 height 53
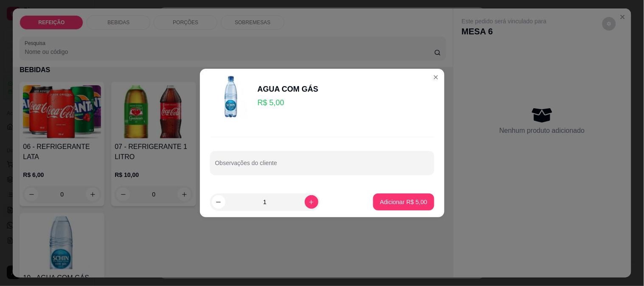
drag, startPoint x: 378, startPoint y: 185, endPoint x: 387, endPoint y: 199, distance: 16.4
click at [378, 185] on div "Observações do cliente" at bounding box center [322, 156] width 245 height 62
click at [388, 199] on p "Adicionar R$ 5,00" at bounding box center [403, 202] width 47 height 8
type input "1"
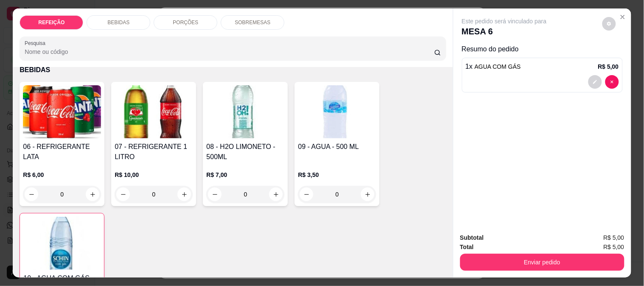
click at [537, 260] on button "Enviar pedido" at bounding box center [542, 262] width 164 height 17
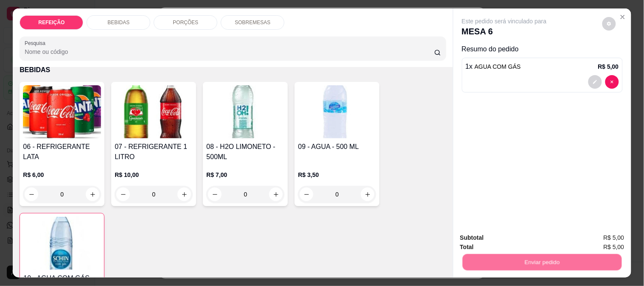
click at [496, 233] on button "Não registrar e enviar pedido" at bounding box center [514, 238] width 88 height 16
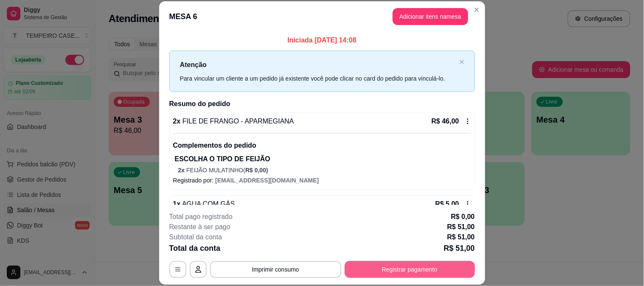
click at [412, 271] on button "Registrar pagamento" at bounding box center [410, 269] width 130 height 17
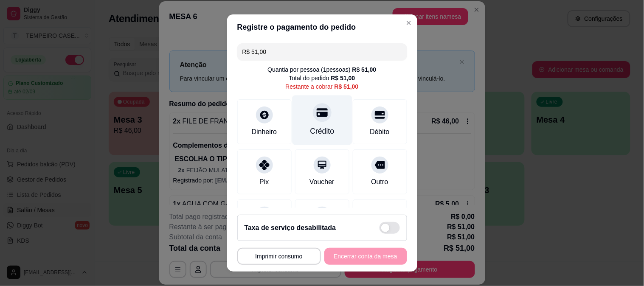
click at [325, 119] on div "Crédito" at bounding box center [322, 120] width 60 height 50
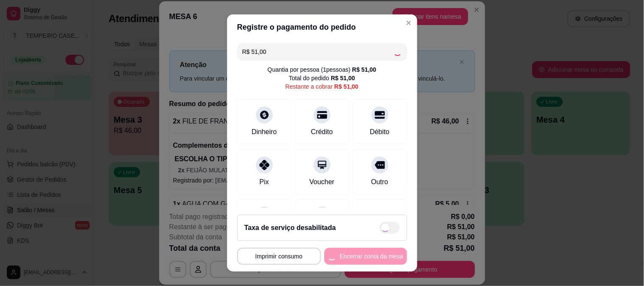
type input "R$ 0,00"
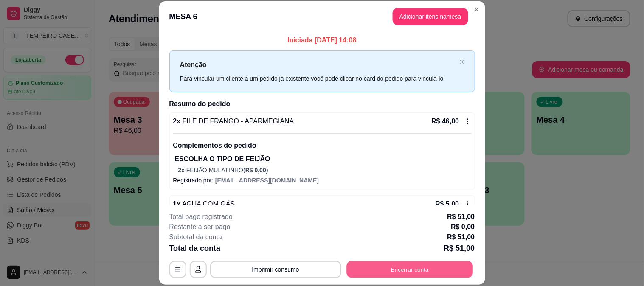
click at [420, 268] on button "Encerrar conta" at bounding box center [409, 269] width 126 height 17
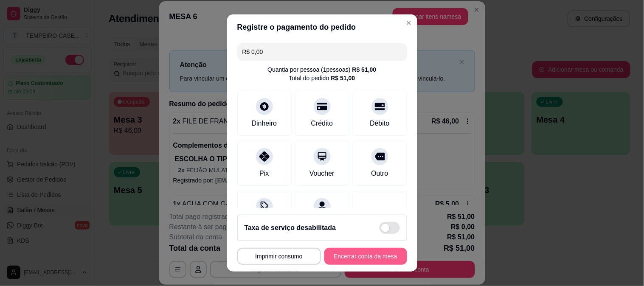
click at [365, 251] on button "Encerrar conta da mesa" at bounding box center [365, 256] width 83 height 17
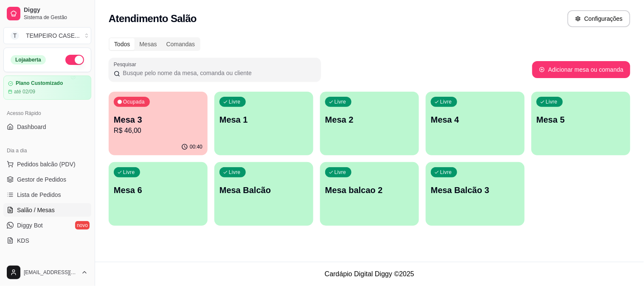
click at [177, 116] on p "Mesa 3" at bounding box center [158, 120] width 89 height 12
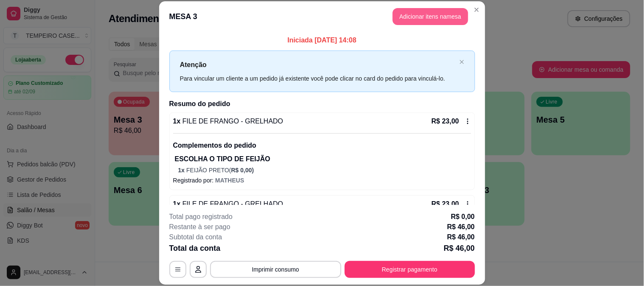
click at [426, 20] on button "Adicionar itens na mesa" at bounding box center [431, 16] width 76 height 17
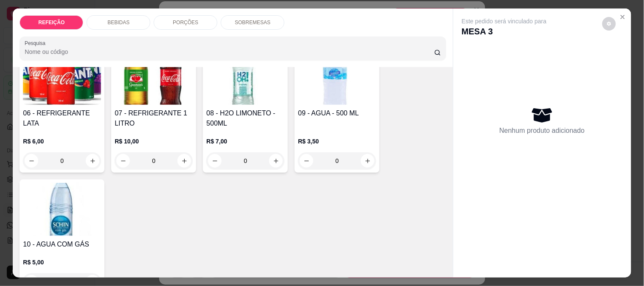
scroll to position [236, 0]
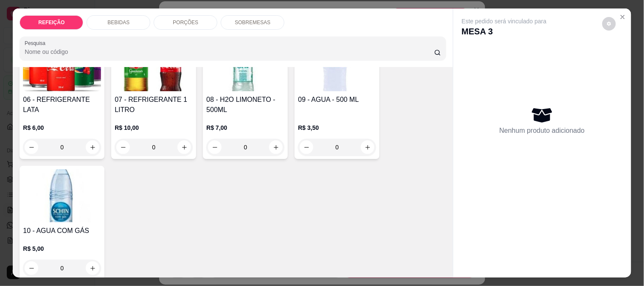
click at [155, 80] on div "07 - REFRIGERANTE 1 LITRO R$ 10,00 0" at bounding box center [153, 97] width 85 height 124
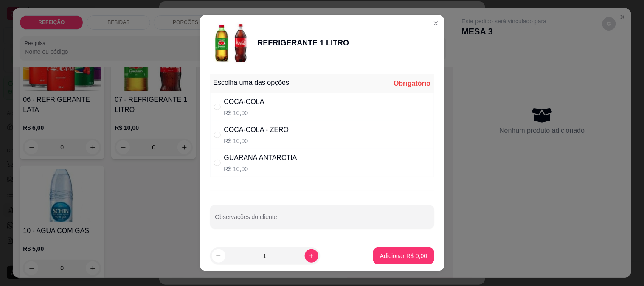
click at [277, 115] on div "COCA-COLA R$ 10,00" at bounding box center [322, 107] width 224 height 28
radio input "true"
click at [403, 247] on footer "1 Adicionar R$ 10,00" at bounding box center [322, 256] width 245 height 31
click at [405, 258] on p "Adicionar R$ 10,00" at bounding box center [401, 256] width 49 height 8
type input "1"
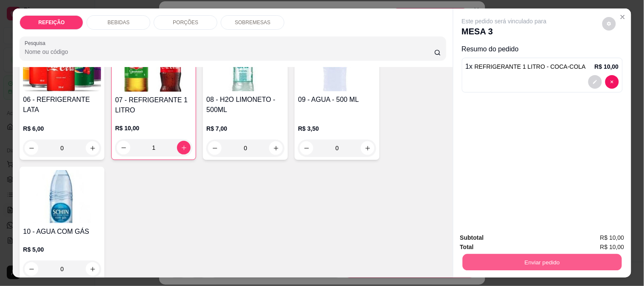
click at [526, 256] on button "Enviar pedido" at bounding box center [541, 262] width 159 height 17
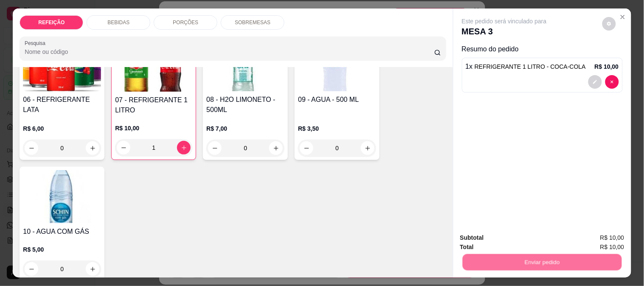
click at [509, 239] on button "Não registrar e enviar pedido" at bounding box center [514, 238] width 88 height 16
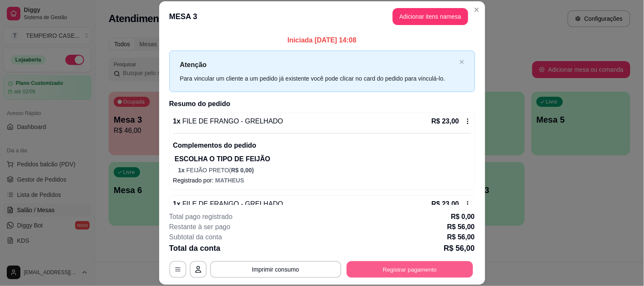
click at [399, 270] on button "Registrar pagamento" at bounding box center [409, 269] width 126 height 17
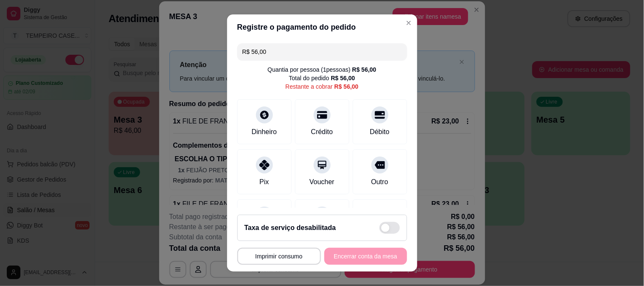
drag, startPoint x: 262, startPoint y: 51, endPoint x: 217, endPoint y: 51, distance: 45.0
click at [219, 51] on div "**********" at bounding box center [322, 143] width 644 height 286
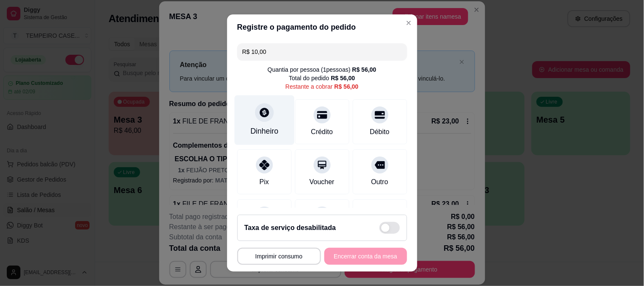
click at [250, 117] on div "Dinheiro" at bounding box center [264, 120] width 60 height 50
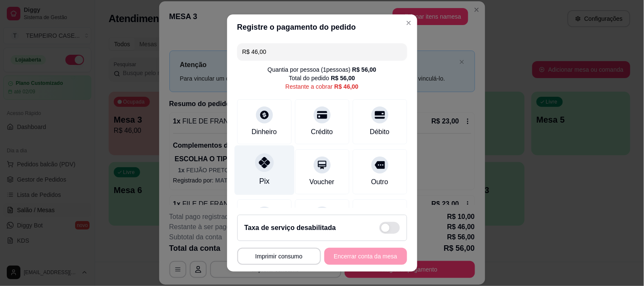
click at [247, 169] on div "Pix" at bounding box center [264, 170] width 60 height 50
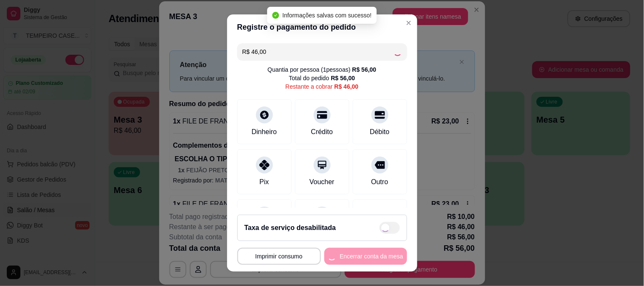
type input "R$ 0,00"
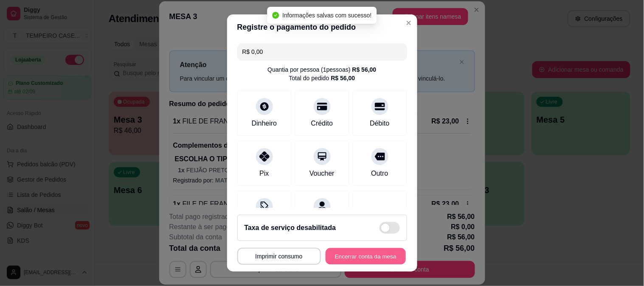
click at [352, 252] on button "Encerrar conta da mesa" at bounding box center [366, 256] width 80 height 17
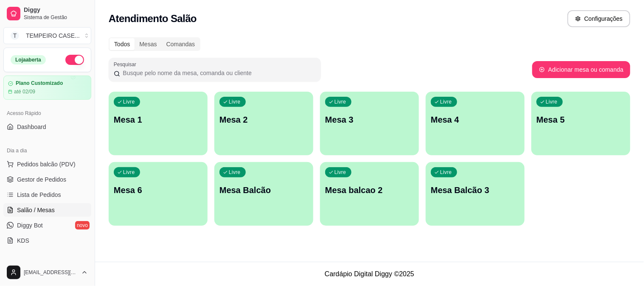
click at [293, 249] on div "Atendimento Salão Configurações Todos Mesas Comandas Pesquisar Adicionar mesa o…" at bounding box center [369, 131] width 549 height 262
click at [43, 186] on link "Gestor de Pedidos" at bounding box center [47, 180] width 88 height 14
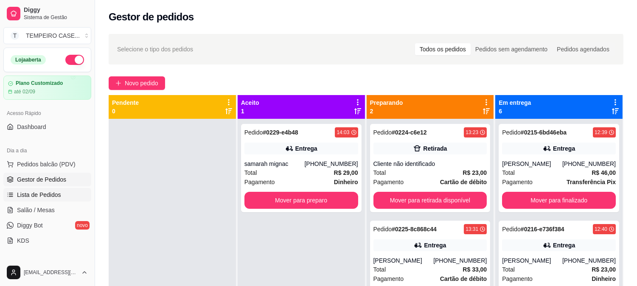
click at [45, 195] on span "Lista de Pedidos" at bounding box center [39, 195] width 44 height 8
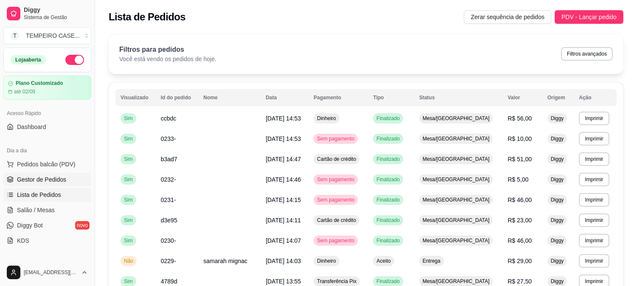
click at [52, 177] on span "Gestor de Pedidos" at bounding box center [41, 179] width 49 height 8
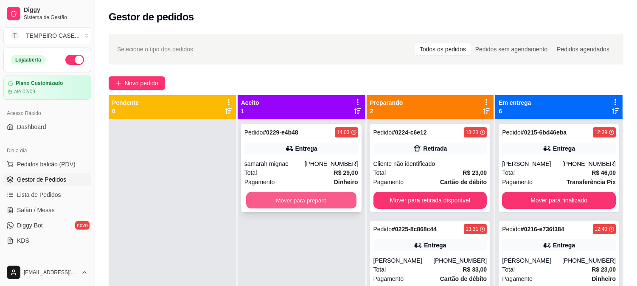
click at [315, 197] on button "Mover para preparo" at bounding box center [301, 200] width 110 height 17
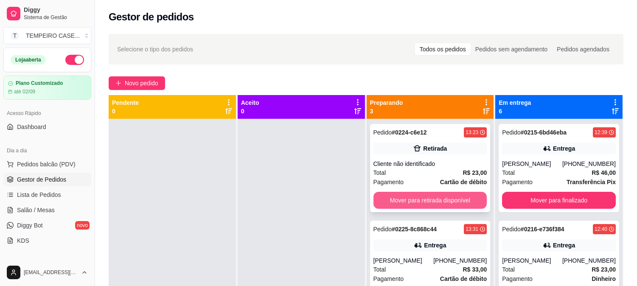
click at [379, 202] on button "Mover para retirada disponível" at bounding box center [431, 200] width 114 height 17
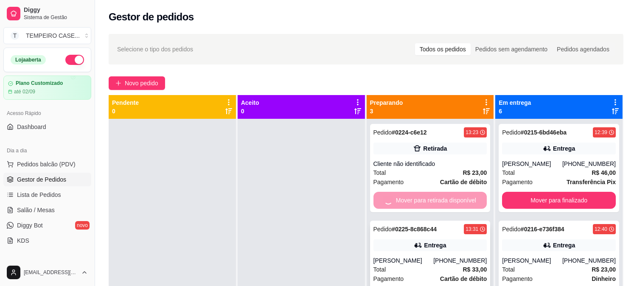
click at [410, 201] on div "Mover para entrega" at bounding box center [431, 200] width 114 height 17
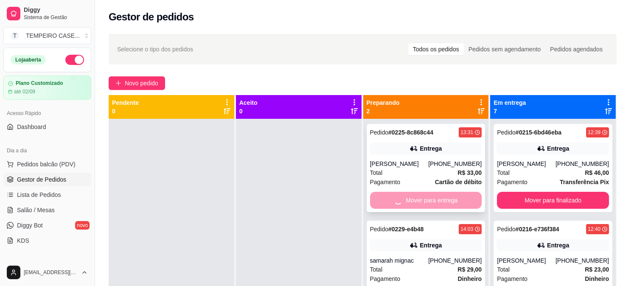
click at [410, 201] on div "ENTREGA" at bounding box center [318, 197] width 228 height 9
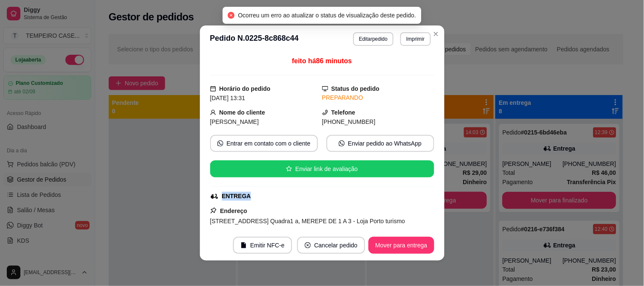
click at [413, 241] on button "Mover para entrega" at bounding box center [400, 245] width 65 height 17
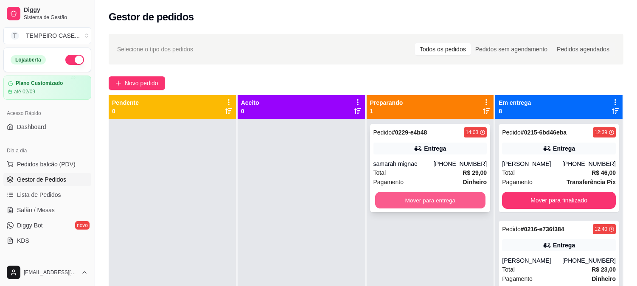
click at [460, 204] on button "Mover para entrega" at bounding box center [430, 200] width 110 height 17
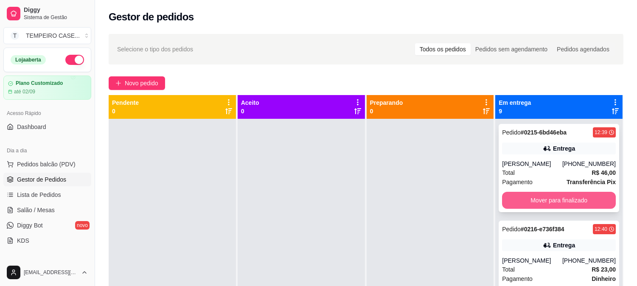
click at [536, 201] on button "Mover para finalizado" at bounding box center [559, 200] width 114 height 17
click at [544, 199] on button "Mover para finalizado" at bounding box center [559, 200] width 110 height 17
click at [544, 199] on button "Mover para finalizado" at bounding box center [559, 200] width 114 height 17
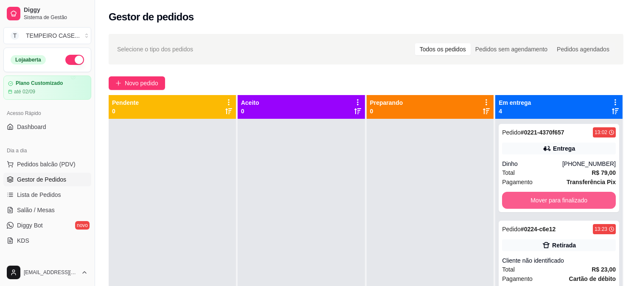
click at [544, 199] on button "Mover para finalizado" at bounding box center [559, 200] width 114 height 17
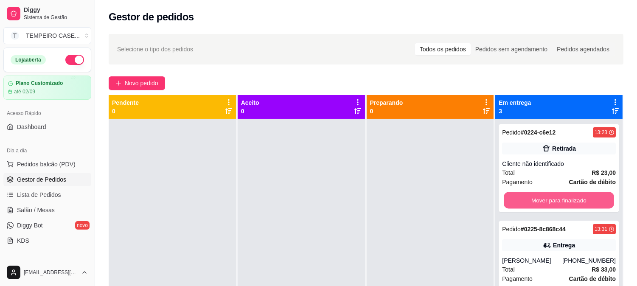
click at [544, 199] on button "Mover para finalizado" at bounding box center [559, 200] width 110 height 17
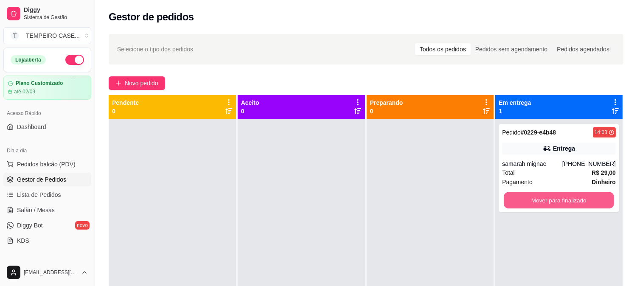
click at [544, 199] on button "Mover para finalizado" at bounding box center [559, 200] width 110 height 17
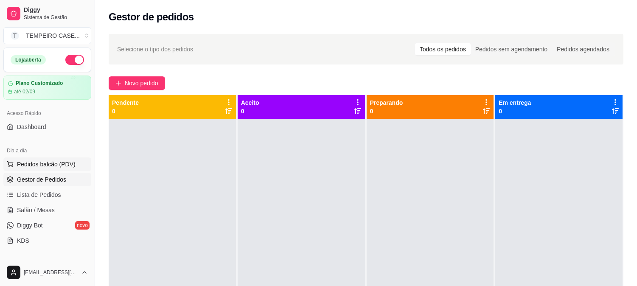
click at [57, 160] on span "Pedidos balcão (PDV)" at bounding box center [46, 164] width 59 height 8
click at [42, 208] on span "Salão / Mesas" at bounding box center [36, 210] width 38 height 8
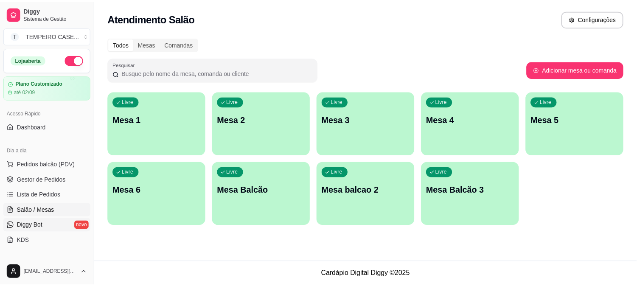
scroll to position [47, 0]
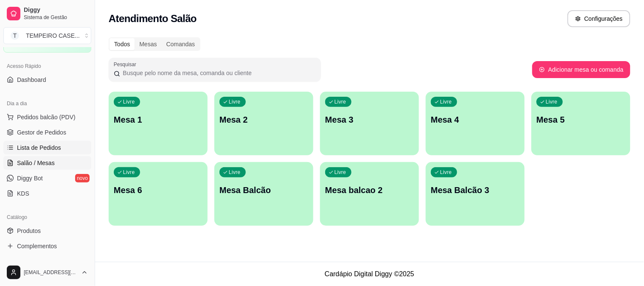
click at [36, 150] on span "Lista de Pedidos" at bounding box center [39, 147] width 44 height 8
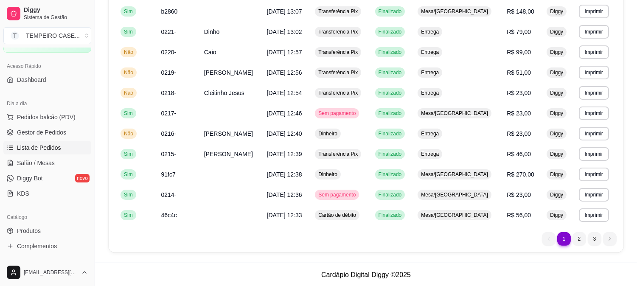
scroll to position [447, 0]
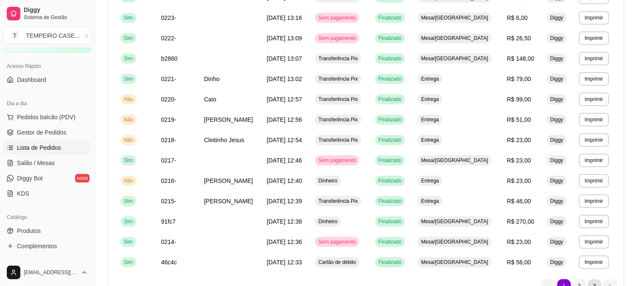
click at [592, 282] on li "3" at bounding box center [595, 286] width 14 height 14
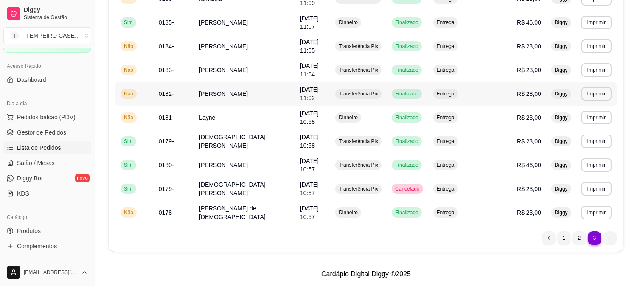
scroll to position [0, 0]
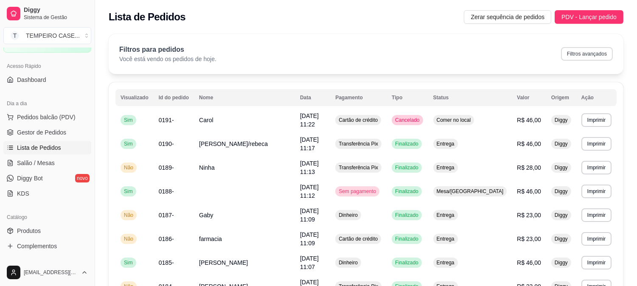
click at [580, 56] on button "Filtros avançados" at bounding box center [587, 54] width 52 height 14
select select "0"
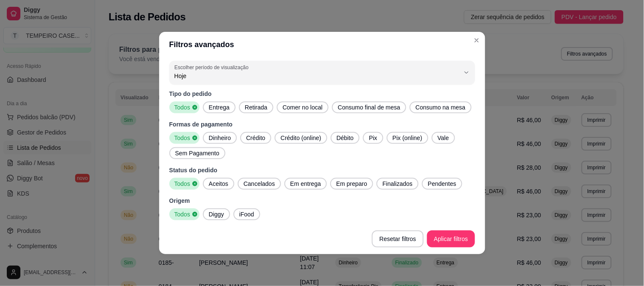
click at [192, 108] on icon at bounding box center [194, 107] width 5 height 5
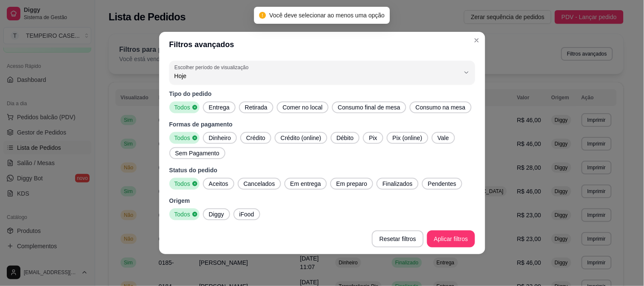
click at [222, 105] on span "Entrega" at bounding box center [219, 107] width 28 height 8
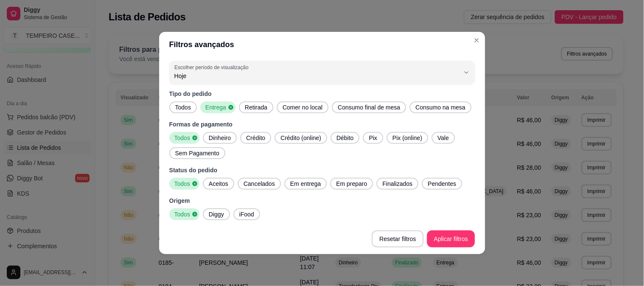
click at [250, 110] on span "Retirada" at bounding box center [256, 107] width 29 height 8
click at [216, 185] on span "Aceitos" at bounding box center [218, 184] width 26 height 8
click at [291, 185] on span "Em entrega" at bounding box center [305, 184] width 37 height 8
click at [340, 186] on span "Em preparo" at bounding box center [354, 184] width 38 height 8
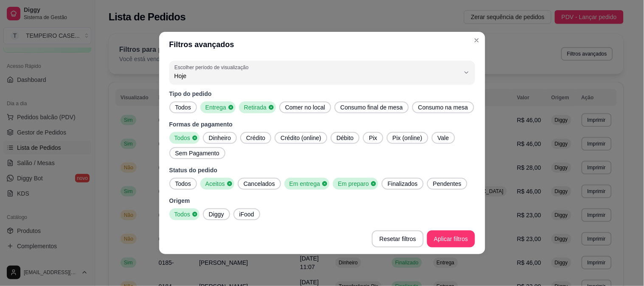
click at [396, 185] on span "Finalizados" at bounding box center [402, 184] width 37 height 8
click at [438, 185] on span "Pendentes" at bounding box center [449, 184] width 35 height 8
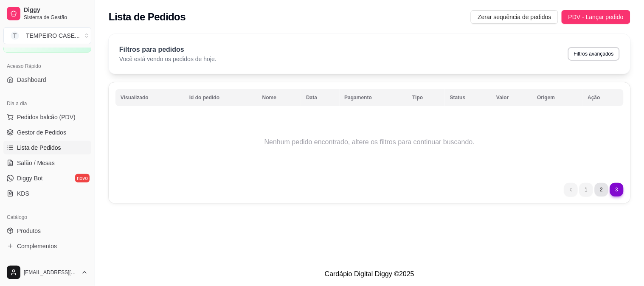
click at [600, 191] on li "2" at bounding box center [602, 190] width 14 height 14
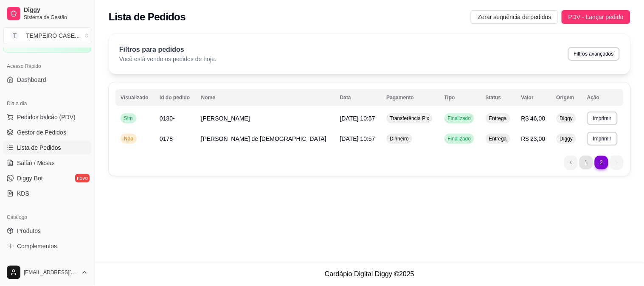
click at [587, 163] on li "1" at bounding box center [586, 163] width 14 height 14
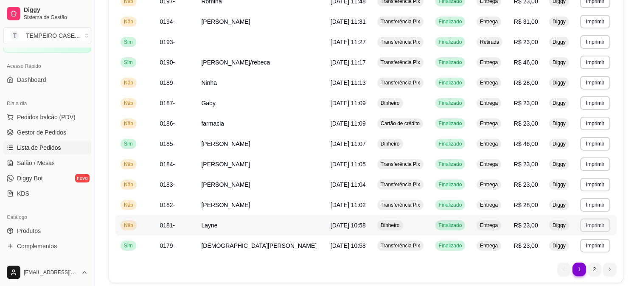
scroll to position [447, 0]
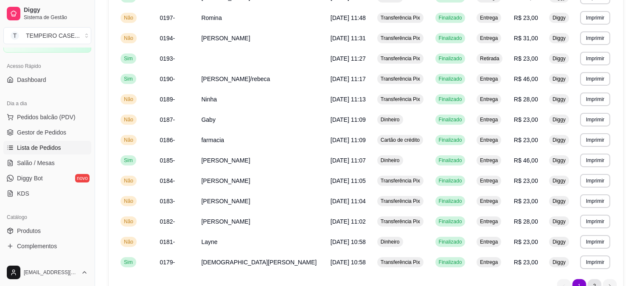
click at [596, 282] on li "2" at bounding box center [595, 286] width 14 height 14
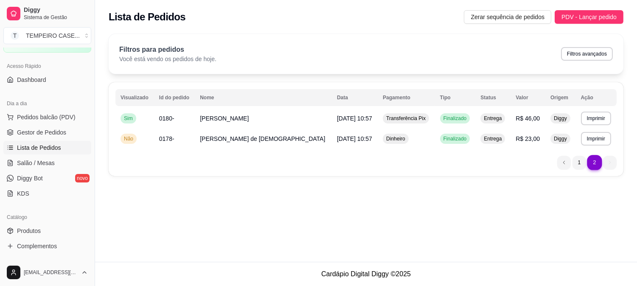
scroll to position [0, 0]
click at [586, 160] on li "1" at bounding box center [586, 163] width 14 height 14
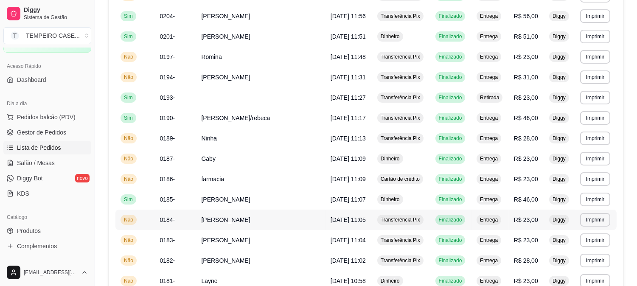
scroll to position [400, 0]
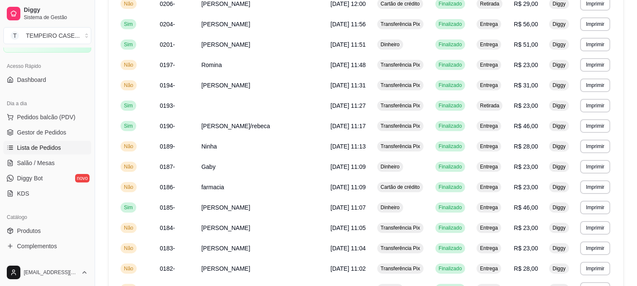
click at [70, 219] on div "Catálogo" at bounding box center [47, 218] width 88 height 14
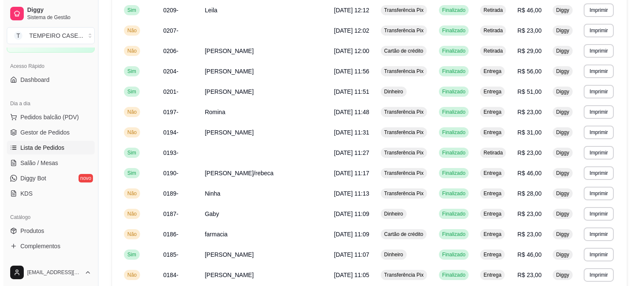
scroll to position [306, 0]
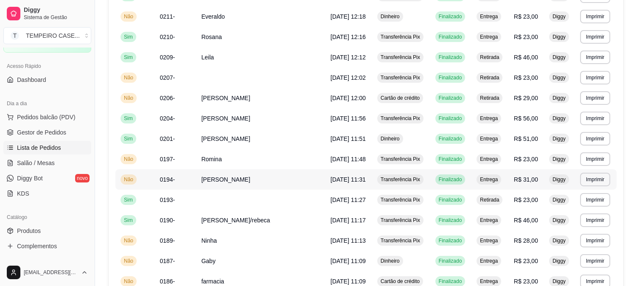
click at [227, 179] on span "[PERSON_NAME]" at bounding box center [225, 179] width 49 height 7
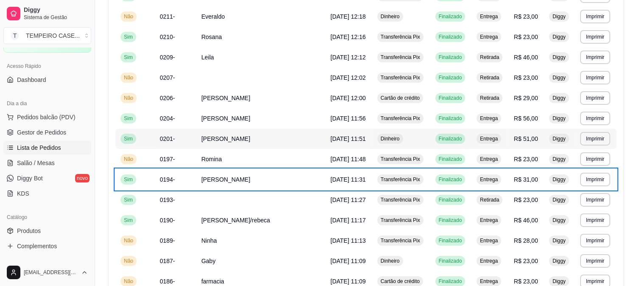
click at [163, 137] on span "0201-" at bounding box center [167, 138] width 15 height 7
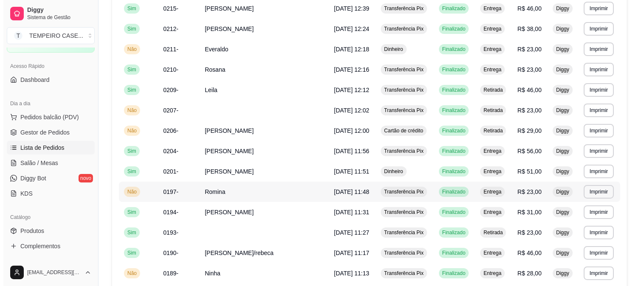
scroll to position [258, 0]
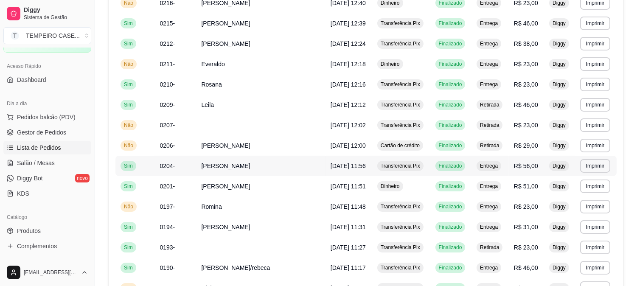
click at [253, 163] on td "[PERSON_NAME]" at bounding box center [260, 166] width 129 height 20
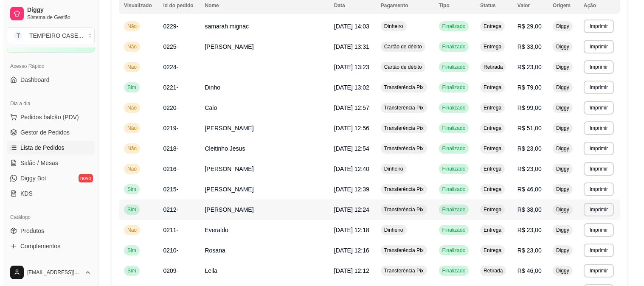
scroll to position [70, 0]
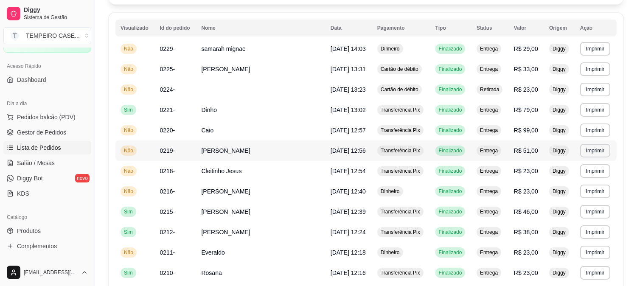
click at [230, 149] on span "[PERSON_NAME]" at bounding box center [225, 150] width 49 height 7
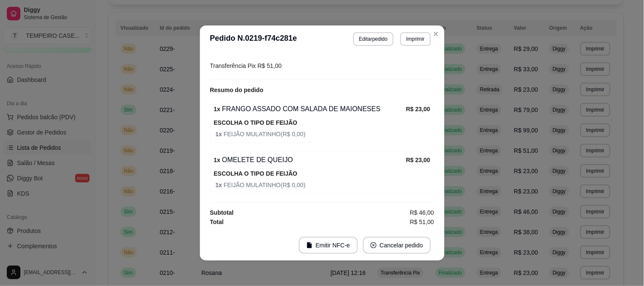
scroll to position [2, 0]
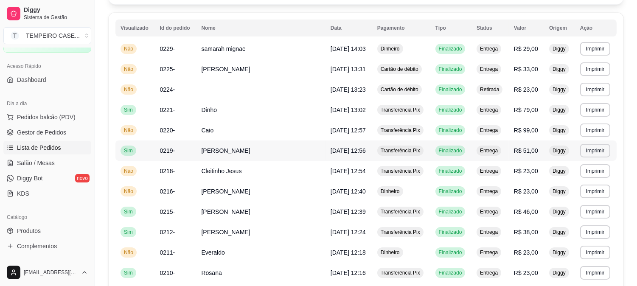
click at [188, 154] on td "0219-" at bounding box center [176, 151] width 42 height 20
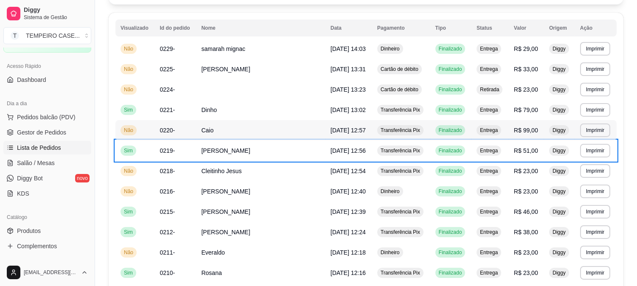
click at [179, 128] on td "0220-" at bounding box center [176, 130] width 42 height 20
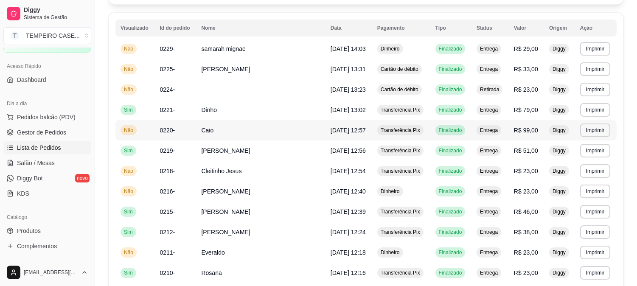
click at [188, 128] on td "0220-" at bounding box center [176, 130] width 42 height 20
click at [264, 113] on td "Dinho" at bounding box center [260, 110] width 129 height 20
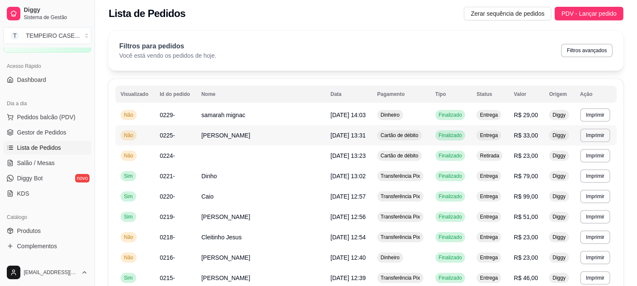
scroll to position [0, 0]
